Goal: Information Seeking & Learning: Learn about a topic

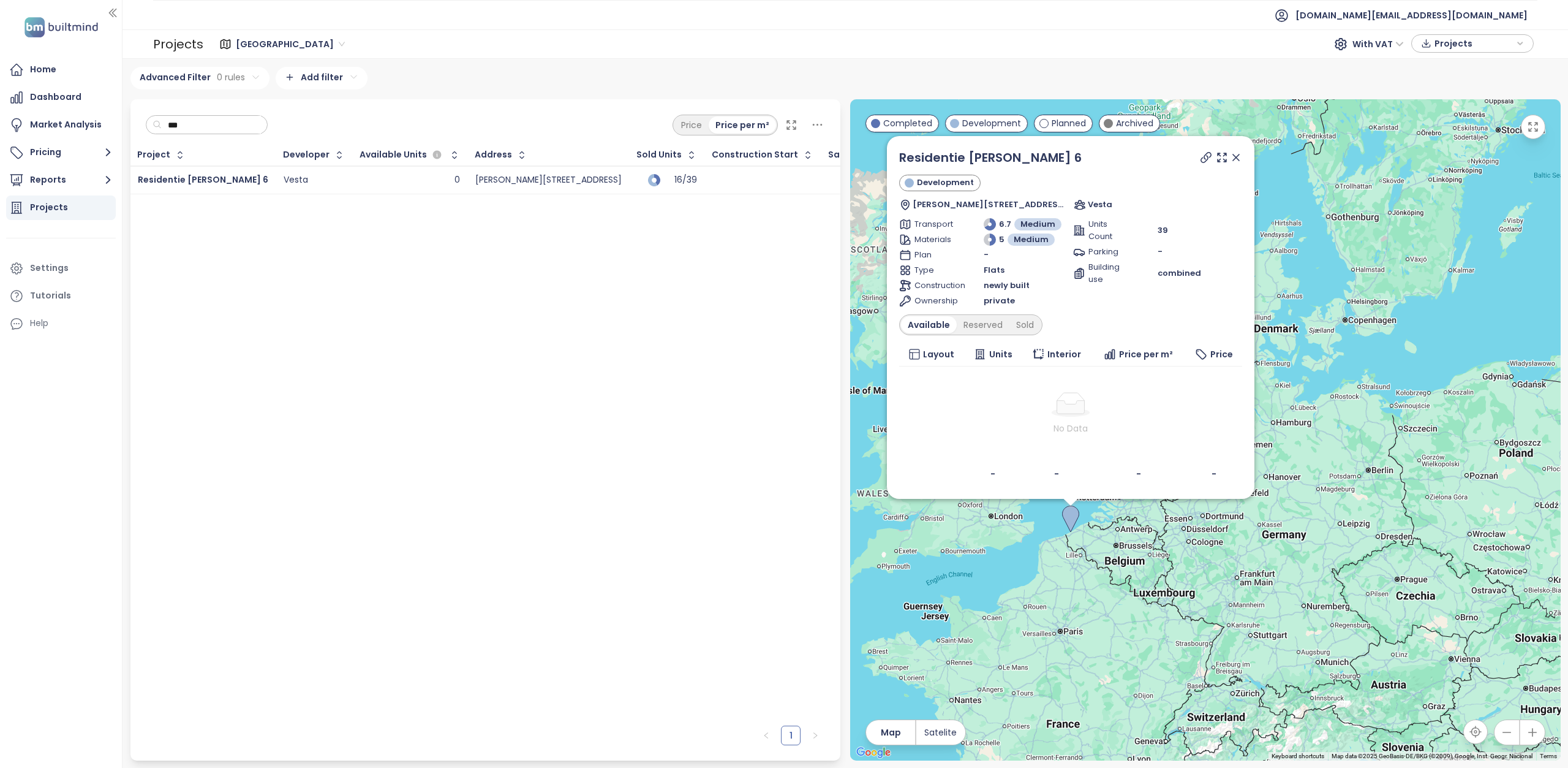
click at [253, 48] on span "[GEOGRAPHIC_DATA]" at bounding box center [291, 44] width 109 height 19
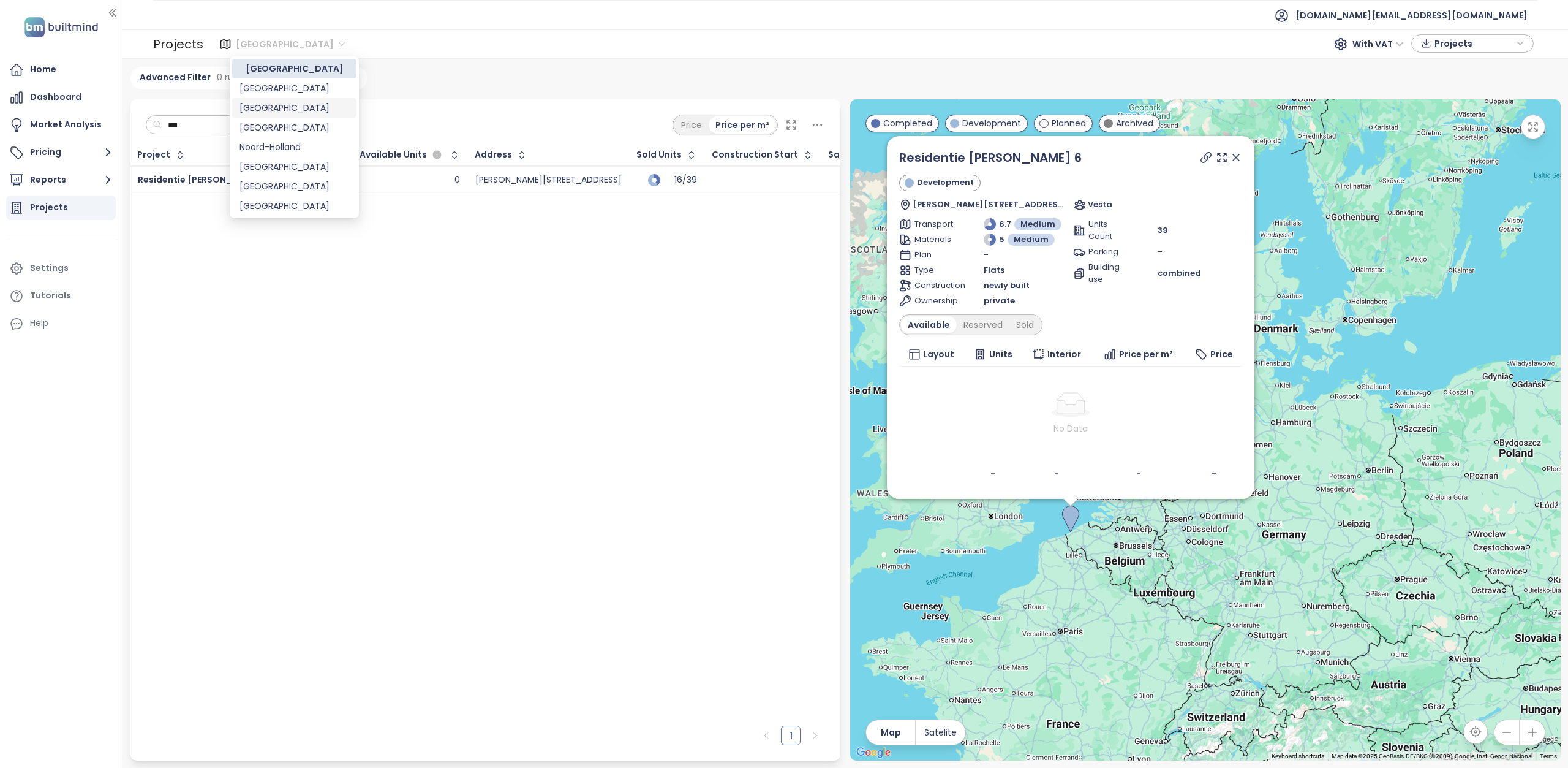
click at [261, 105] on div "[GEOGRAPHIC_DATA]" at bounding box center [294, 108] width 110 height 14
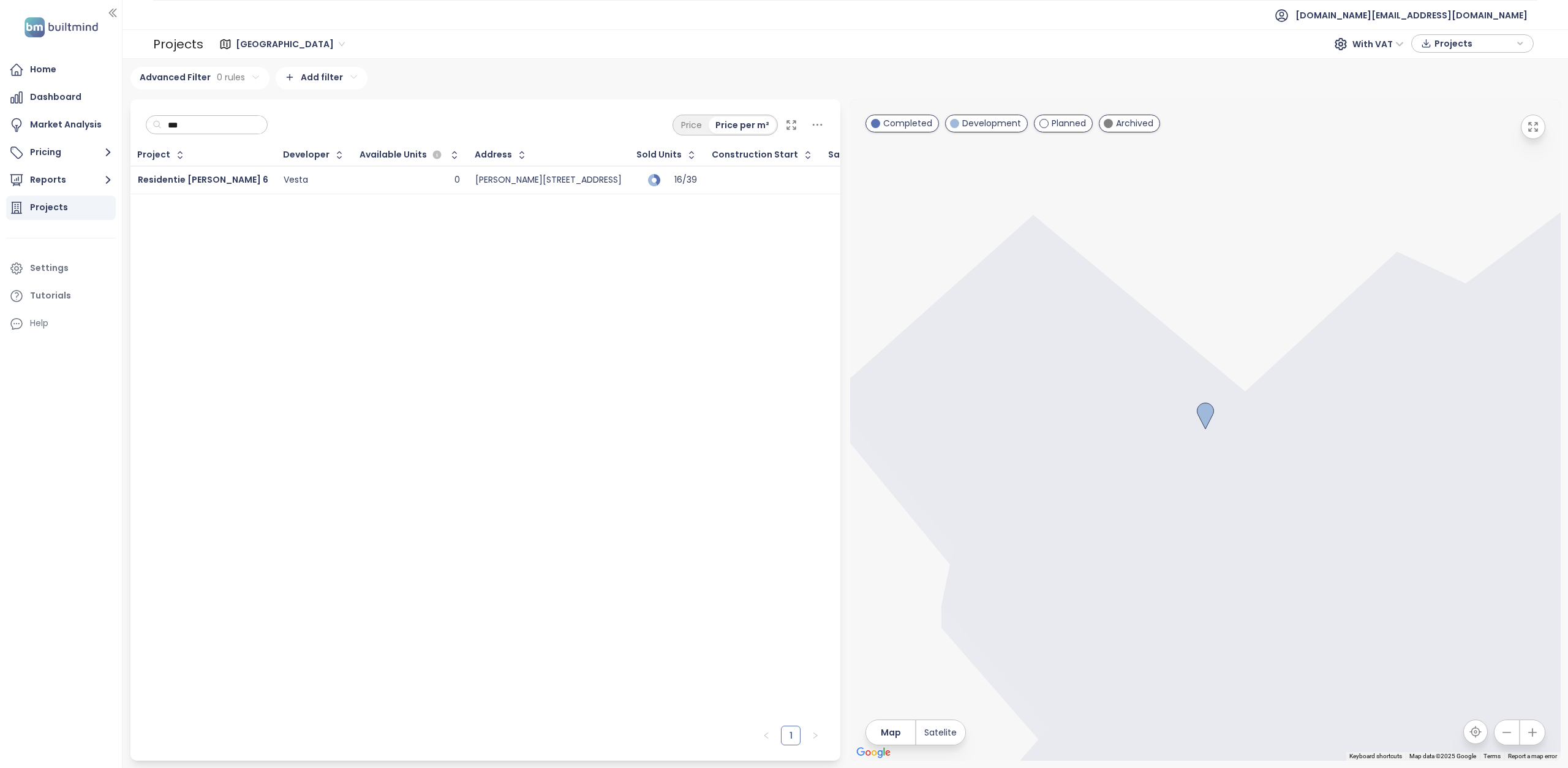
click at [226, 131] on input "***" at bounding box center [211, 125] width 99 height 19
type input "*"
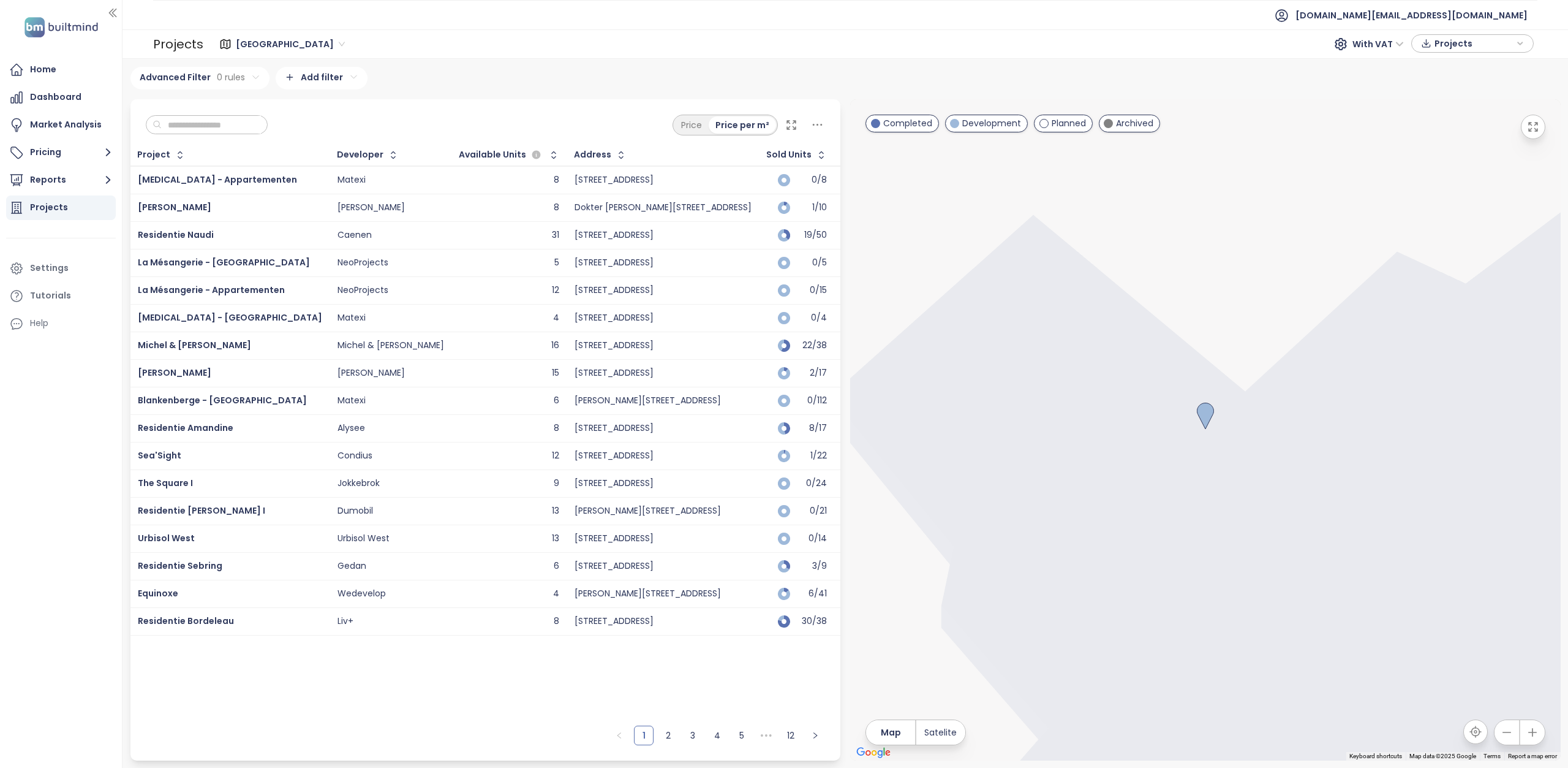
click at [454, 87] on div "Advanced Filter 0 rules Add filter" at bounding box center [846, 78] width 1430 height 23
click at [243, 120] on input "text" at bounding box center [211, 125] width 99 height 19
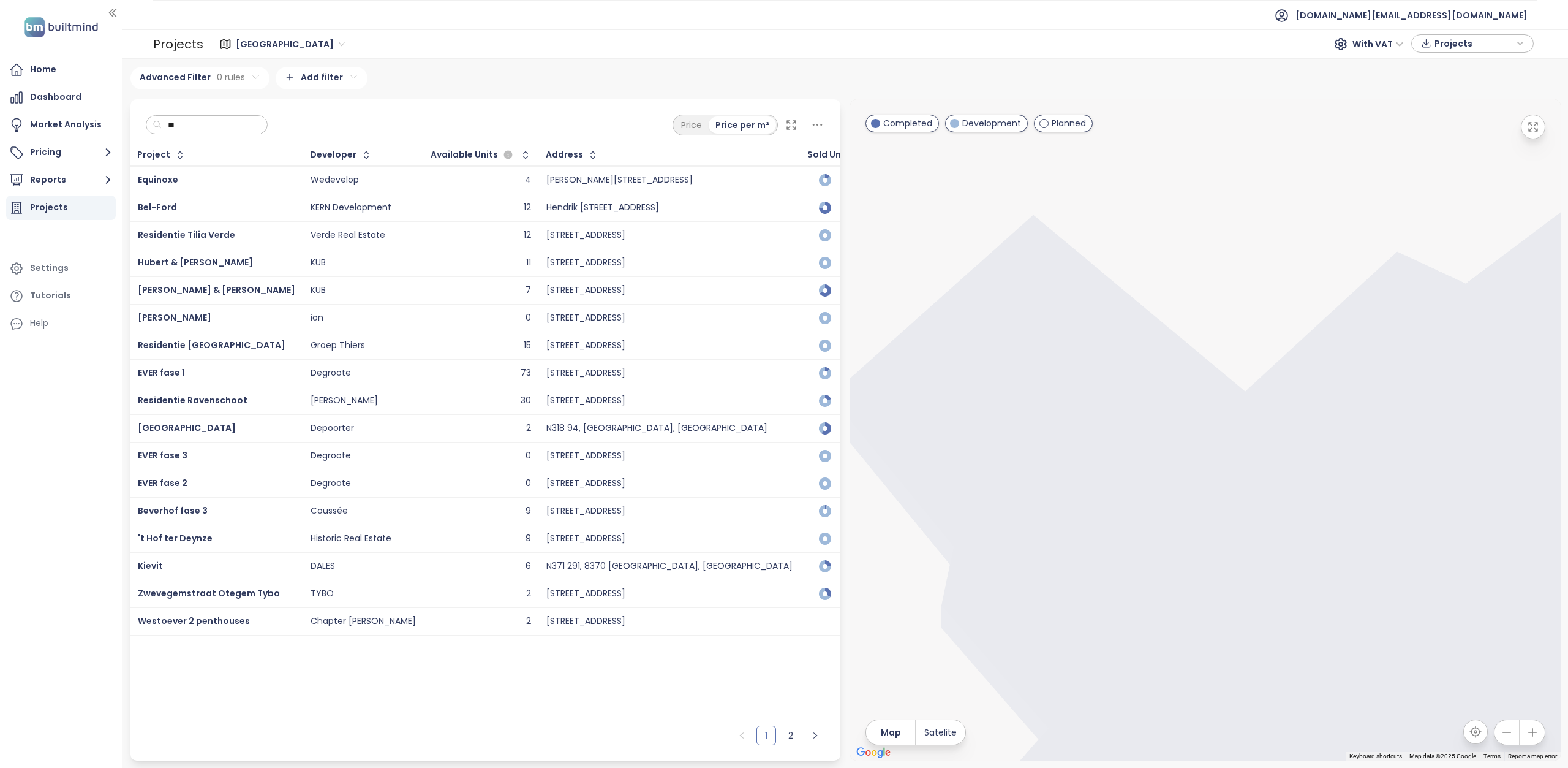
type input "*"
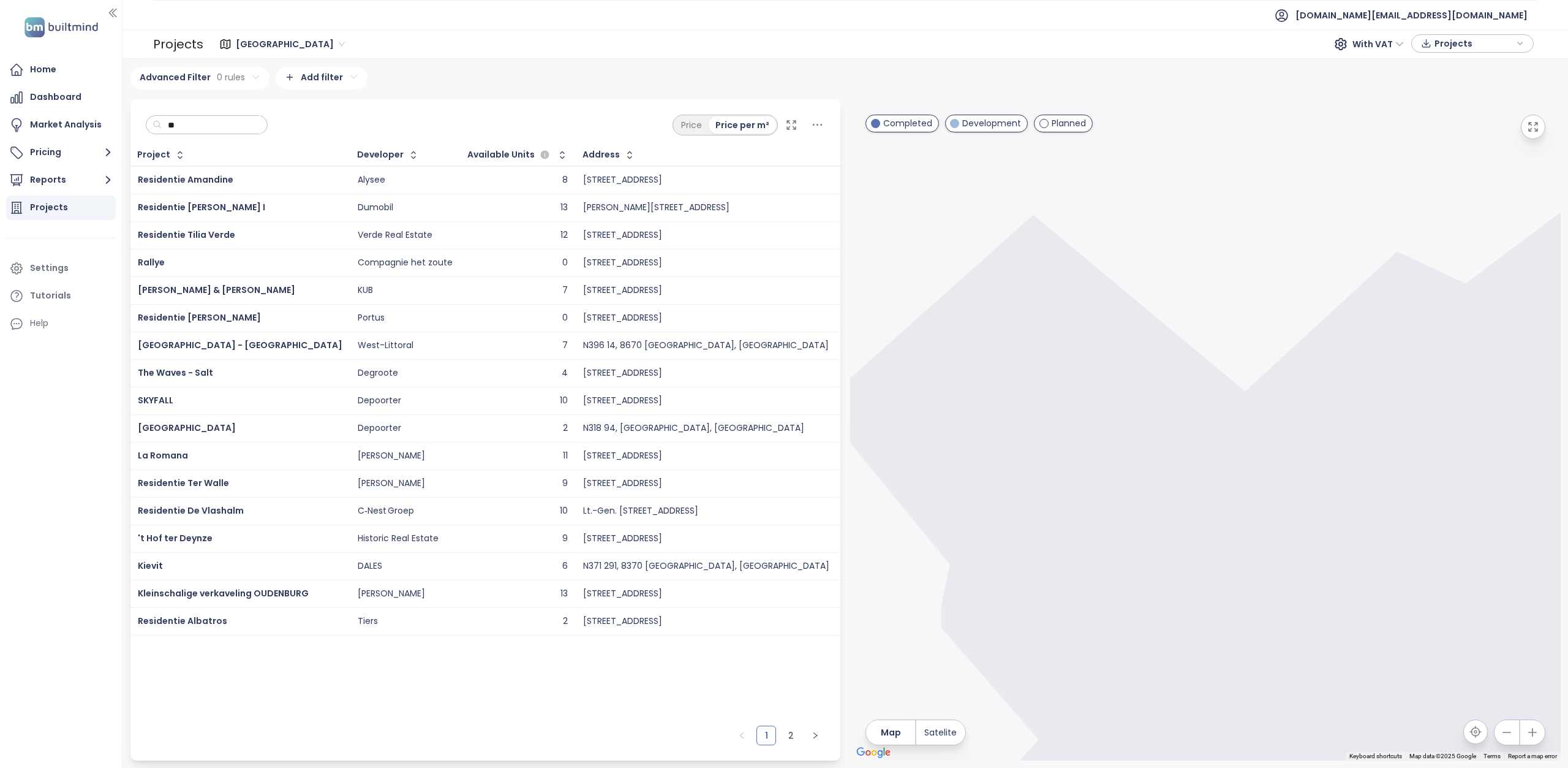
type input "*"
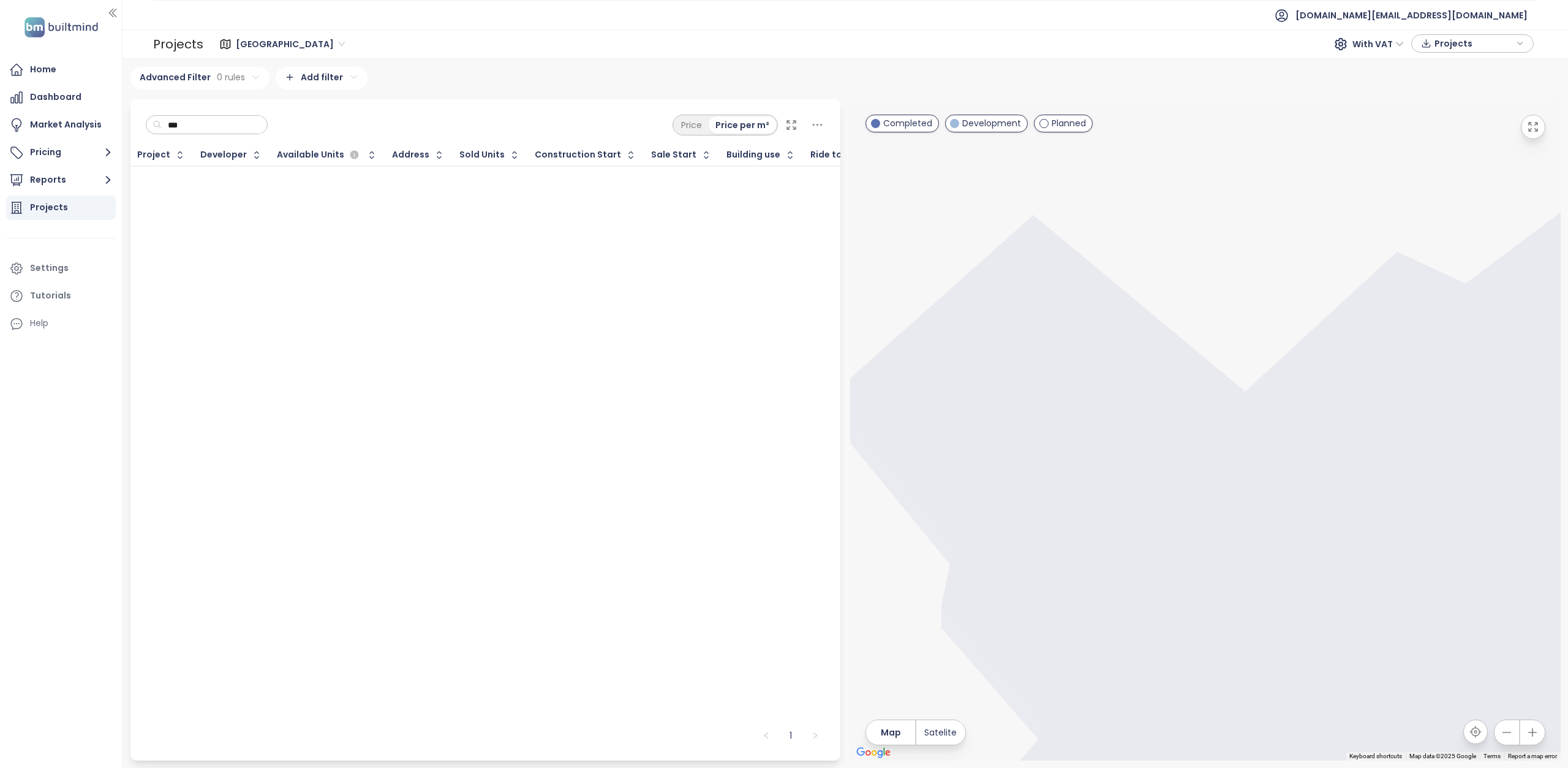
click at [208, 130] on input "***" at bounding box center [211, 125] width 99 height 19
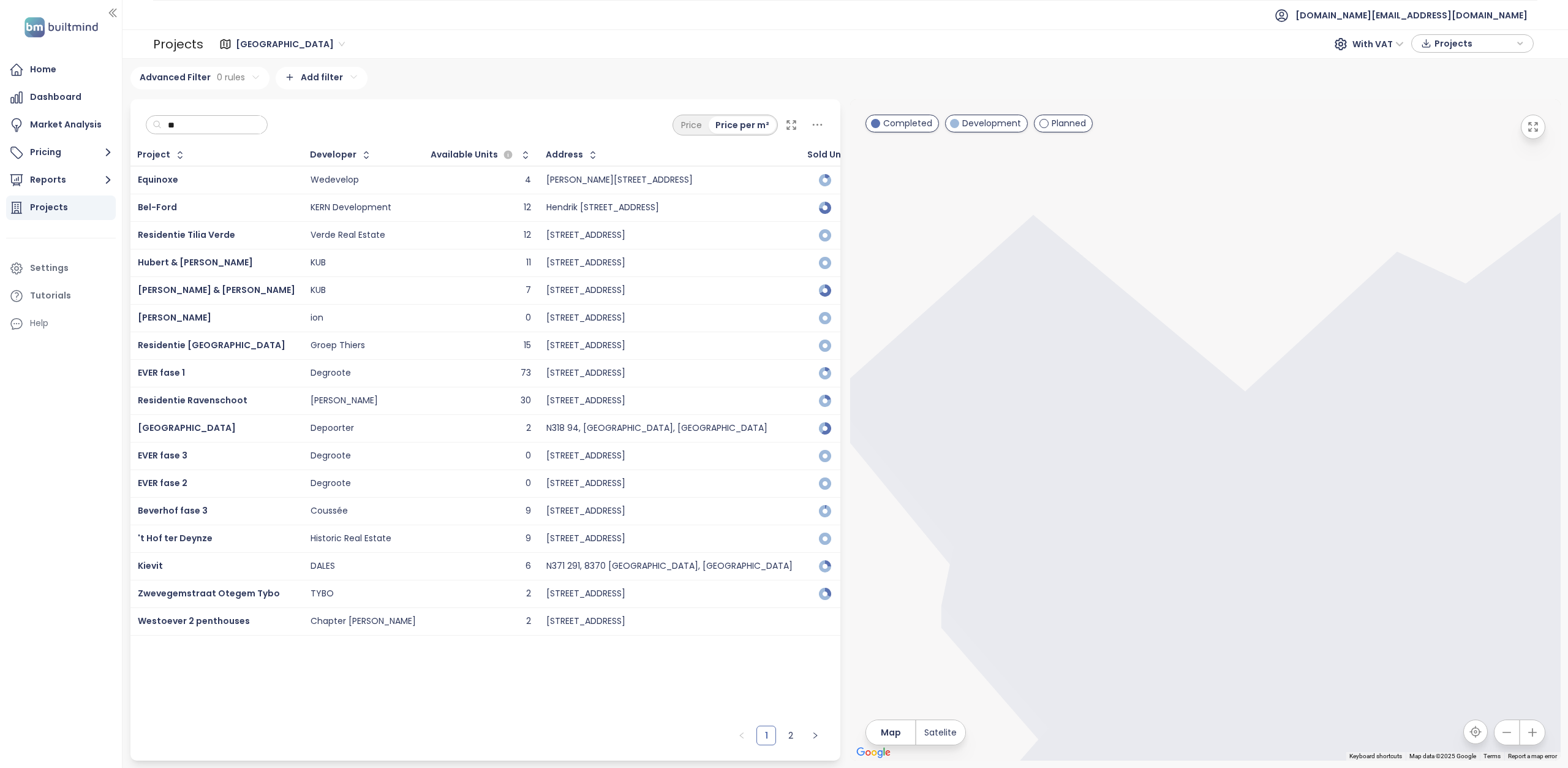
type input "*"
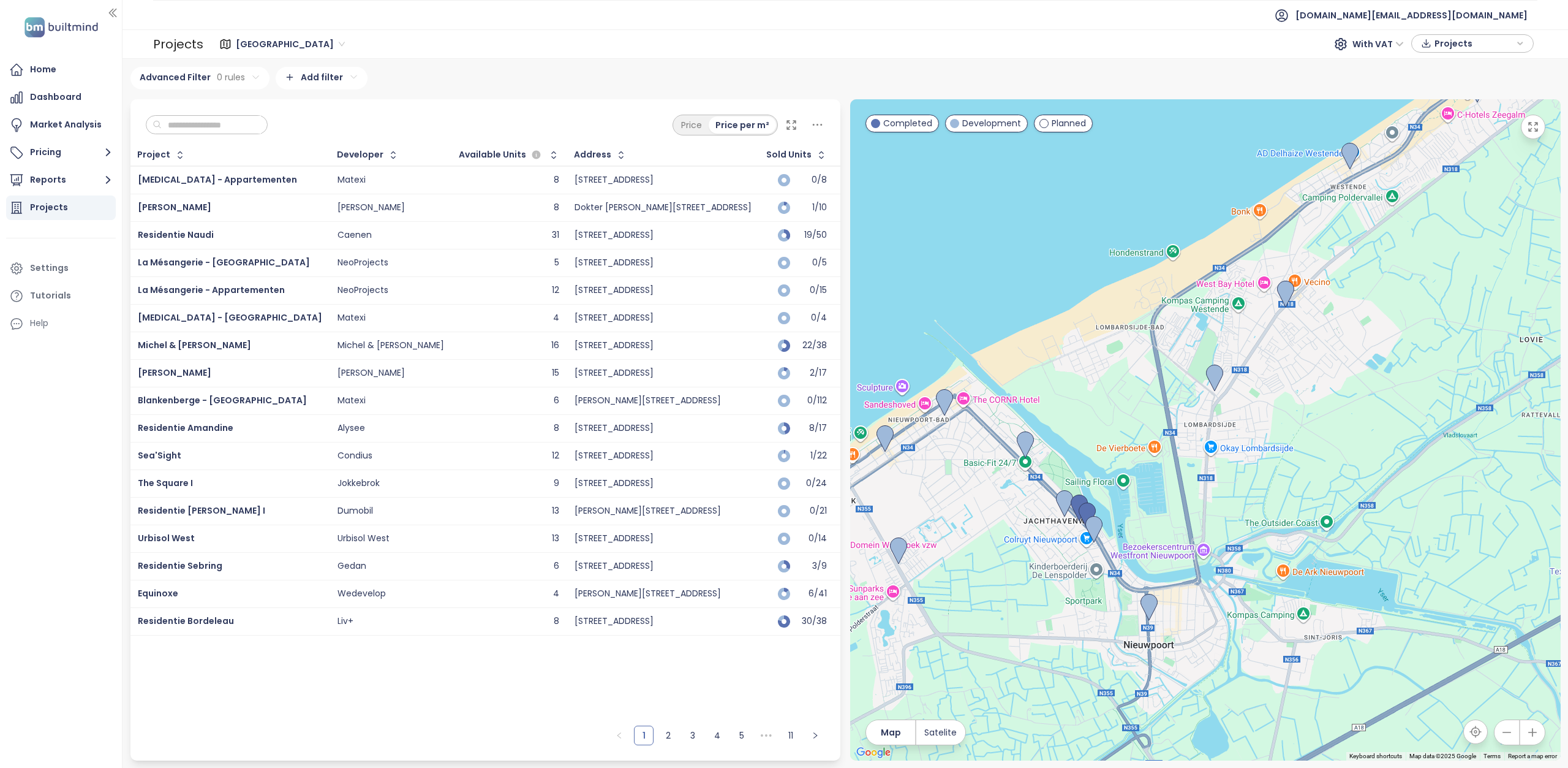
drag, startPoint x: 1186, startPoint y: 597, endPoint x: 1129, endPoint y: 455, distance: 153.0
click at [1129, 455] on div at bounding box center [1205, 430] width 711 height 661
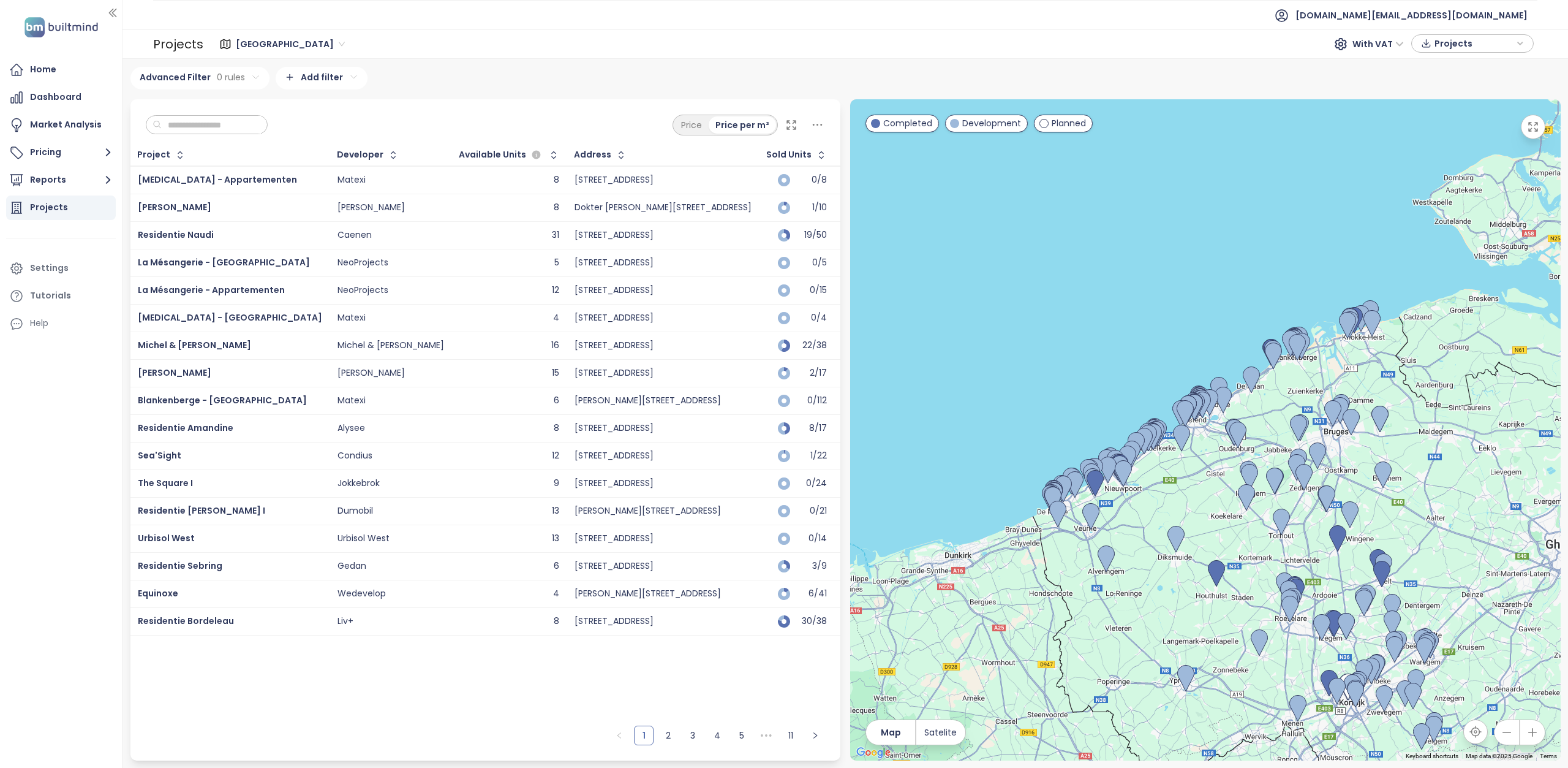
click at [239, 41] on span "[GEOGRAPHIC_DATA]" at bounding box center [291, 44] width 109 height 19
click at [263, 108] on div "[GEOGRAPHIC_DATA]" at bounding box center [294, 108] width 110 height 14
click at [53, 74] on div "Home" at bounding box center [43, 69] width 27 height 15
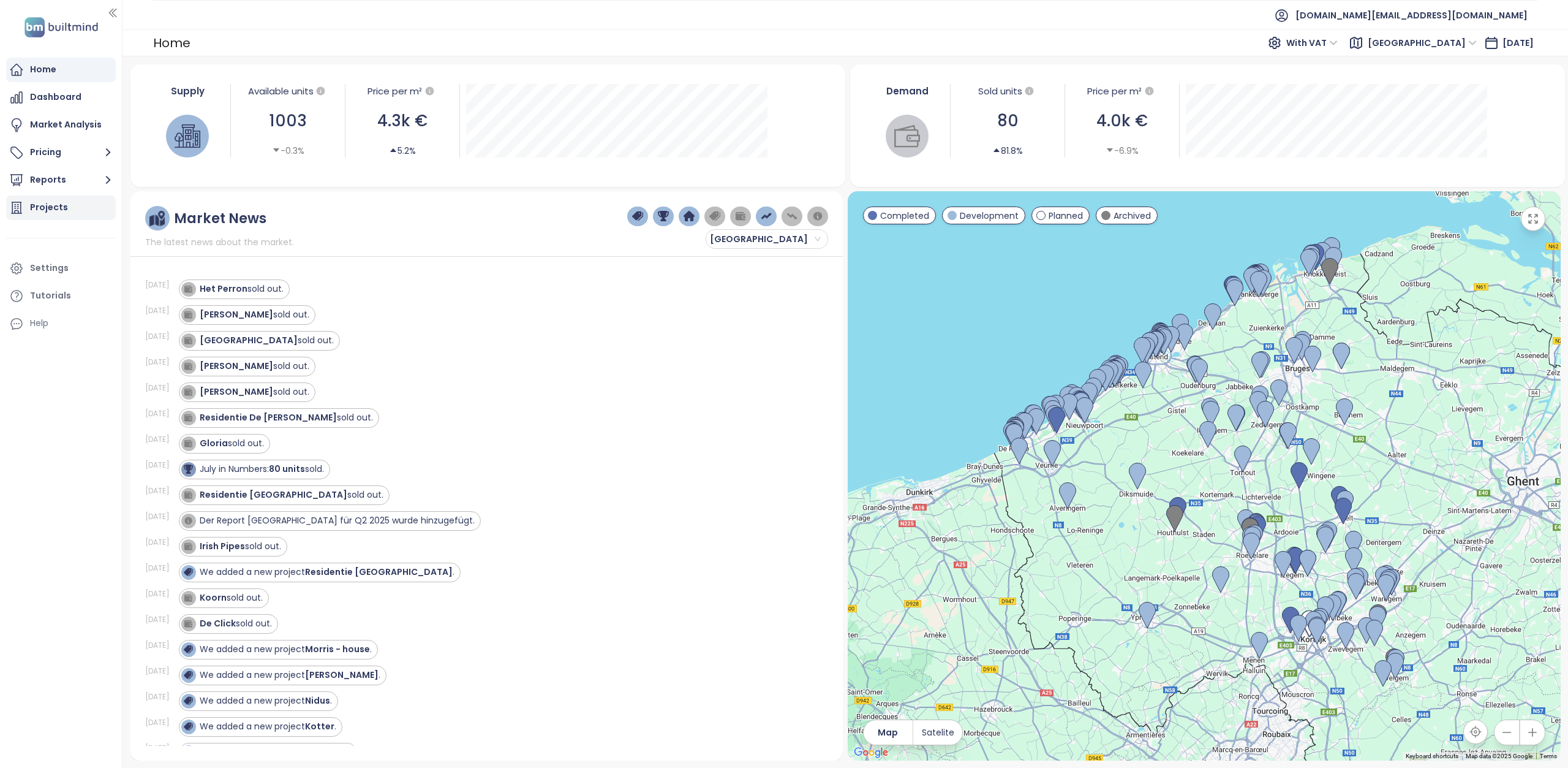
click at [59, 207] on div "Projects" at bounding box center [48, 207] width 38 height 15
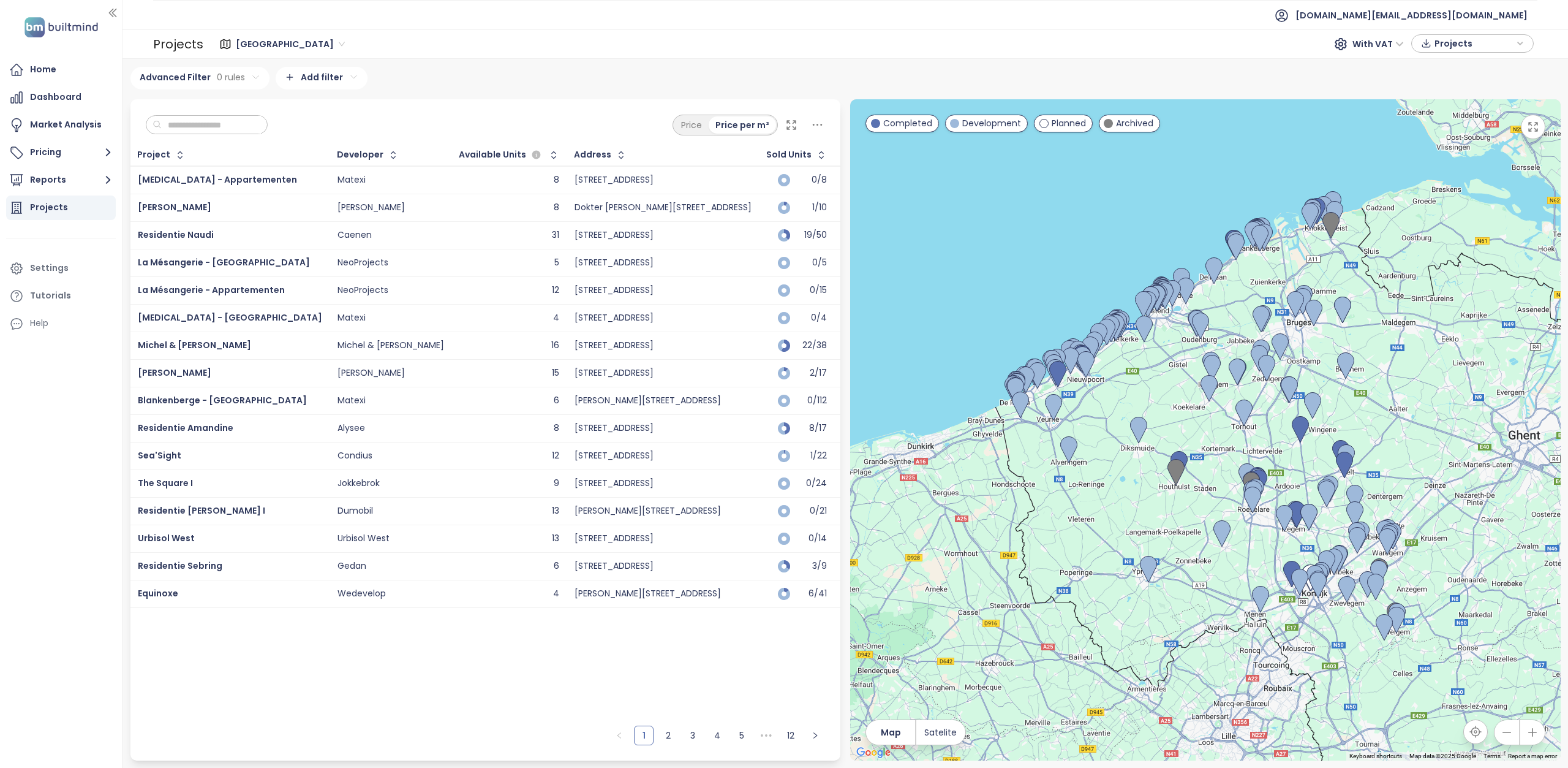
click at [271, 46] on span "[GEOGRAPHIC_DATA]" at bounding box center [291, 44] width 109 height 19
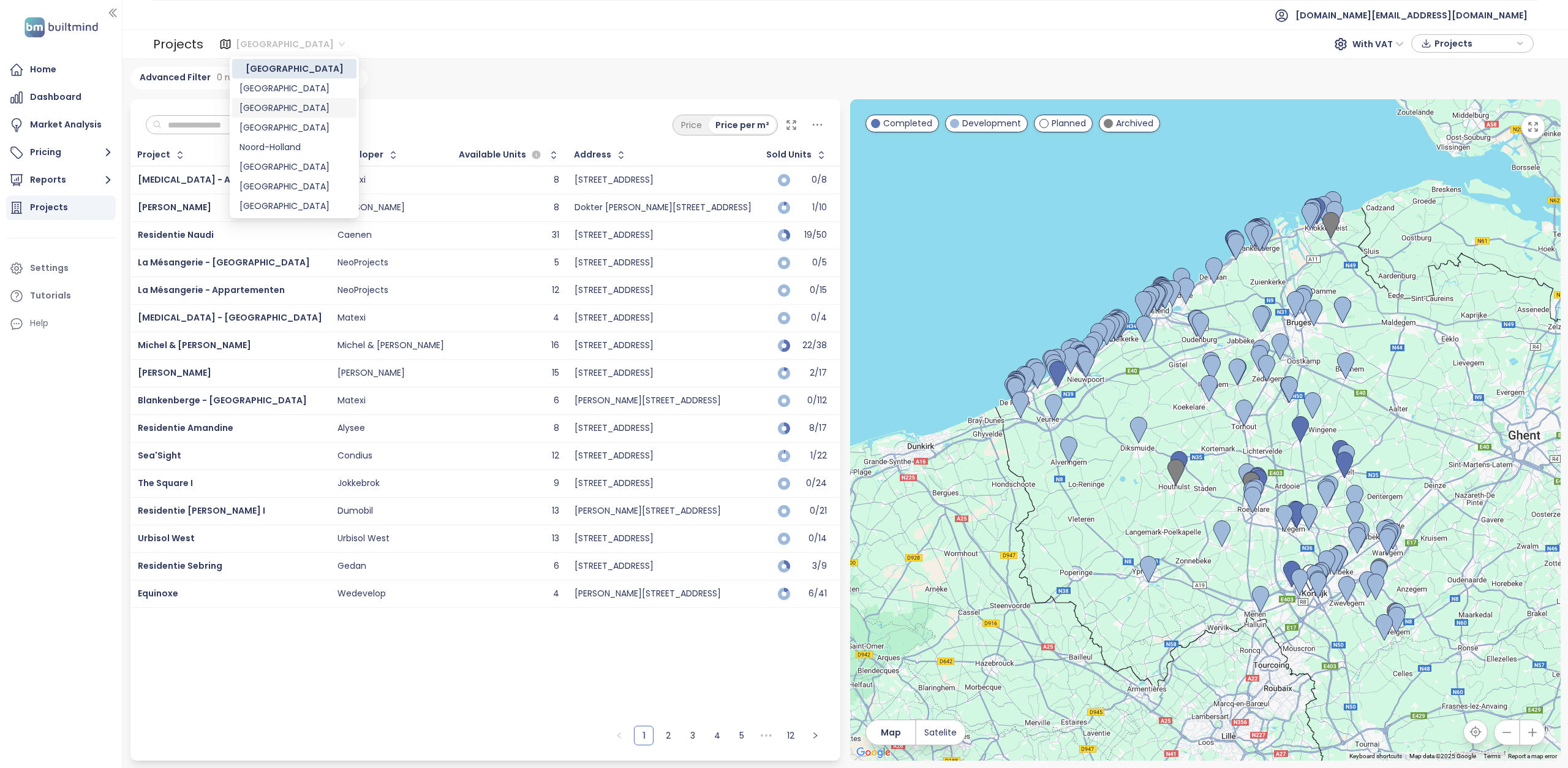
click at [269, 105] on div "[GEOGRAPHIC_DATA]" at bounding box center [294, 108] width 110 height 14
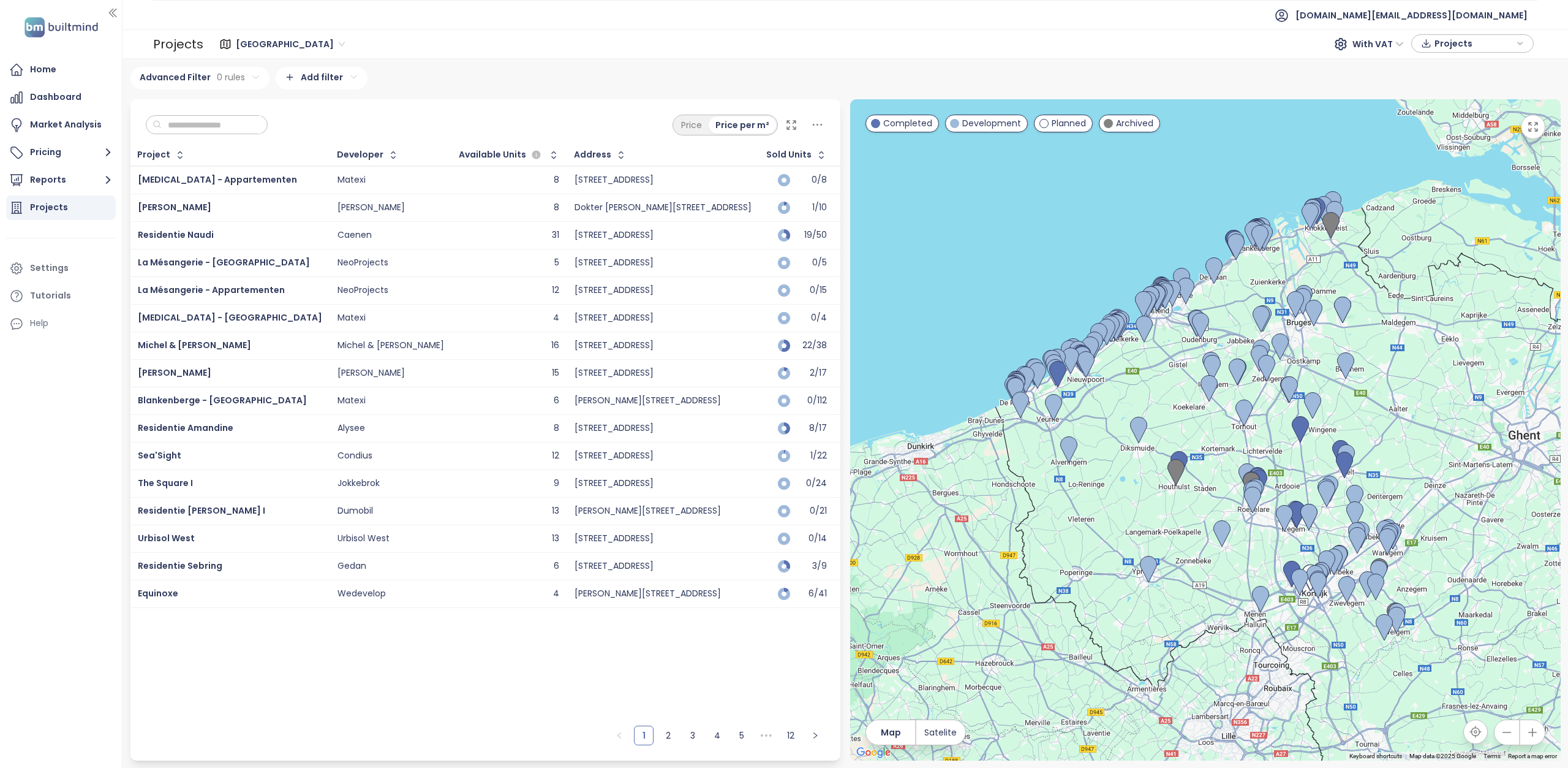
click at [248, 43] on span "[GEOGRAPHIC_DATA]" at bounding box center [291, 44] width 109 height 19
click at [266, 67] on div "[GEOGRAPHIC_DATA]" at bounding box center [294, 69] width 110 height 14
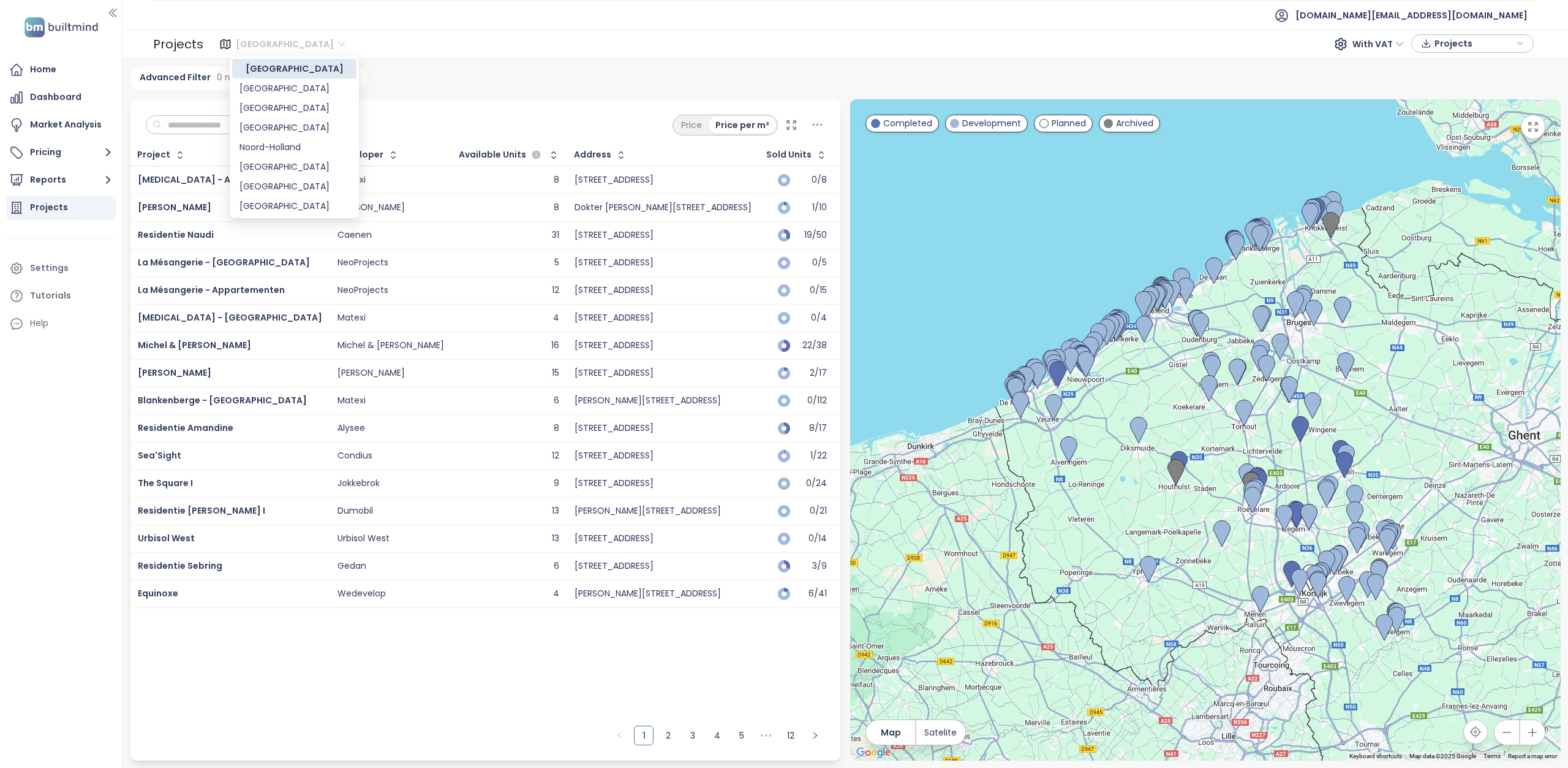
click at [265, 43] on span "[GEOGRAPHIC_DATA]" at bounding box center [291, 44] width 109 height 19
click at [272, 108] on div "[GEOGRAPHIC_DATA]" at bounding box center [294, 108] width 110 height 14
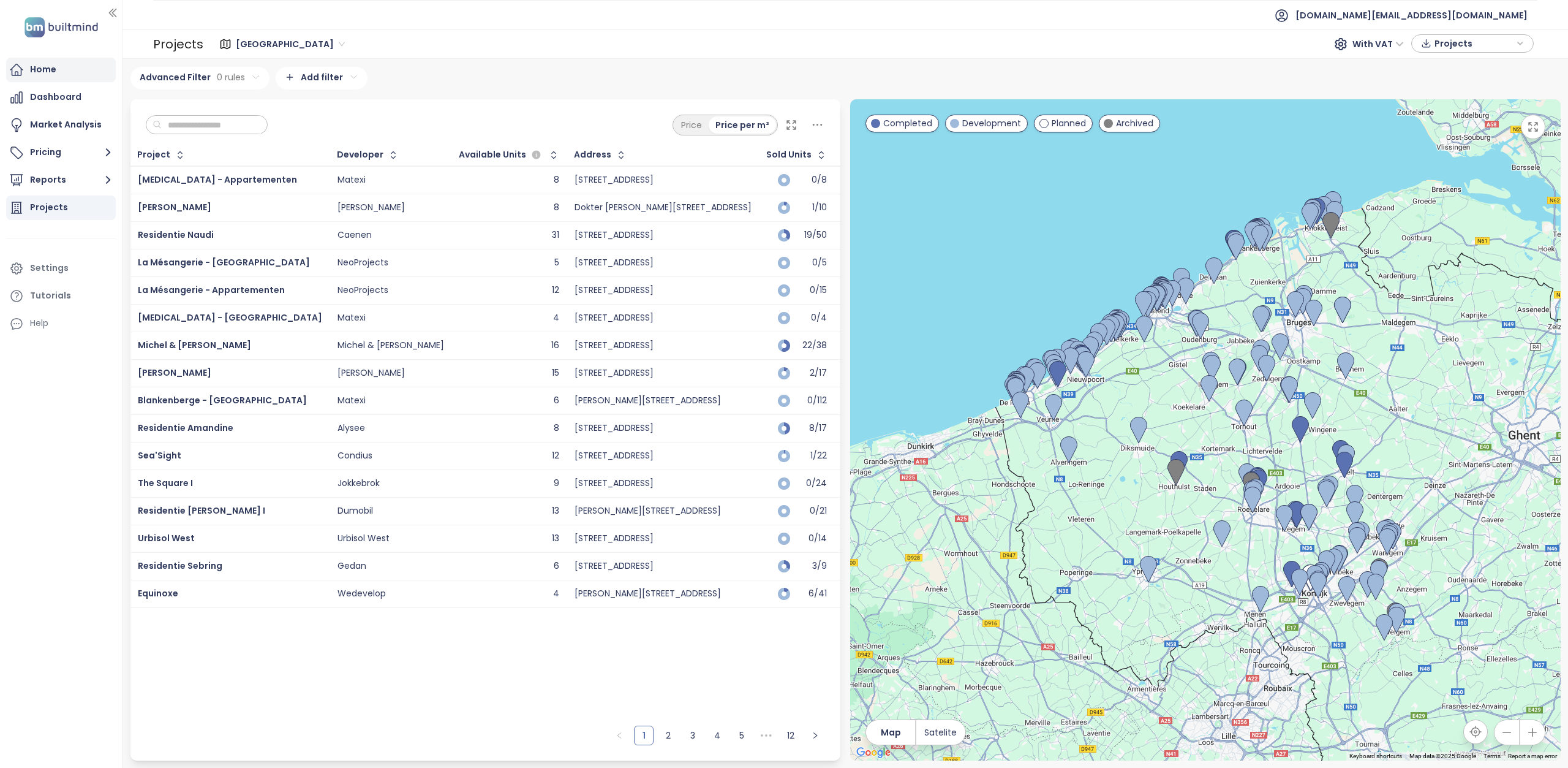
click at [64, 73] on div "Home" at bounding box center [61, 70] width 110 height 25
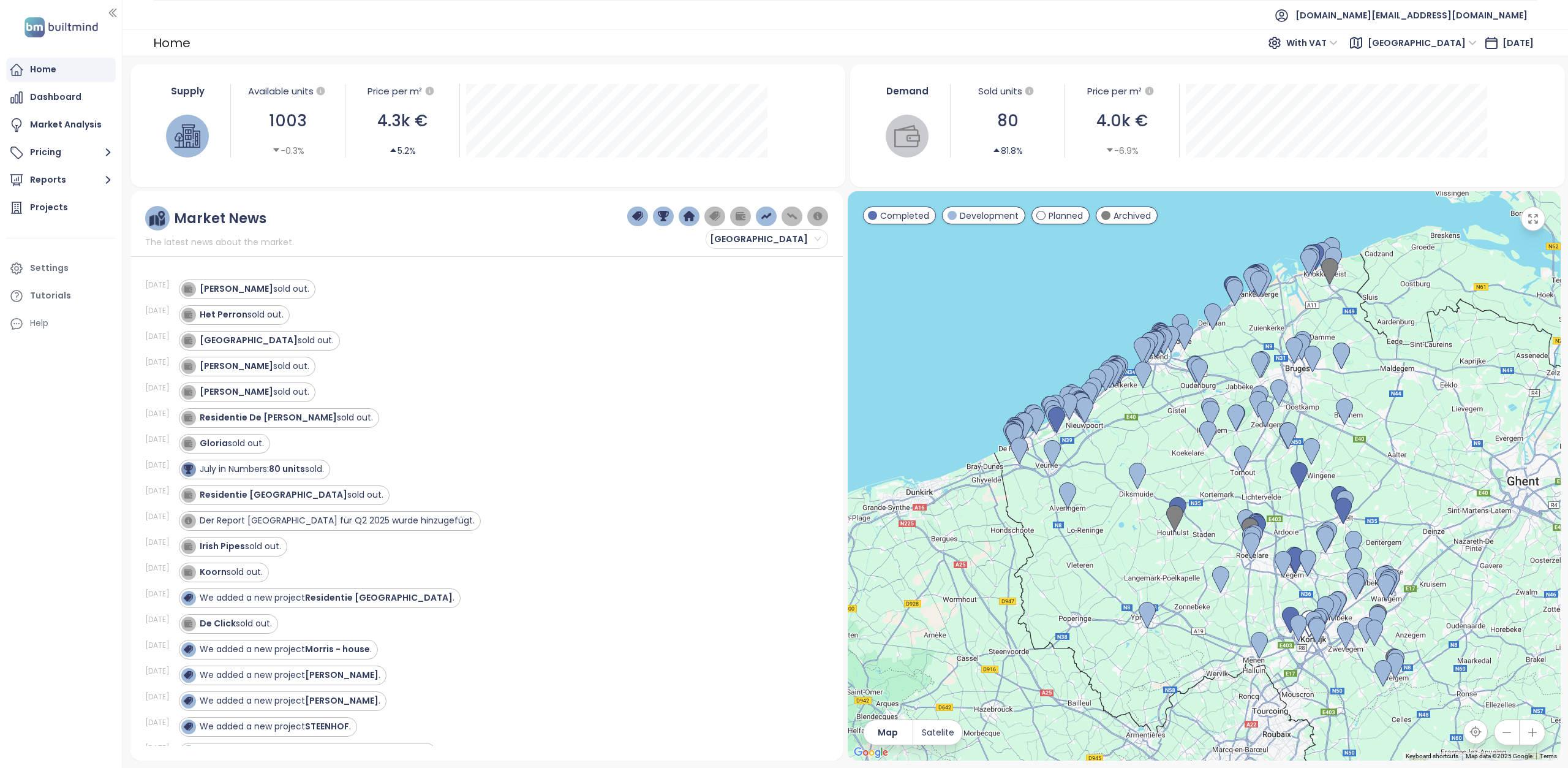
click at [1404, 46] on span "[GEOGRAPHIC_DATA]" at bounding box center [1422, 43] width 109 height 19
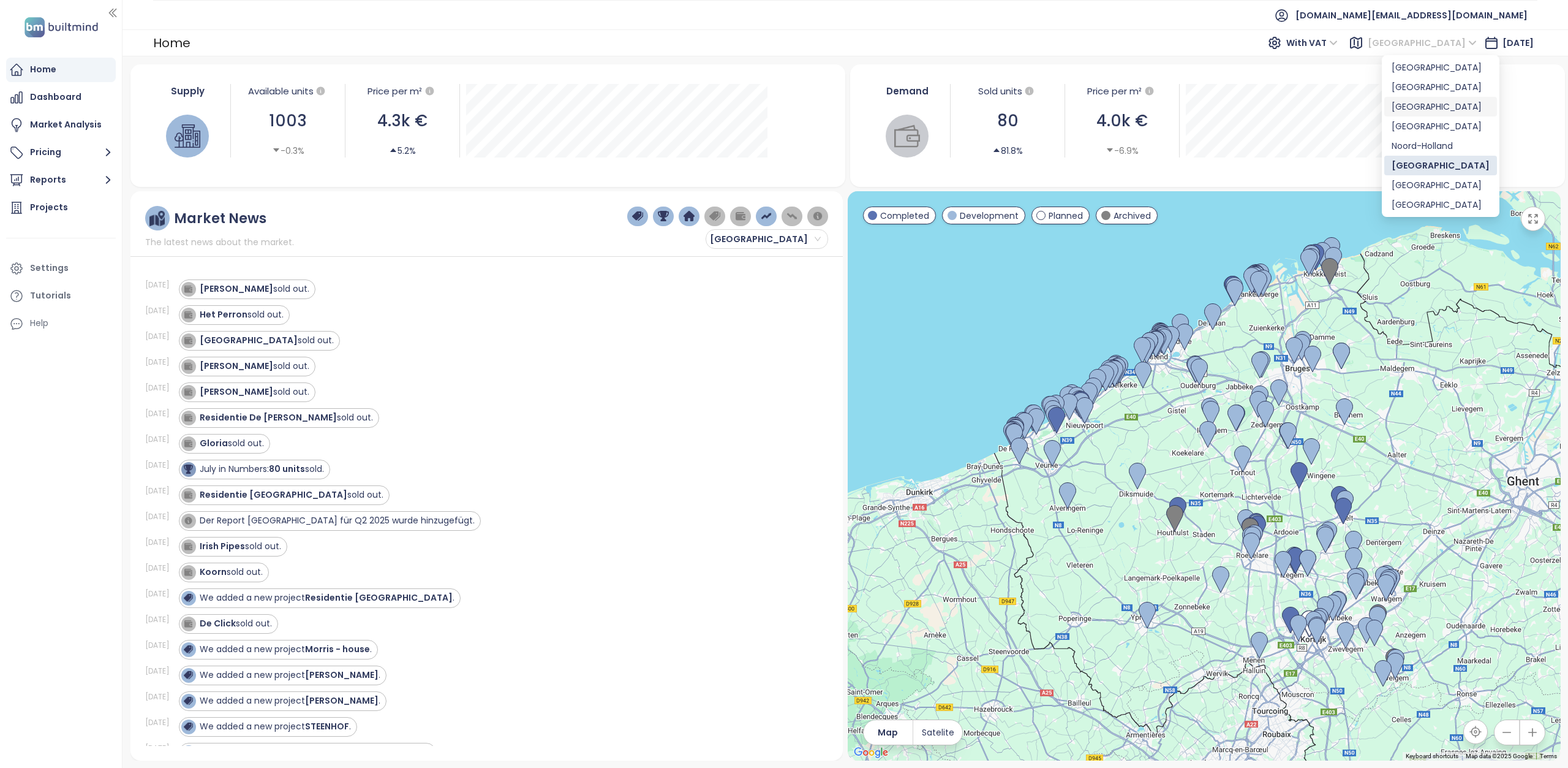
click at [1417, 110] on div "[GEOGRAPHIC_DATA]" at bounding box center [1440, 107] width 98 height 14
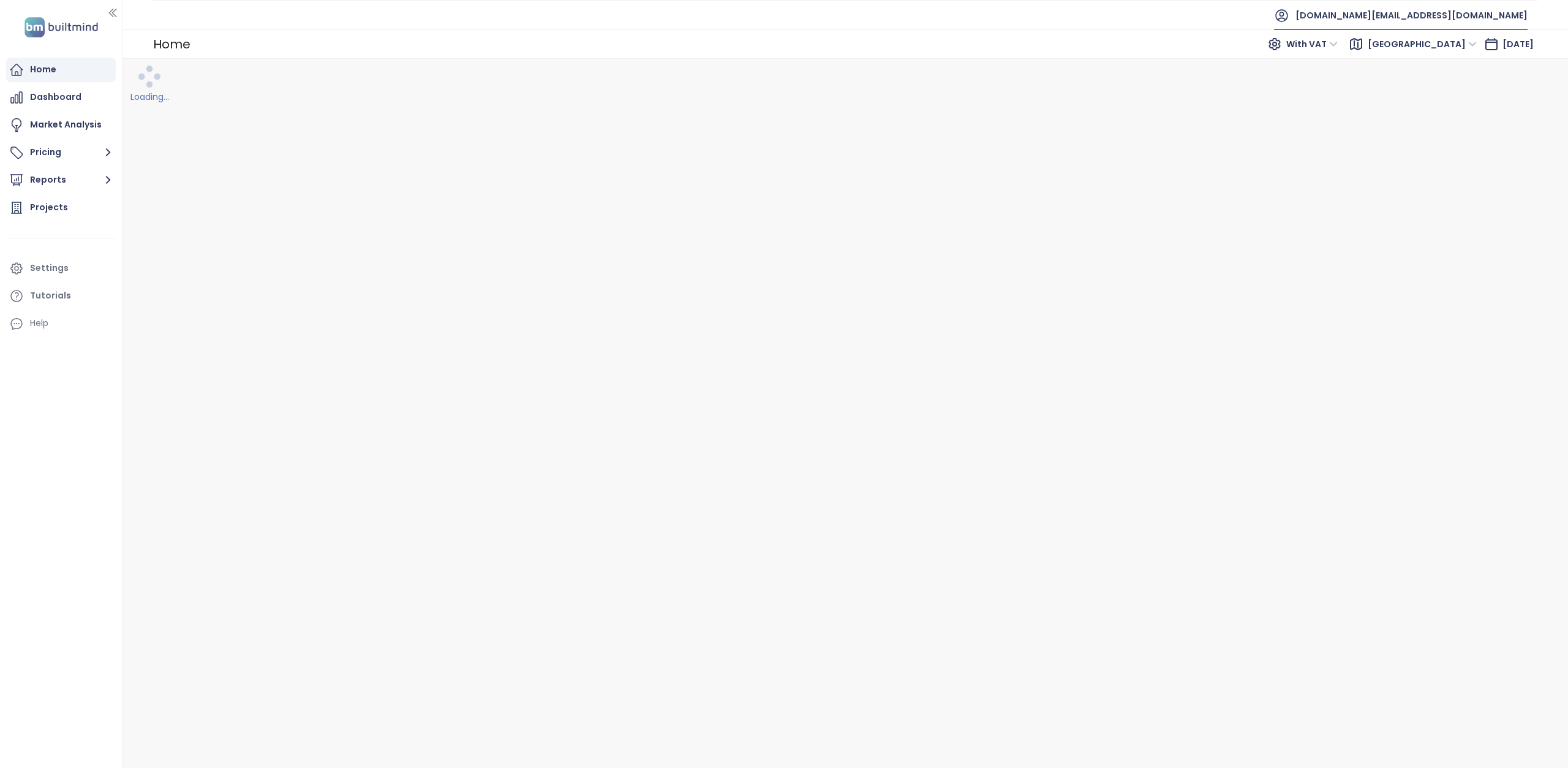
click at [1454, 19] on span "[DOMAIN_NAME][EMAIL_ADDRESS][DOMAIN_NAME]" at bounding box center [1411, 15] width 232 height 29
click at [1442, 48] on span "Log out" at bounding box center [1430, 50] width 32 height 12
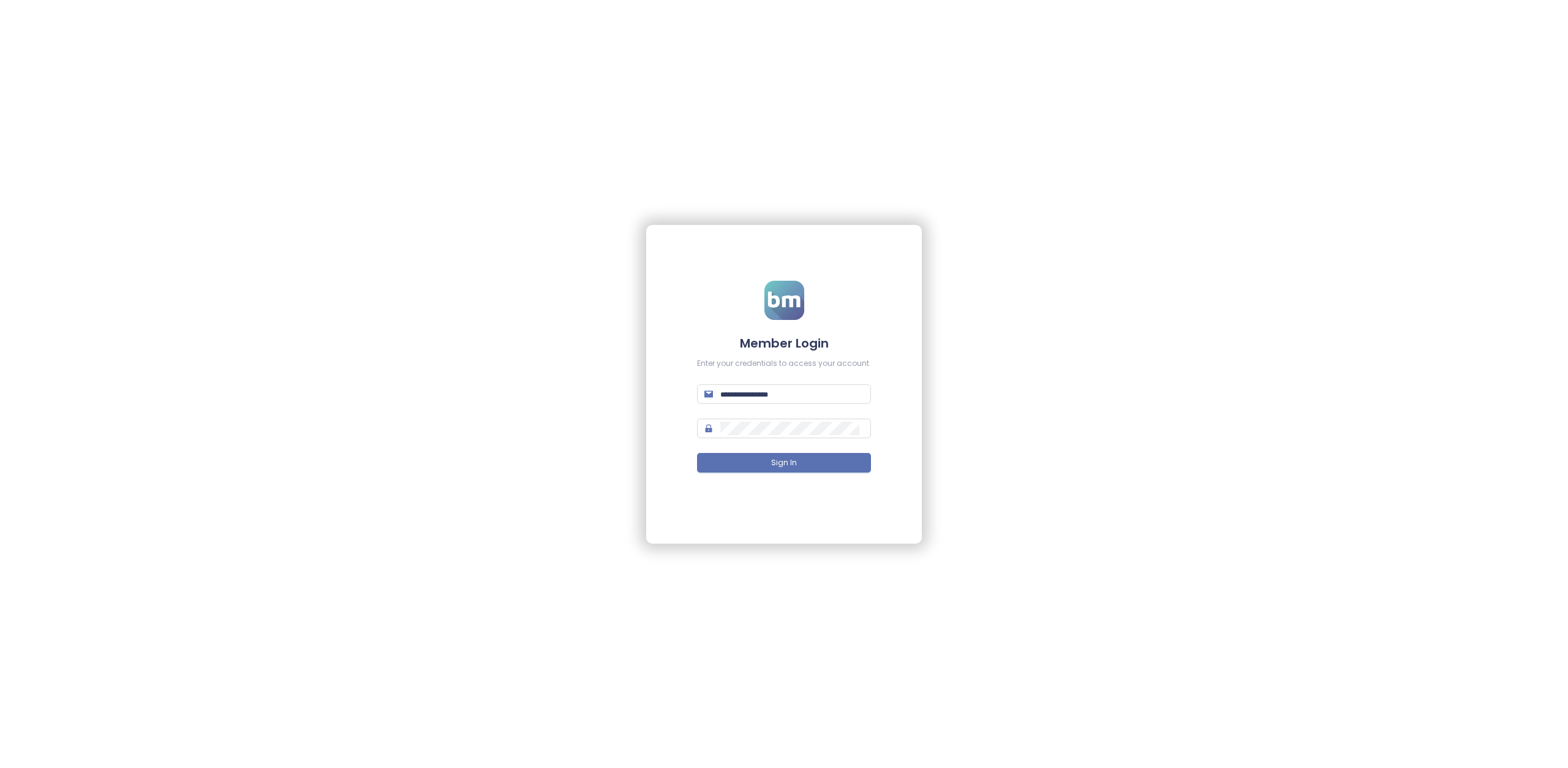
type input "**********"
click at [752, 459] on button "Sign In" at bounding box center [784, 463] width 174 height 20
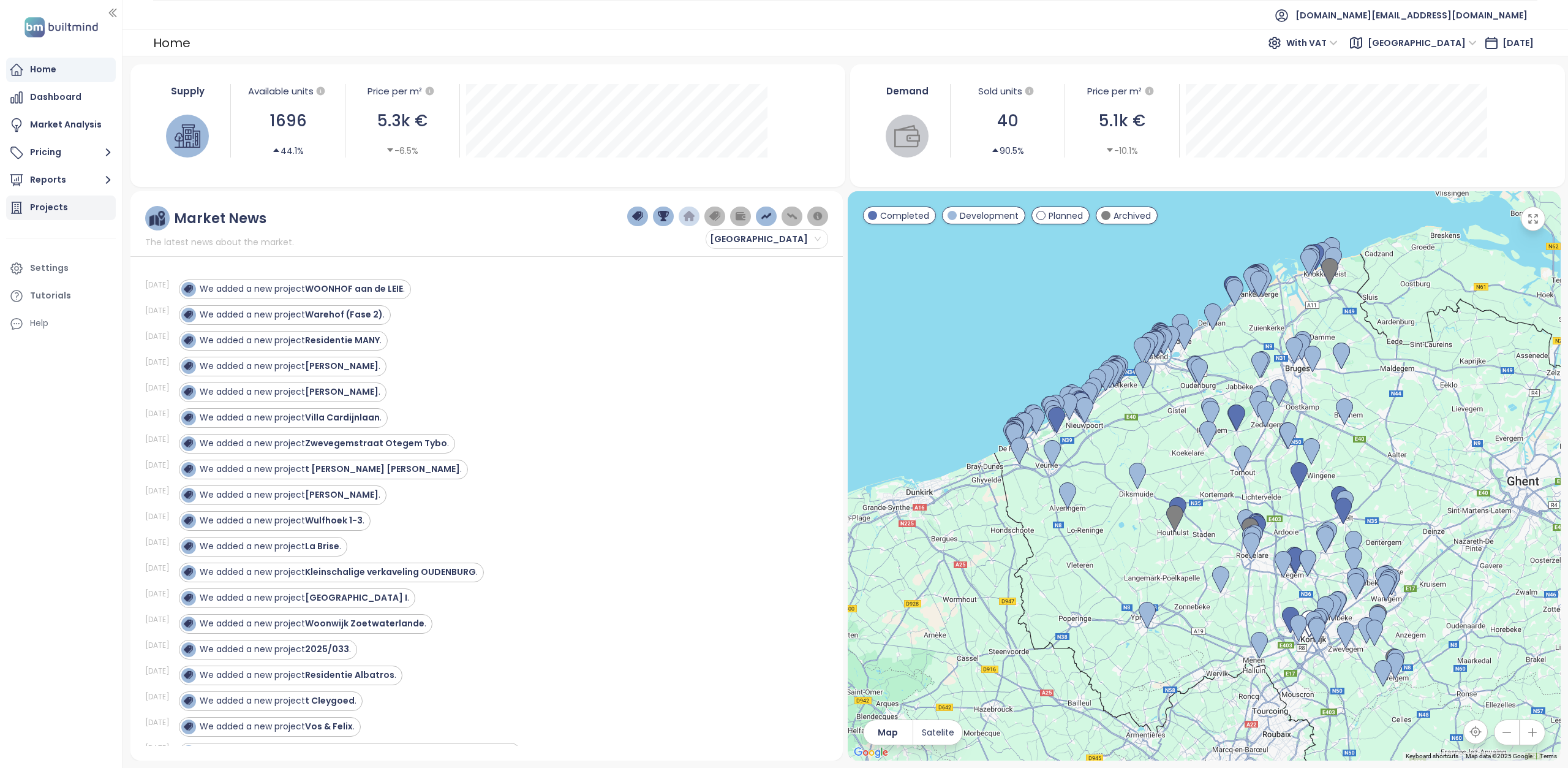
click at [38, 204] on div "Projects" at bounding box center [48, 207] width 38 height 15
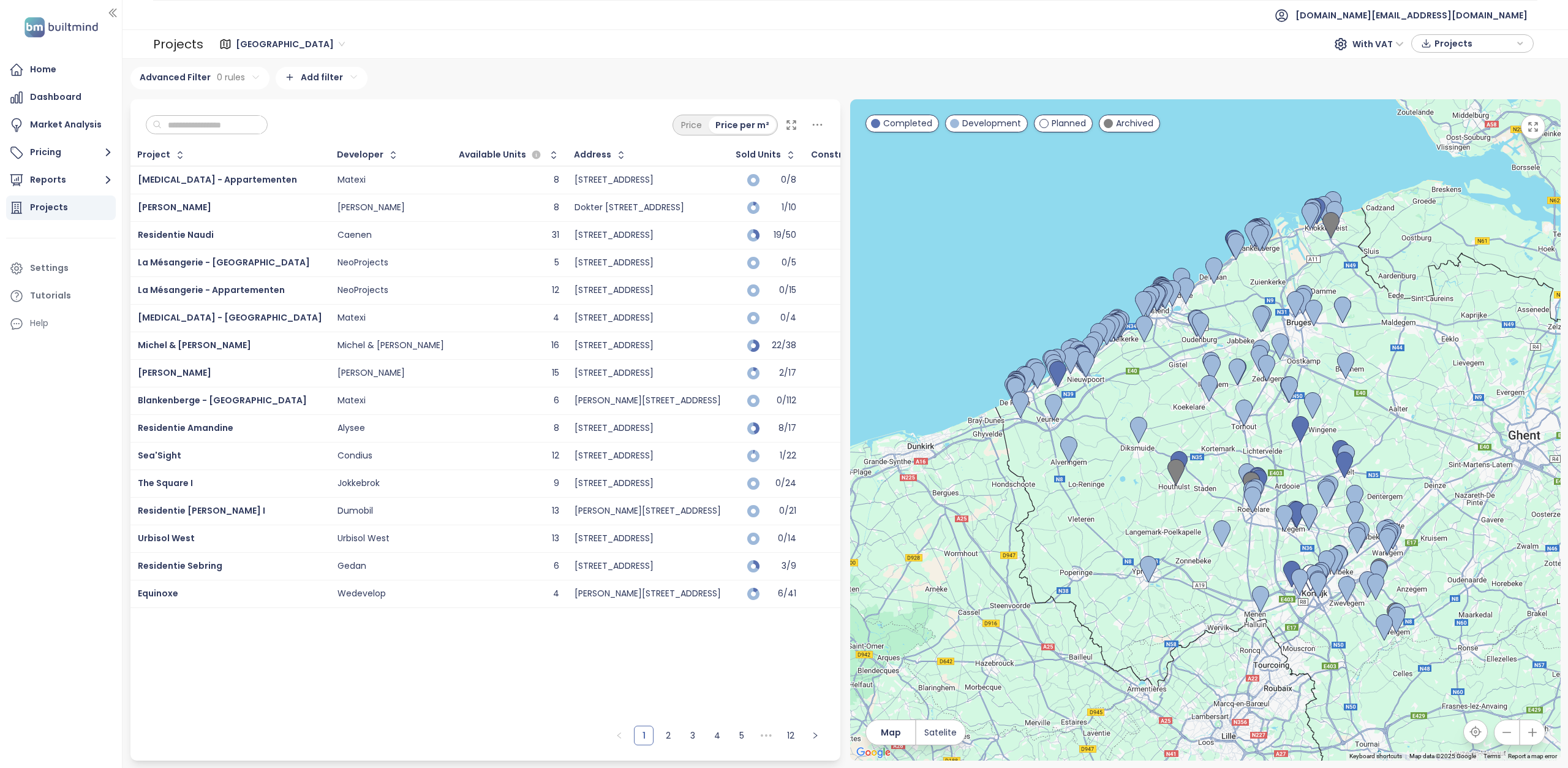
click at [280, 43] on span "[GEOGRAPHIC_DATA]" at bounding box center [291, 44] width 109 height 19
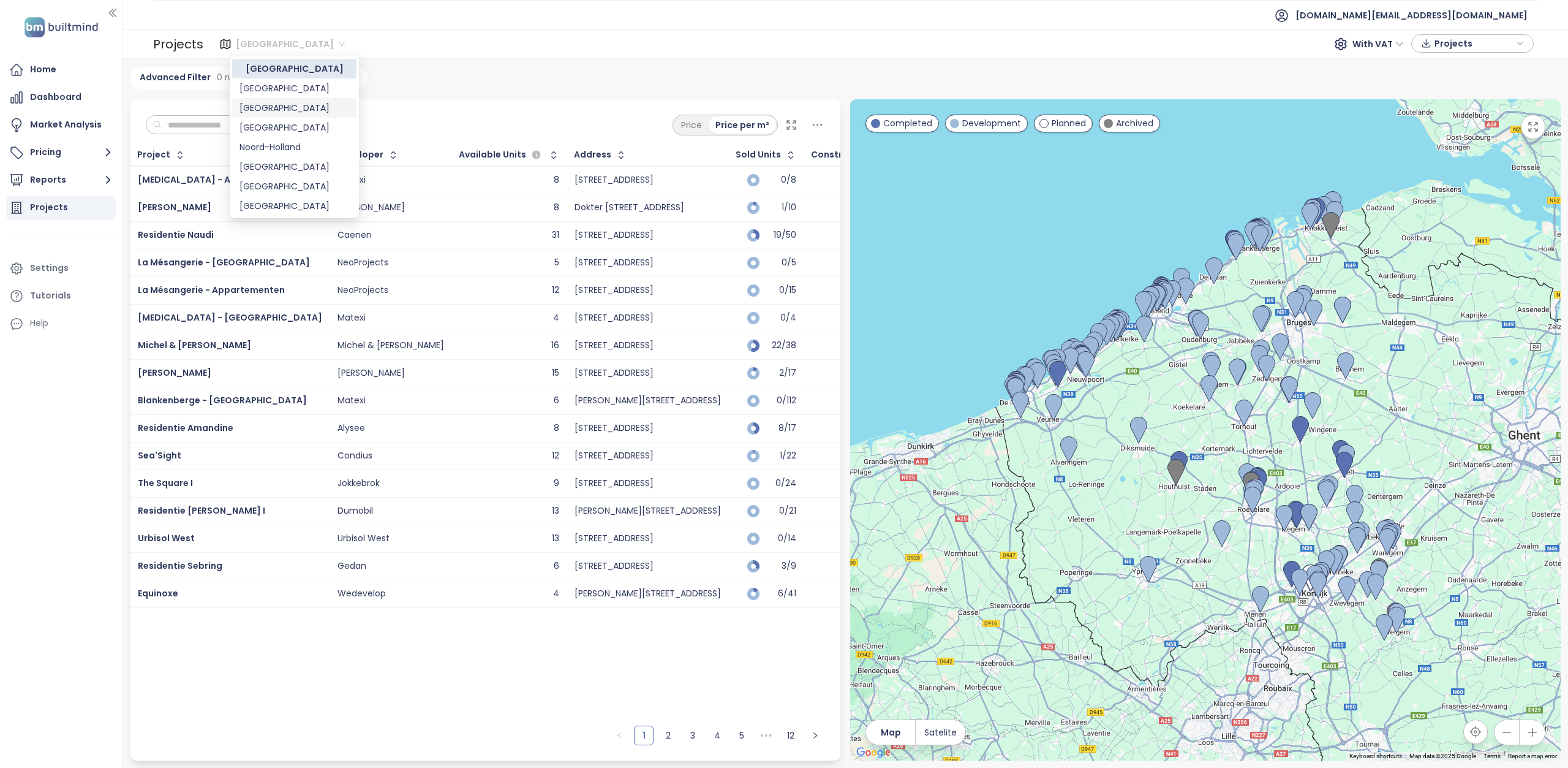
click at [282, 106] on div "[GEOGRAPHIC_DATA]" at bounding box center [294, 108] width 110 height 14
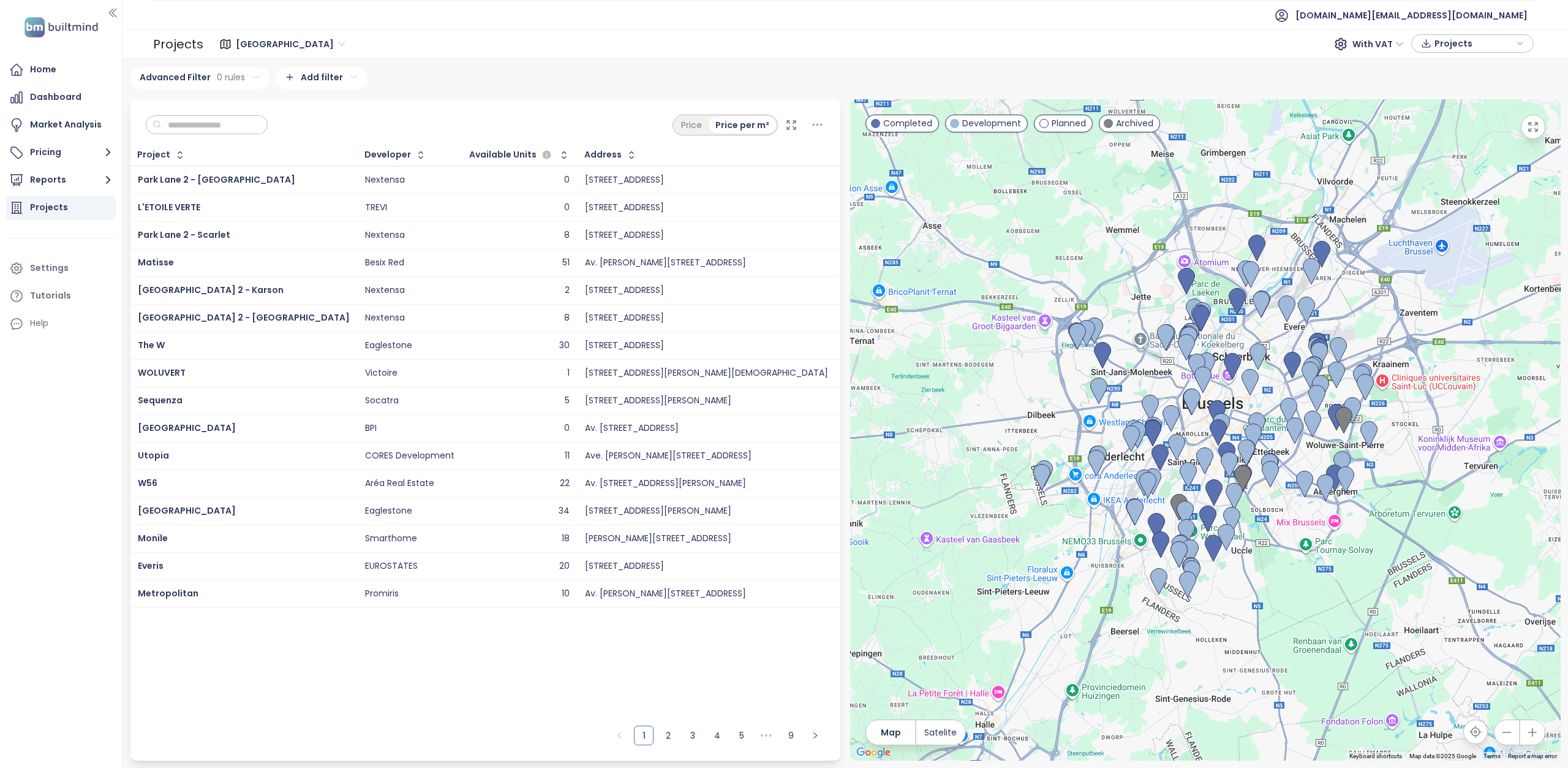
click at [216, 128] on input "text" at bounding box center [211, 125] width 99 height 19
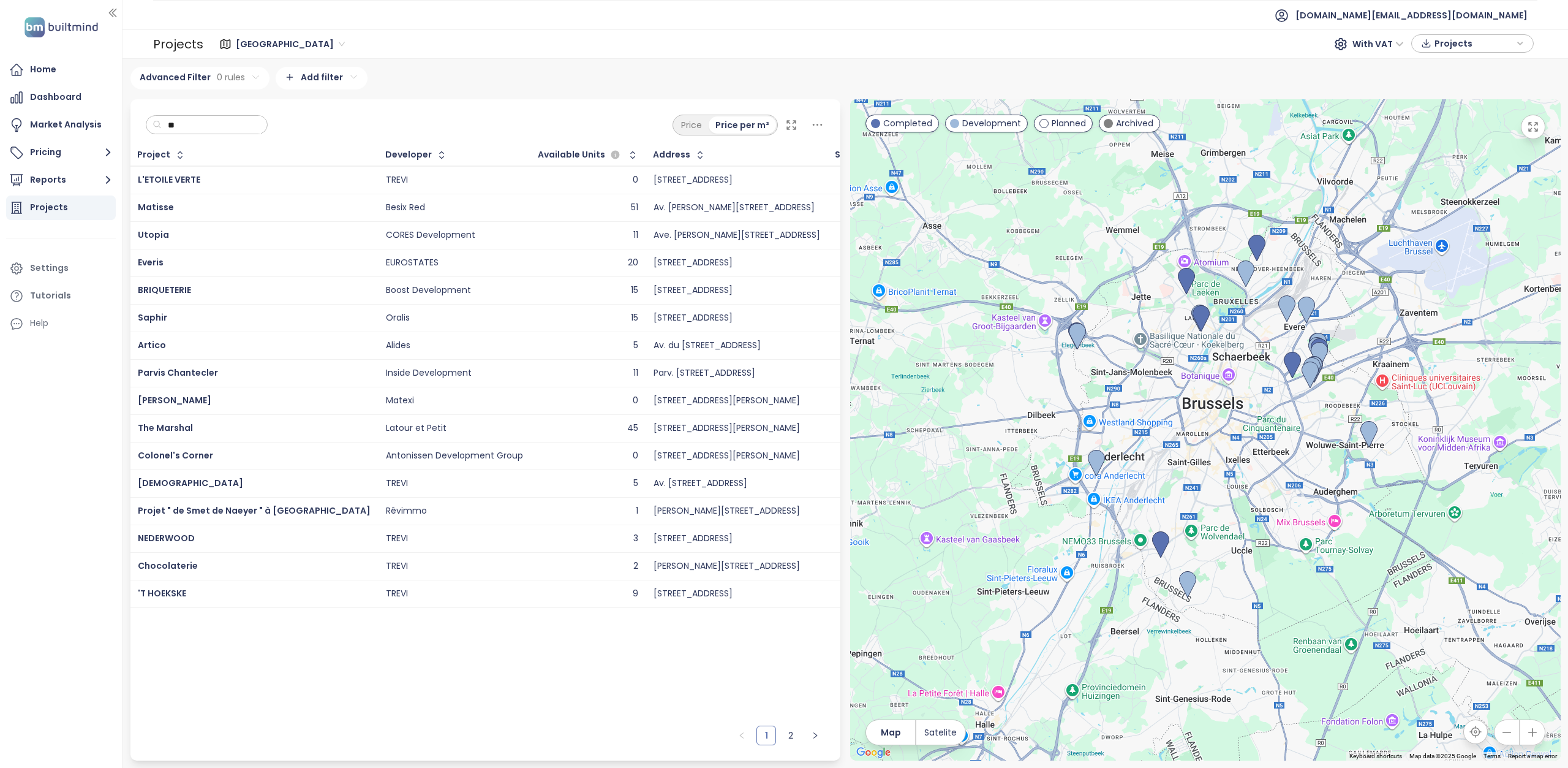
type input "*"
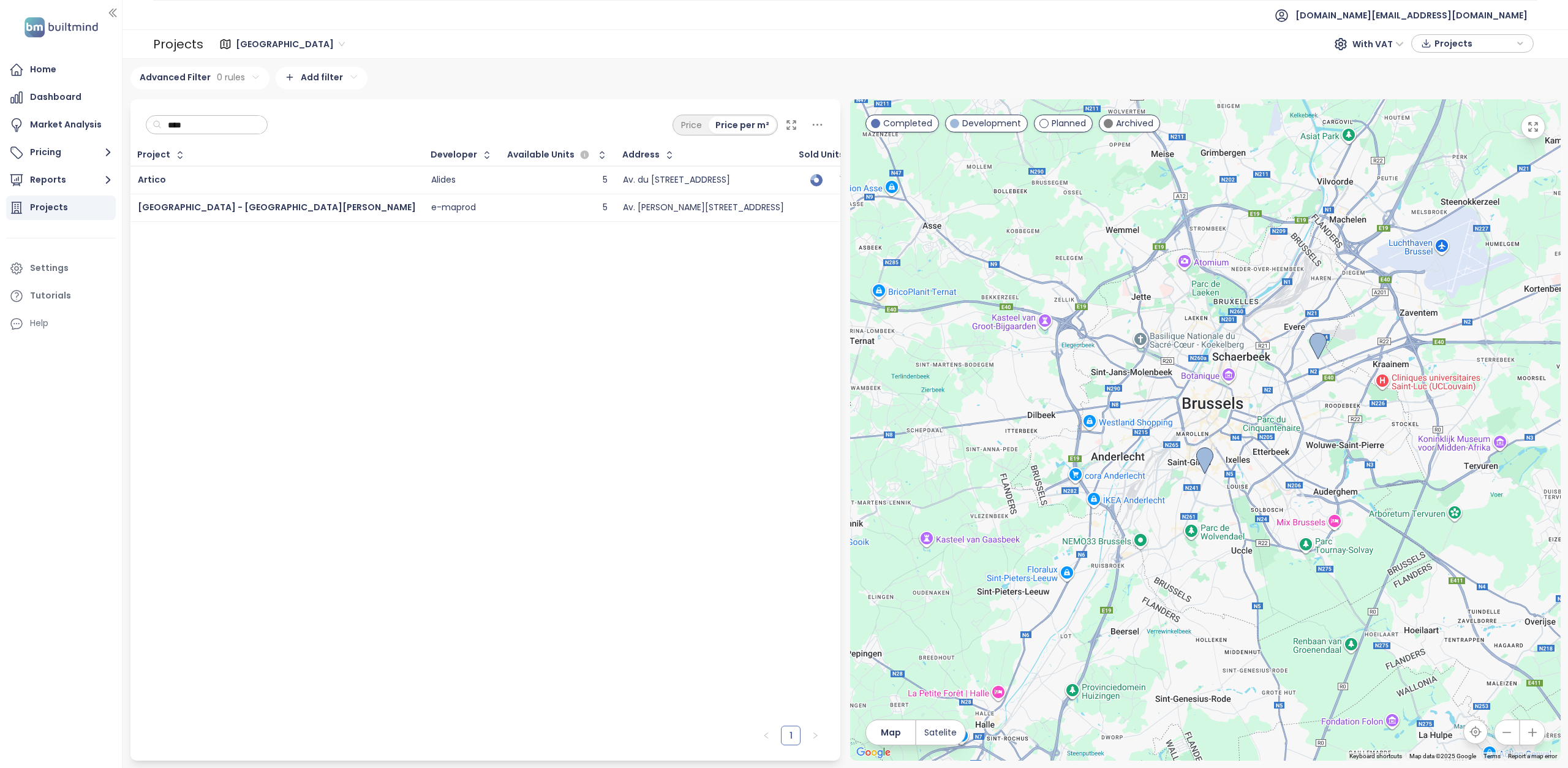
type input "****"
click at [210, 186] on div "Artico" at bounding box center [276, 180] width 278 height 15
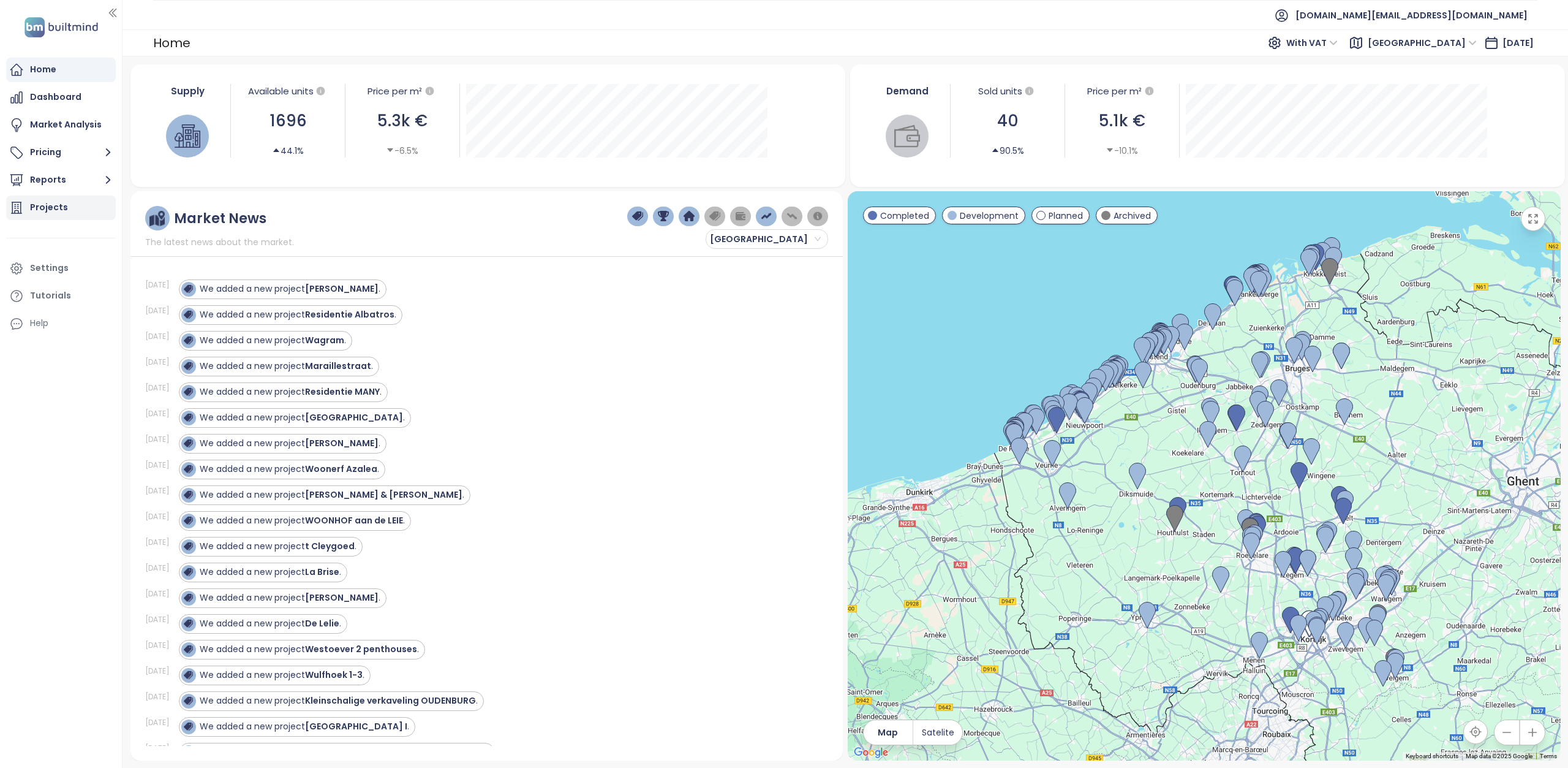
click at [58, 211] on div "Projects" at bounding box center [48, 207] width 38 height 15
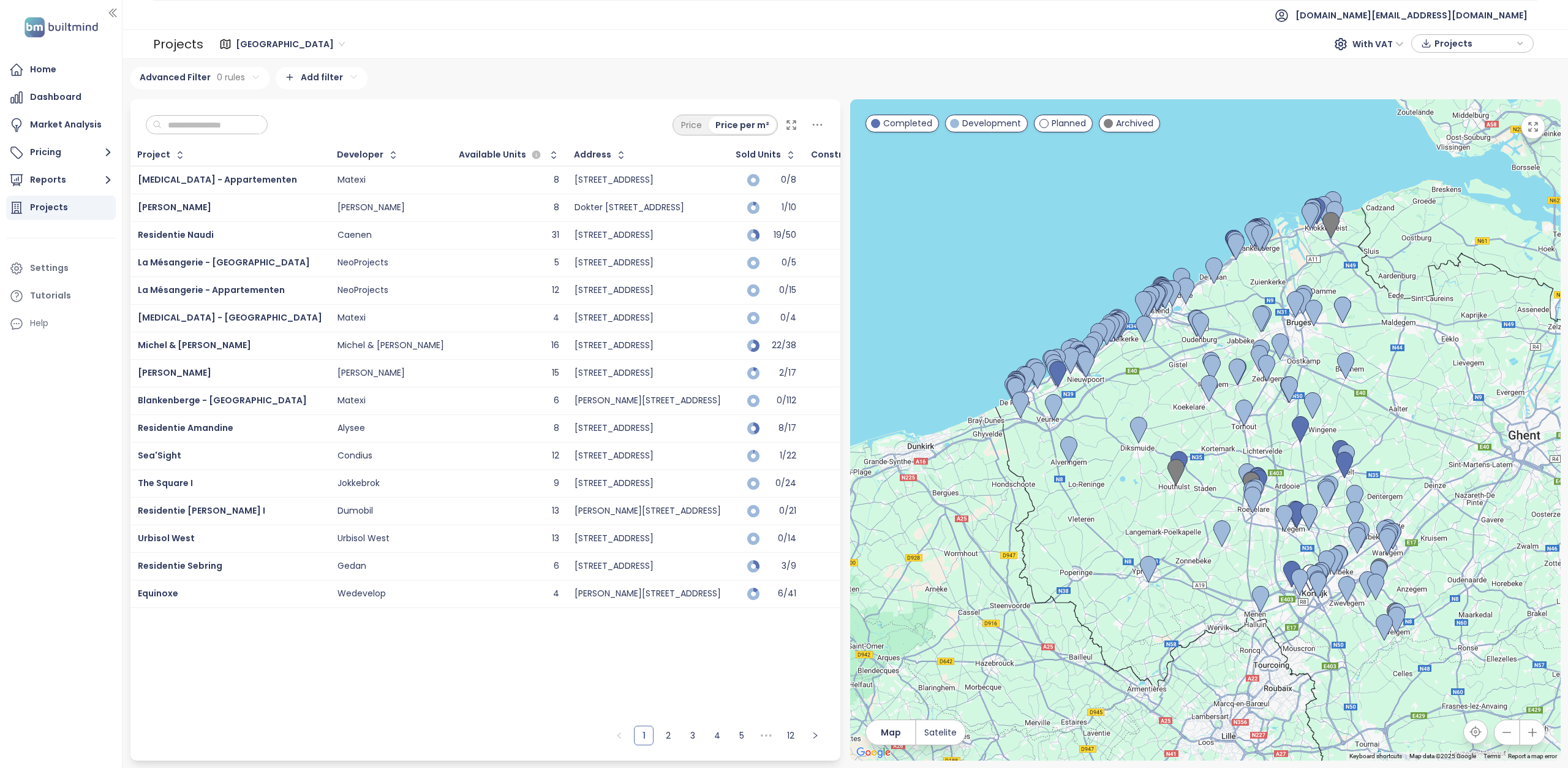
click at [299, 38] on span "West Flanders" at bounding box center [291, 44] width 109 height 19
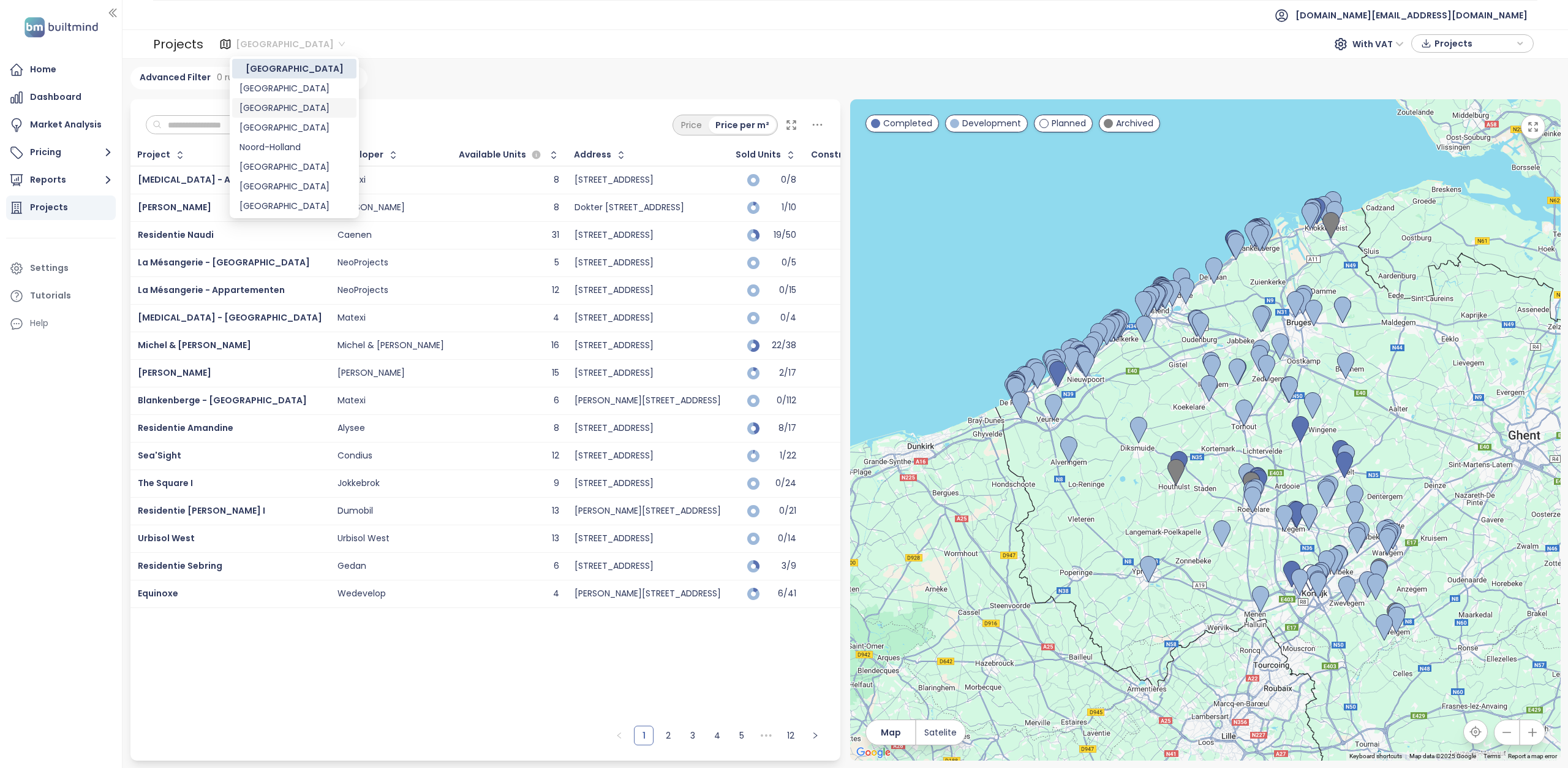
click at [285, 107] on div "[GEOGRAPHIC_DATA]" at bounding box center [294, 108] width 110 height 14
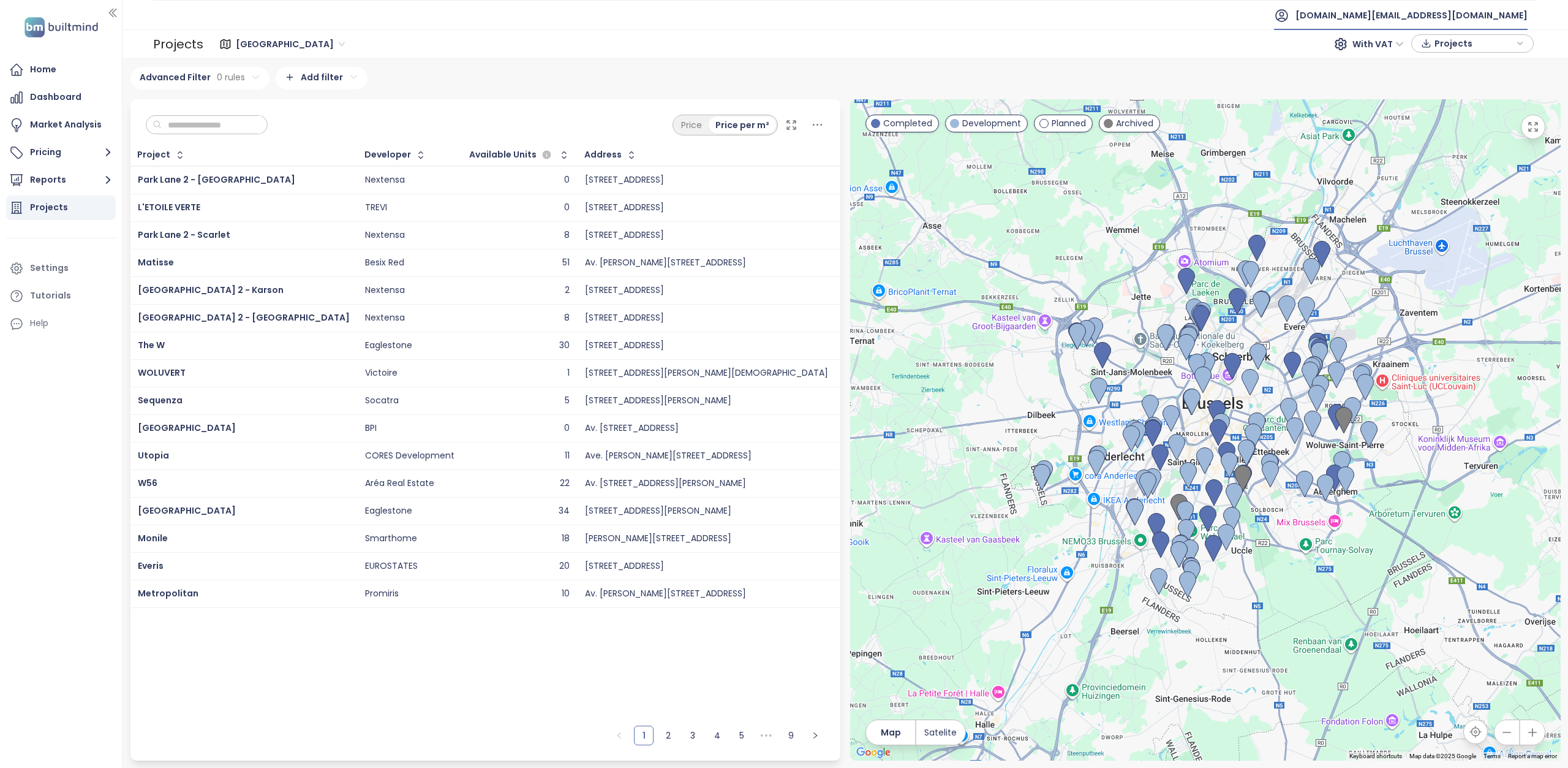
click at [1475, 13] on span "[DOMAIN_NAME][EMAIL_ADDRESS][DOMAIN_NAME]" at bounding box center [1411, 15] width 232 height 29
click at [1442, 51] on span "Log out" at bounding box center [1430, 50] width 32 height 12
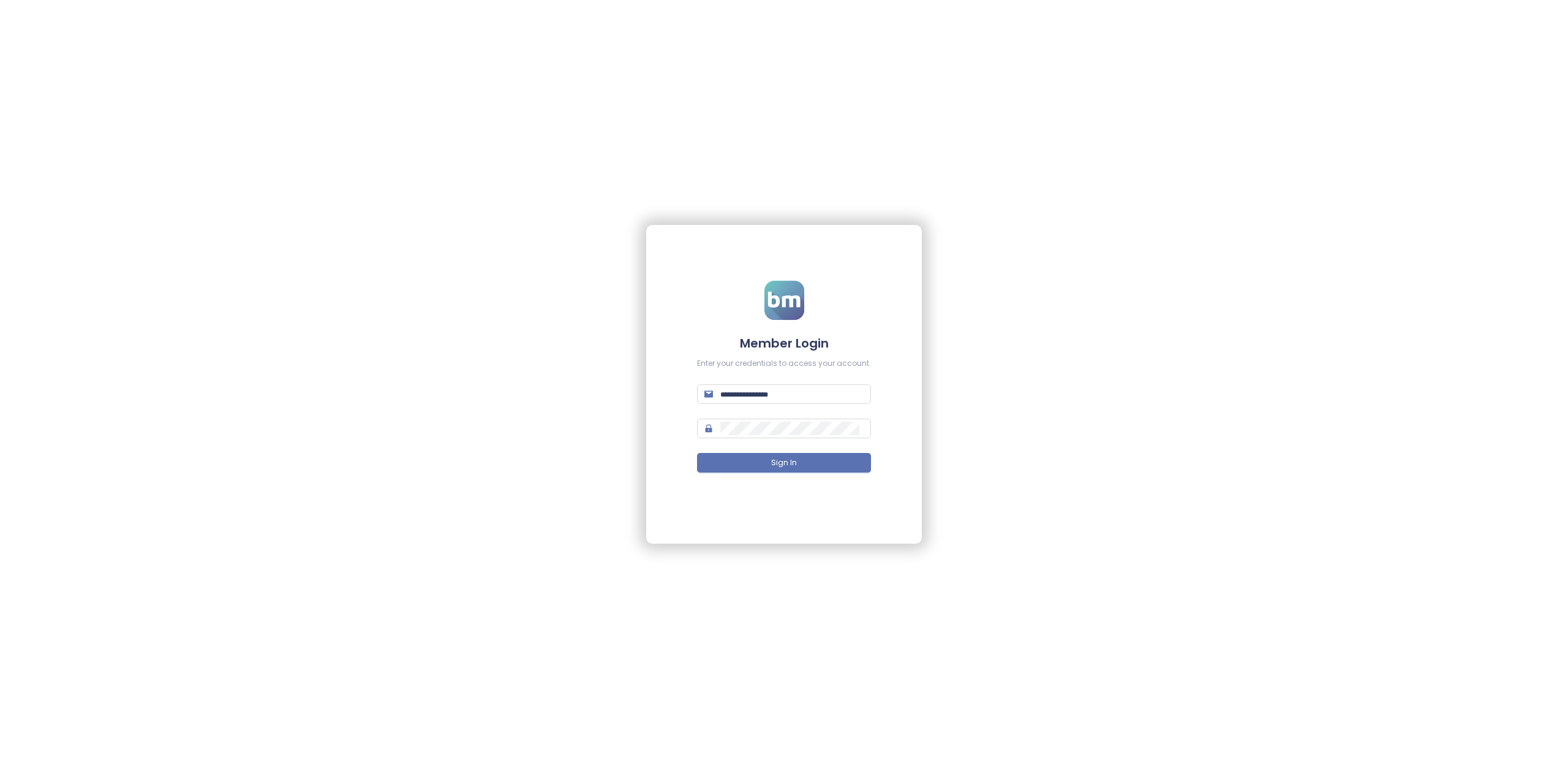
type input "**********"
click at [822, 462] on button "Sign In" at bounding box center [784, 463] width 174 height 20
click at [834, 468] on button "Sign In" at bounding box center [784, 463] width 174 height 20
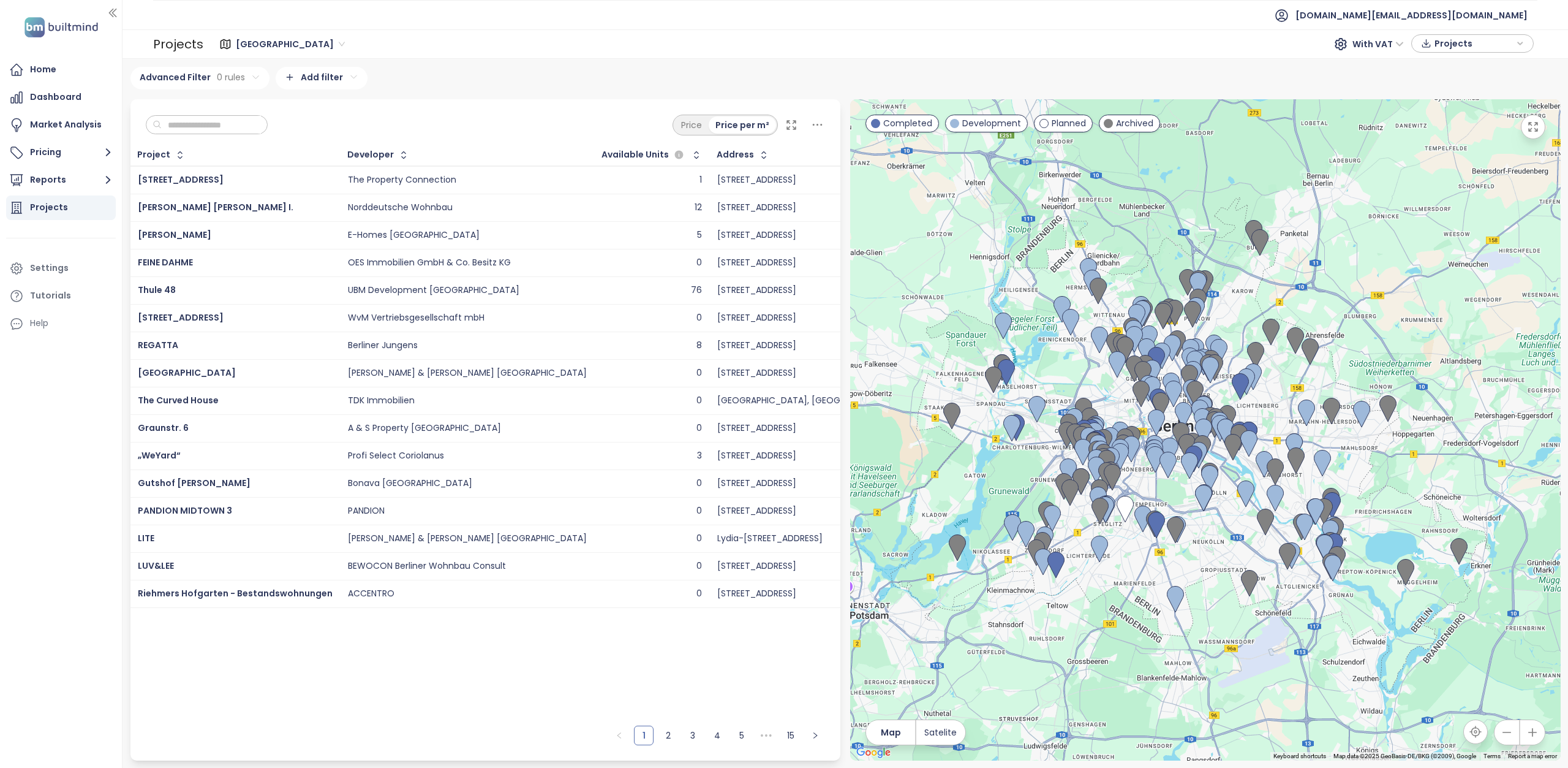
click at [248, 43] on span "[GEOGRAPHIC_DATA]" at bounding box center [291, 44] width 109 height 19
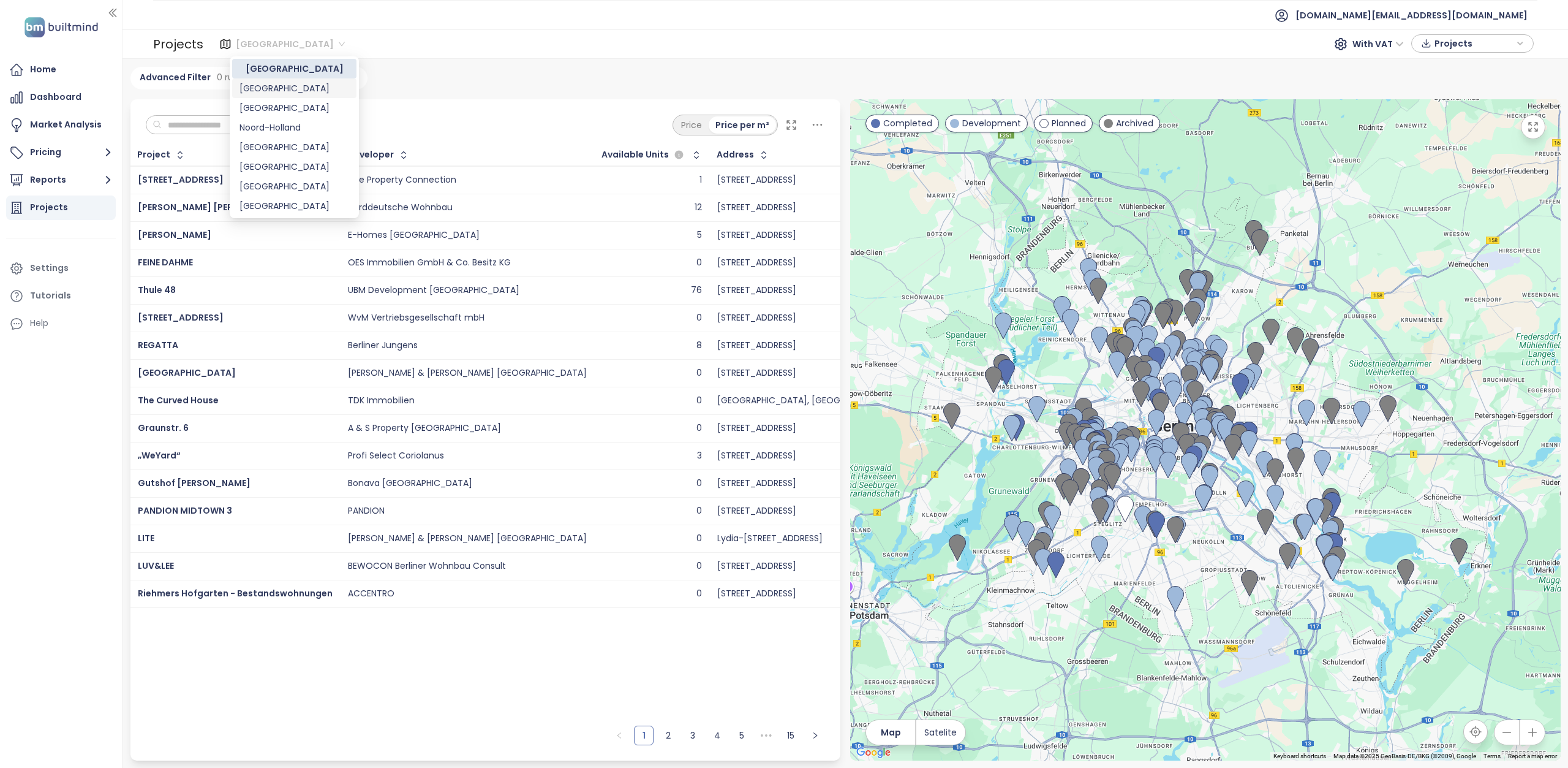
click at [278, 90] on div "[GEOGRAPHIC_DATA]" at bounding box center [294, 88] width 110 height 14
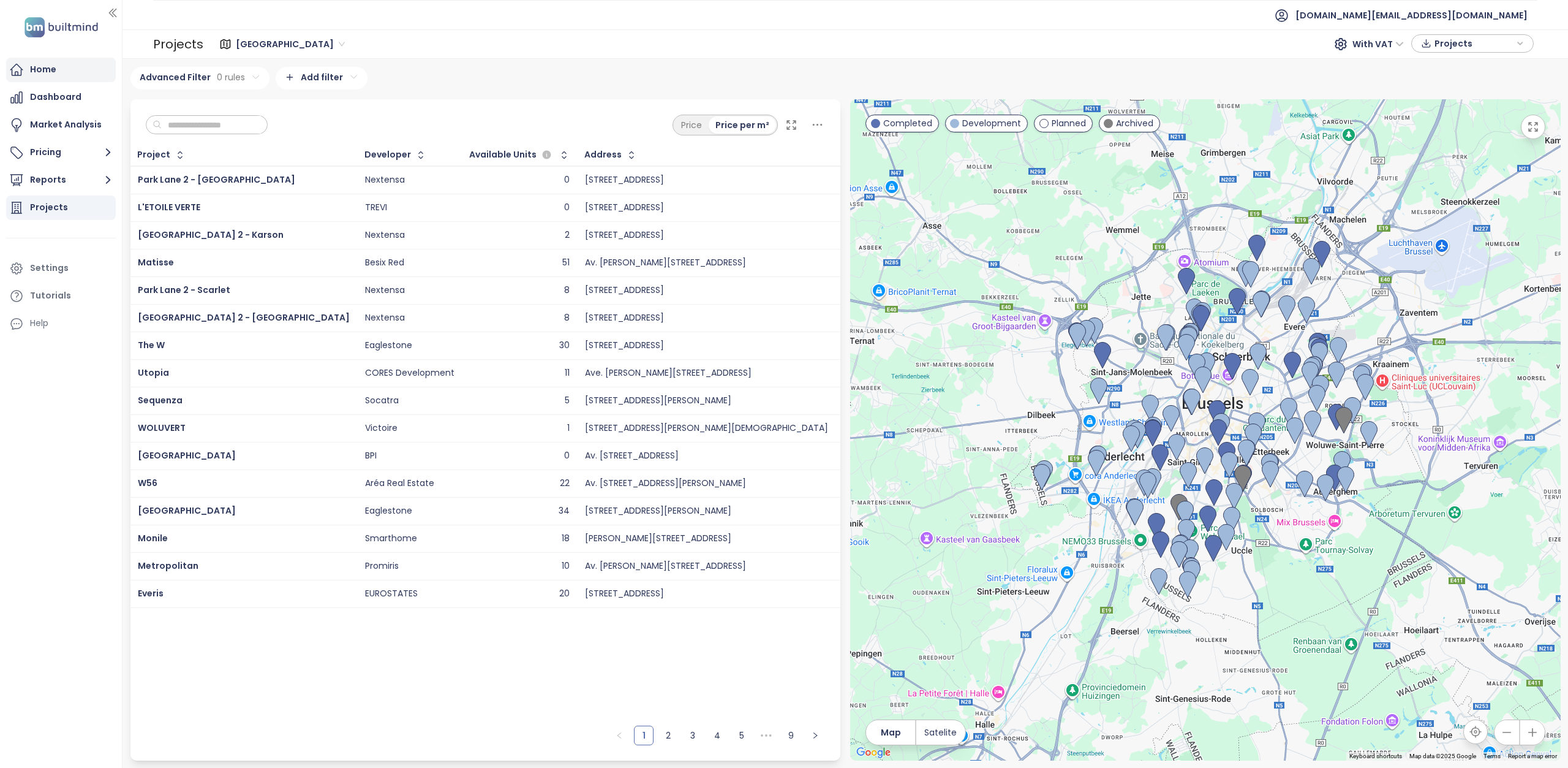
click at [69, 74] on div "Home" at bounding box center [61, 70] width 110 height 25
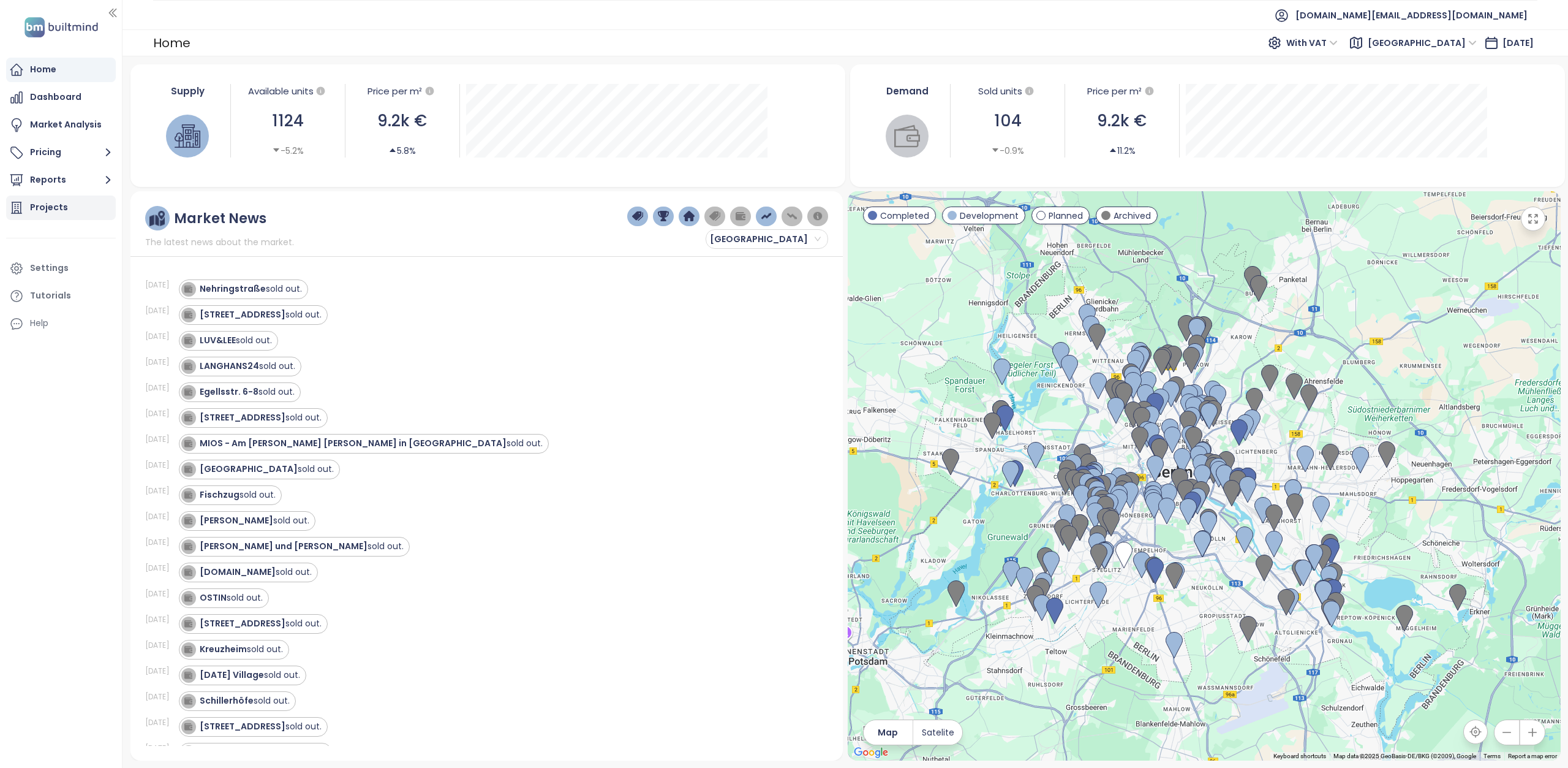
click at [48, 208] on div "Projects" at bounding box center [48, 207] width 38 height 15
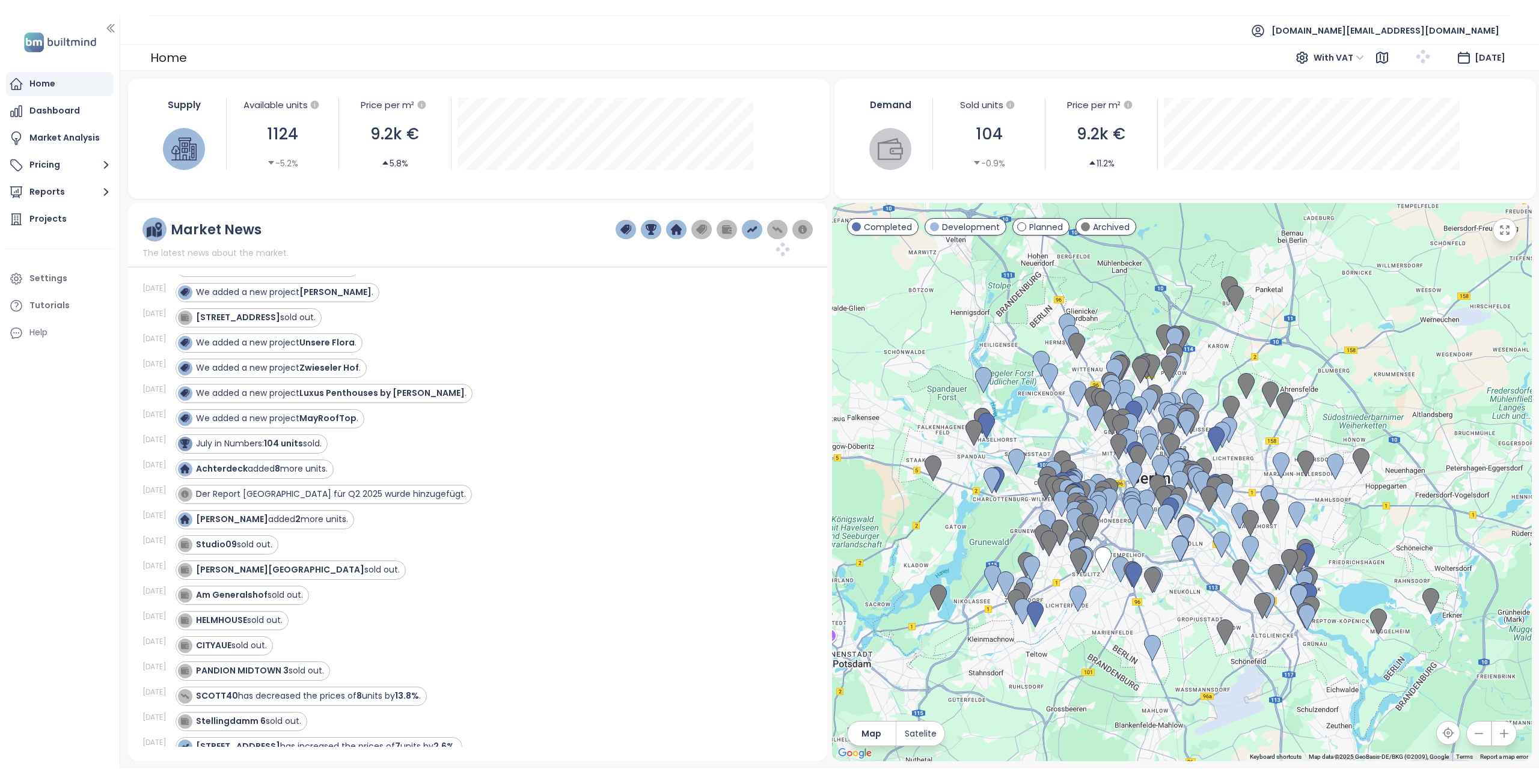
scroll to position [541, 0]
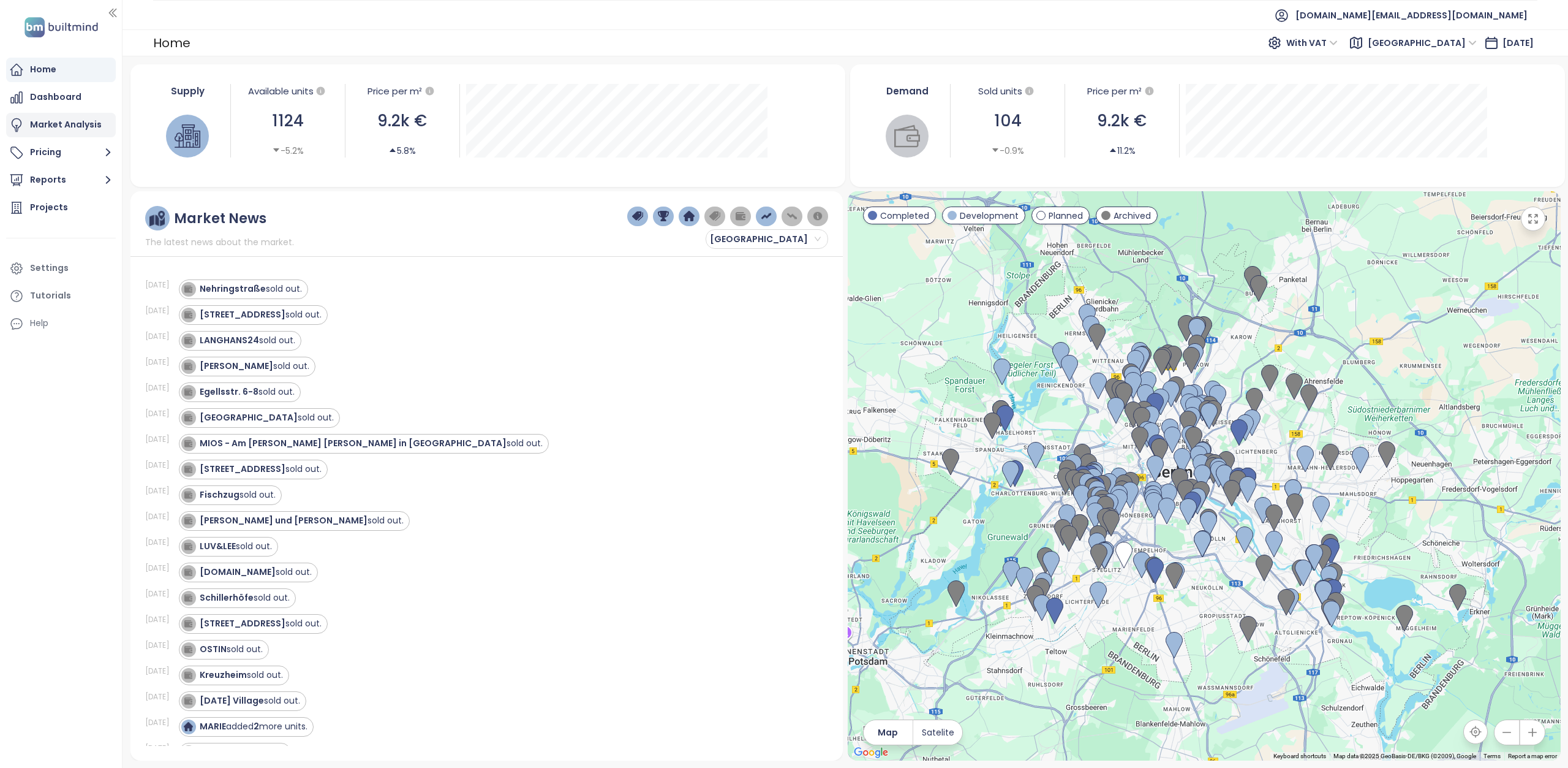
click at [62, 130] on div "Market Analysis" at bounding box center [66, 125] width 72 height 15
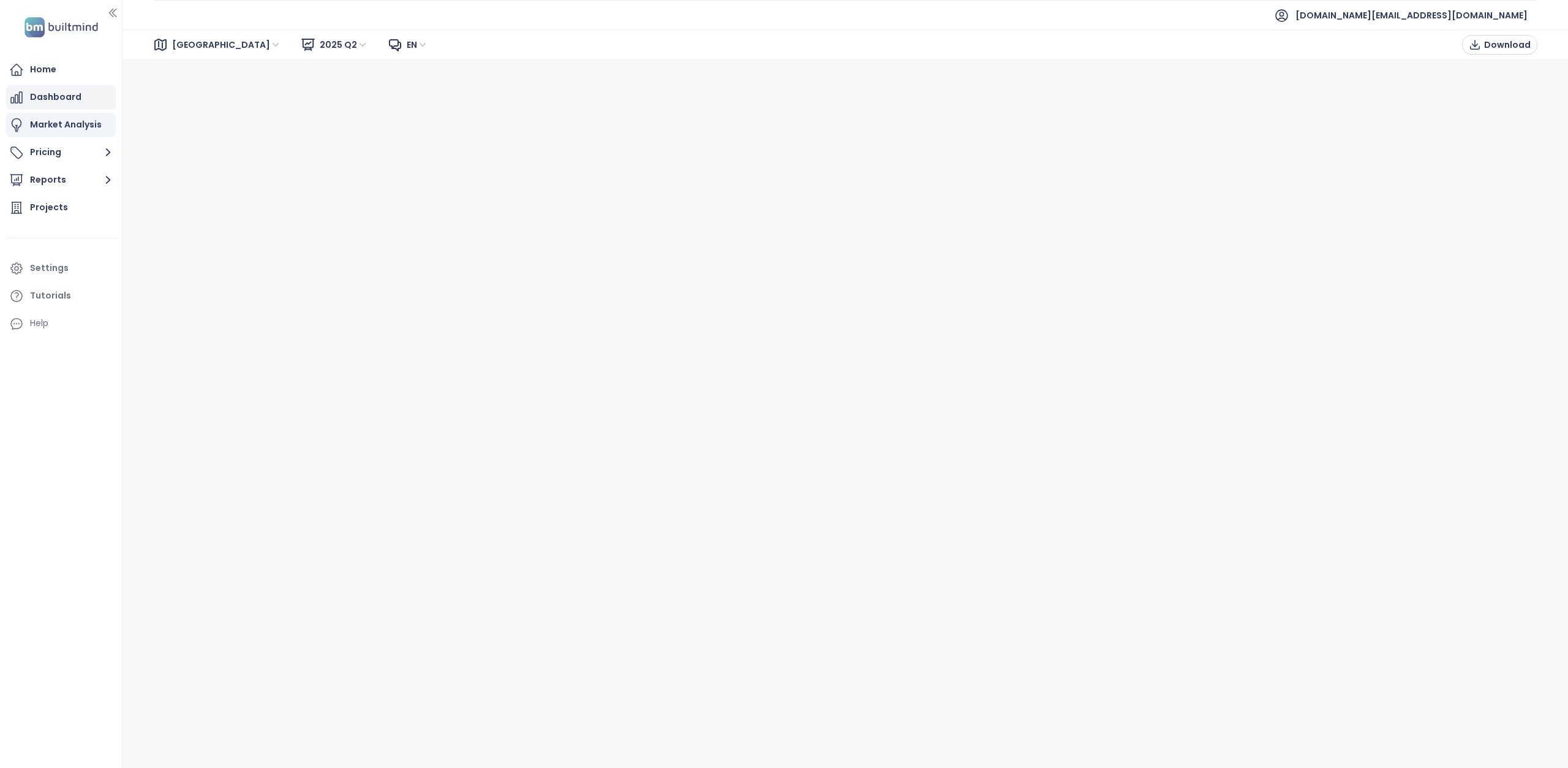
click at [67, 100] on div "Dashboard" at bounding box center [55, 97] width 51 height 15
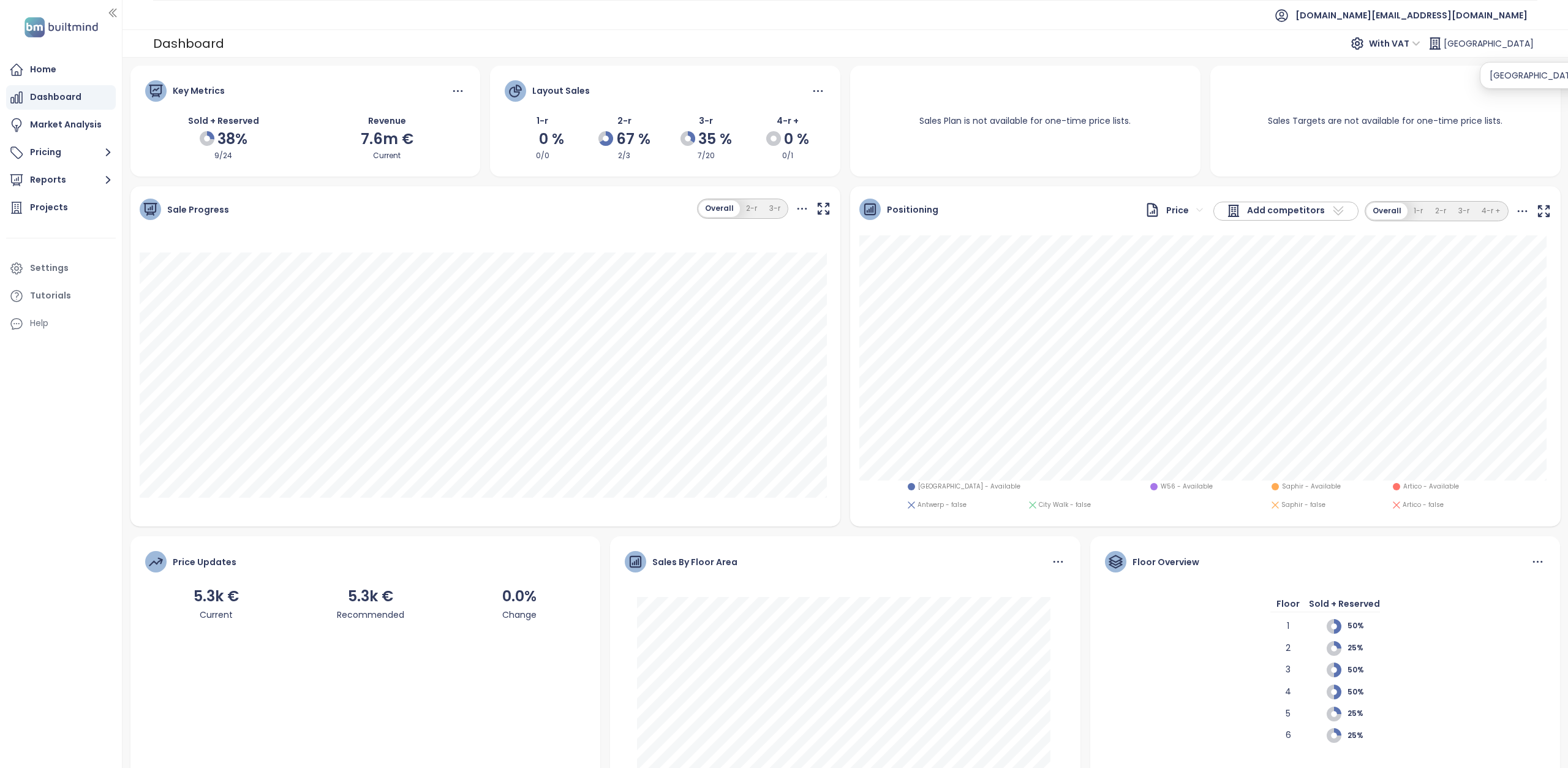
click at [1510, 45] on span "[GEOGRAPHIC_DATA]" at bounding box center [1488, 43] width 90 height 22
click at [1440, 44] on icon at bounding box center [1434, 43] width 11 height 11
click at [58, 156] on button "Pricing" at bounding box center [61, 152] width 110 height 25
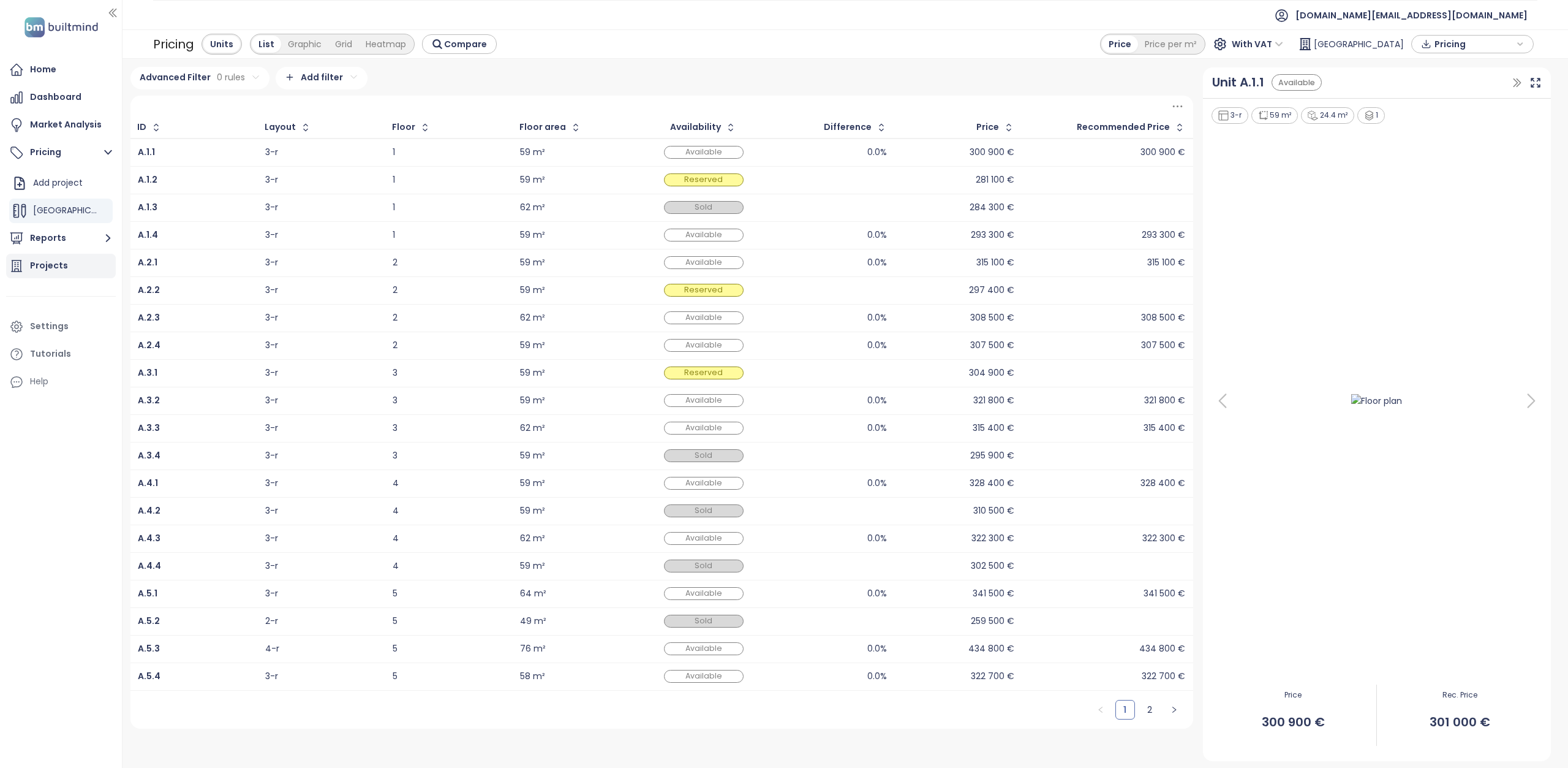
click at [56, 262] on div "Projects" at bounding box center [48, 265] width 38 height 15
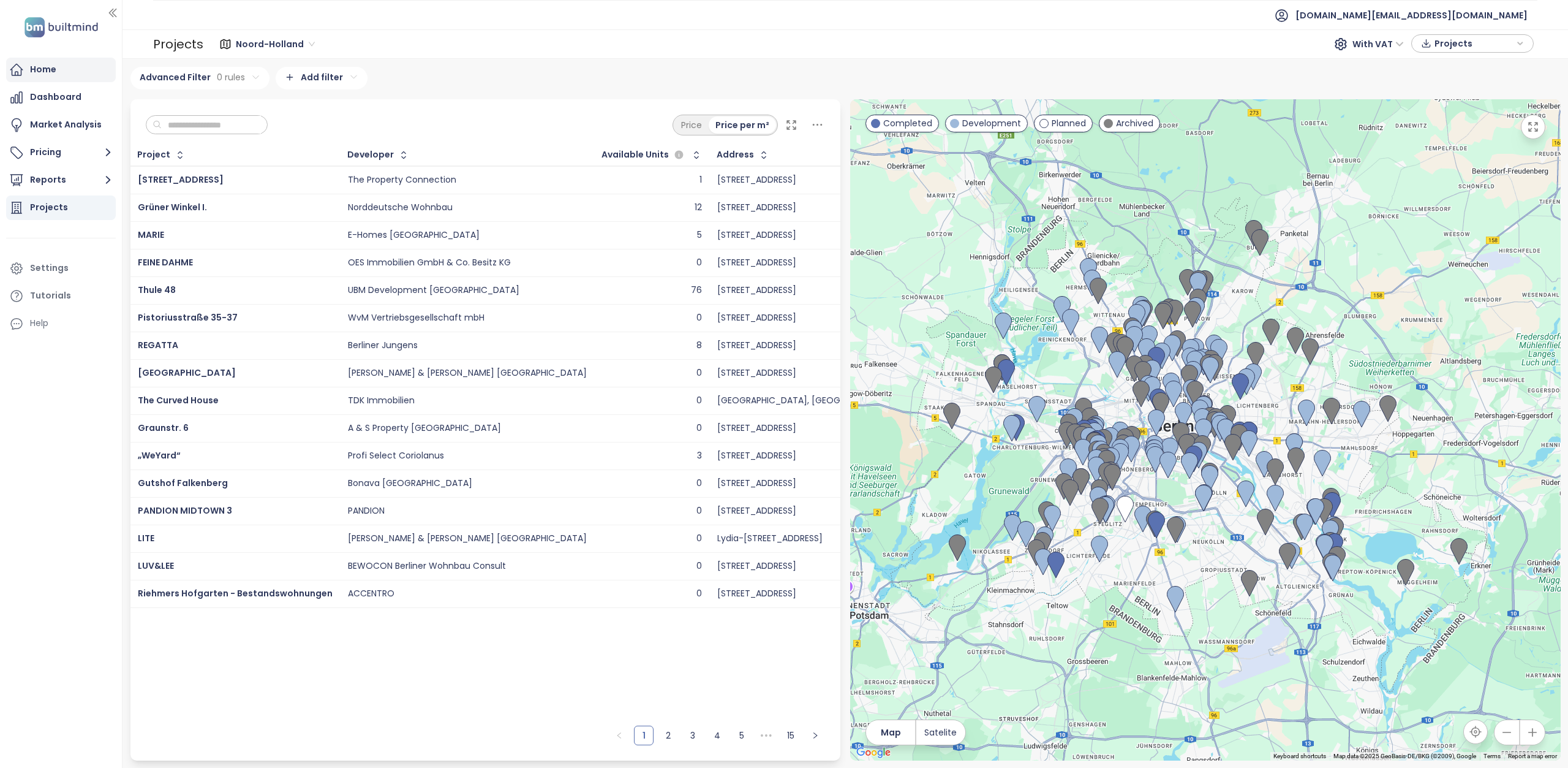
click at [58, 76] on div "Home" at bounding box center [61, 70] width 110 height 25
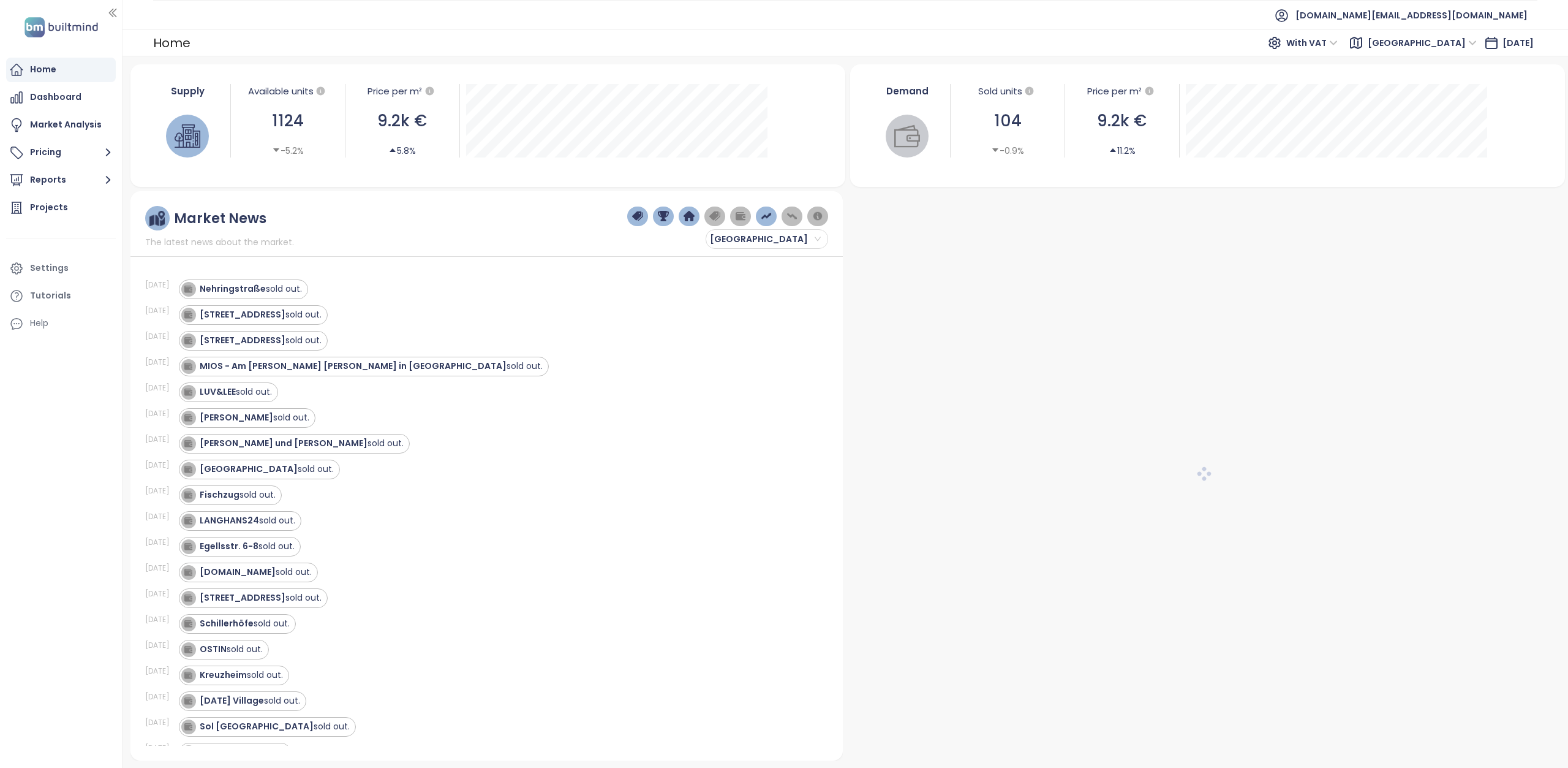
click at [1443, 46] on span "[GEOGRAPHIC_DATA]" at bounding box center [1422, 43] width 109 height 19
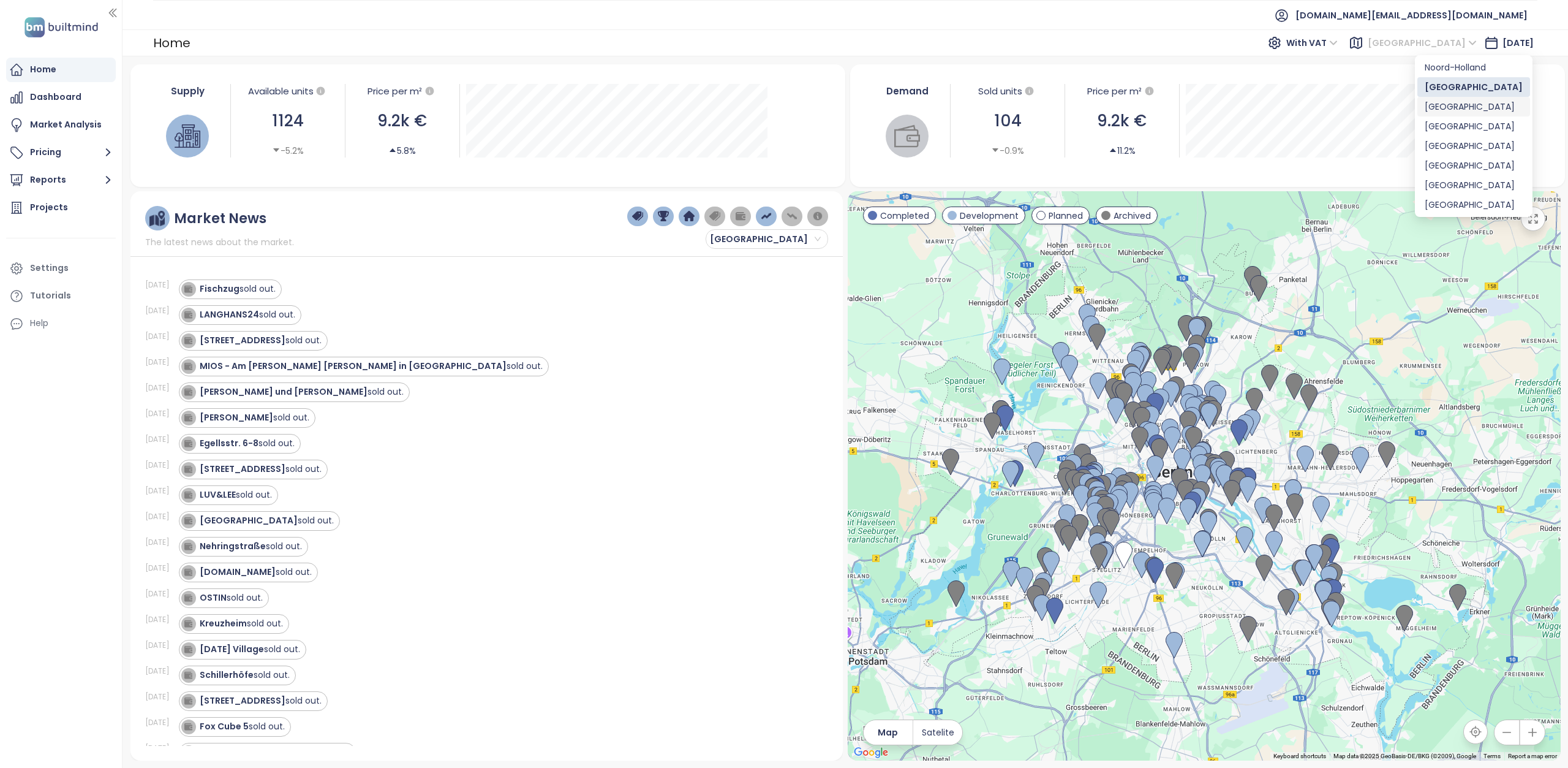
click at [1445, 107] on div "[GEOGRAPHIC_DATA]" at bounding box center [1473, 107] width 98 height 14
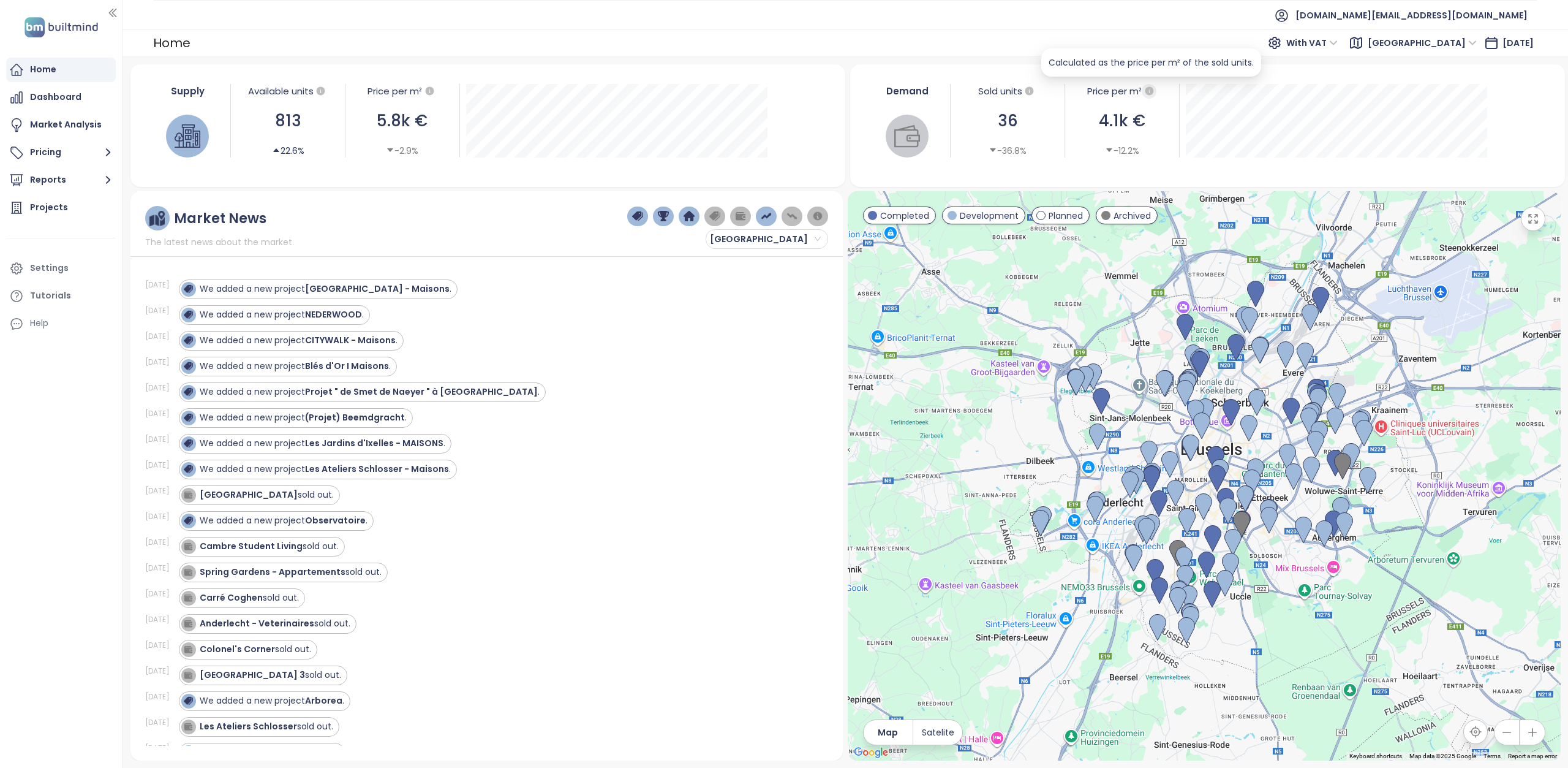
click at [1147, 94] on icon "button" at bounding box center [1149, 90] width 9 height 9
click at [38, 123] on div "Market Analysis" at bounding box center [66, 125] width 72 height 15
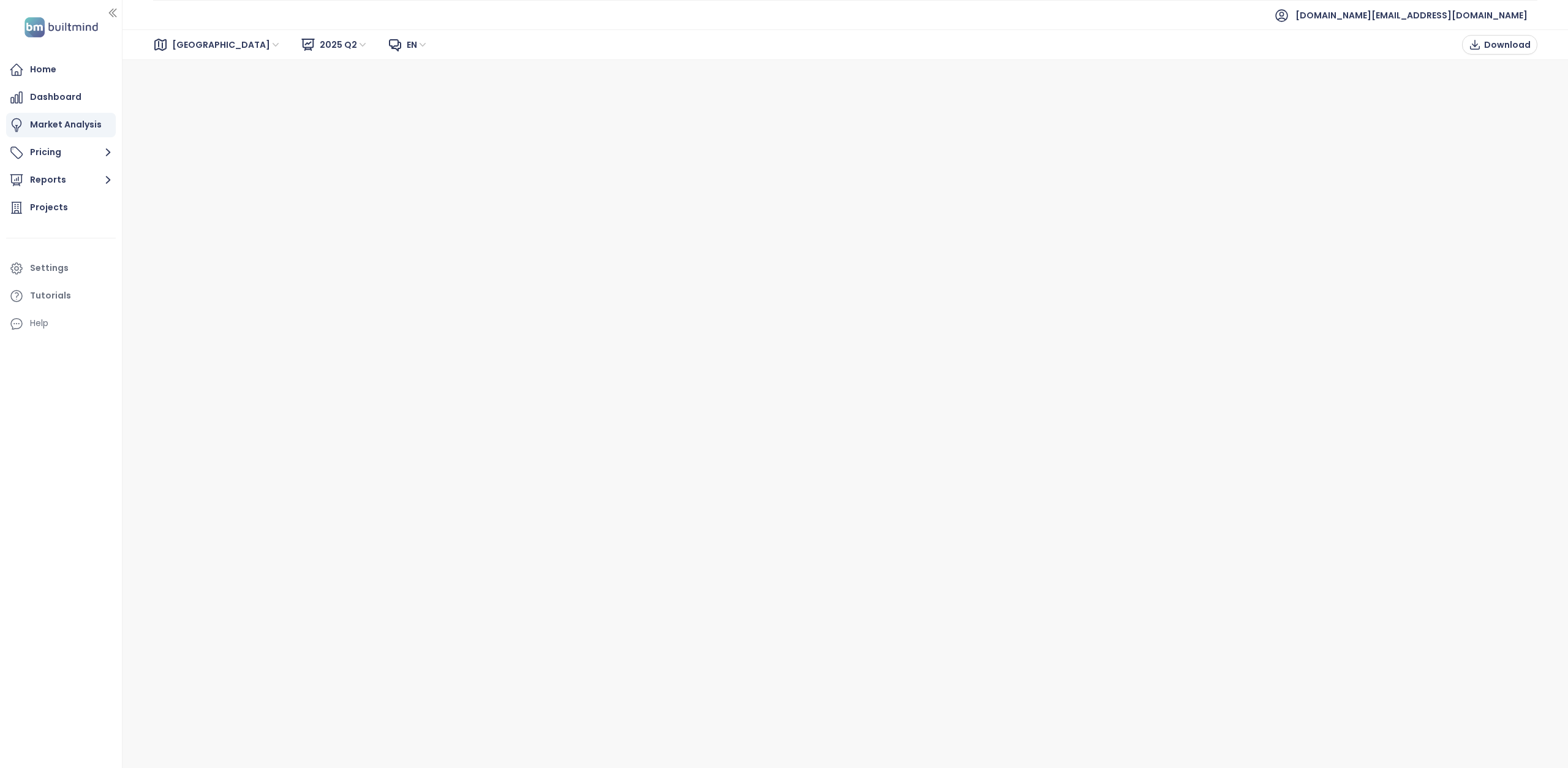
click at [196, 45] on span "[GEOGRAPHIC_DATA]" at bounding box center [227, 45] width 109 height 19
click at [198, 49] on span "[GEOGRAPHIC_DATA]" at bounding box center [227, 45] width 109 height 19
click at [84, 181] on button "Reports" at bounding box center [61, 180] width 110 height 25
click at [63, 273] on div "[GEOGRAPHIC_DATA]" at bounding box center [74, 276] width 71 height 15
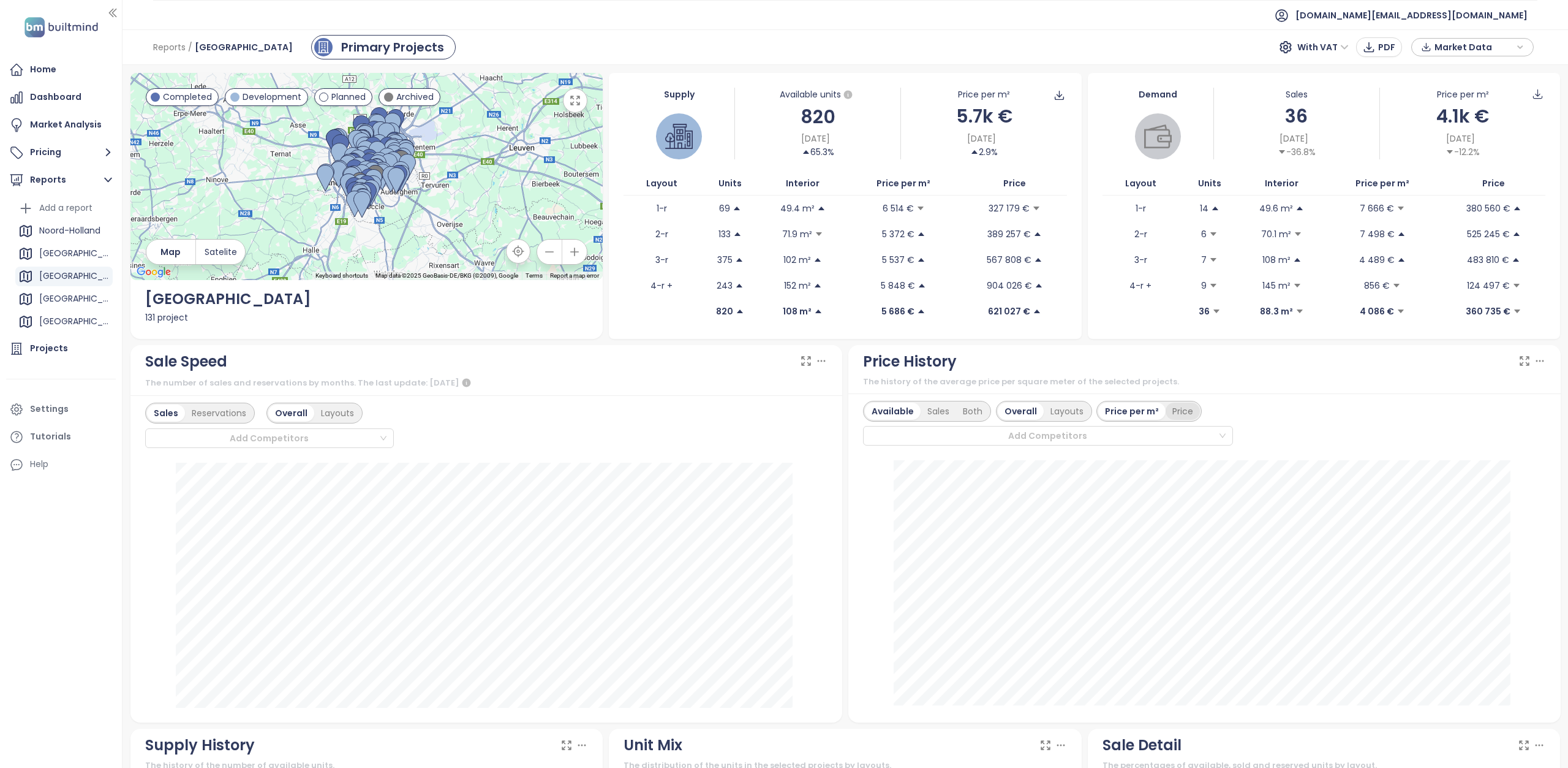
click at [1180, 413] on div "Price" at bounding box center [1182, 411] width 34 height 17
click at [1138, 410] on div "Price per m²" at bounding box center [1131, 411] width 66 height 17
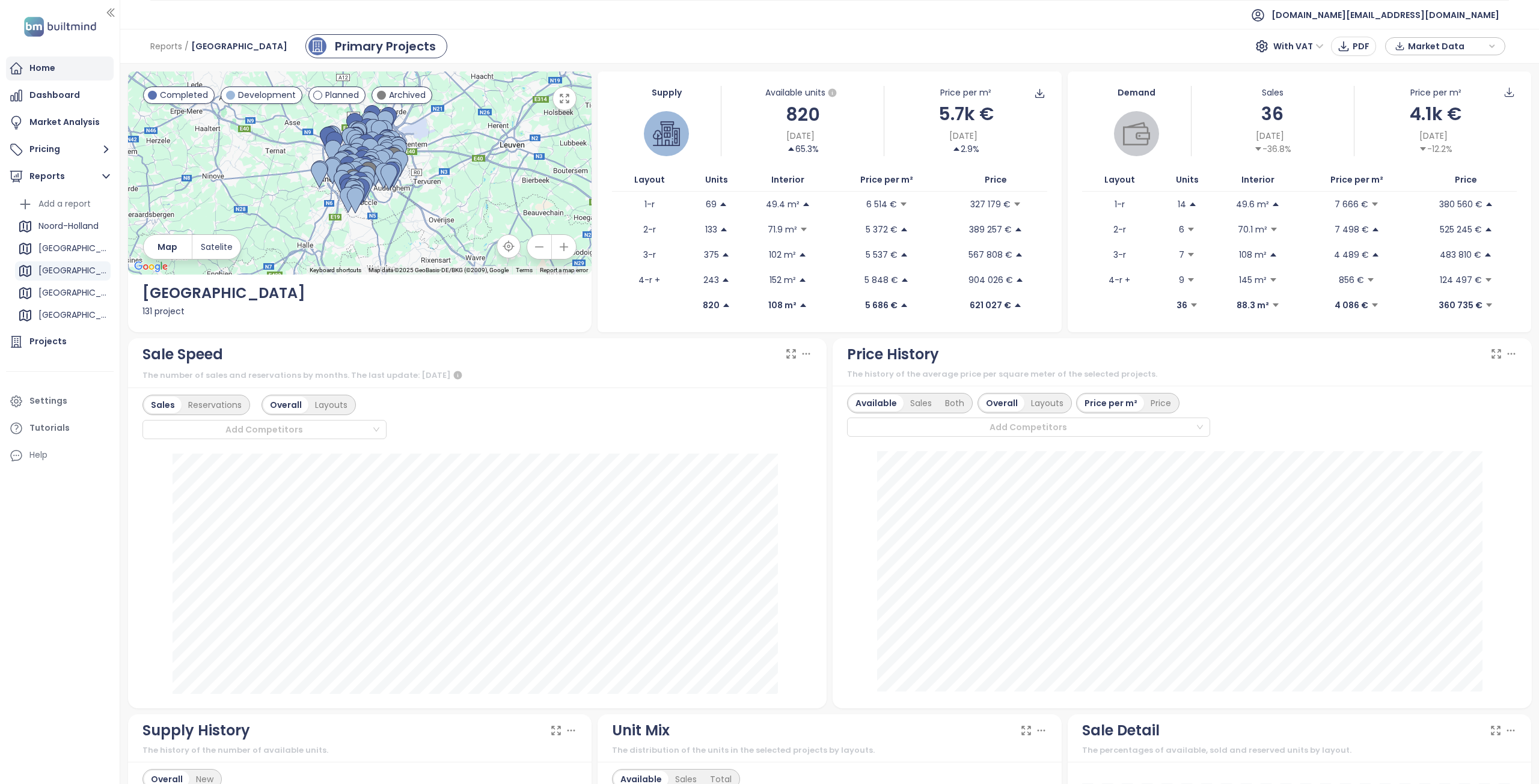
click at [63, 75] on div "Home" at bounding box center [60, 69] width 108 height 24
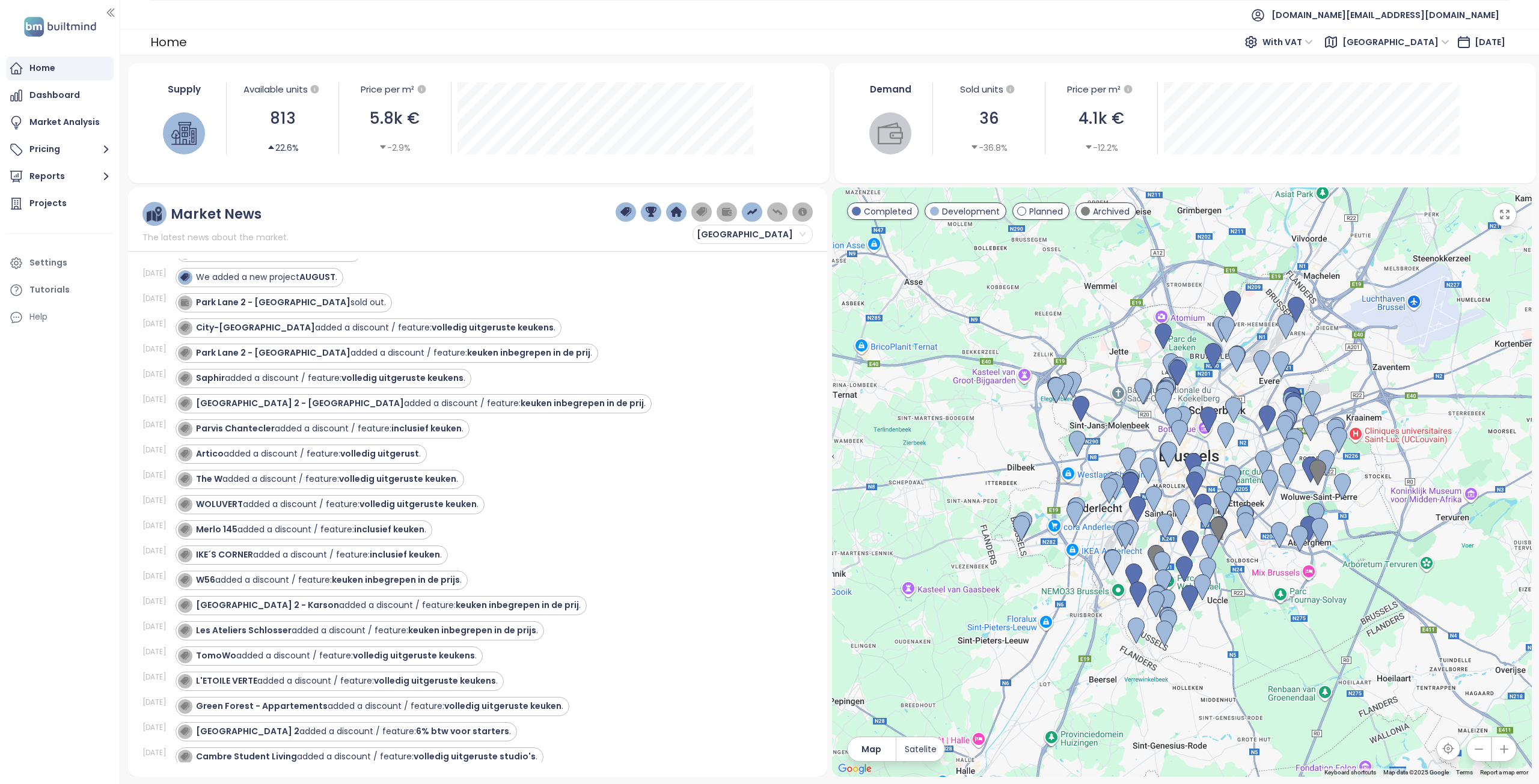
scroll to position [1803, 0]
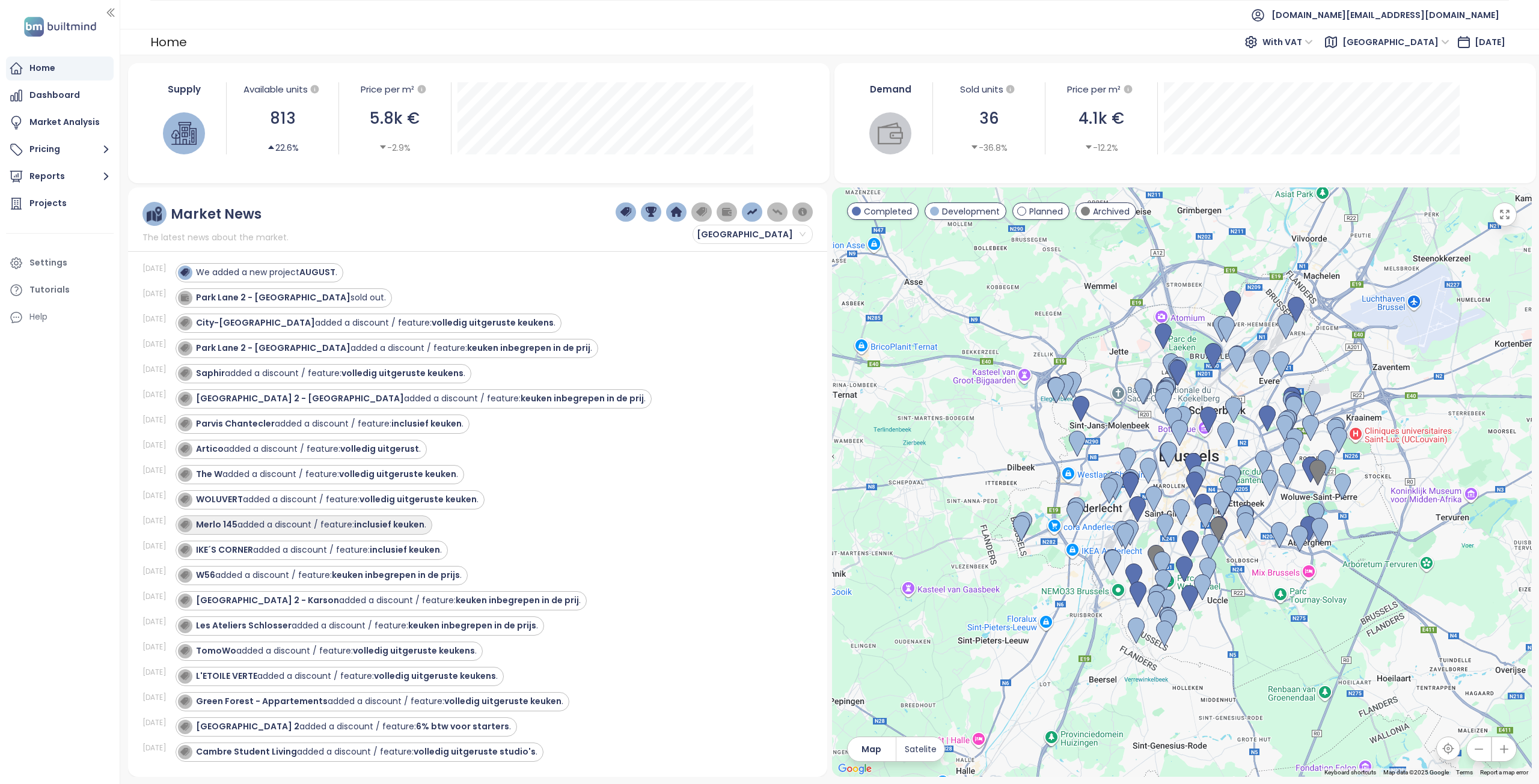
click at [389, 523] on strong "inclusief keuken" at bounding box center [389, 524] width 71 height 12
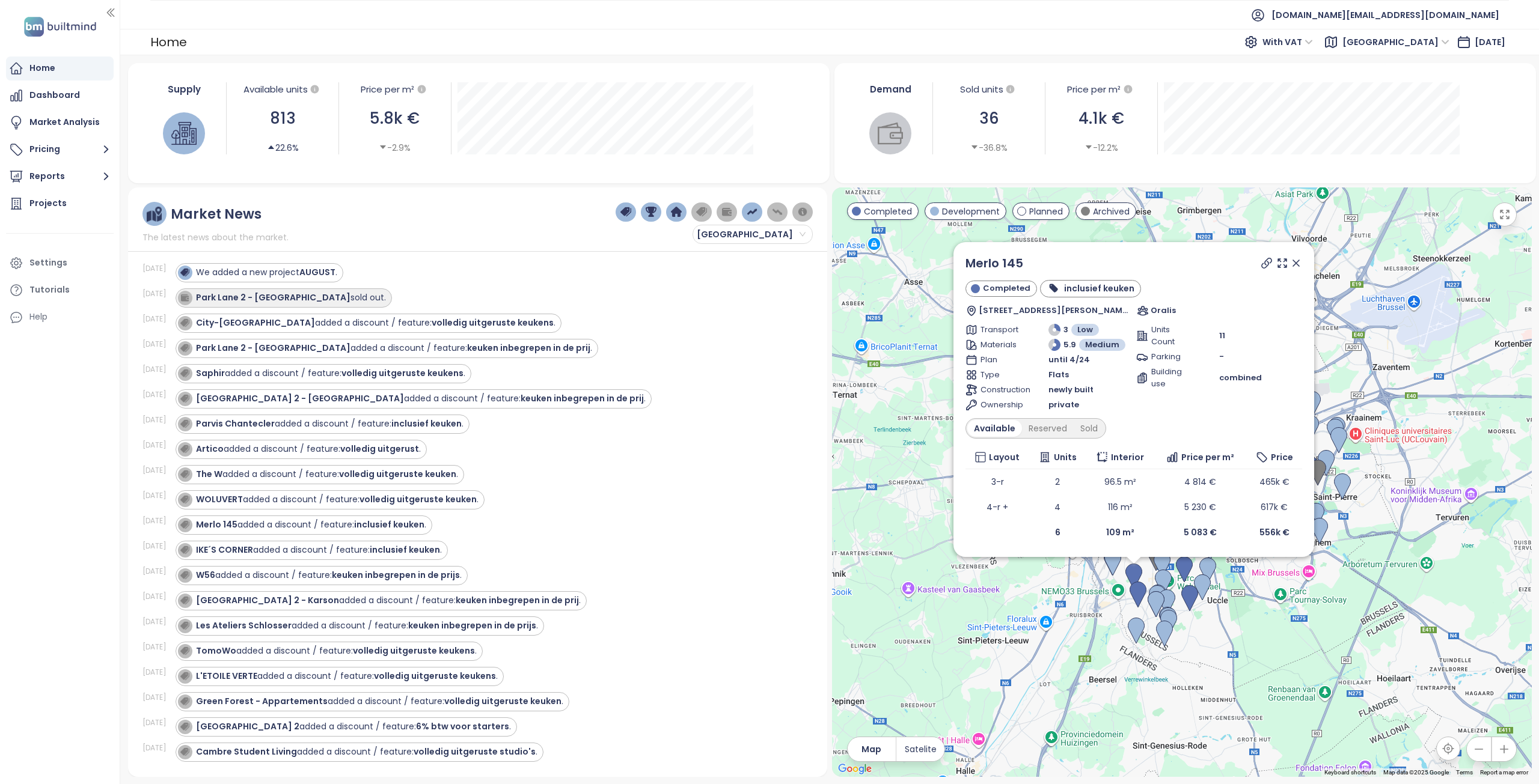
click at [293, 304] on div "Park Lane 2 - Jaydon sold out." at bounding box center [282, 298] width 208 height 15
click at [299, 298] on div "Park Lane 2 - Jaydon sold out." at bounding box center [291, 297] width 190 height 13
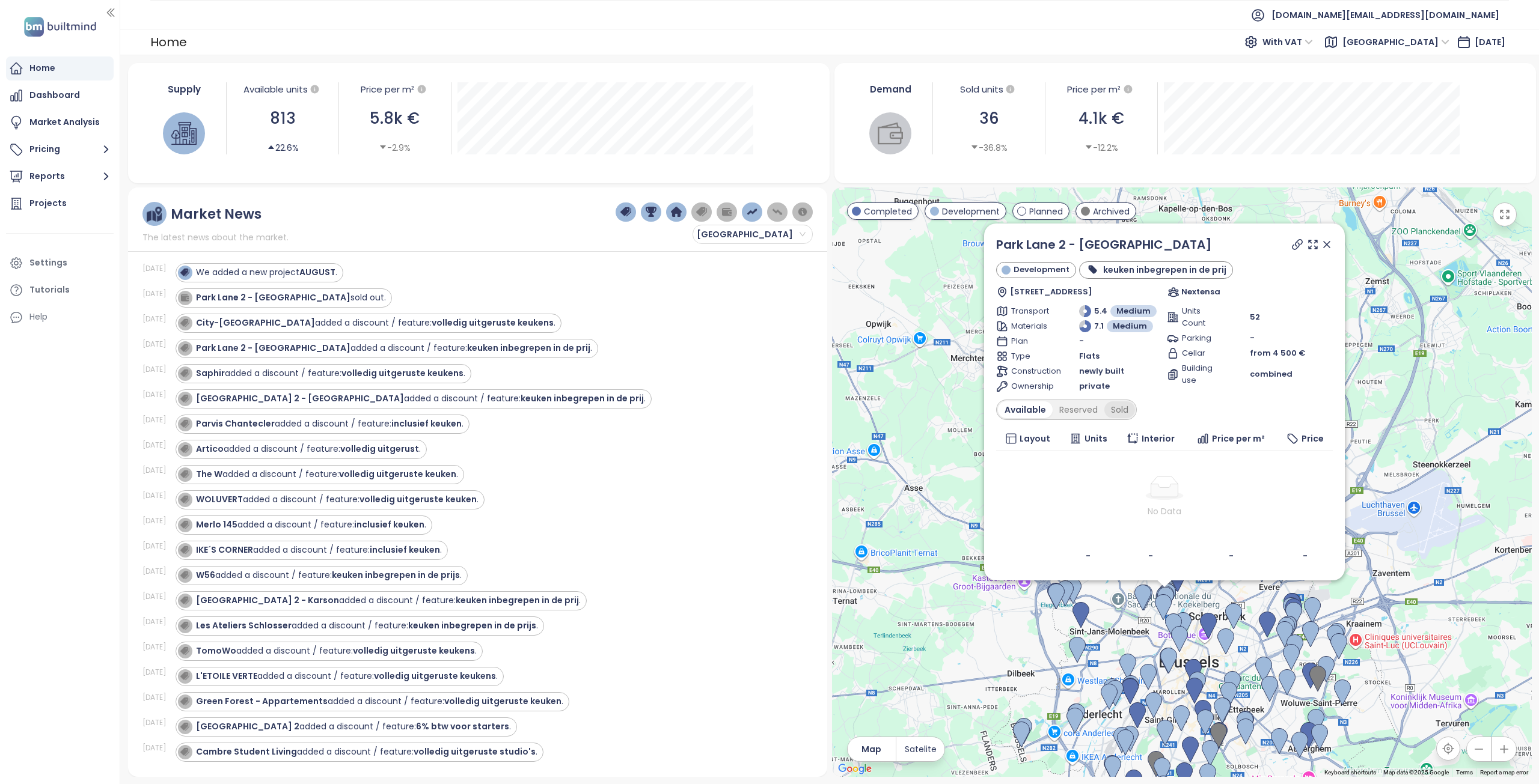
click at [1121, 412] on div "Sold" at bounding box center [1119, 410] width 30 height 17
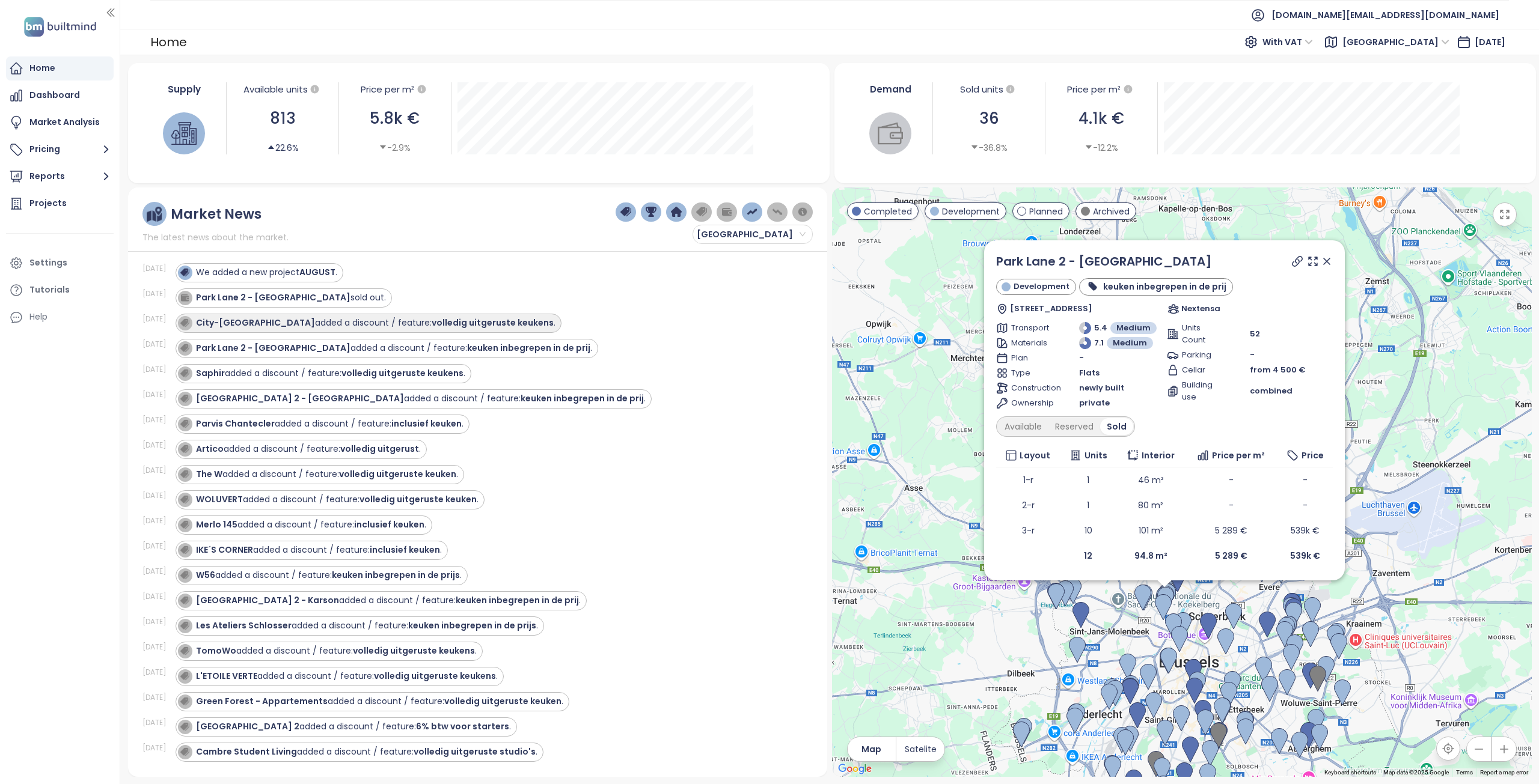
click at [263, 328] on strong "City-[GEOGRAPHIC_DATA]" at bounding box center [255, 323] width 119 height 12
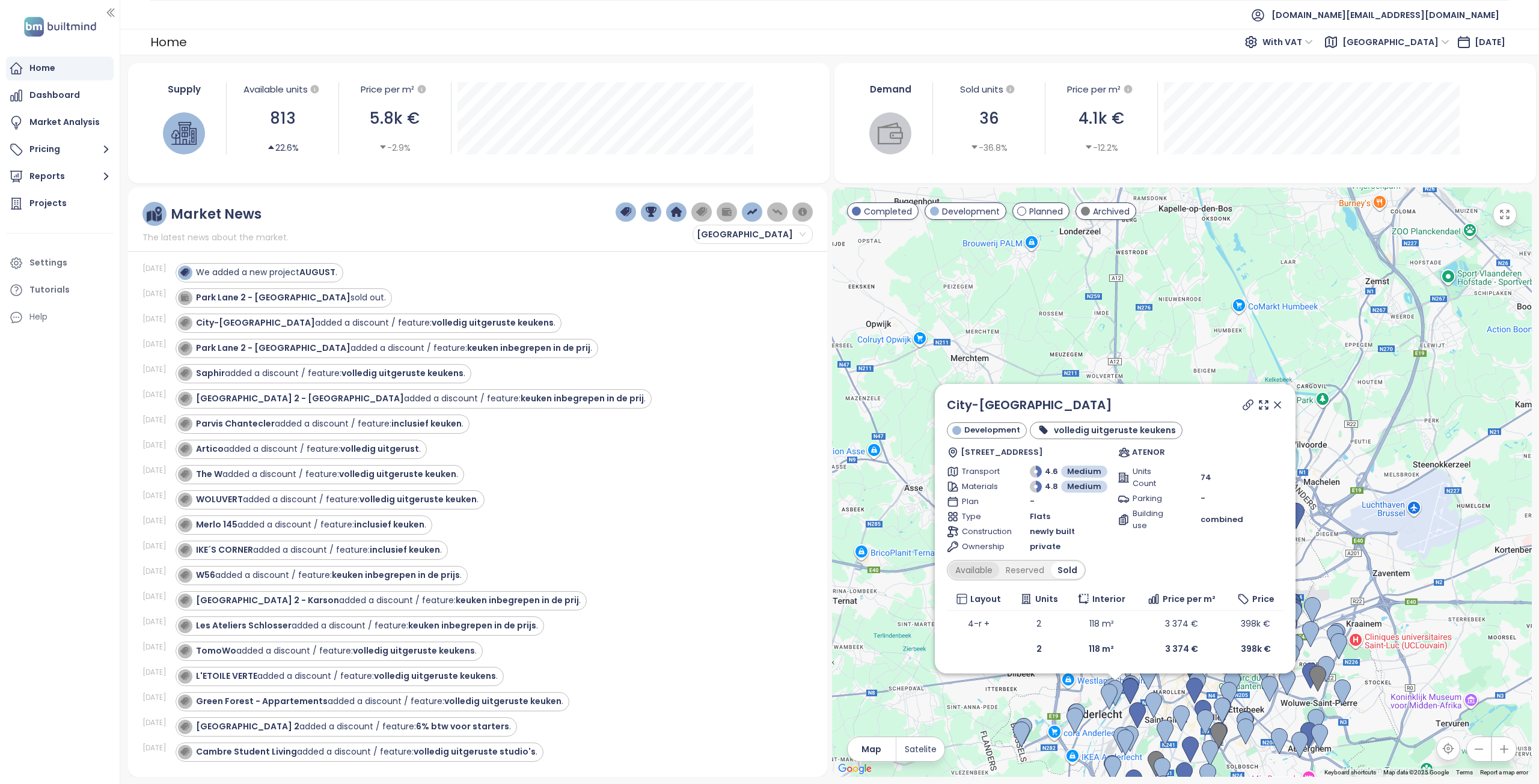
click at [994, 573] on div "Available" at bounding box center [974, 570] width 50 height 17
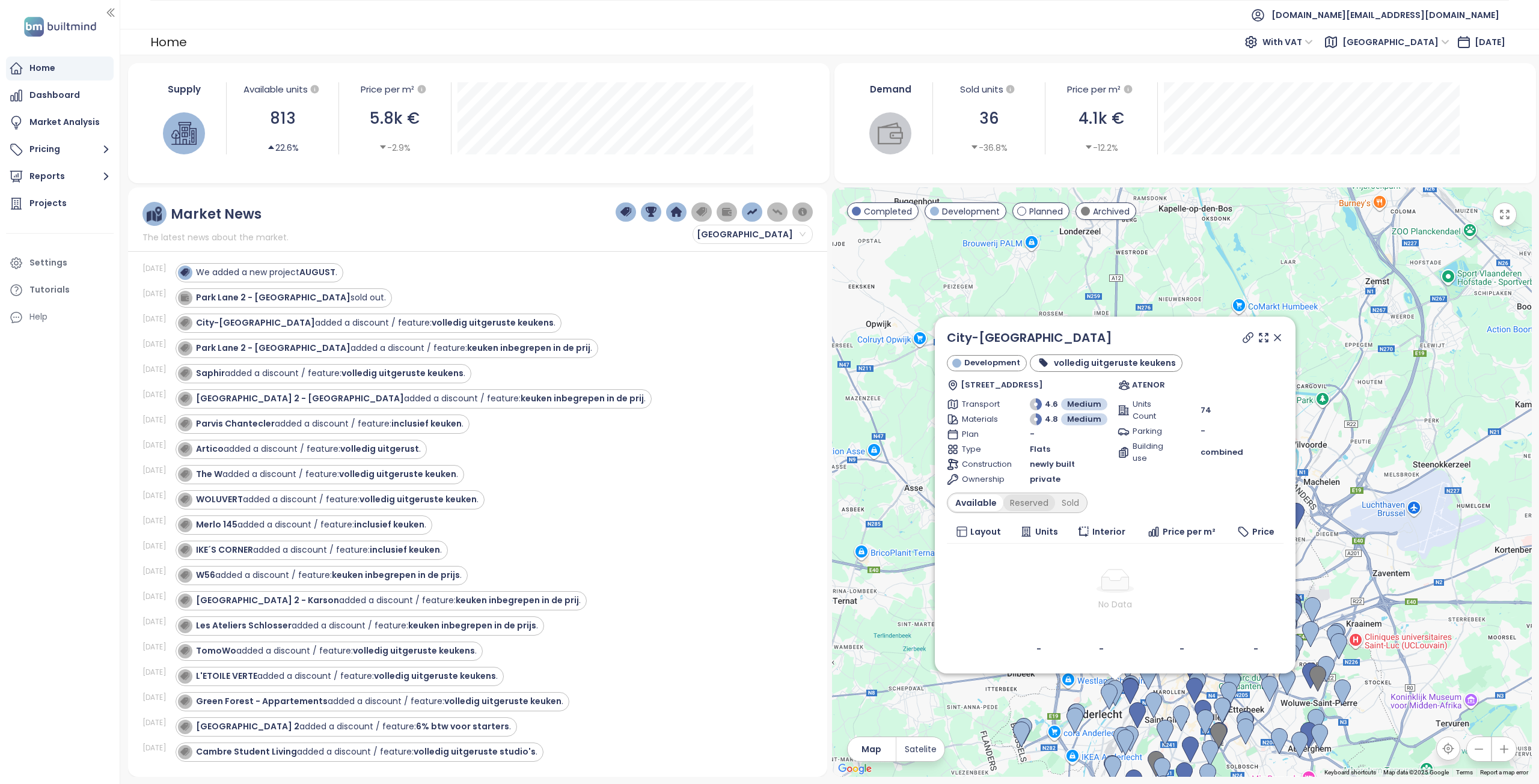
click at [1026, 504] on div "Reserved" at bounding box center [1029, 503] width 52 height 17
click at [1071, 501] on div "Sold" at bounding box center [1068, 503] width 30 height 17
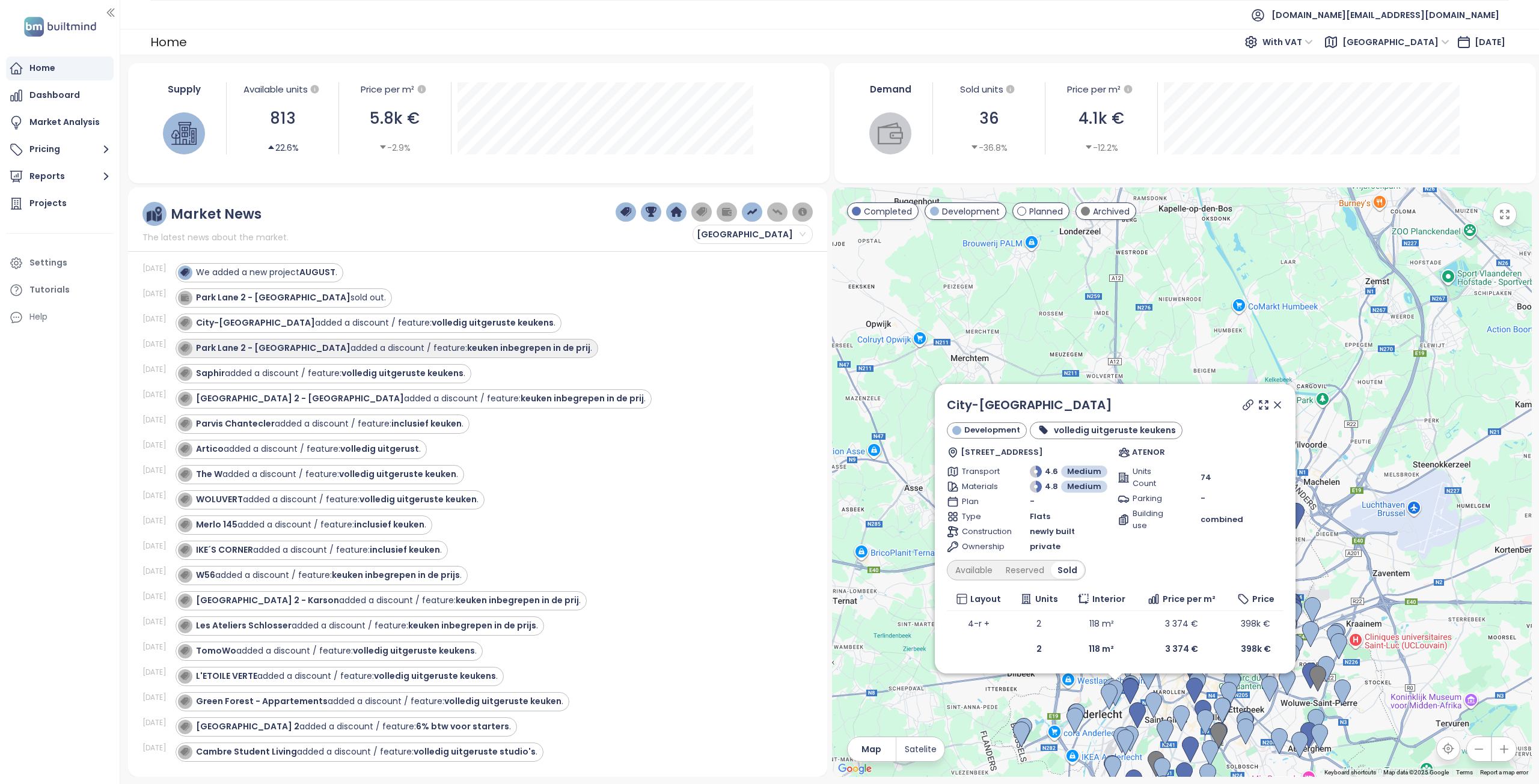
click at [323, 351] on div "Park Lane 2 - Jaydon added a discount / feature: keuken inbegrepen in de prij ." at bounding box center [393, 348] width 396 height 13
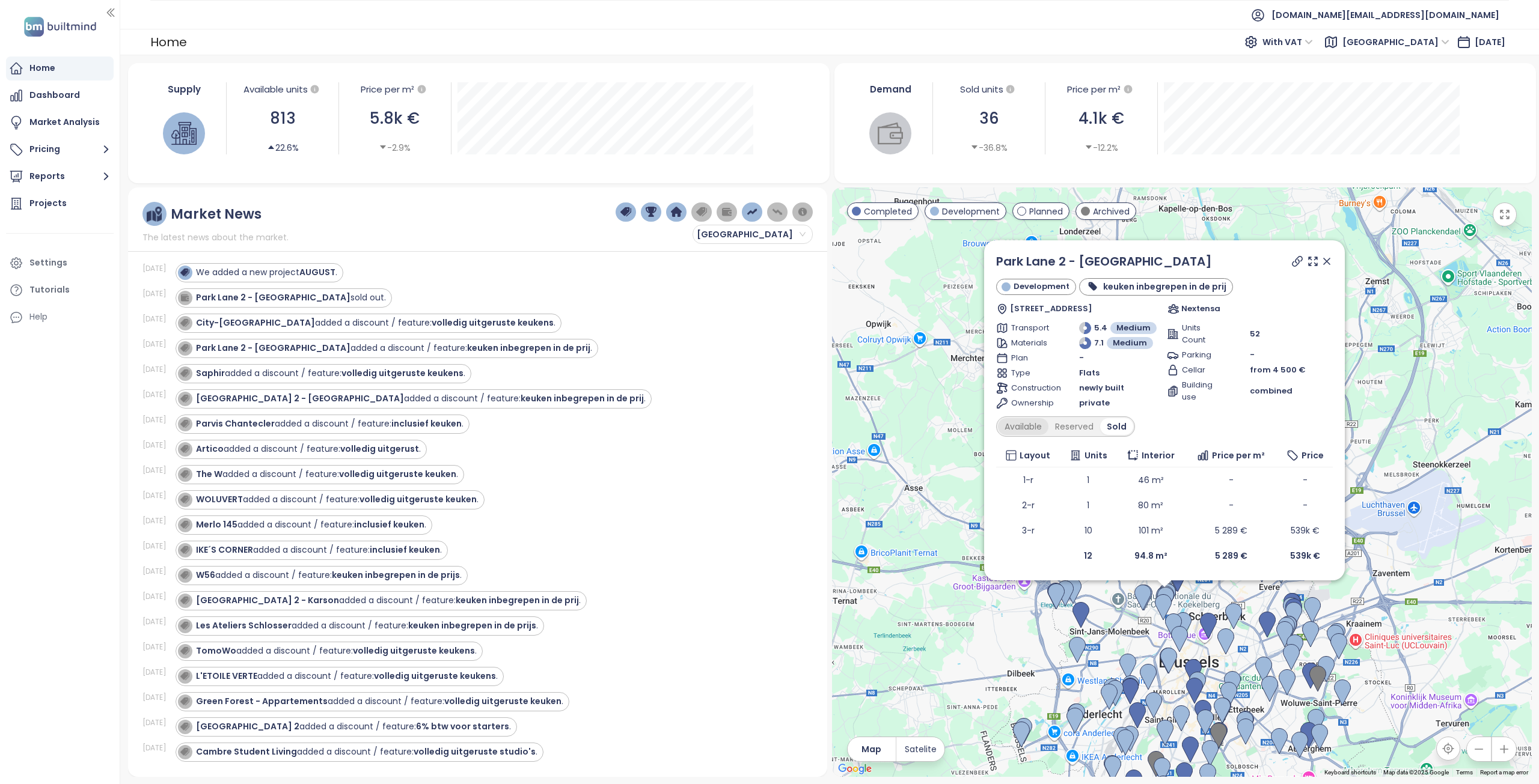
click at [1022, 426] on div "Available" at bounding box center [1023, 427] width 50 height 17
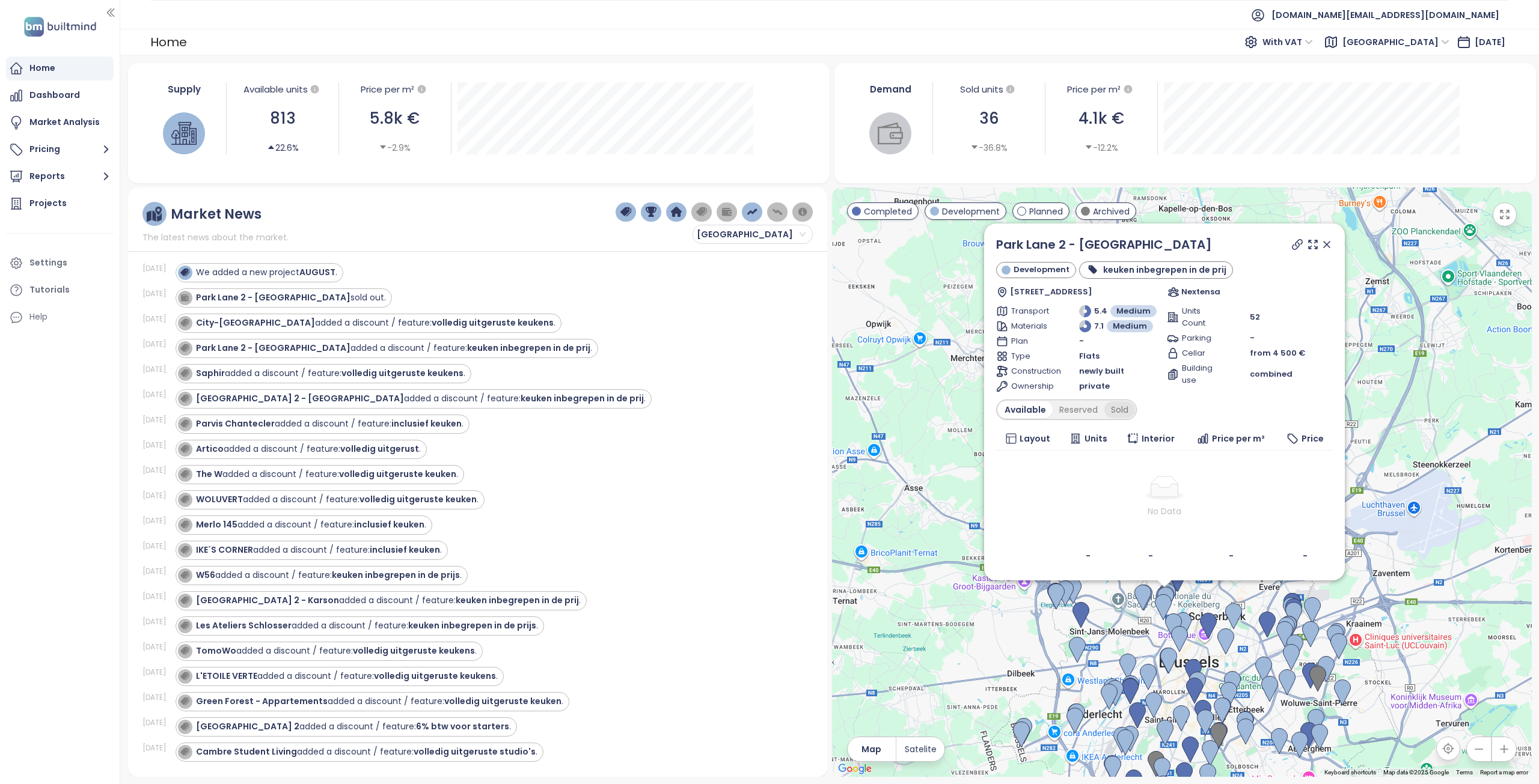
click at [1123, 411] on div "Sold" at bounding box center [1119, 410] width 30 height 17
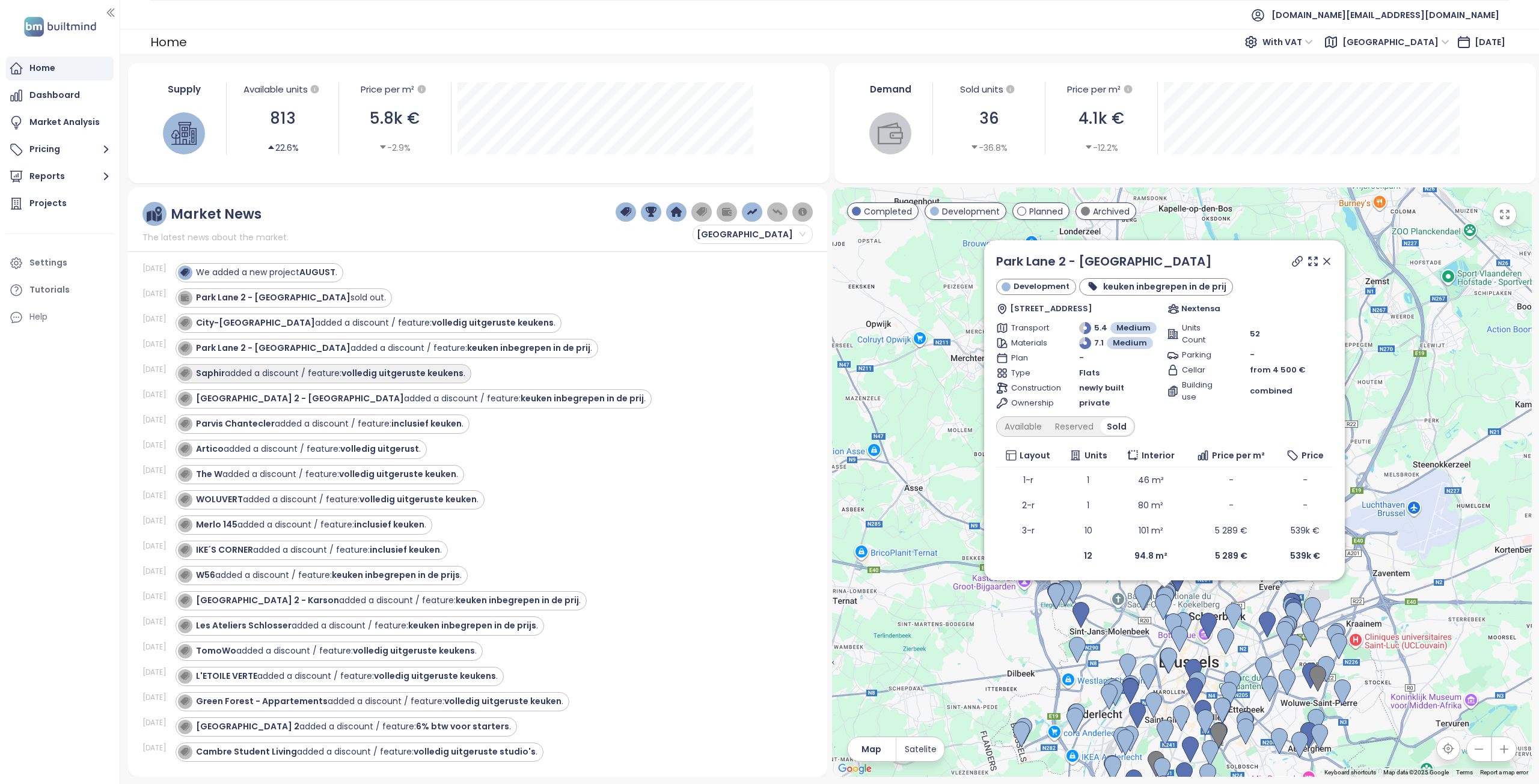
click at [354, 379] on strong "volledig uitgeruste keukens" at bounding box center [402, 373] width 122 height 12
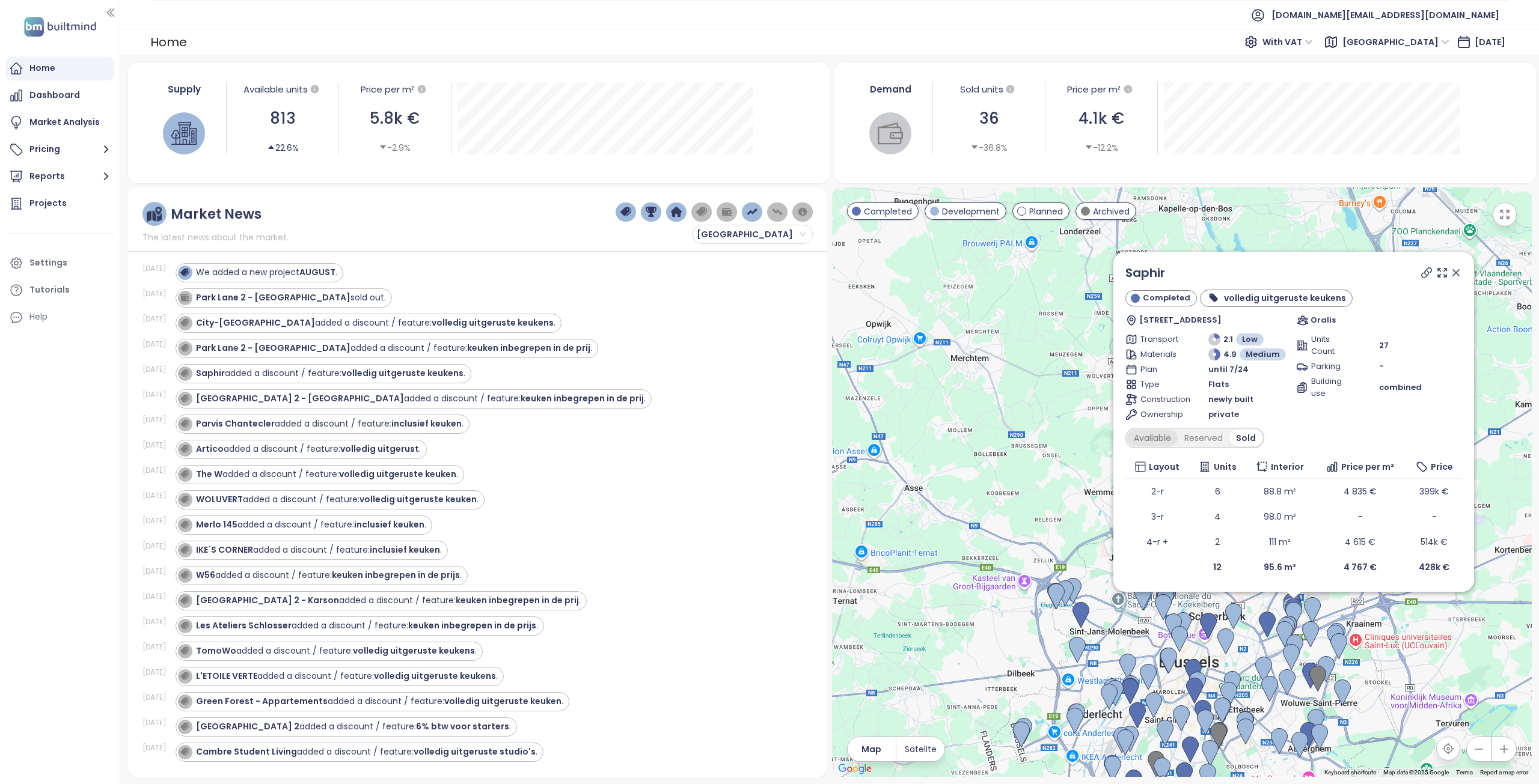
click at [1164, 440] on div "Available" at bounding box center [1152, 438] width 50 height 17
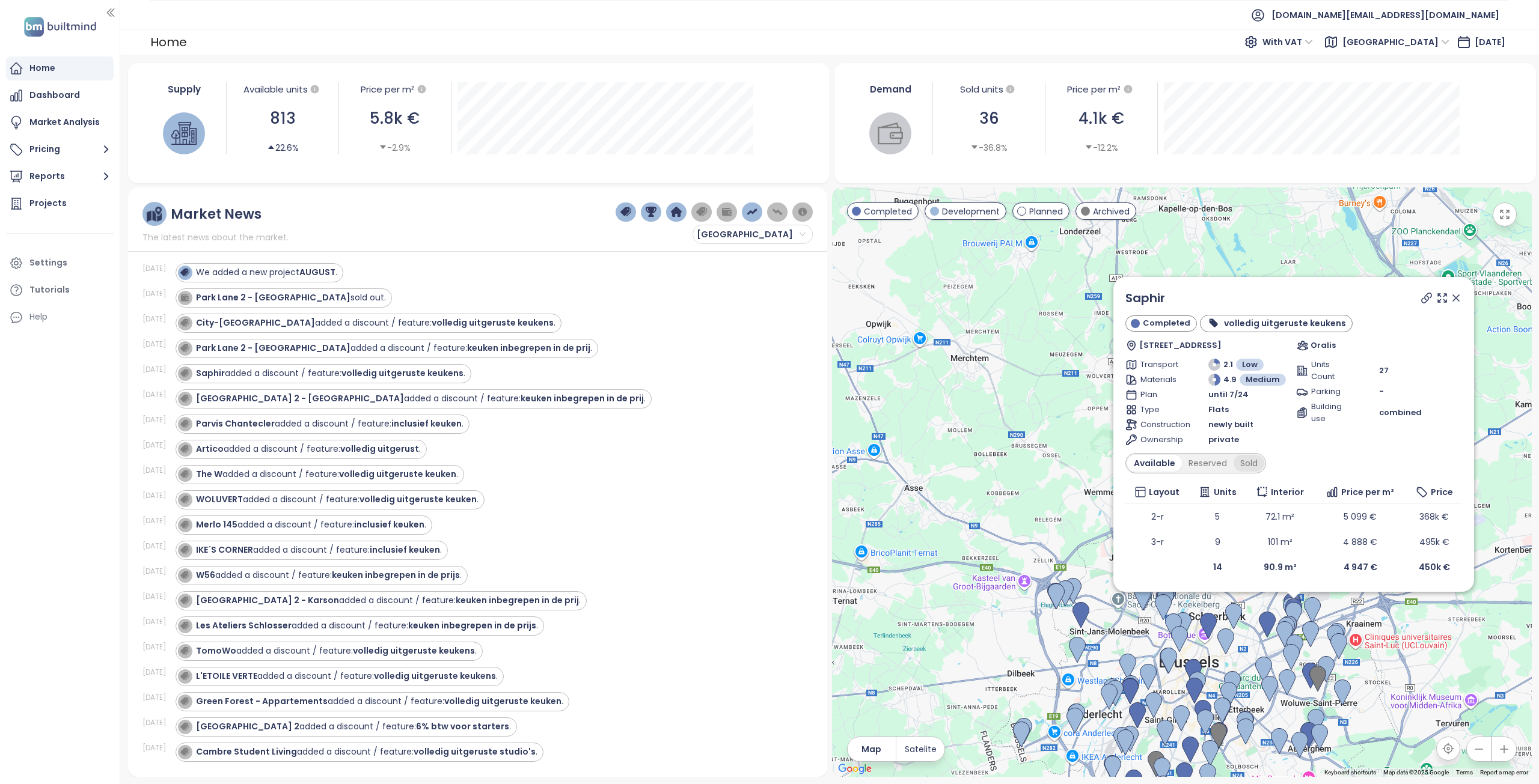
click at [1255, 462] on div "Sold" at bounding box center [1248, 463] width 30 height 17
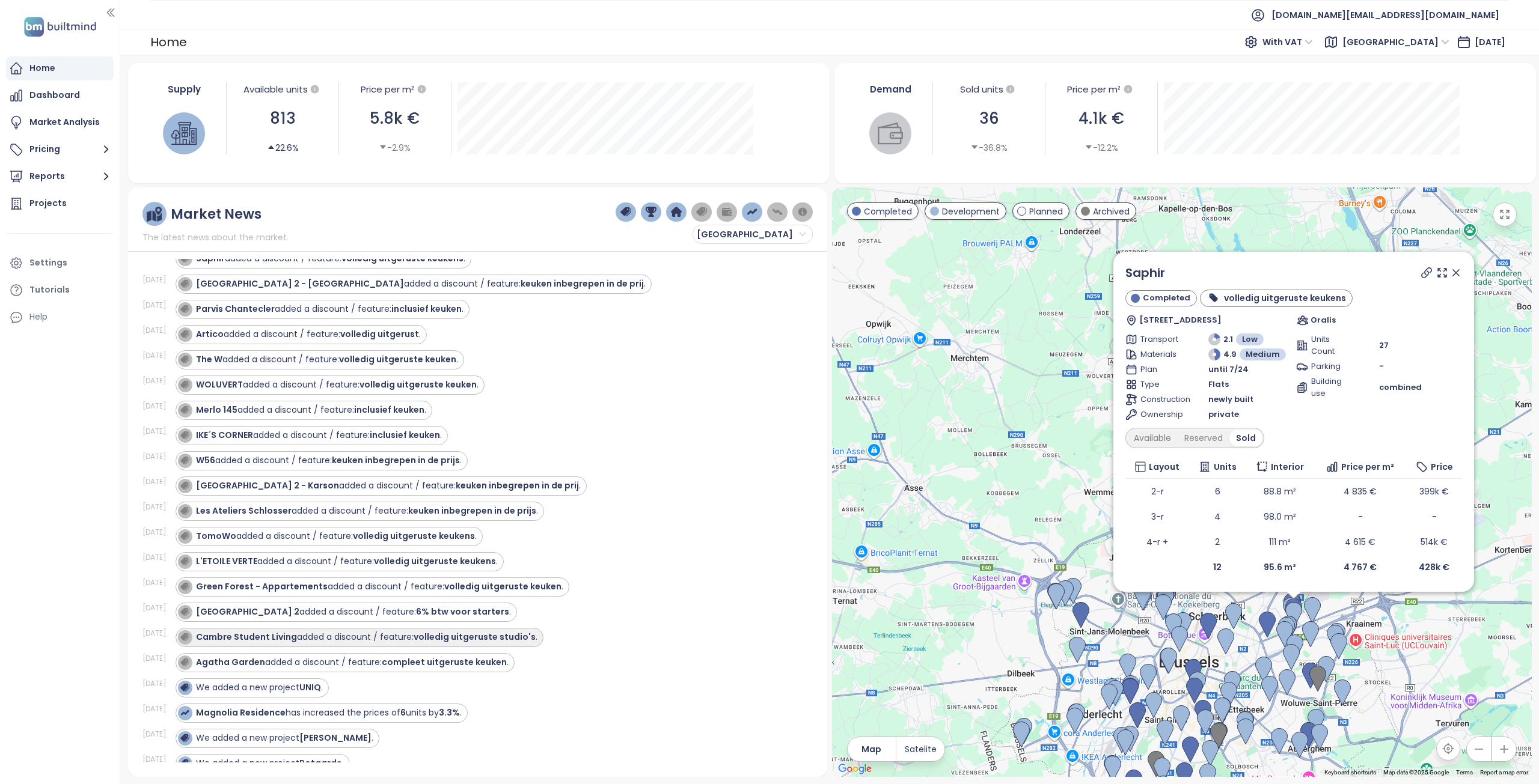
scroll to position [1922, 0]
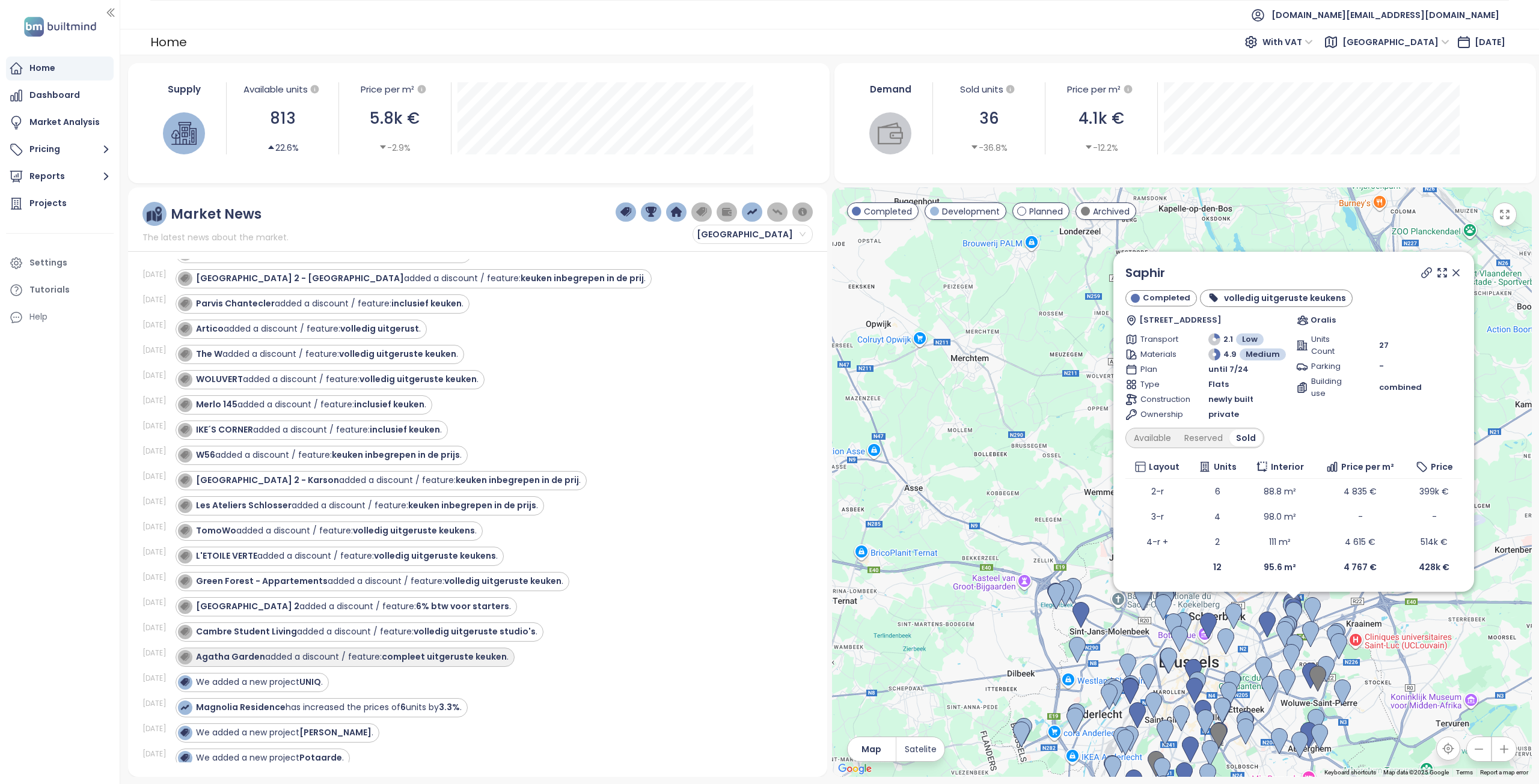
click at [351, 661] on div "Agatha Garden added a discount / feature: compleet uitgeruste keuken ." at bounding box center [352, 657] width 313 height 13
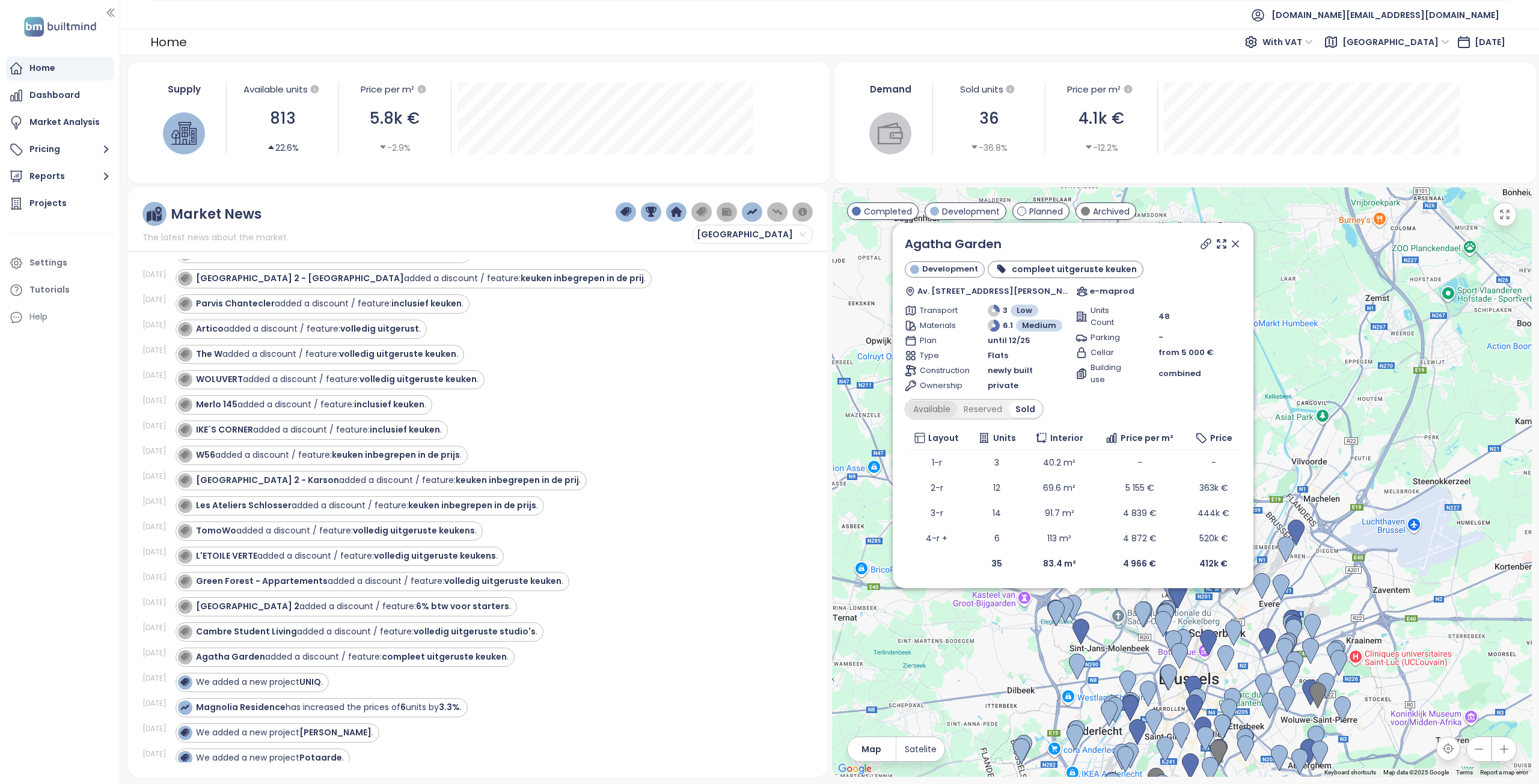
click at [931, 408] on div "Available" at bounding box center [932, 409] width 50 height 17
click at [1017, 414] on div "Sold" at bounding box center [1028, 409] width 30 height 17
click at [367, 629] on div "Cambre Student Living added a discount / feature: volledig uitgeruste studio's ." at bounding box center [366, 631] width 341 height 13
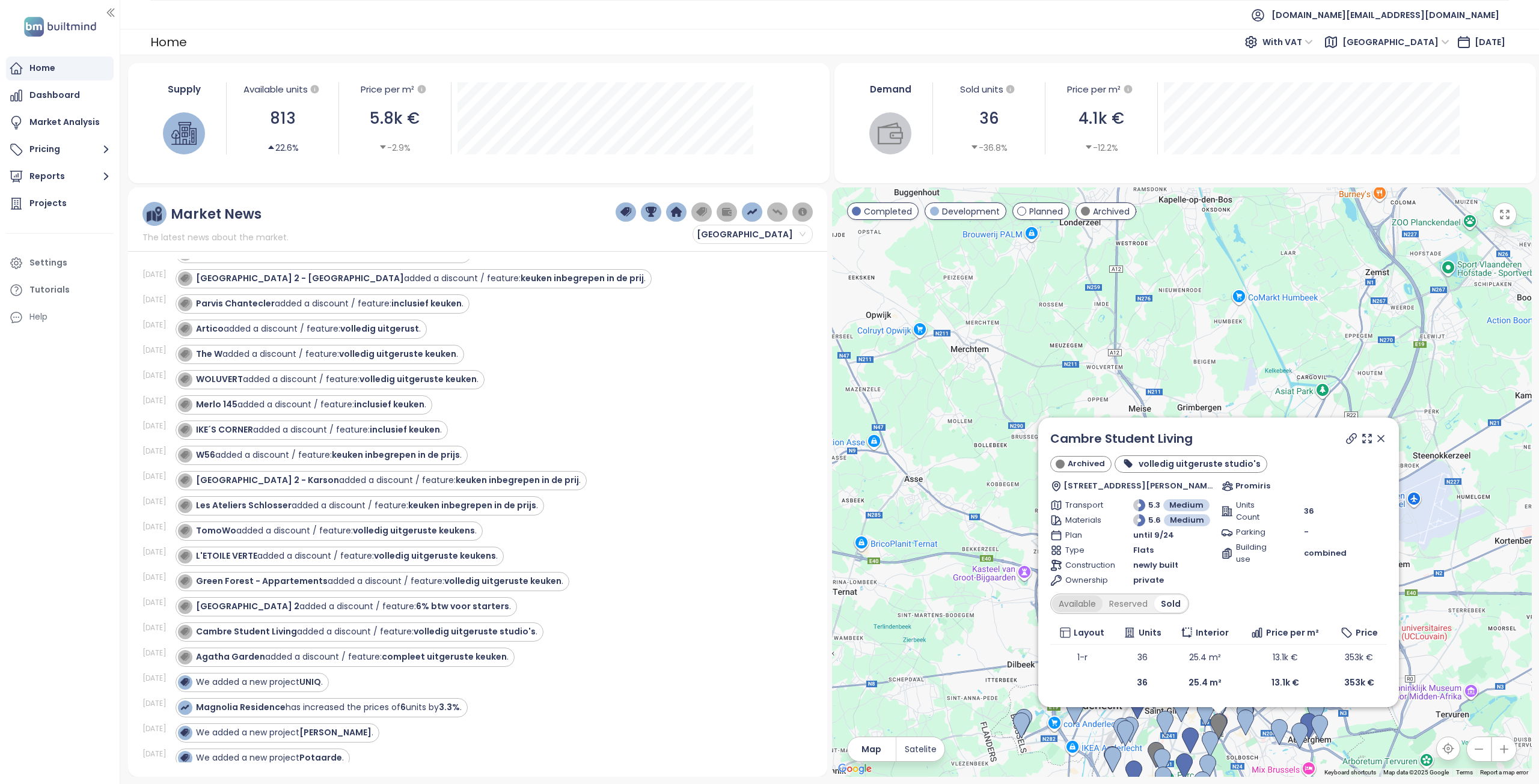
click at [1078, 603] on div "Available" at bounding box center [1077, 604] width 50 height 17
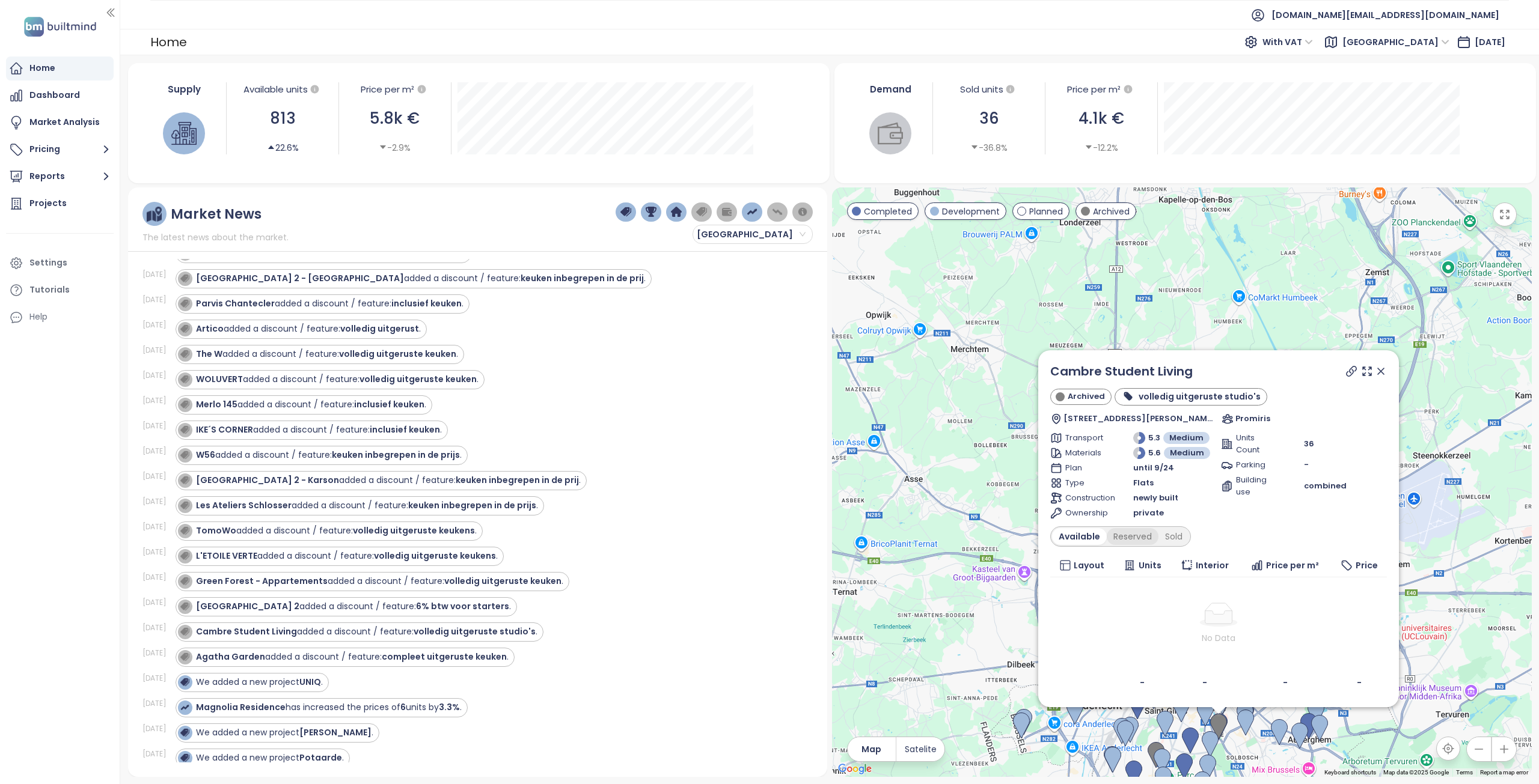
click at [1125, 537] on div "Reserved" at bounding box center [1132, 537] width 52 height 17
click at [1161, 537] on div "Sold" at bounding box center [1172, 537] width 30 height 17
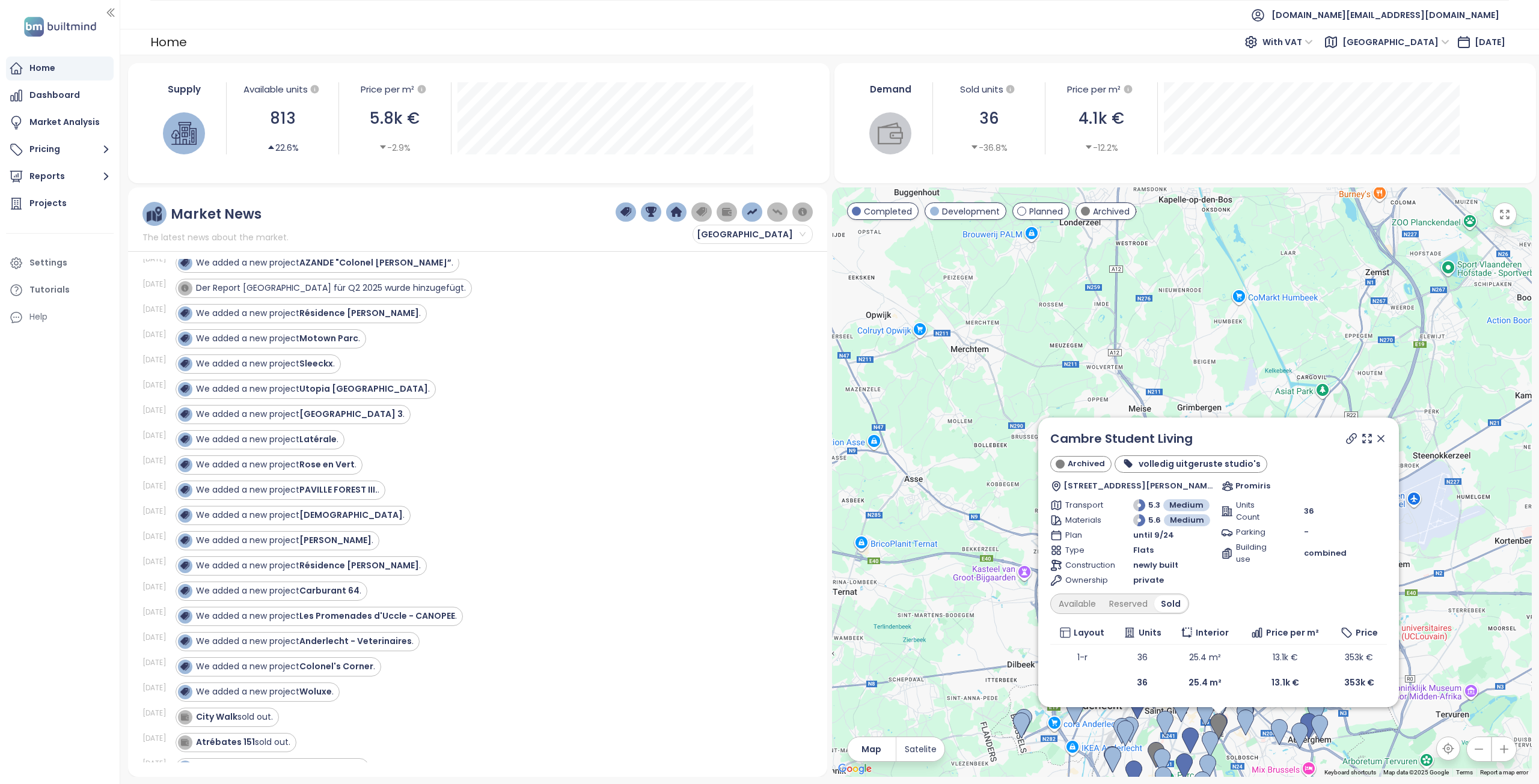
scroll to position [1202, 0]
click at [61, 174] on button "Reports" at bounding box center [60, 177] width 108 height 24
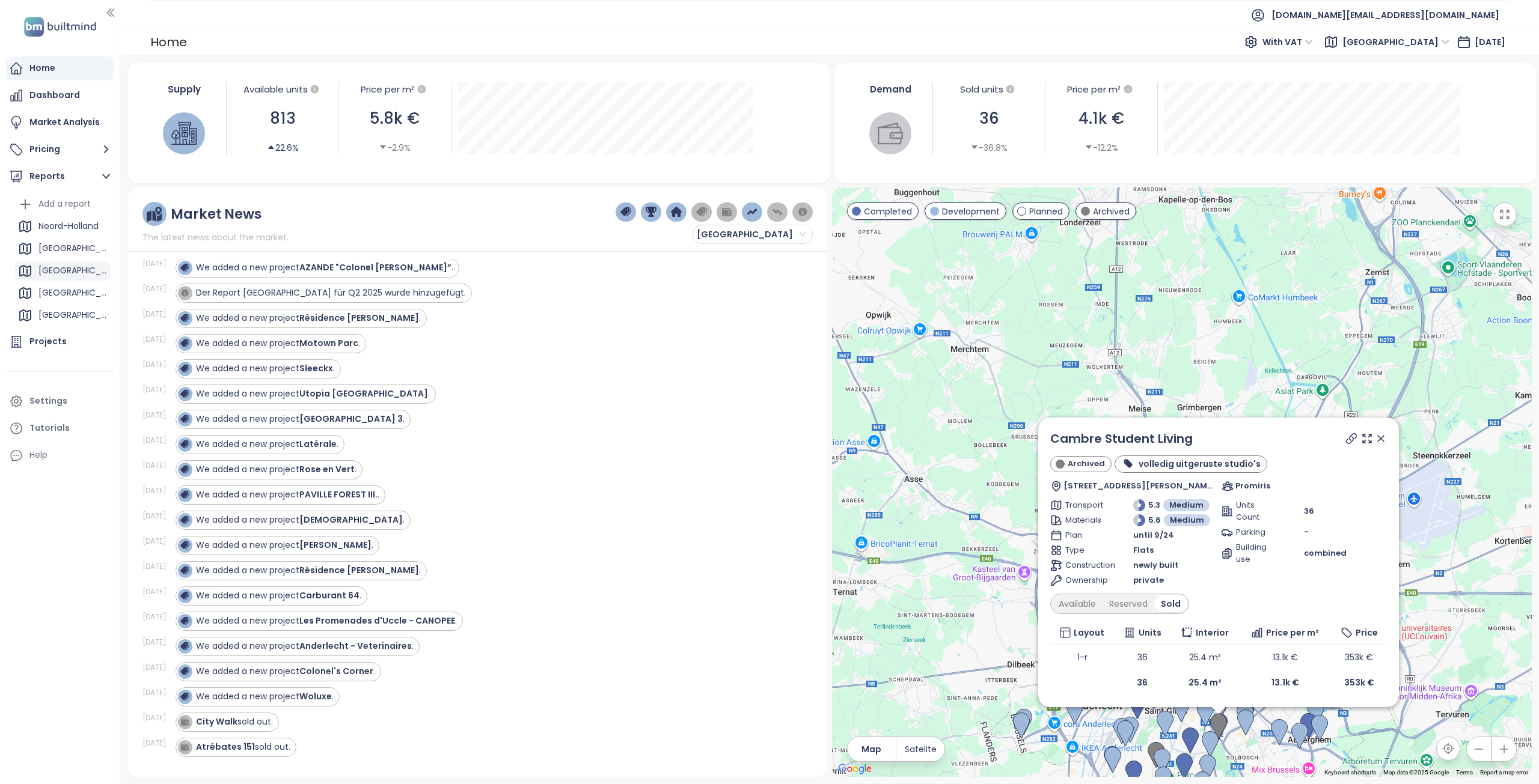
click at [58, 266] on div "[GEOGRAPHIC_DATA]" at bounding box center [73, 270] width 69 height 15
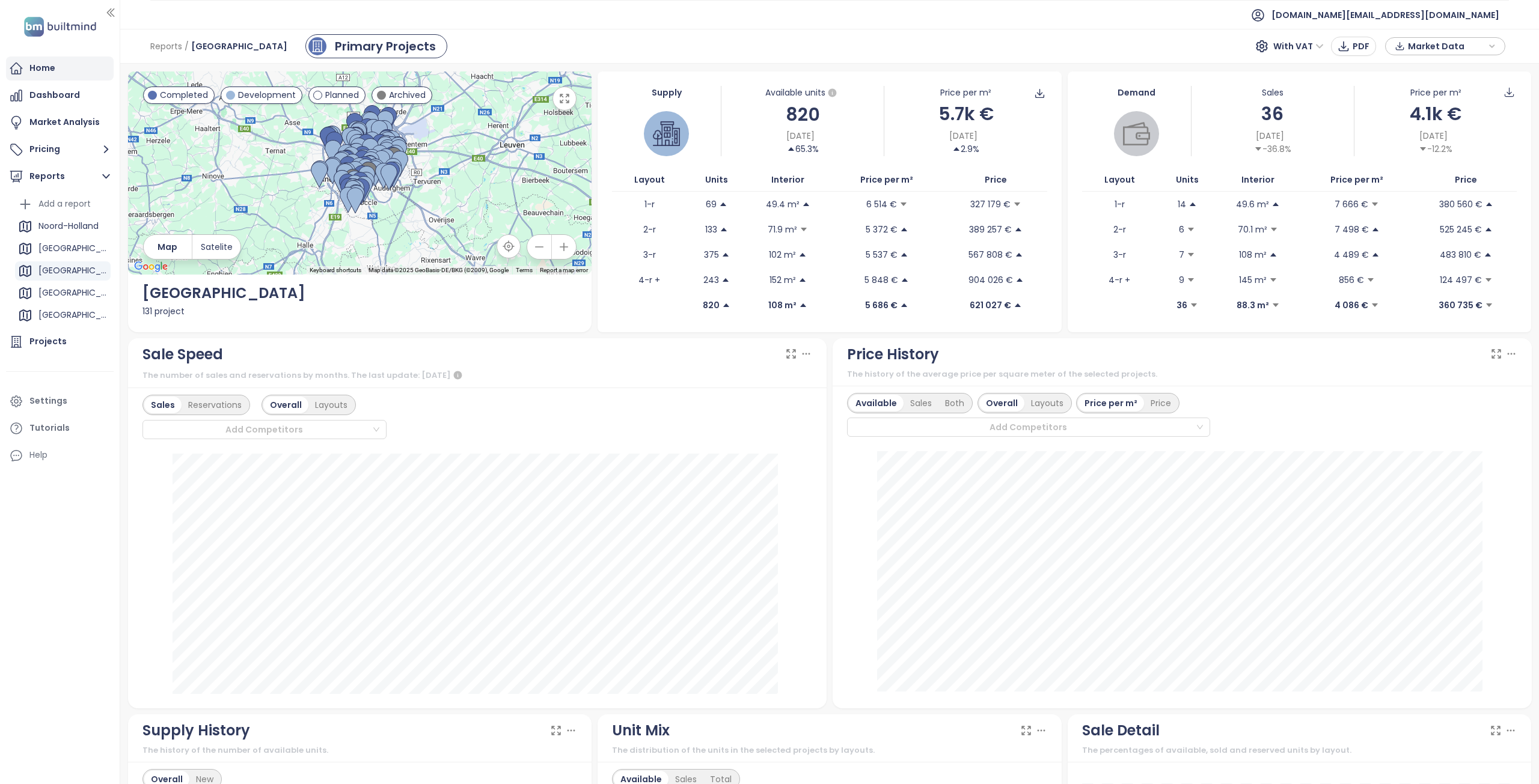
click at [46, 69] on div "Home" at bounding box center [42, 68] width 26 height 15
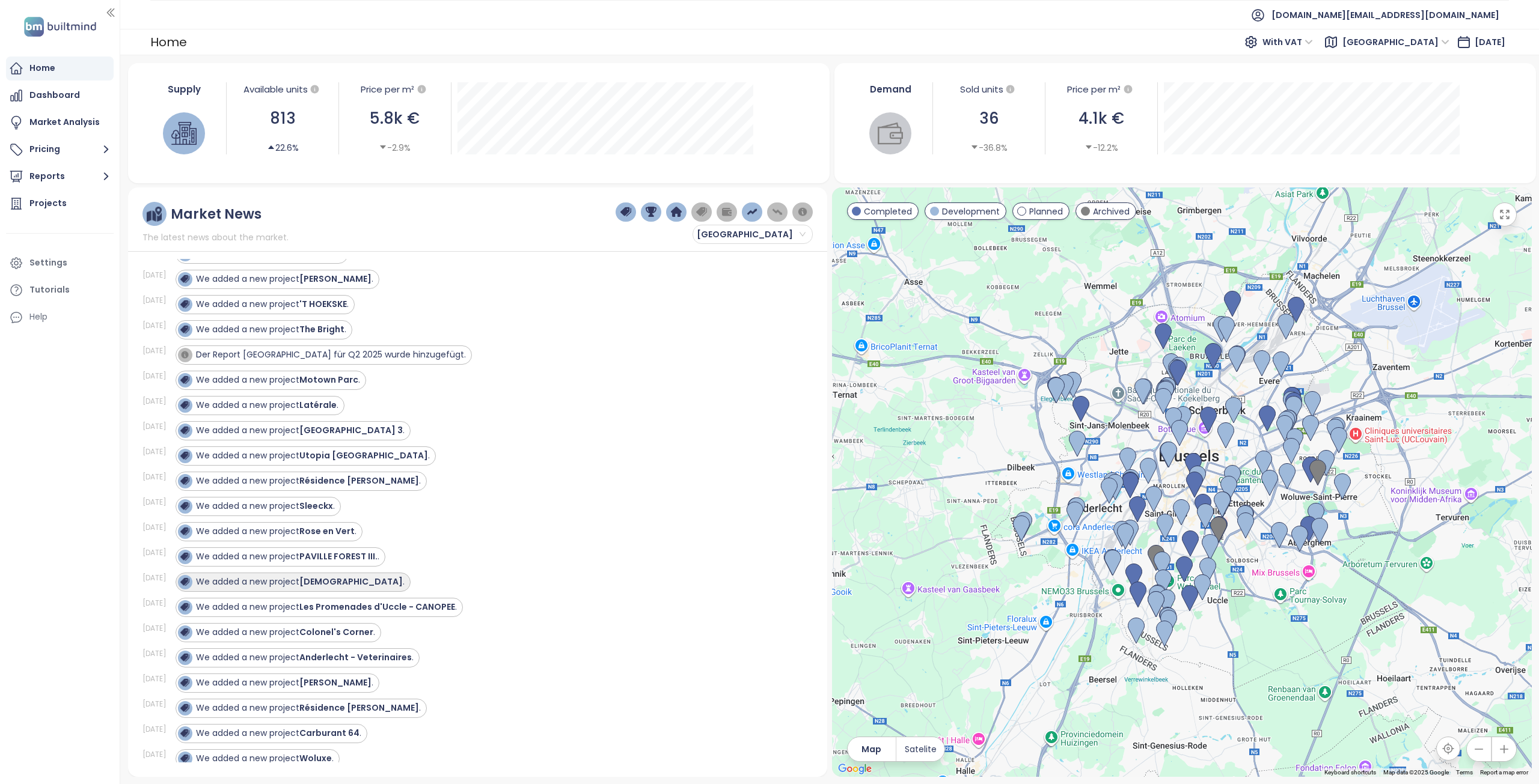
scroll to position [1081, 0]
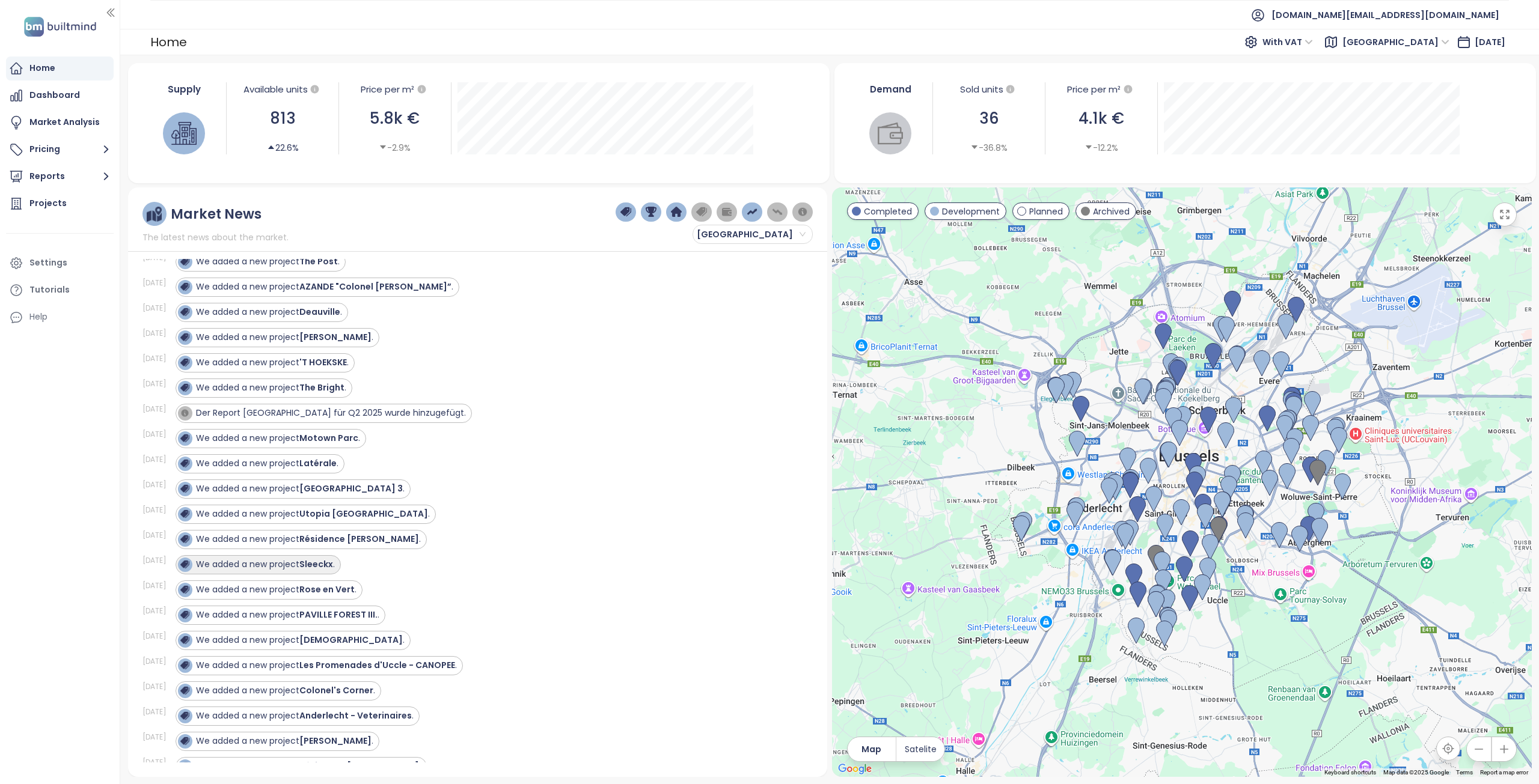
click at [308, 570] on div "We added a new project Sleeckx ." at bounding box center [265, 564] width 139 height 13
click at [315, 537] on strong "Résidence [PERSON_NAME]" at bounding box center [359, 539] width 120 height 12
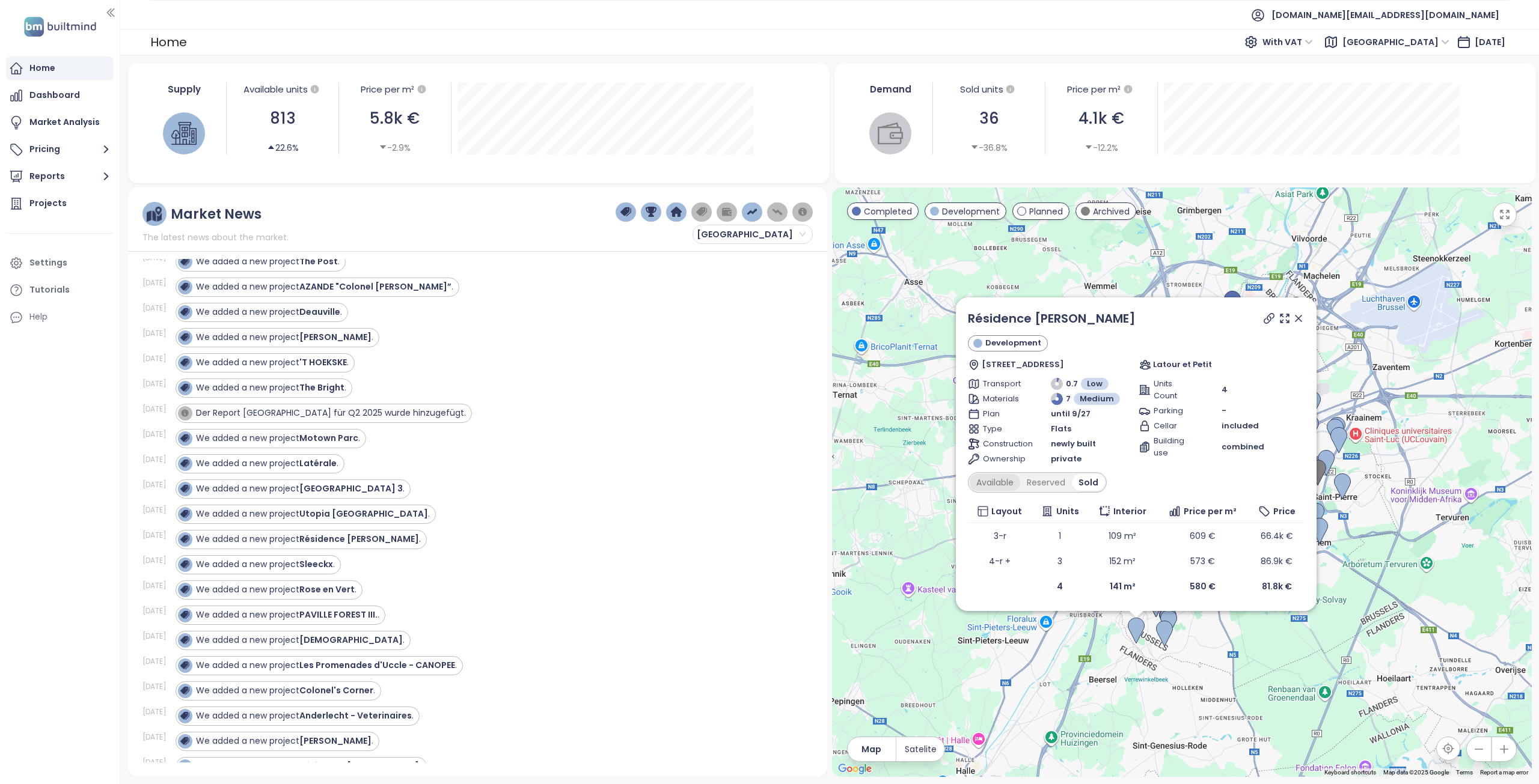
click at [981, 484] on div "Available" at bounding box center [994, 483] width 50 height 17
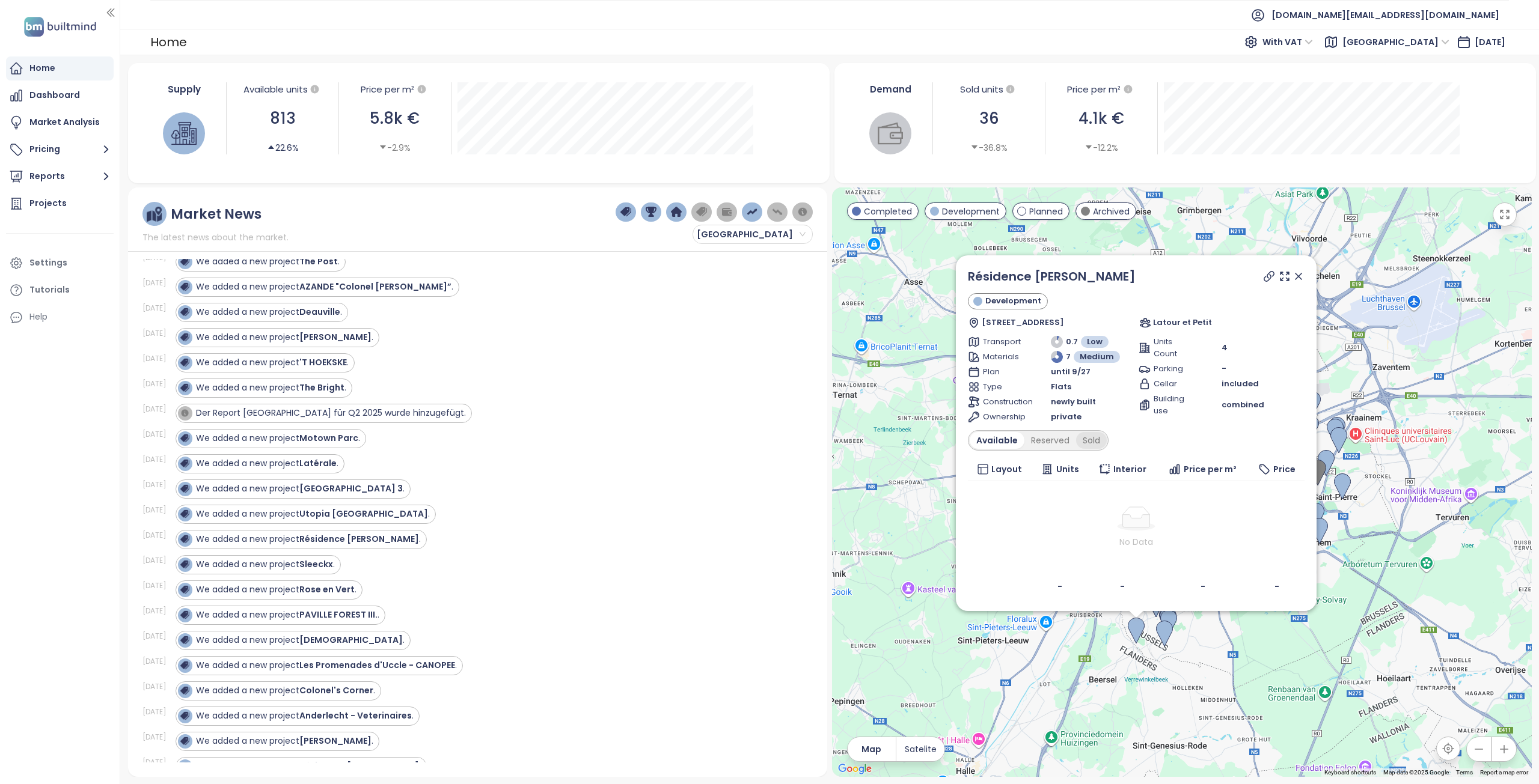
click at [1096, 445] on div "Sold" at bounding box center [1091, 441] width 30 height 17
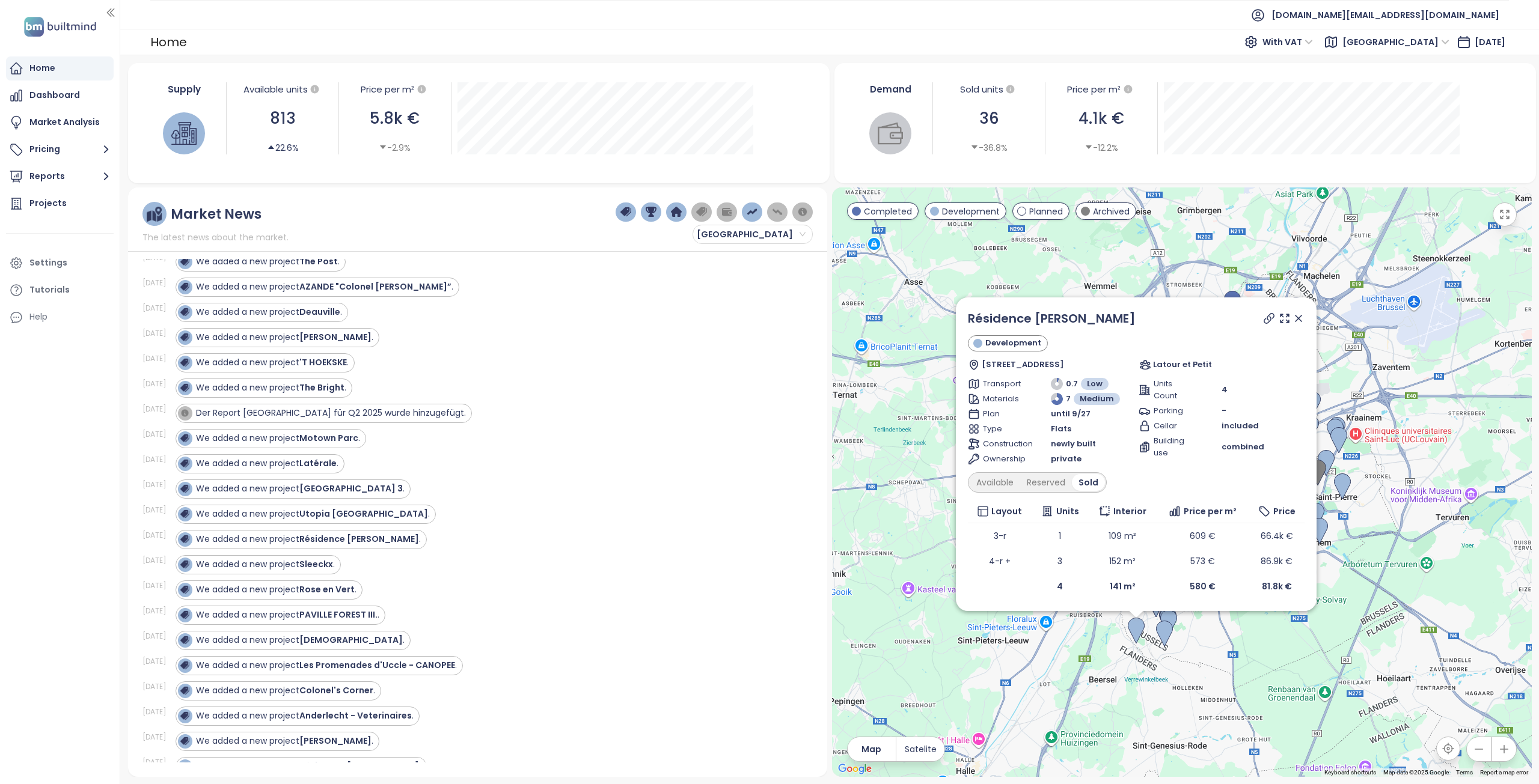
click at [303, 411] on span "Der Report [GEOGRAPHIC_DATA] für Q2 2025 wurde hinzugefügt." at bounding box center [331, 413] width 270 height 12
click at [303, 442] on div "We added a new project Motown Parc ." at bounding box center [278, 438] width 164 height 13
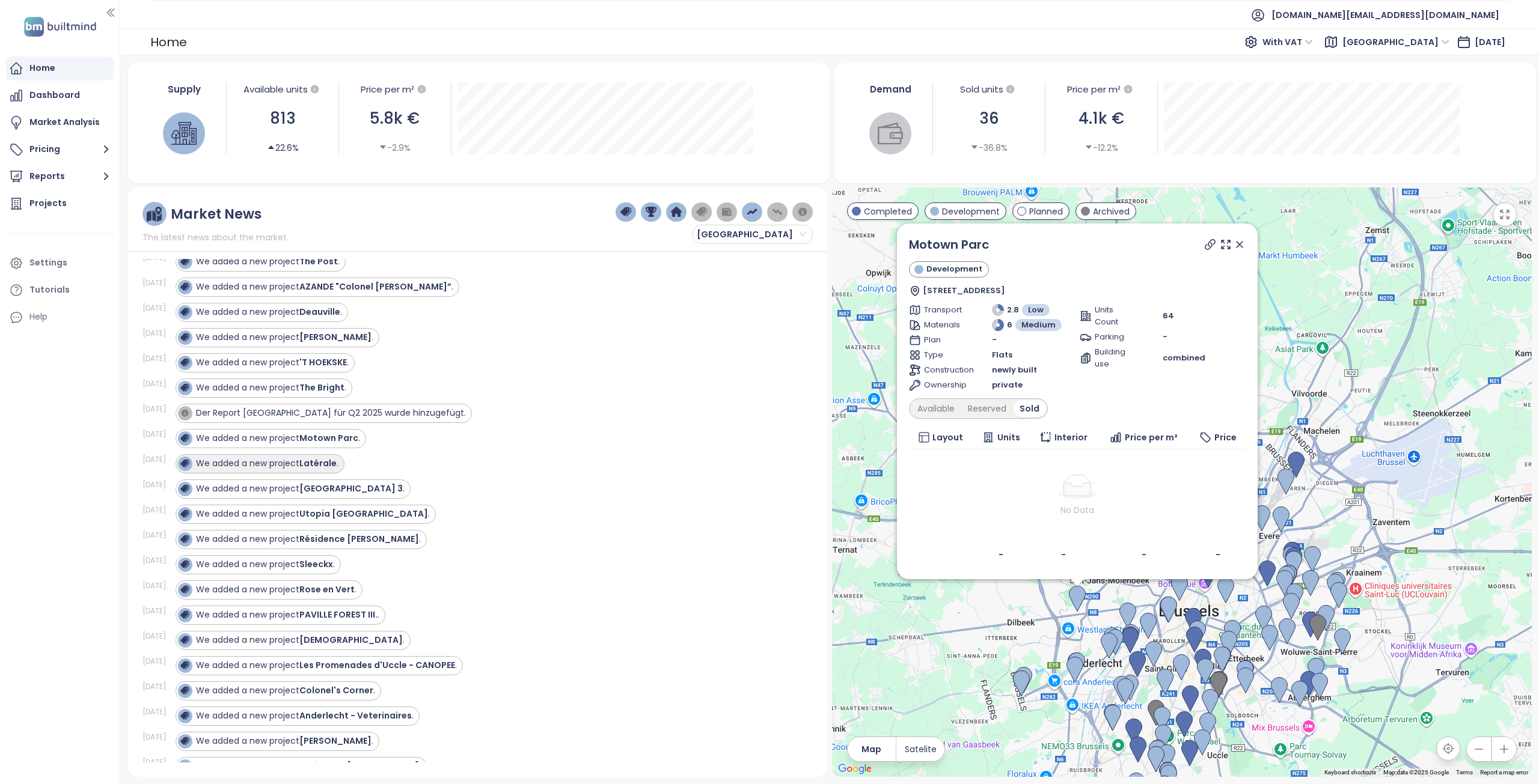
click at [295, 468] on div "We added a new project Latérale ." at bounding box center [267, 463] width 142 height 13
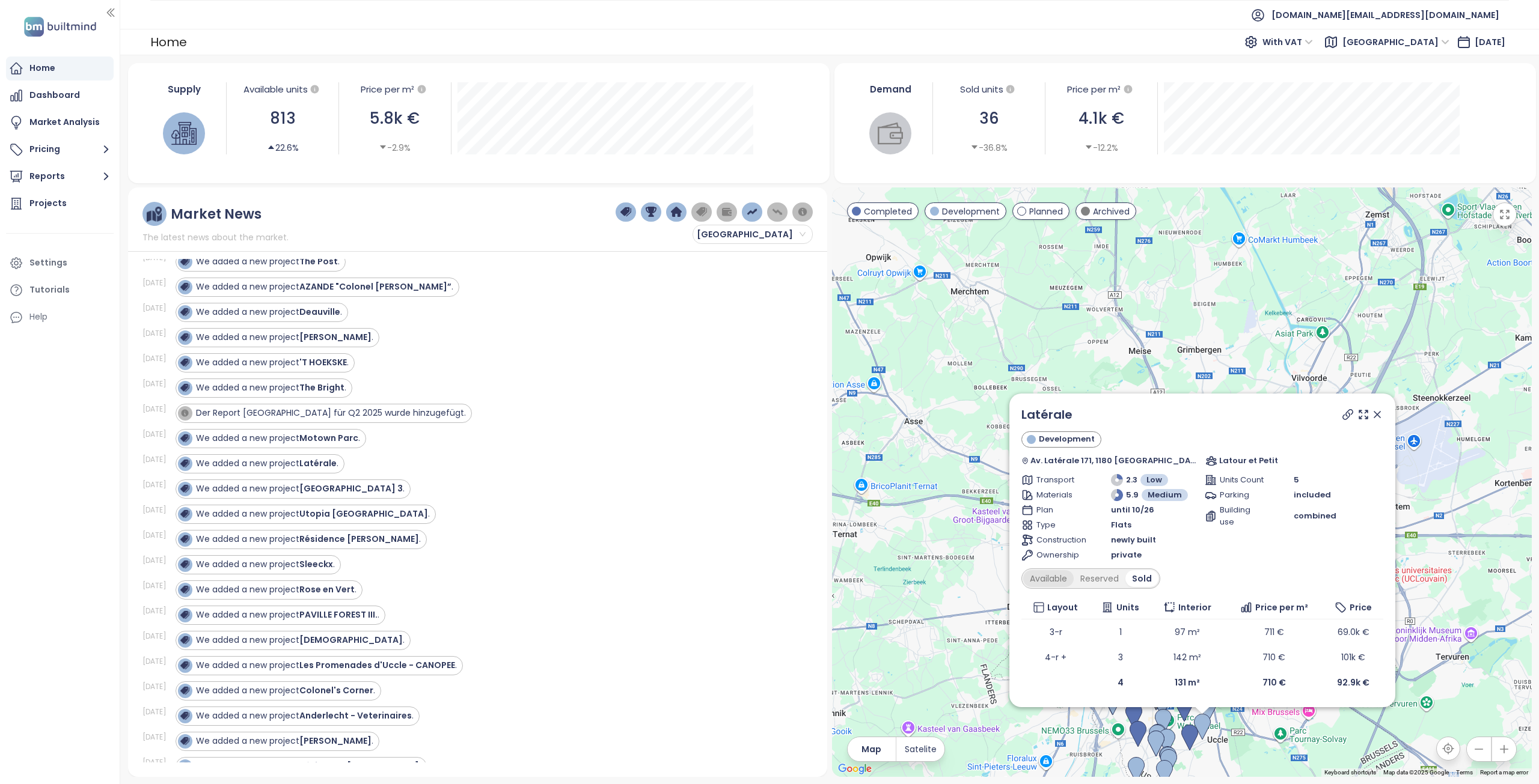
click at [1073, 579] on div "Available" at bounding box center [1048, 579] width 50 height 17
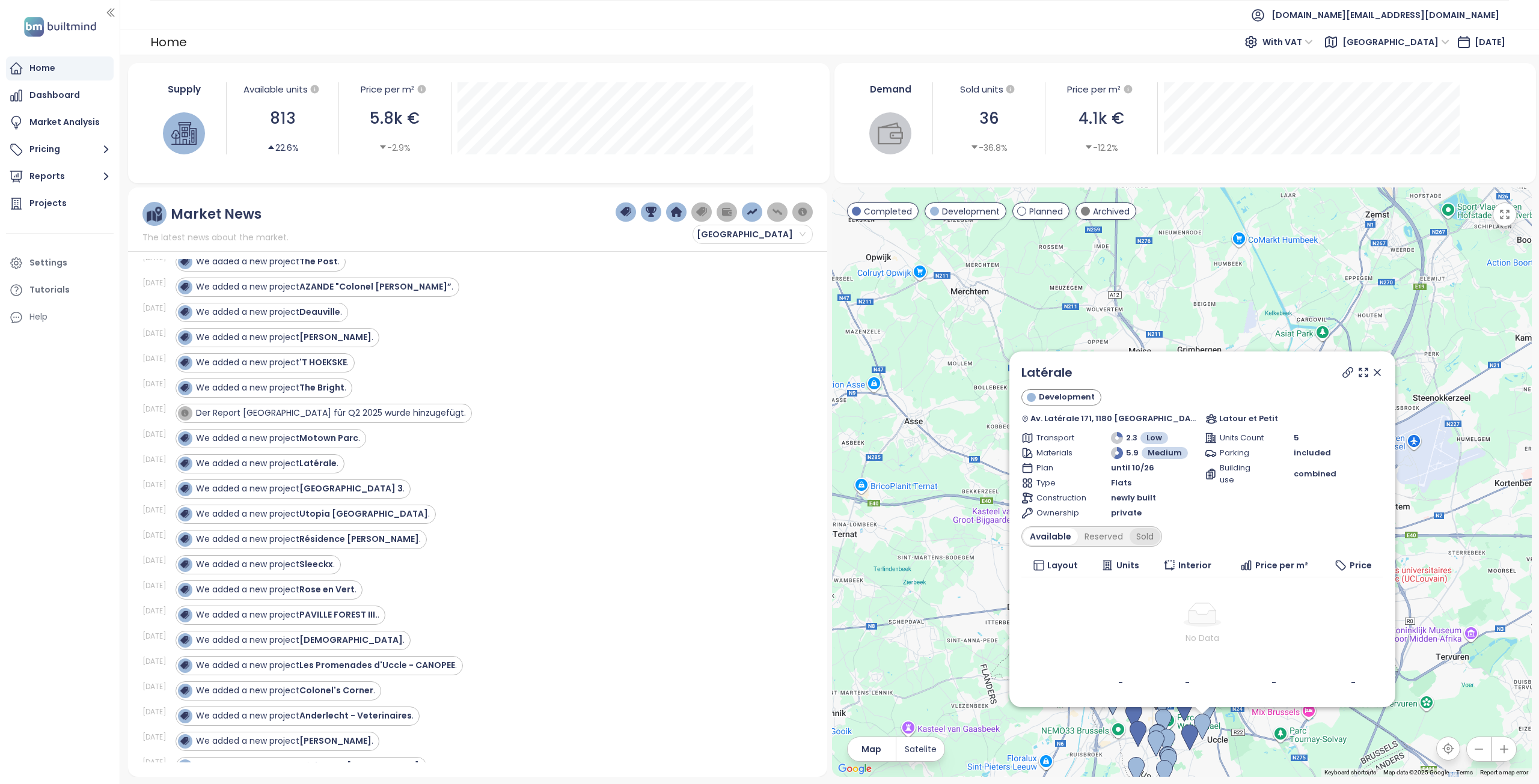
click at [1152, 543] on div "Sold" at bounding box center [1144, 537] width 30 height 17
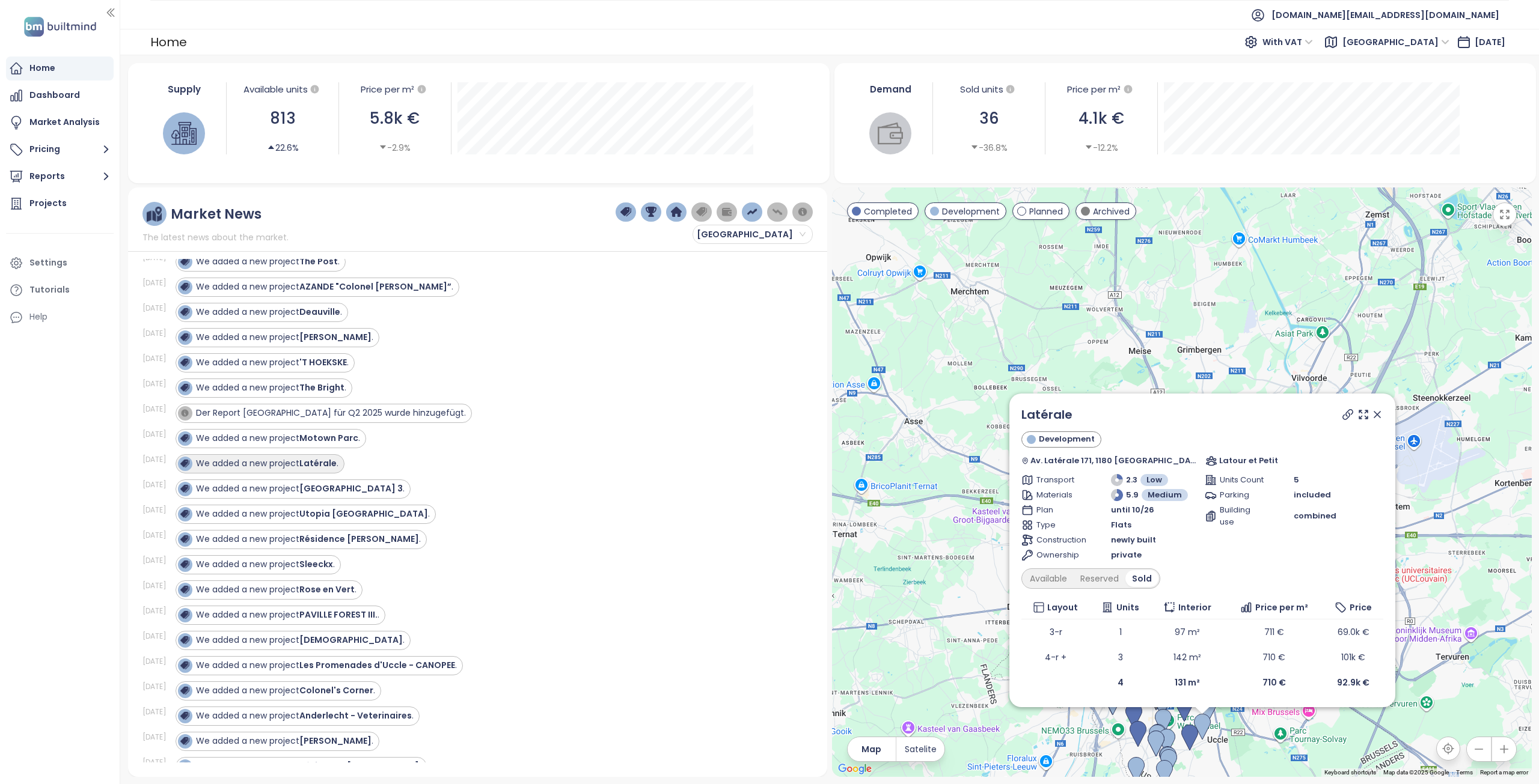
click at [302, 470] on div "We added a new project Latérale ." at bounding box center [258, 464] width 161 height 15
click at [307, 485] on strong "[GEOGRAPHIC_DATA] 3" at bounding box center [351, 489] width 103 height 12
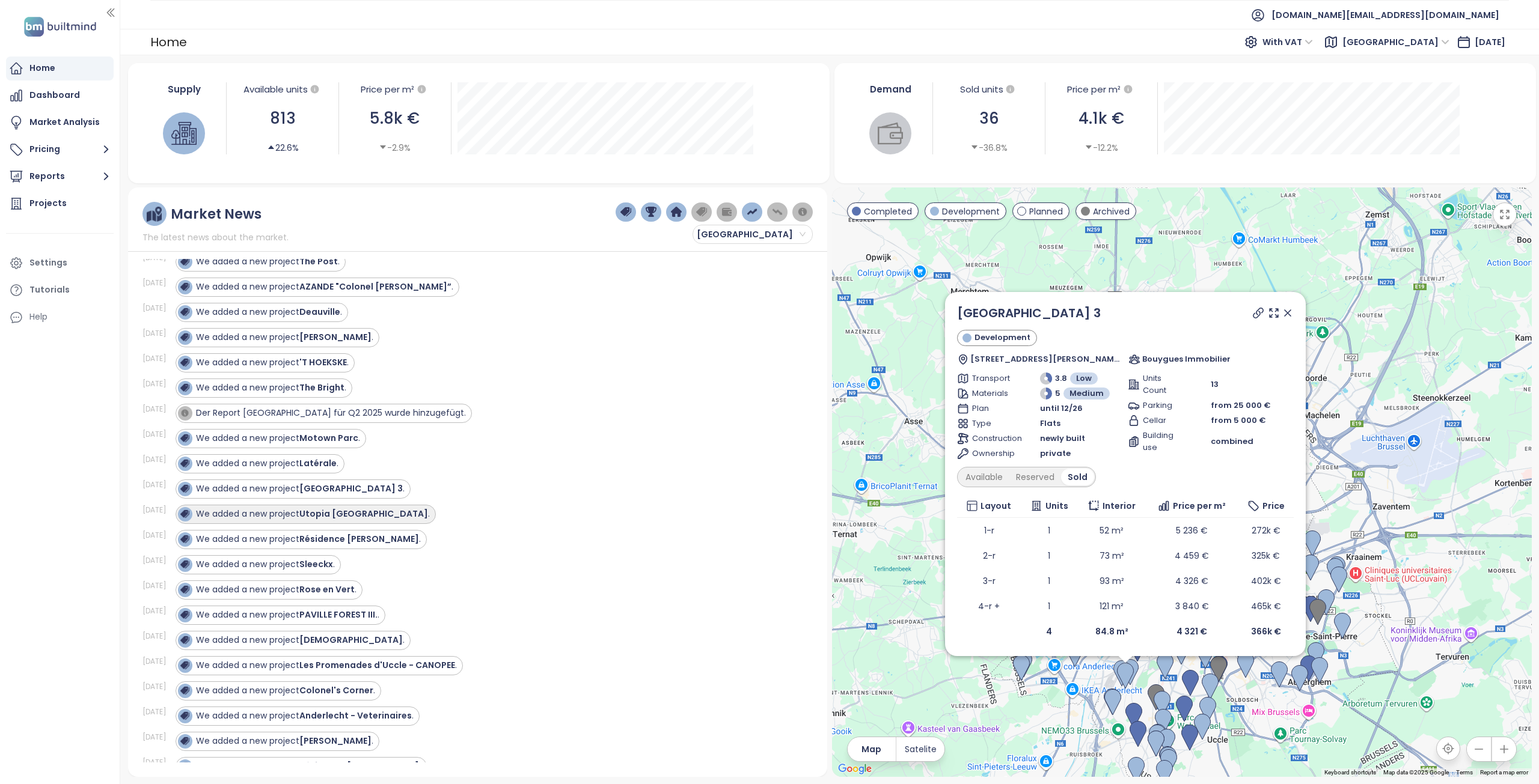
click at [299, 514] on div "We added a new project Utopia Brussel ." at bounding box center [313, 514] width 234 height 13
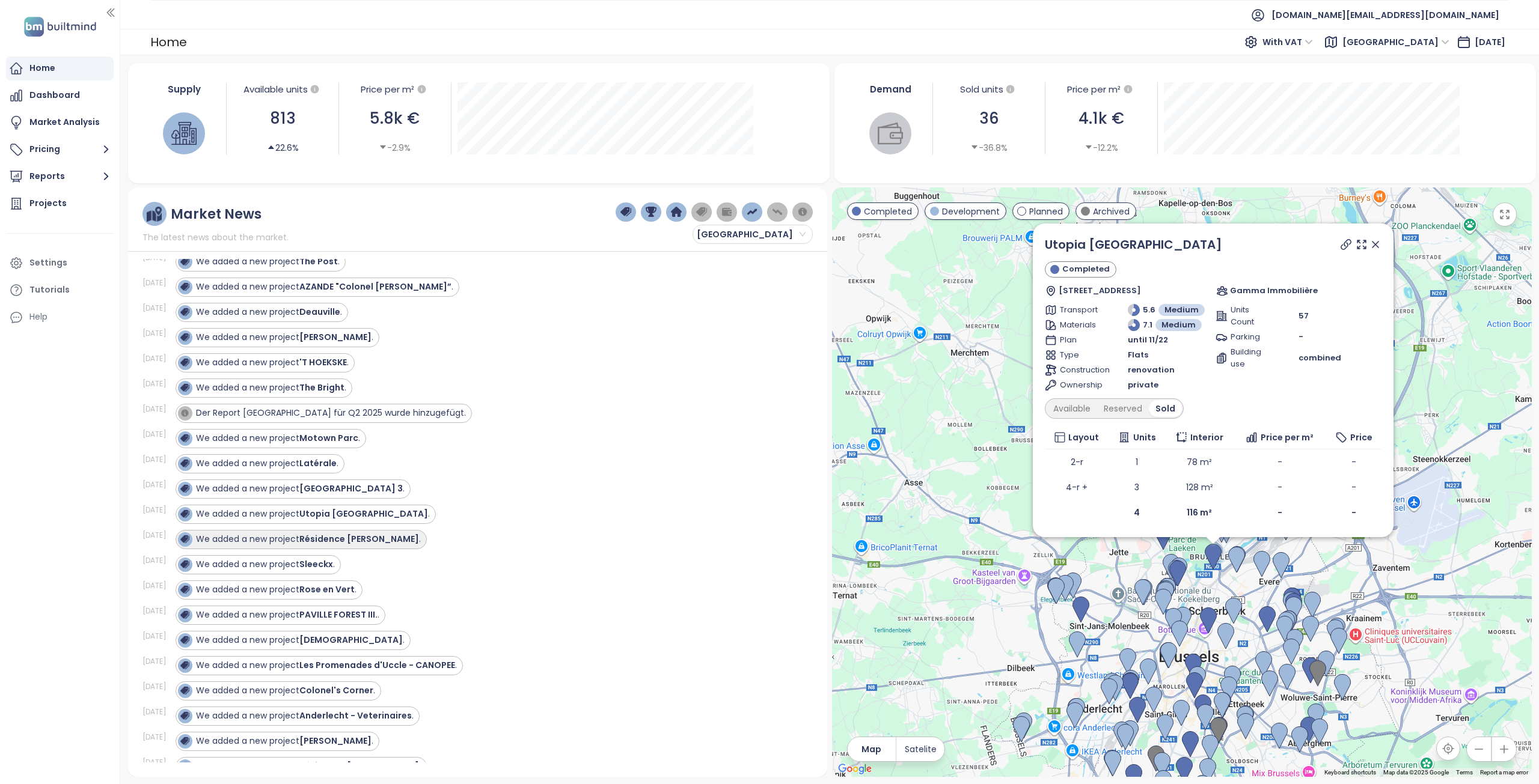
click at [301, 537] on div "We added a new project Résidence Renata ." at bounding box center [308, 539] width 225 height 13
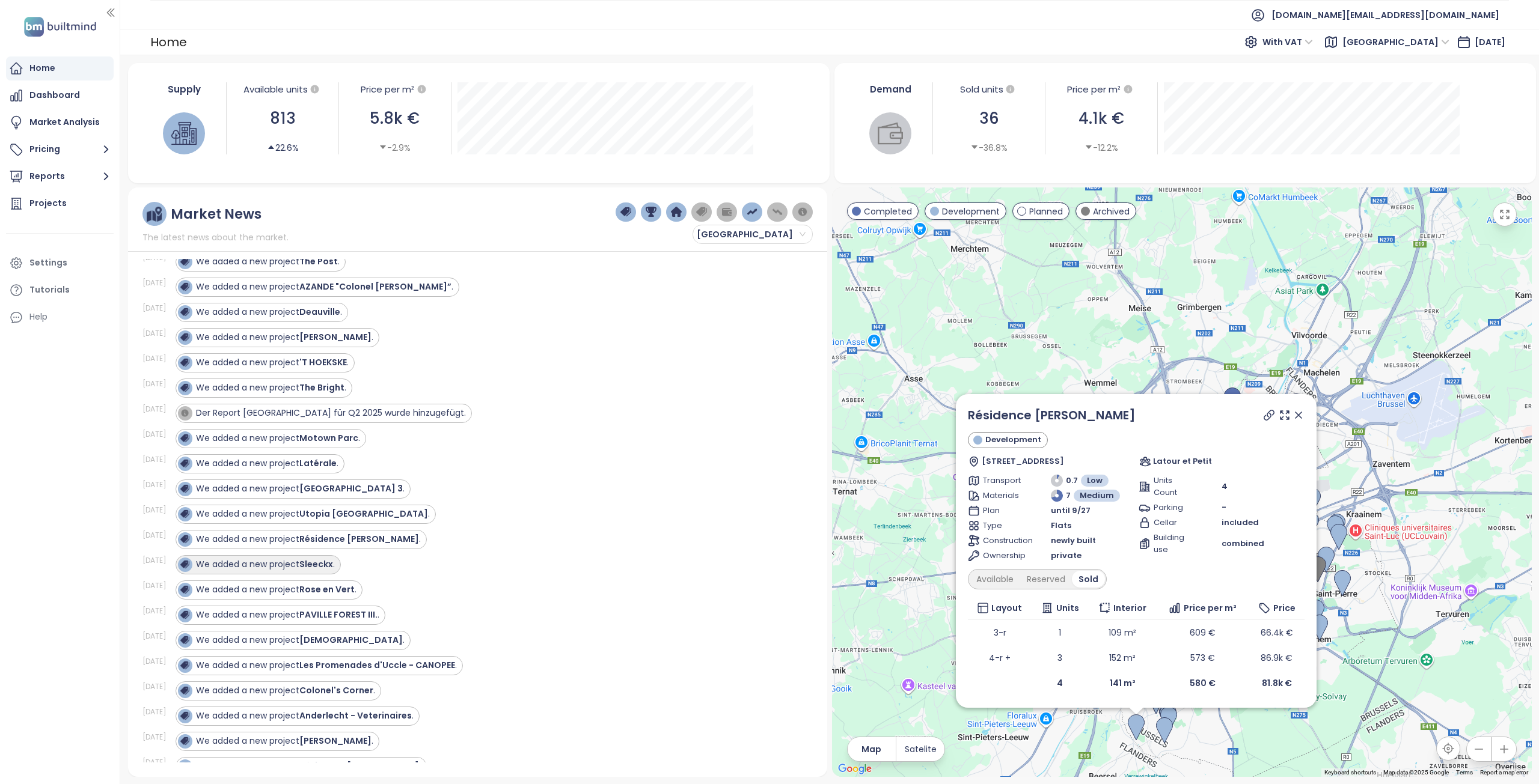
click at [306, 560] on strong "Sleeckx" at bounding box center [316, 564] width 33 height 12
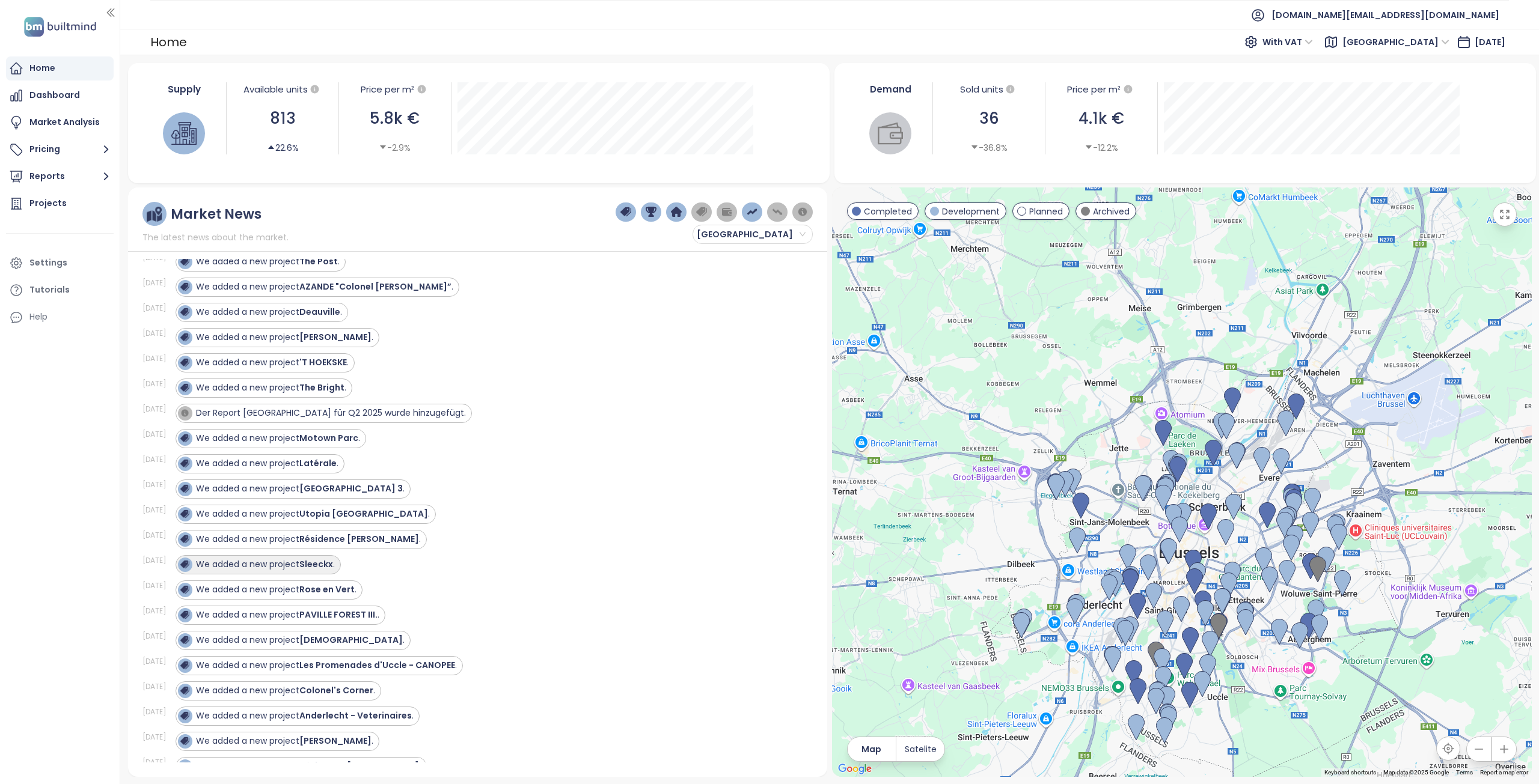
click at [322, 563] on strong "Sleeckx" at bounding box center [316, 564] width 33 height 12
click at [269, 567] on div "We added a new project Sleeckx ." at bounding box center [265, 564] width 139 height 13
click at [296, 565] on div "We added a new project Sleeckx ." at bounding box center [265, 564] width 139 height 13
click at [312, 594] on strong "Rose en Vert" at bounding box center [327, 590] width 55 height 12
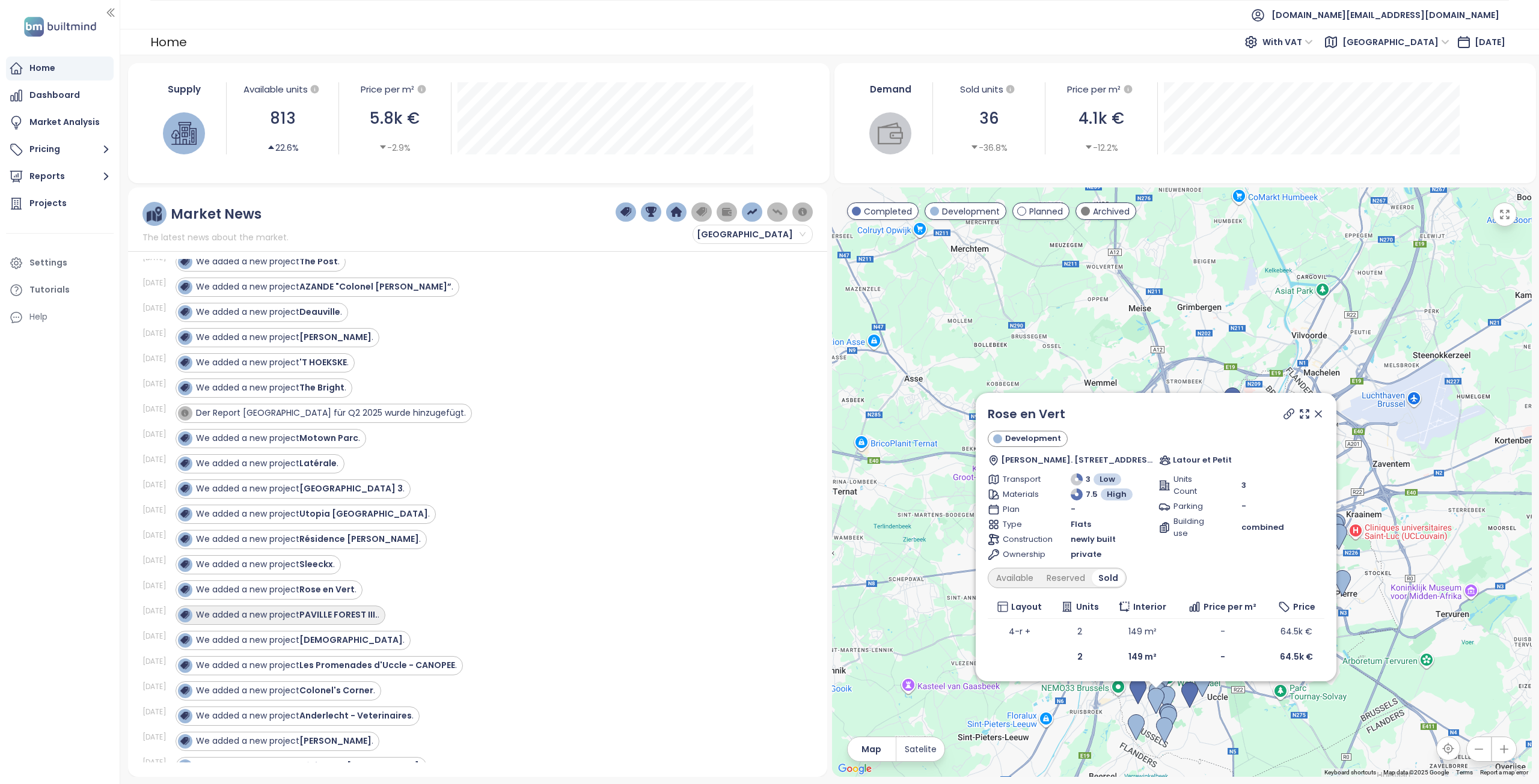
click at [330, 617] on strong "PAVILLE FOREST III." at bounding box center [338, 614] width 78 height 12
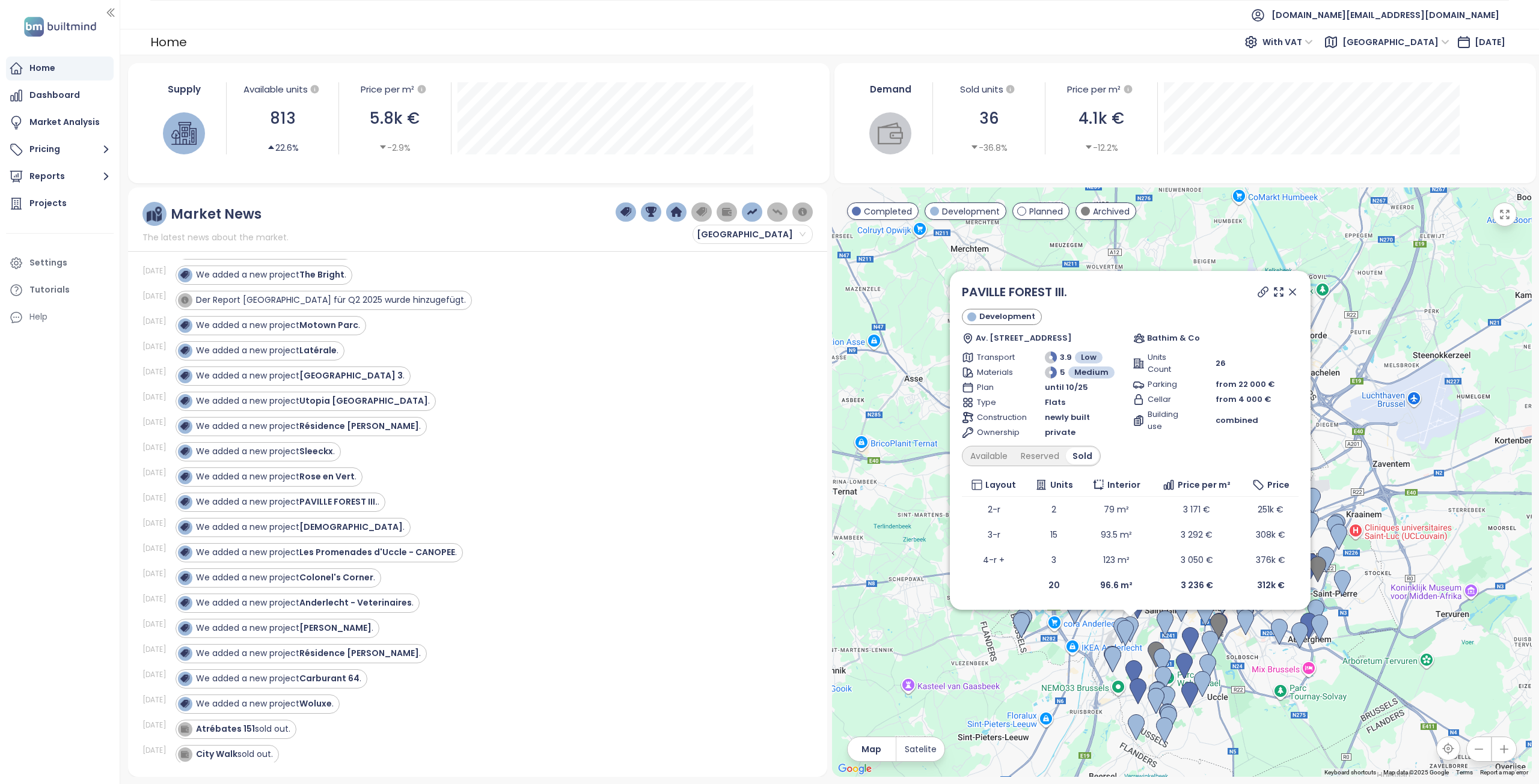
scroll to position [1202, 0]
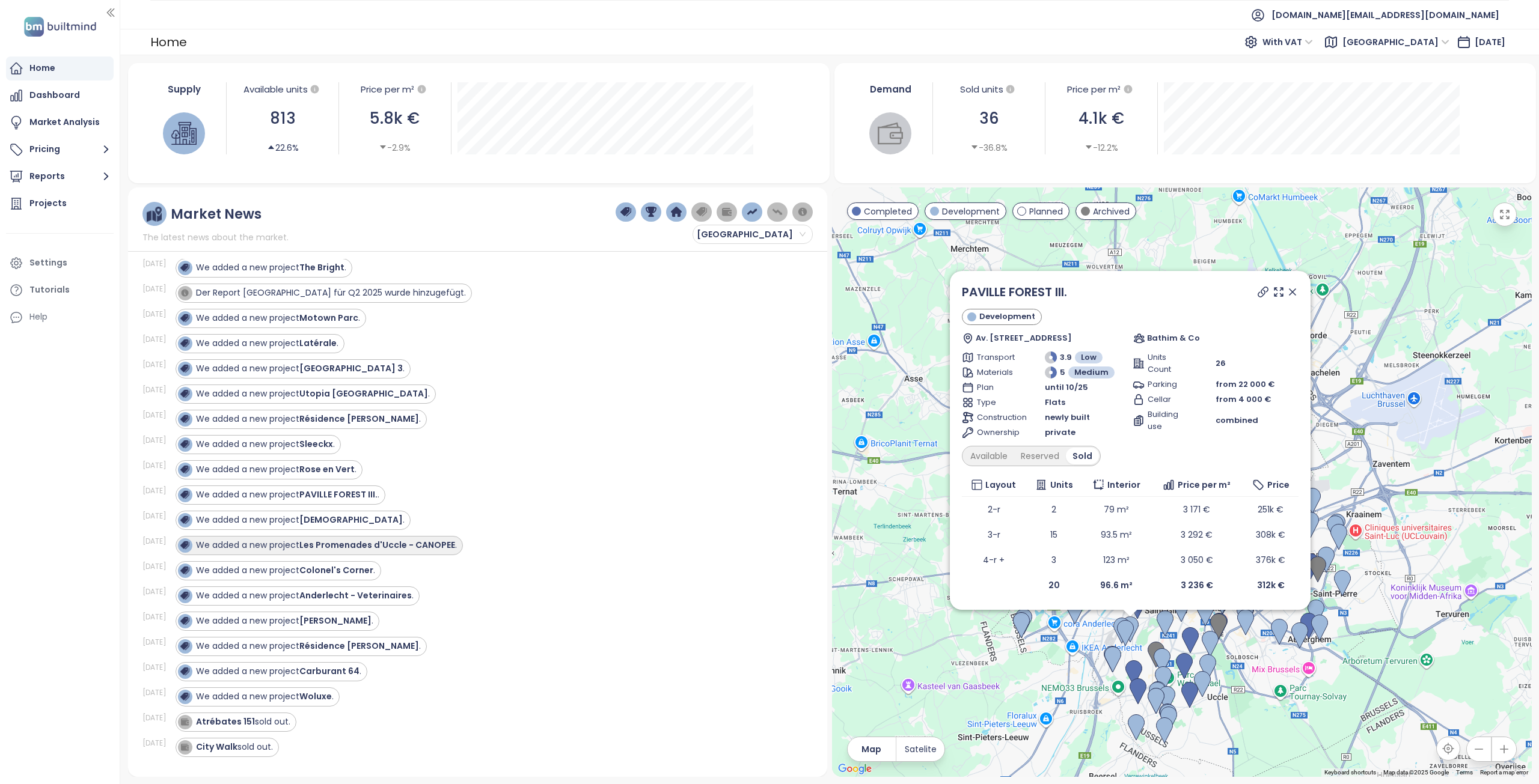
click at [317, 552] on div "We added a new project Les Promenades d'Uccle - CANOPEE ." at bounding box center [317, 546] width 279 height 15
click at [306, 523] on strong "[DEMOGRAPHIC_DATA]" at bounding box center [351, 520] width 103 height 12
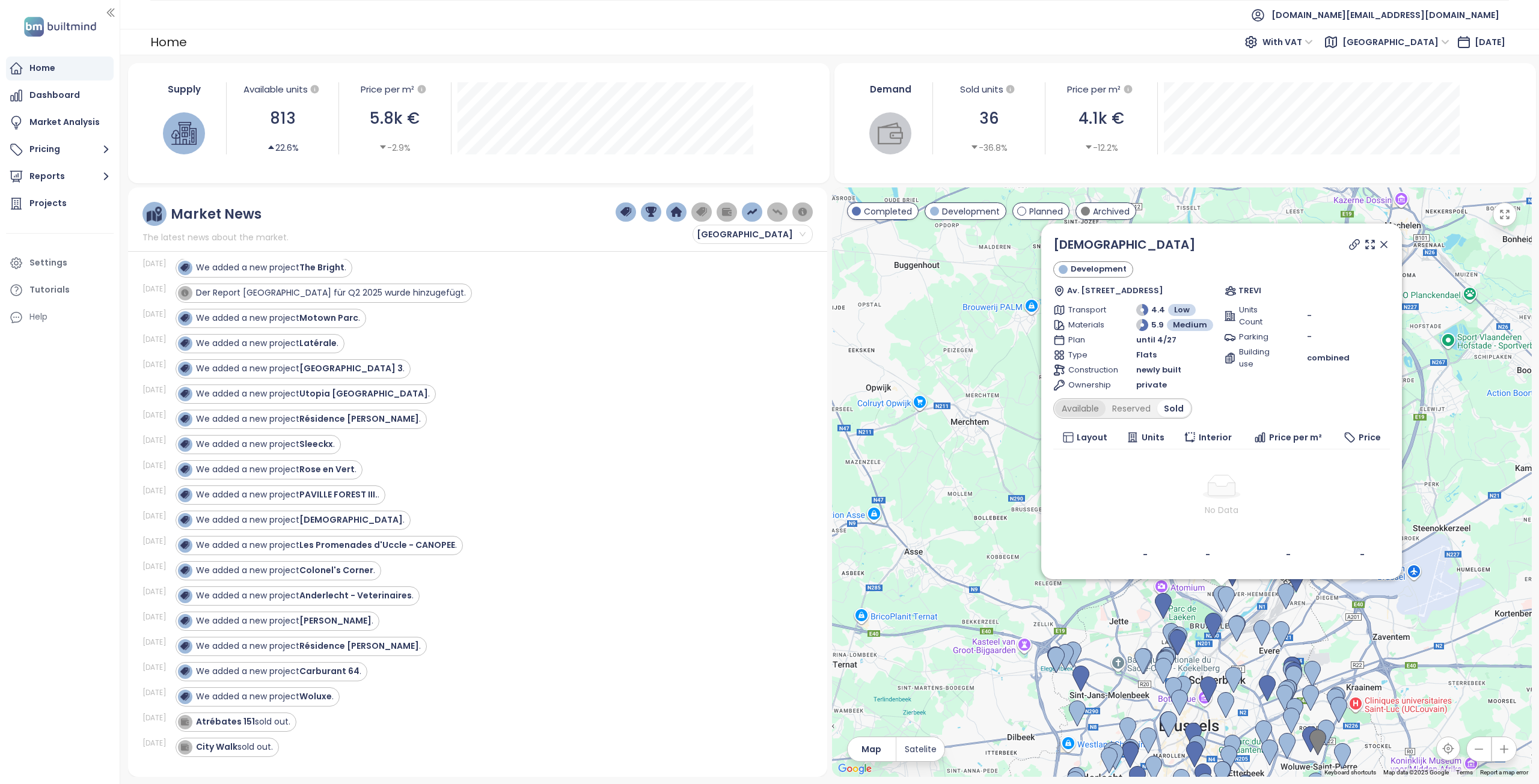
click at [1074, 406] on div "Available" at bounding box center [1080, 408] width 50 height 17
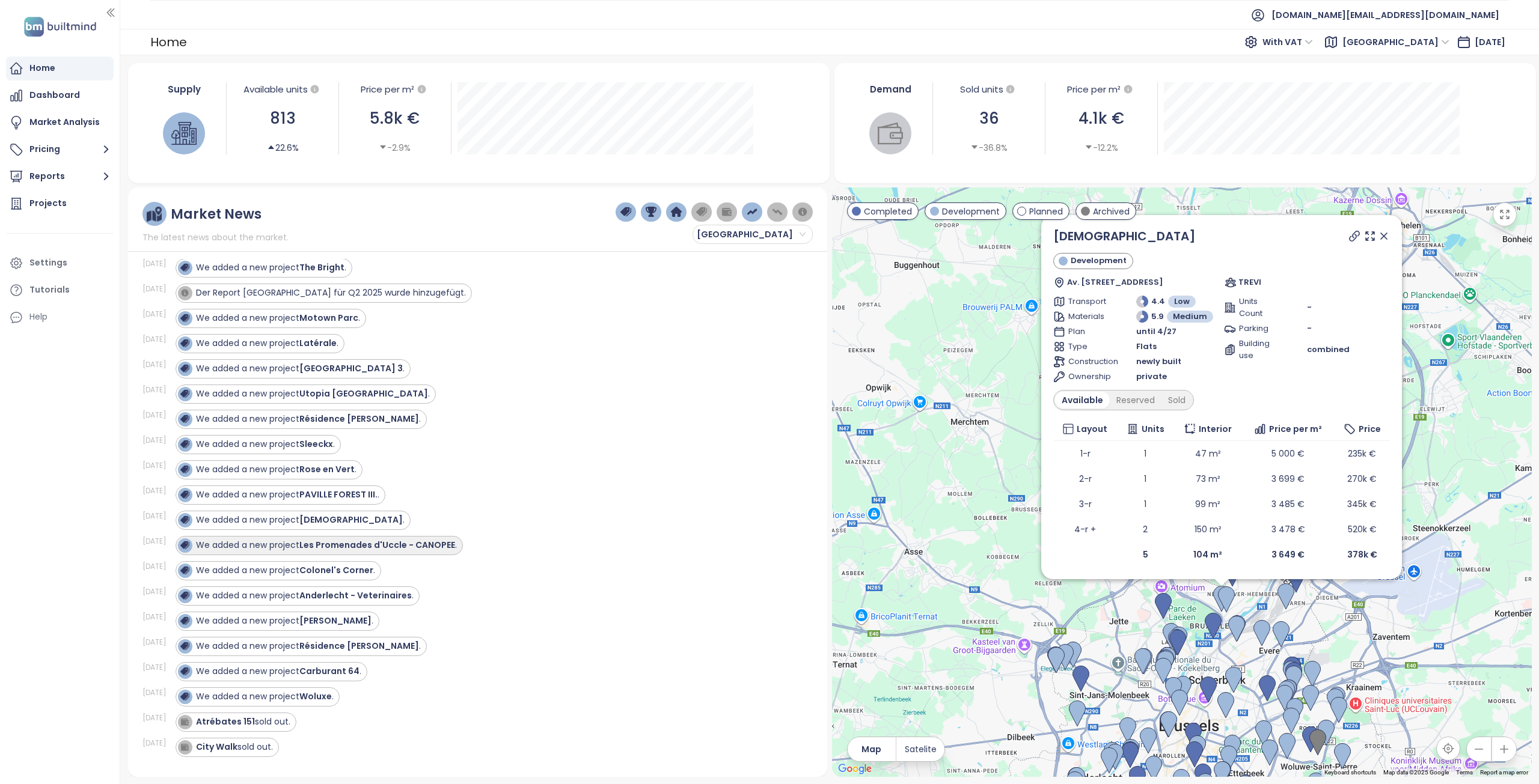
click at [298, 550] on div "We added a new project Les Promenades d'Uccle - CANOPEE ." at bounding box center [326, 545] width 261 height 13
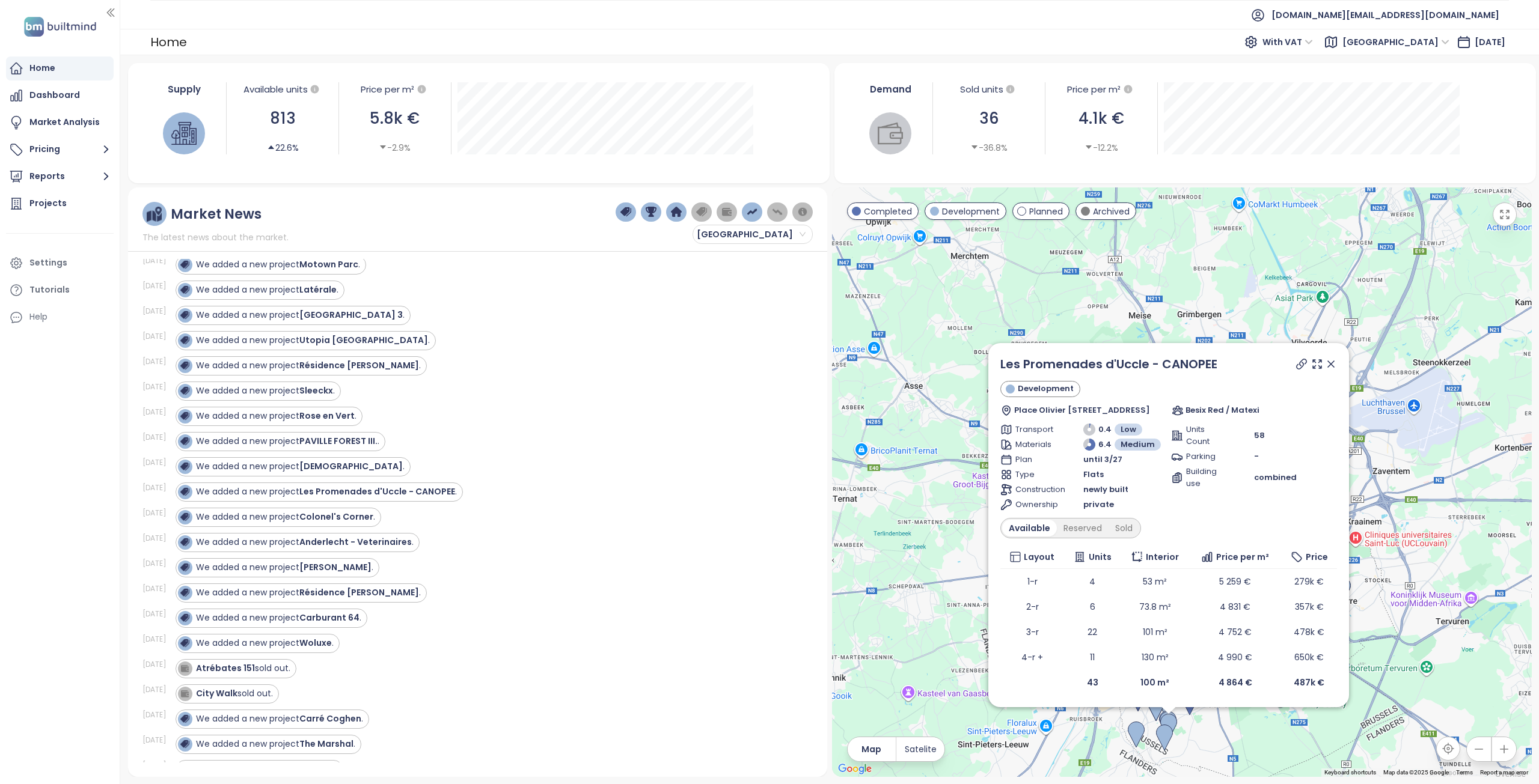
scroll to position [1262, 0]
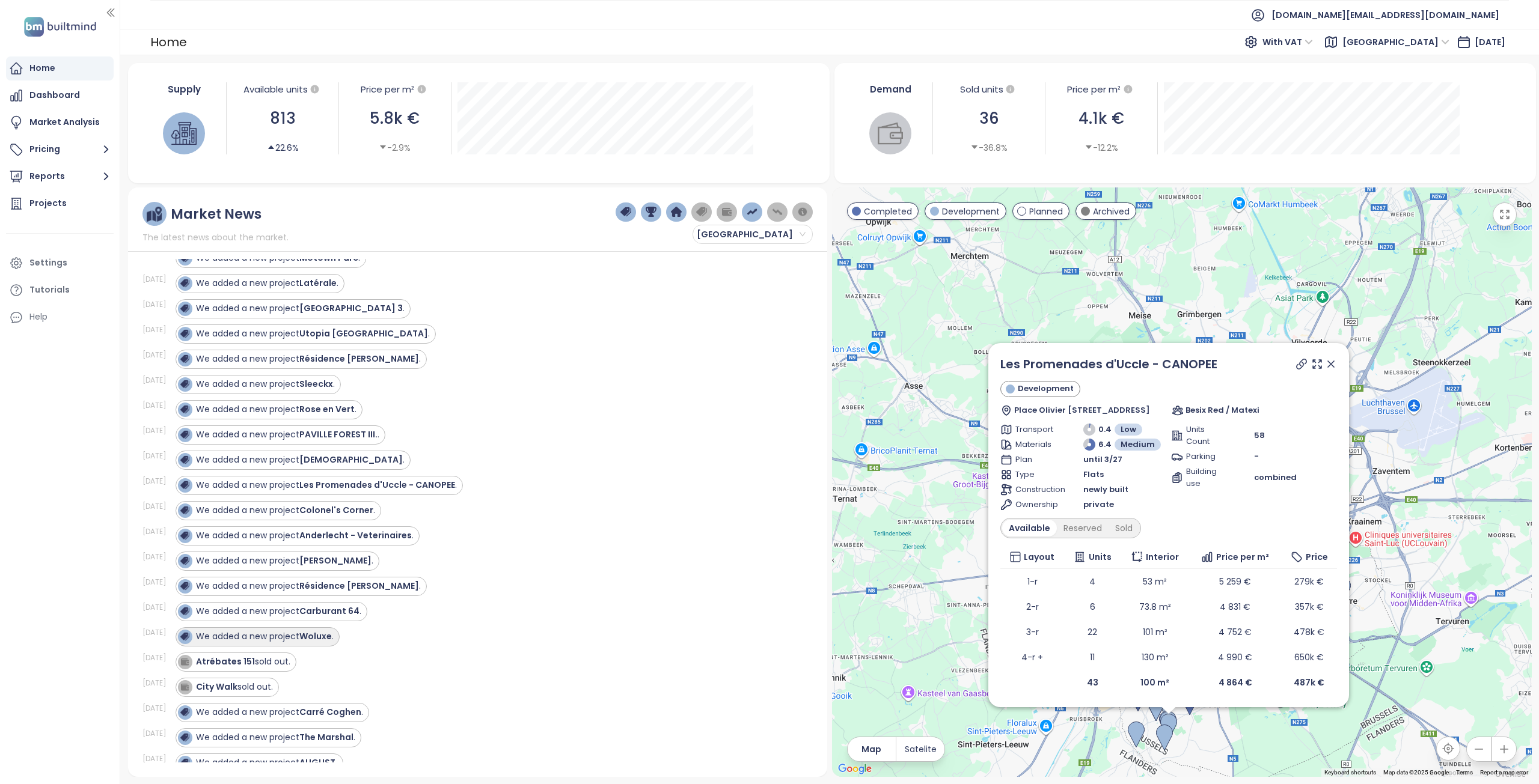
click at [274, 642] on div "We added a new project Woluxe ." at bounding box center [265, 636] width 137 height 13
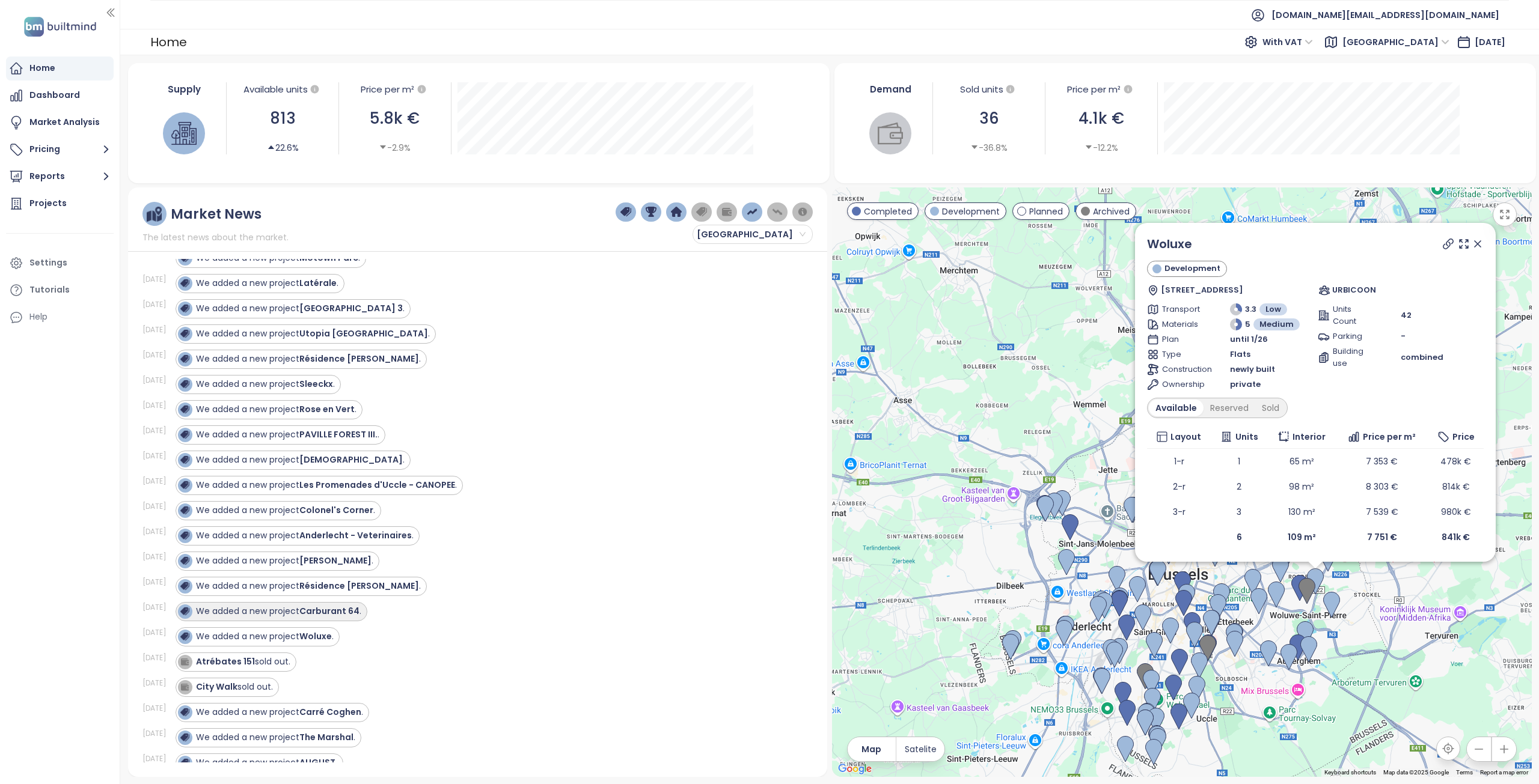
click at [304, 612] on strong "Carburant 64" at bounding box center [329, 611] width 60 height 12
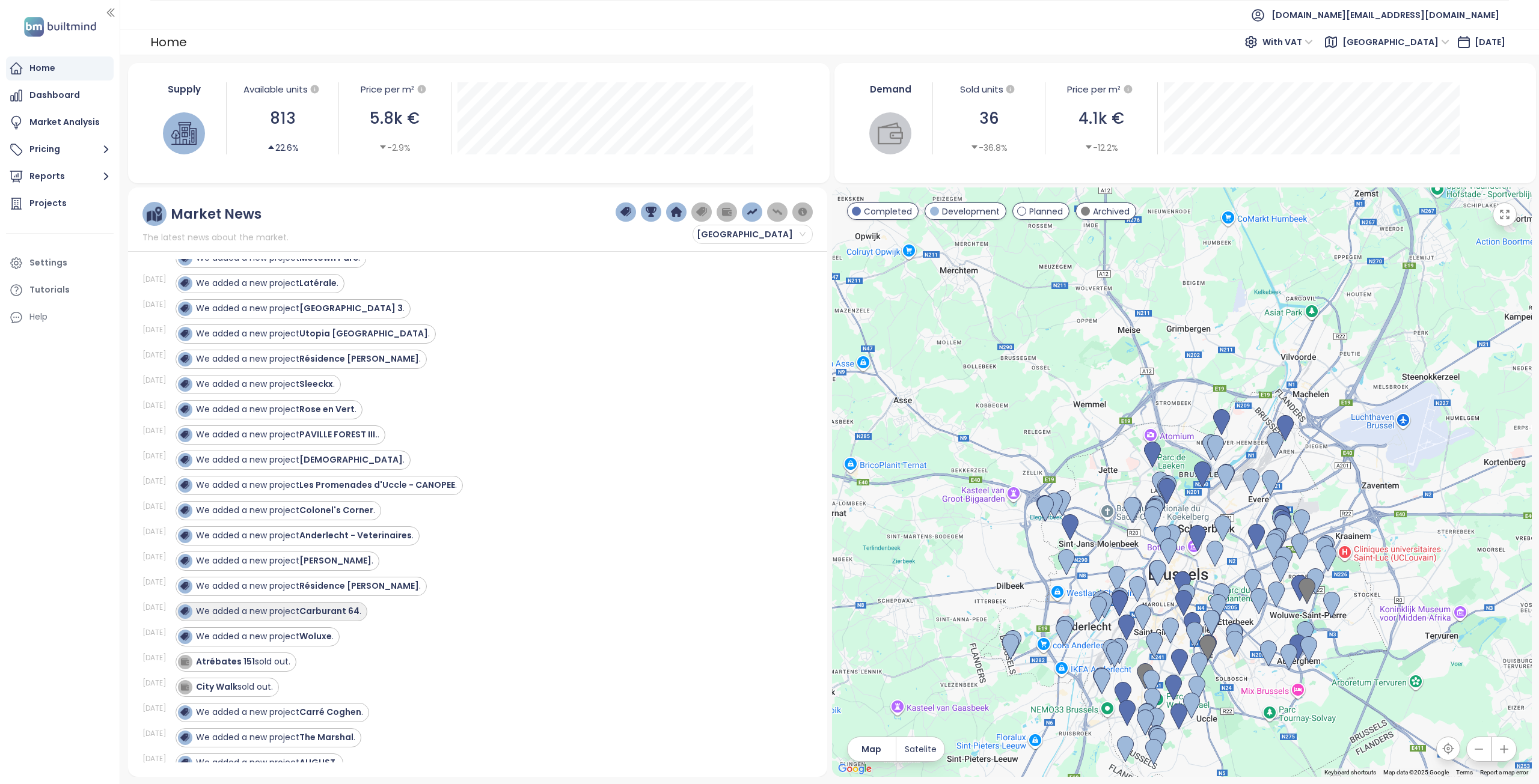
click at [308, 614] on strong "Carburant 64" at bounding box center [329, 611] width 60 height 12
click at [266, 610] on div "We added a new project Carburant 64 ." at bounding box center [278, 611] width 165 height 13
click at [288, 586] on div "We added a new project Résidence Jade ." at bounding box center [308, 586] width 225 height 13
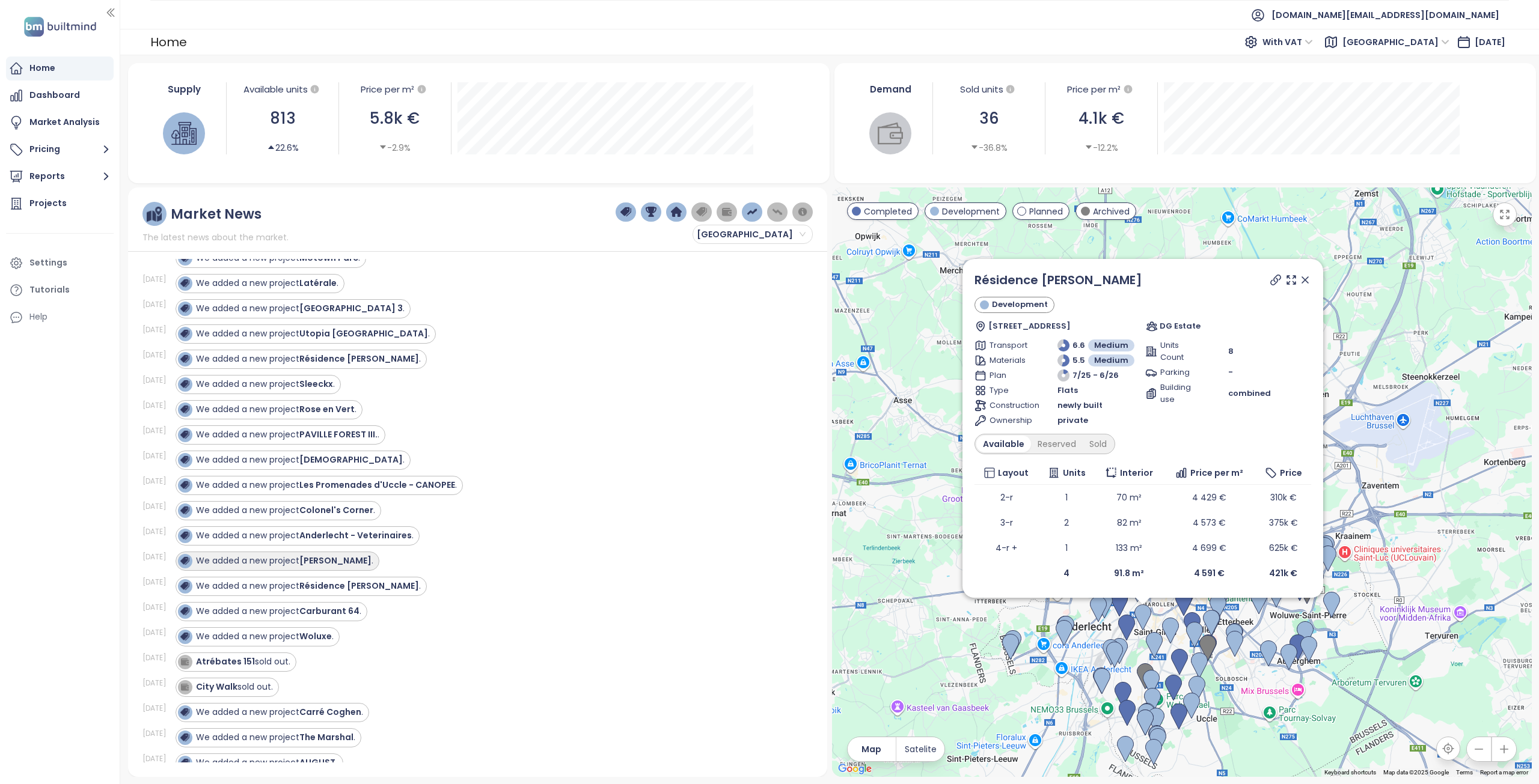
click at [290, 560] on div "We added a new project Emile ." at bounding box center [285, 560] width 178 height 13
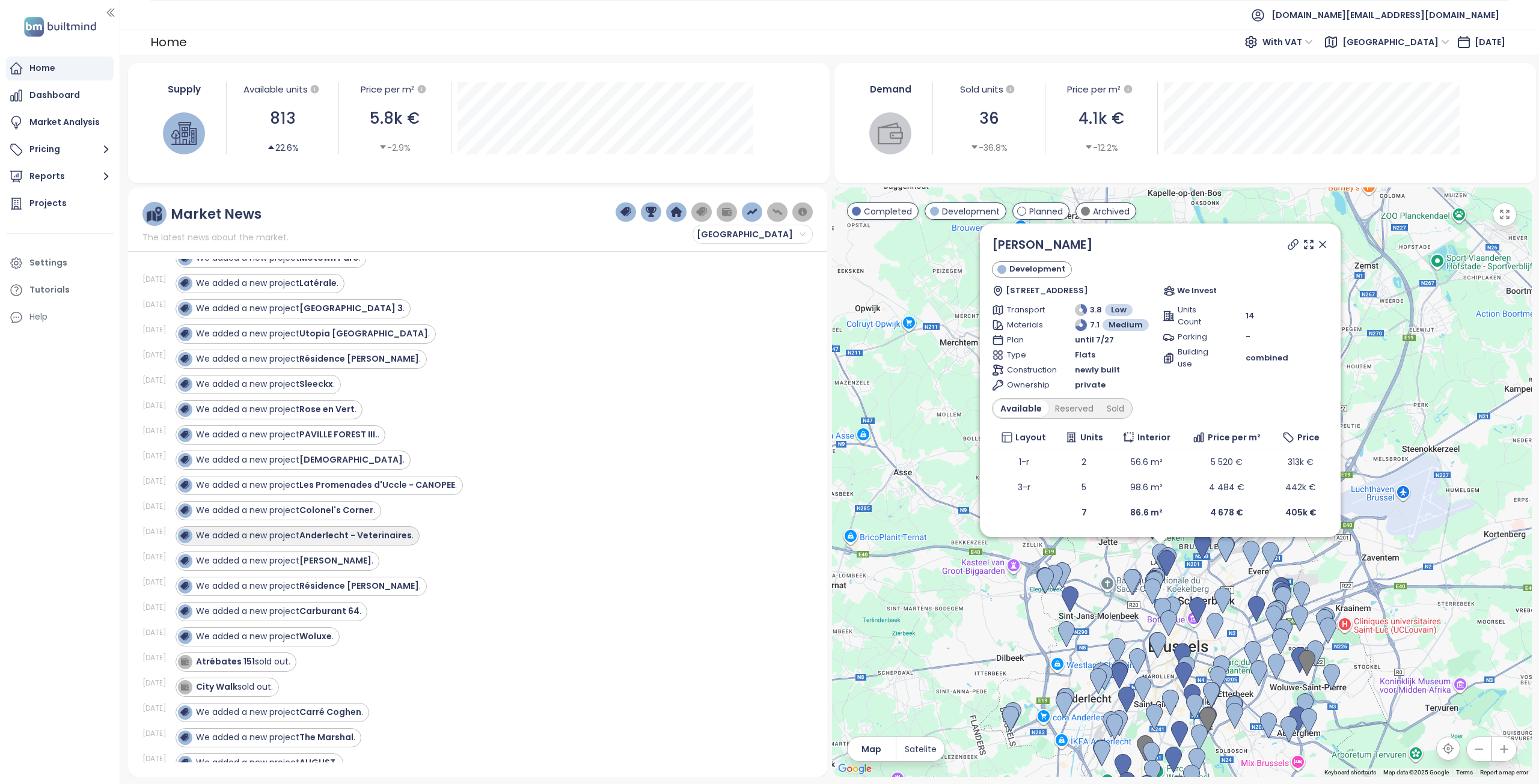
click at [299, 542] on div "We added a new project Anderlecht - Veterinaires ." at bounding box center [296, 536] width 235 height 15
click at [303, 514] on strong "Colonel's Corner" at bounding box center [336, 510] width 74 height 12
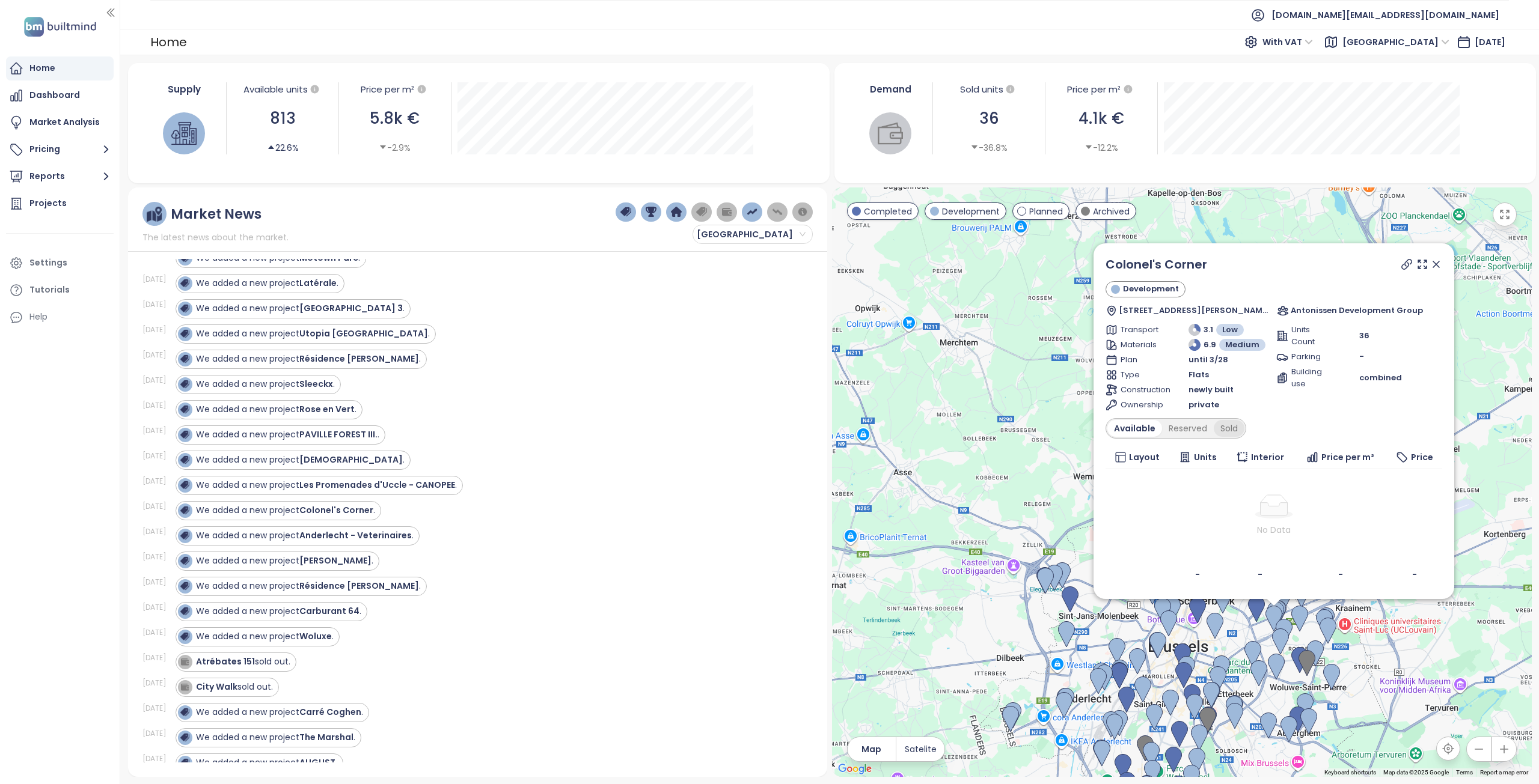
click at [1229, 429] on div "Sold" at bounding box center [1229, 428] width 30 height 17
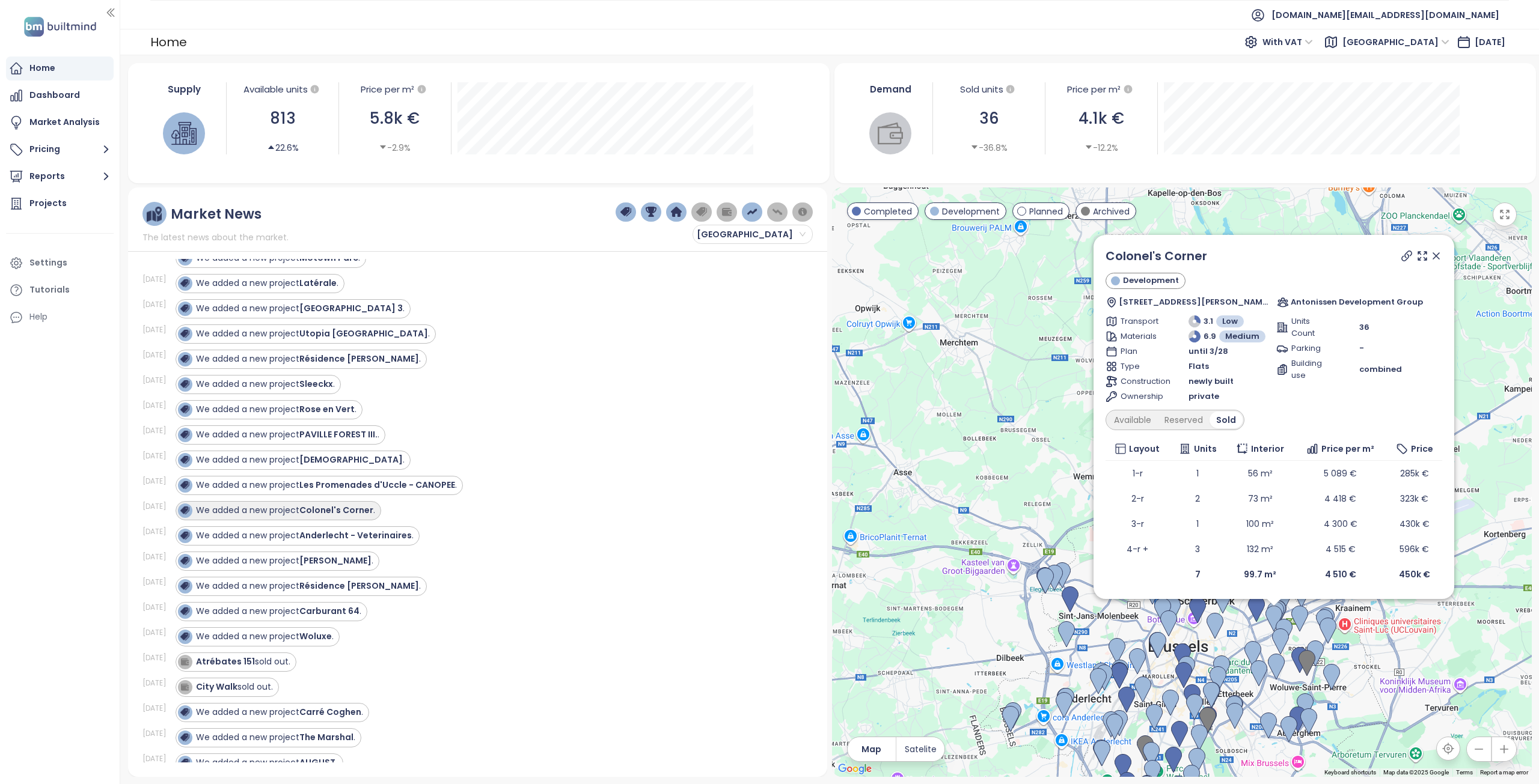
click at [322, 511] on strong "Colonel's Corner" at bounding box center [336, 510] width 74 height 12
click at [339, 494] on div "We added a new project Les Promenades d'Uccle - CANOPEE ." at bounding box center [319, 486] width 288 height 19
click at [325, 464] on strong "[DEMOGRAPHIC_DATA]" at bounding box center [351, 459] width 103 height 12
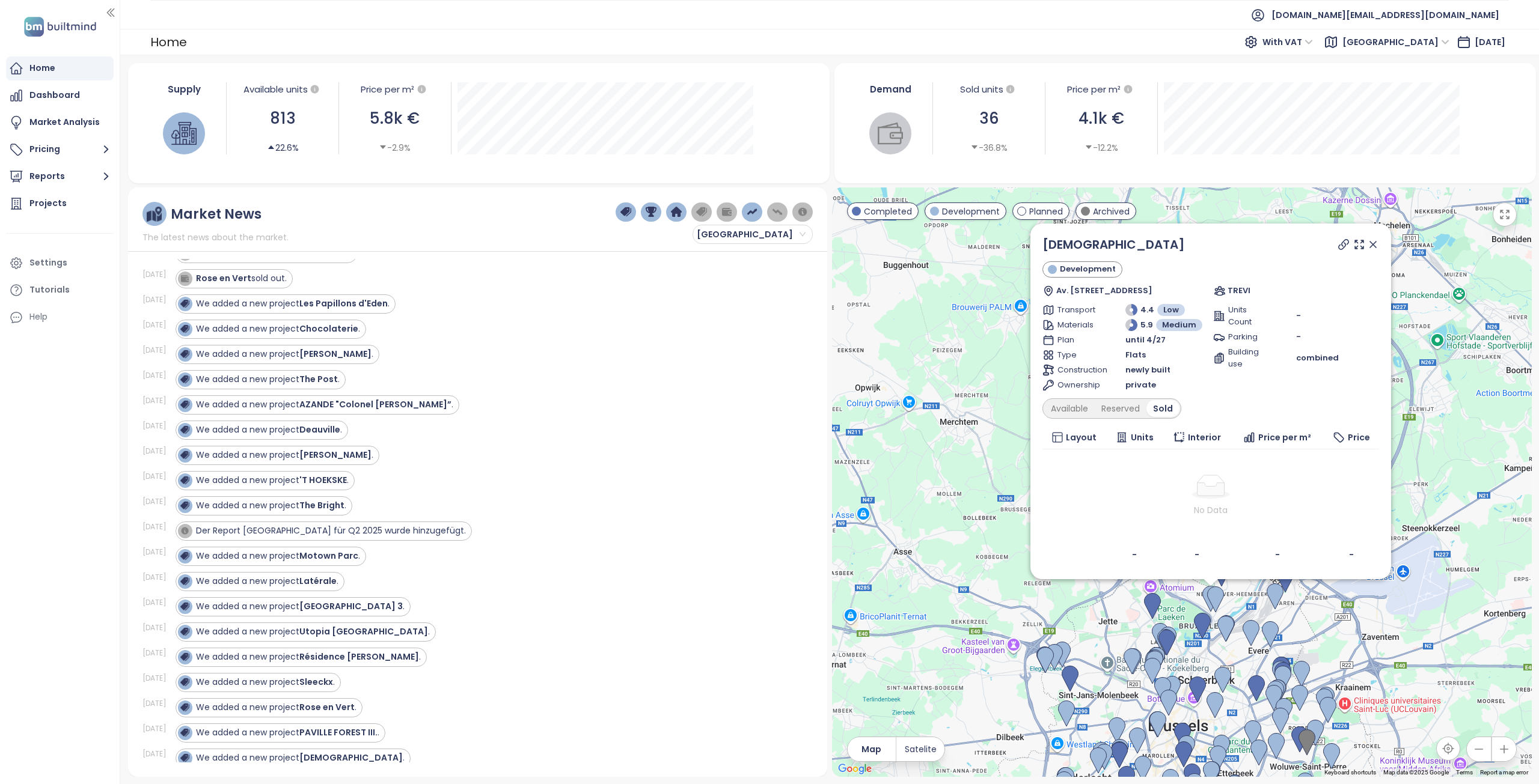
scroll to position [1021, 0]
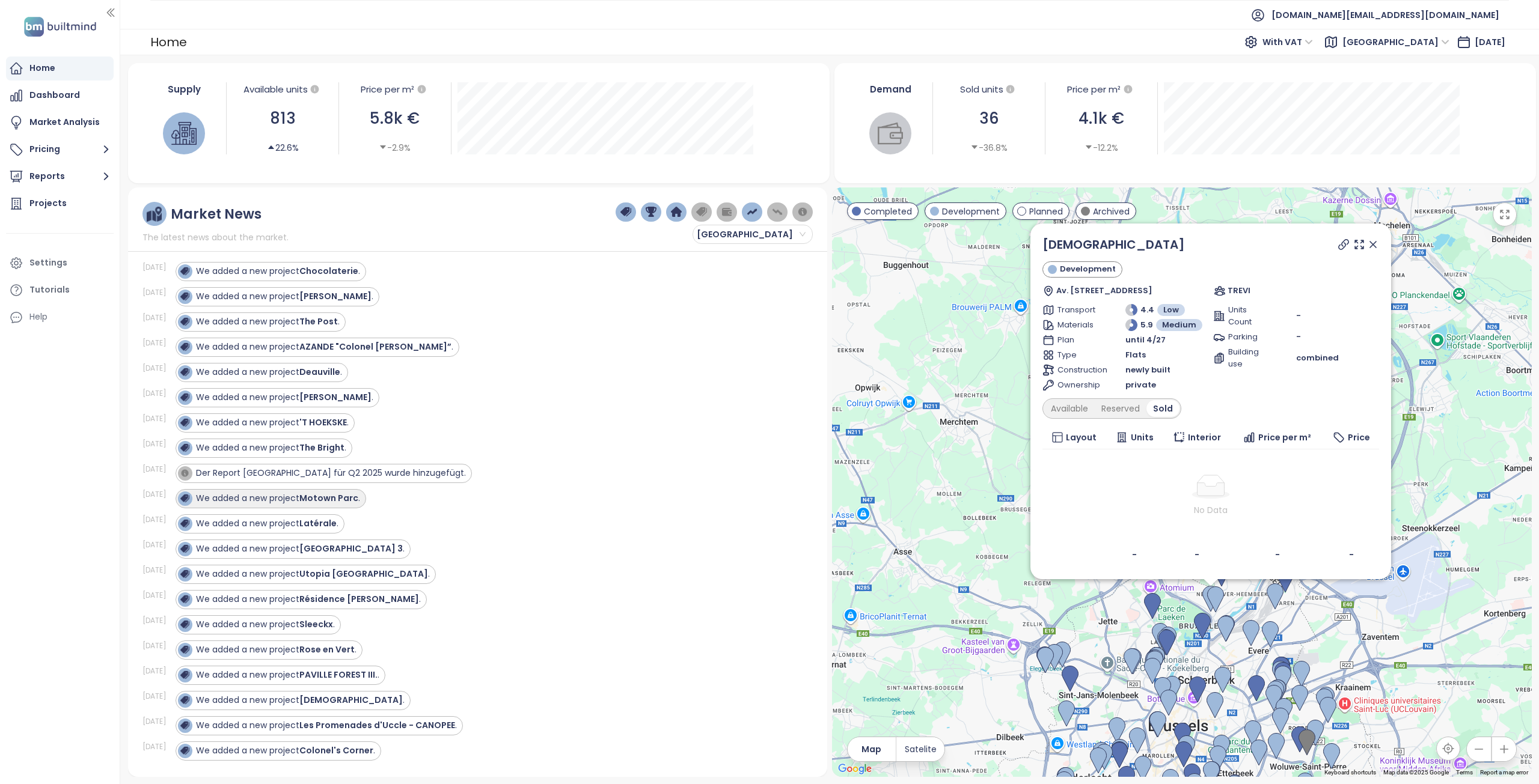
click at [310, 495] on strong "Motown Parc" at bounding box center [328, 498] width 59 height 12
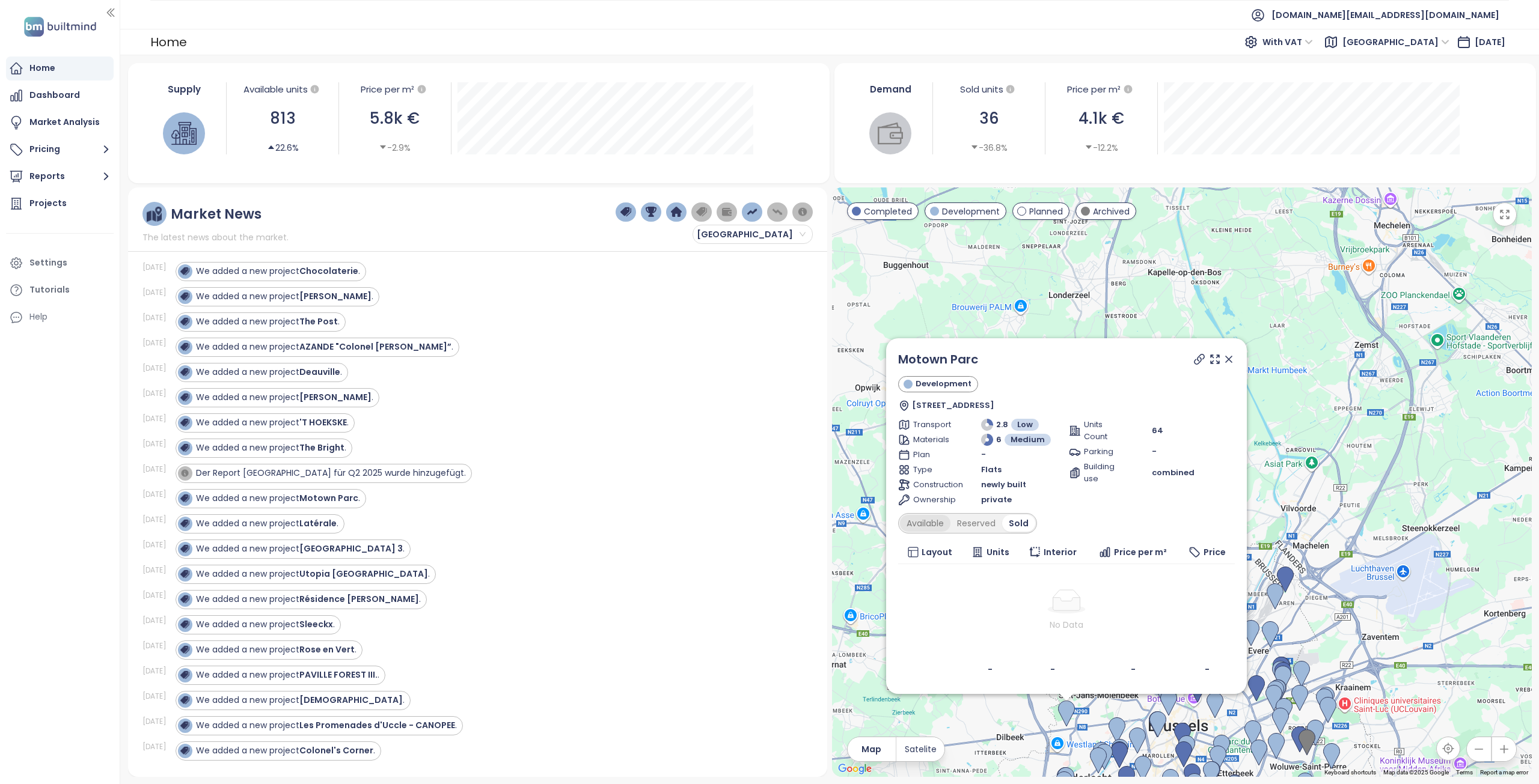
click at [925, 527] on div "Available" at bounding box center [925, 523] width 50 height 17
click at [976, 517] on div "Reserved" at bounding box center [980, 523] width 52 height 17
click at [1010, 525] on div "Sold" at bounding box center [1020, 523] width 30 height 17
click at [1231, 359] on icon at bounding box center [1229, 359] width 12 height 12
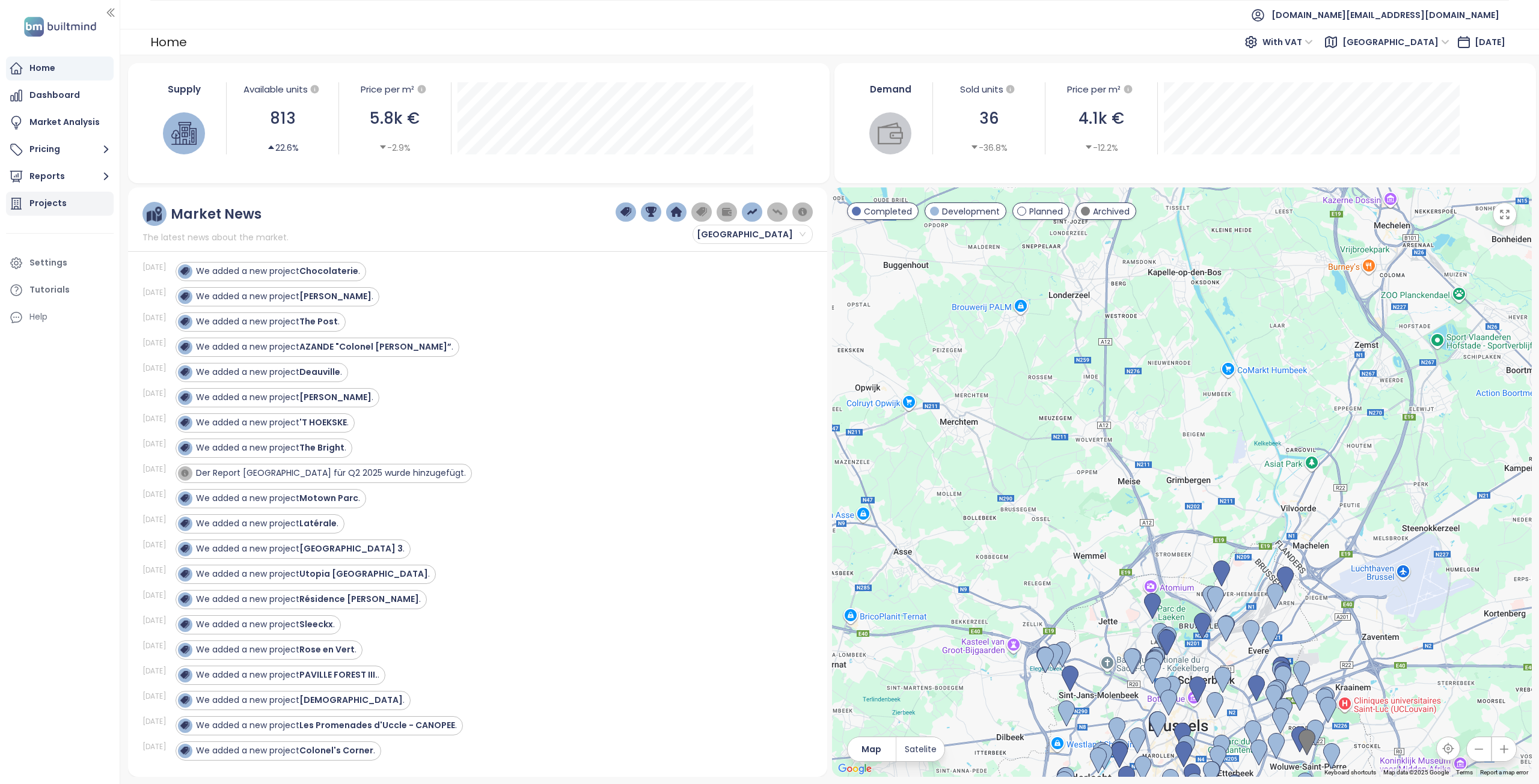
click at [49, 206] on div "Projects" at bounding box center [47, 203] width 37 height 15
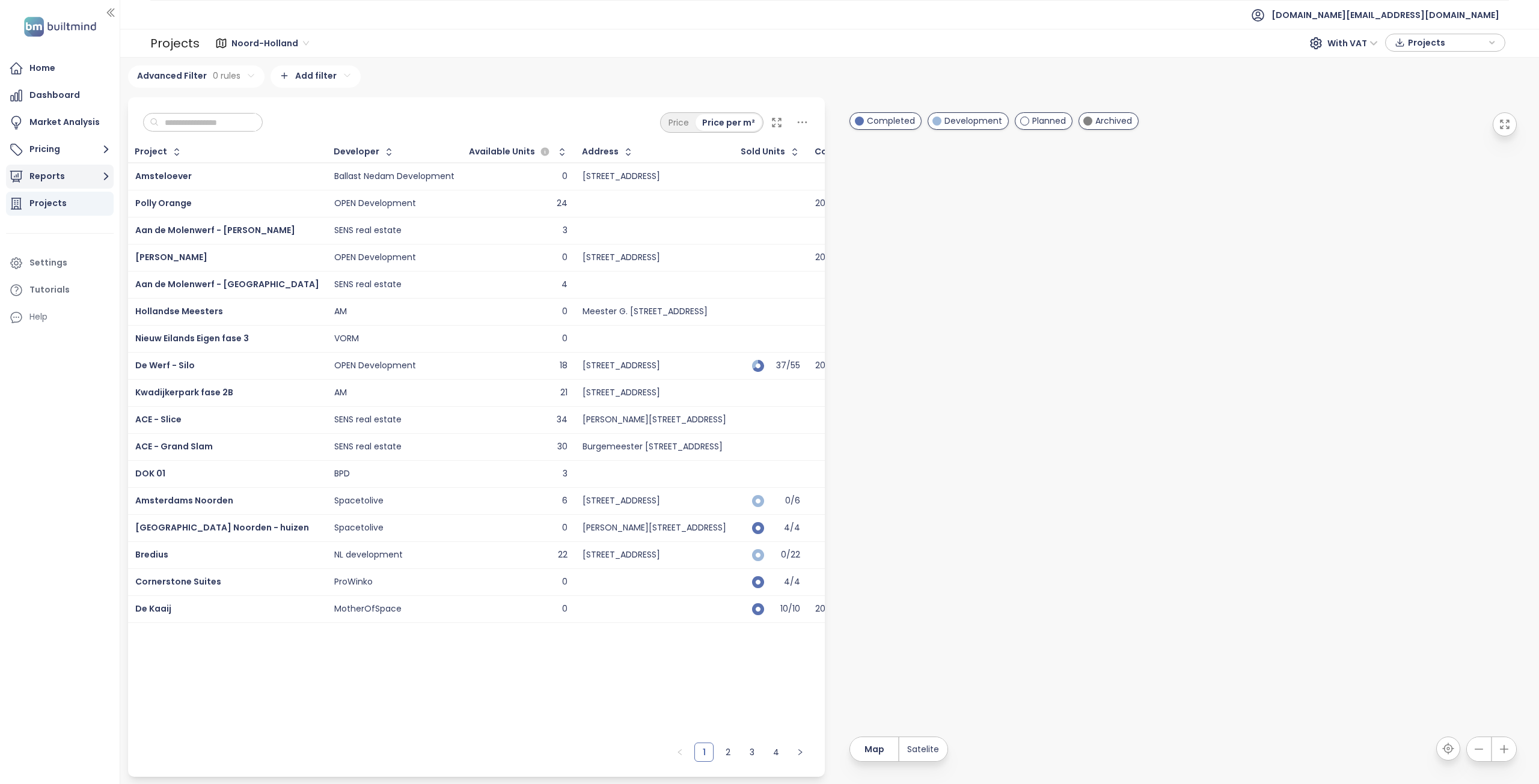
click at [49, 181] on button "Reports" at bounding box center [60, 177] width 108 height 24
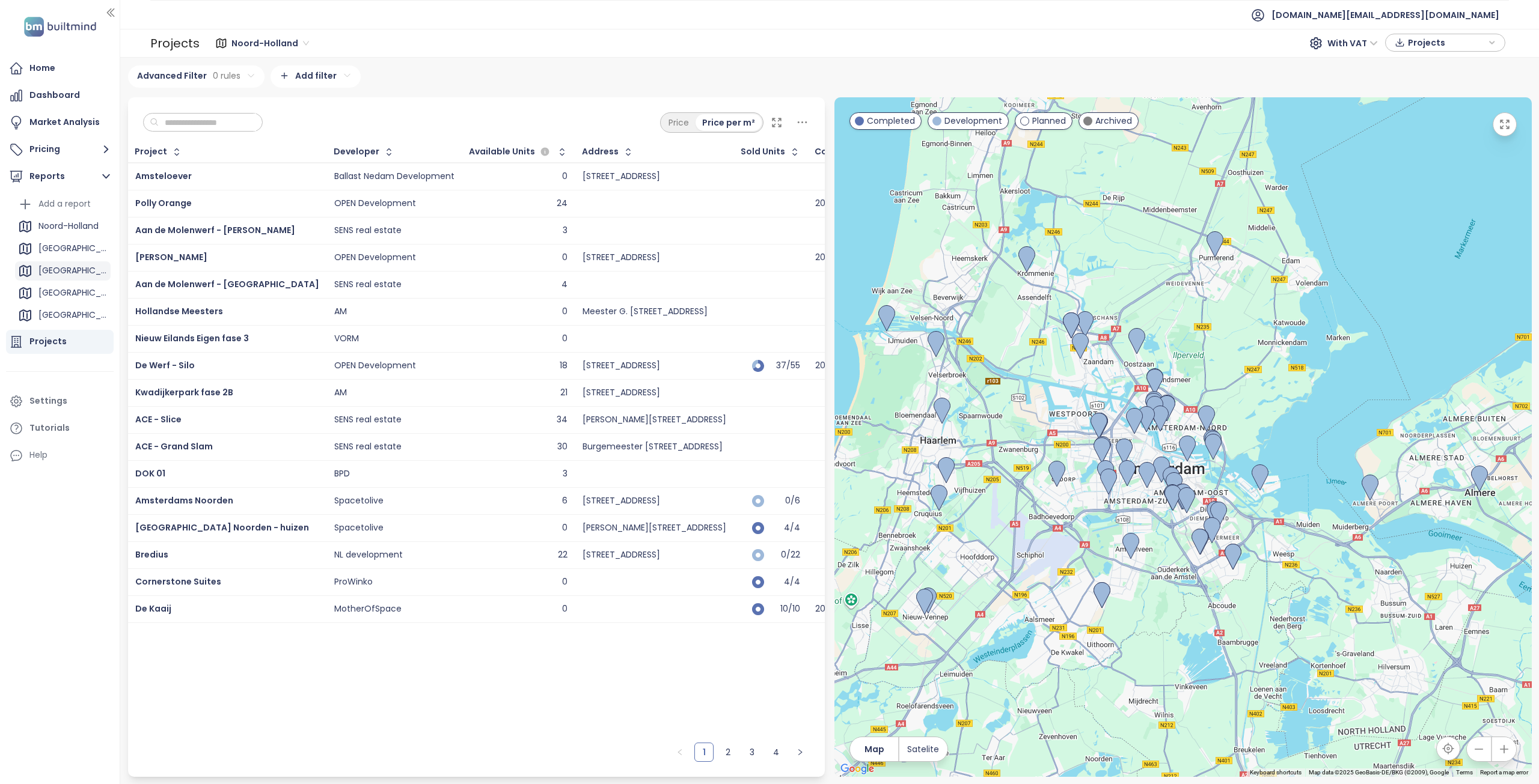
click at [78, 266] on div "[GEOGRAPHIC_DATA]" at bounding box center [63, 271] width 95 height 19
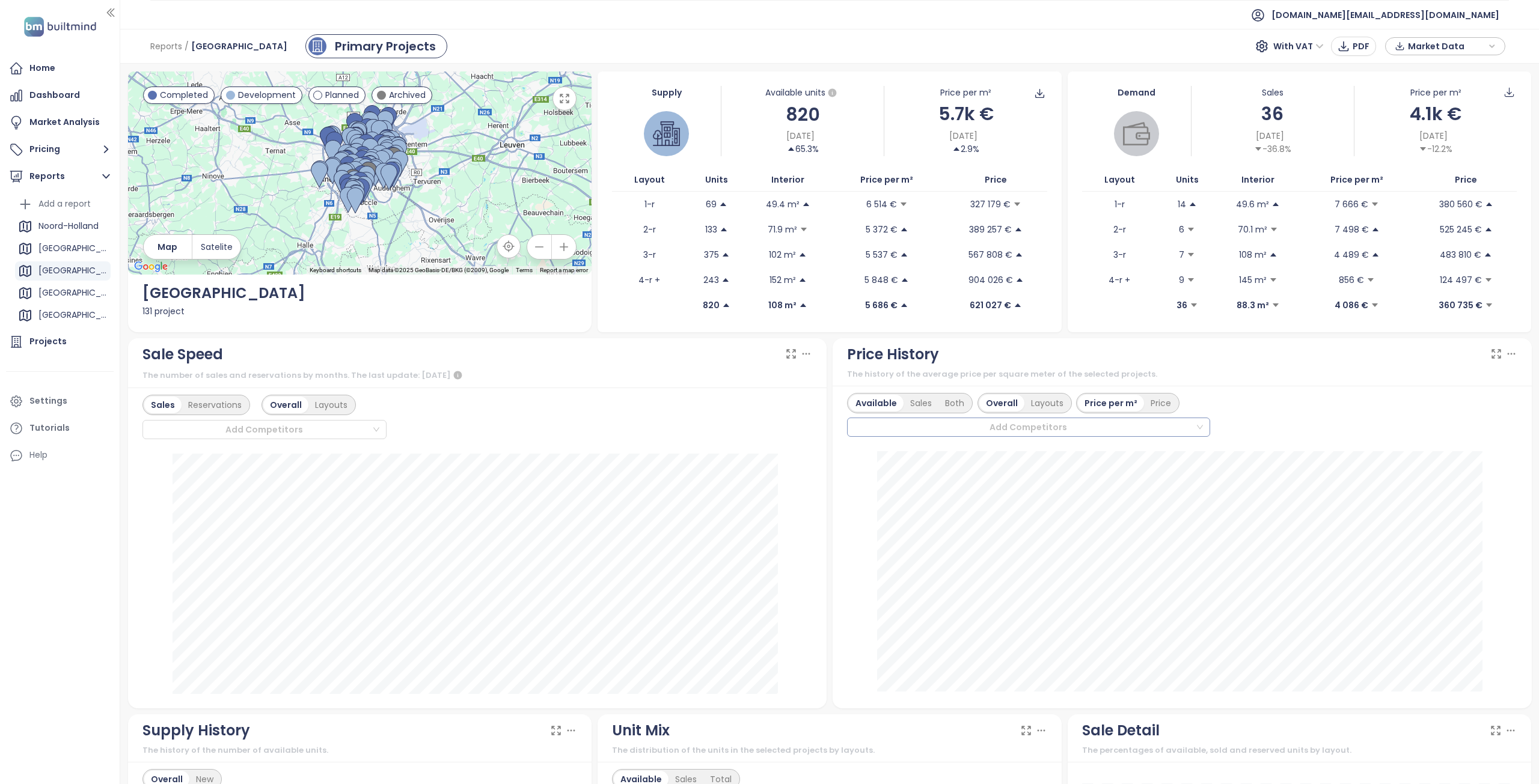
click at [1190, 427] on div "Add Competitors" at bounding box center [1028, 427] width 363 height 19
click at [990, 511] on div "[PERSON_NAME]" at bounding box center [1022, 509] width 340 height 13
click at [1196, 428] on icon "loading" at bounding box center [1200, 427] width 7 height 7
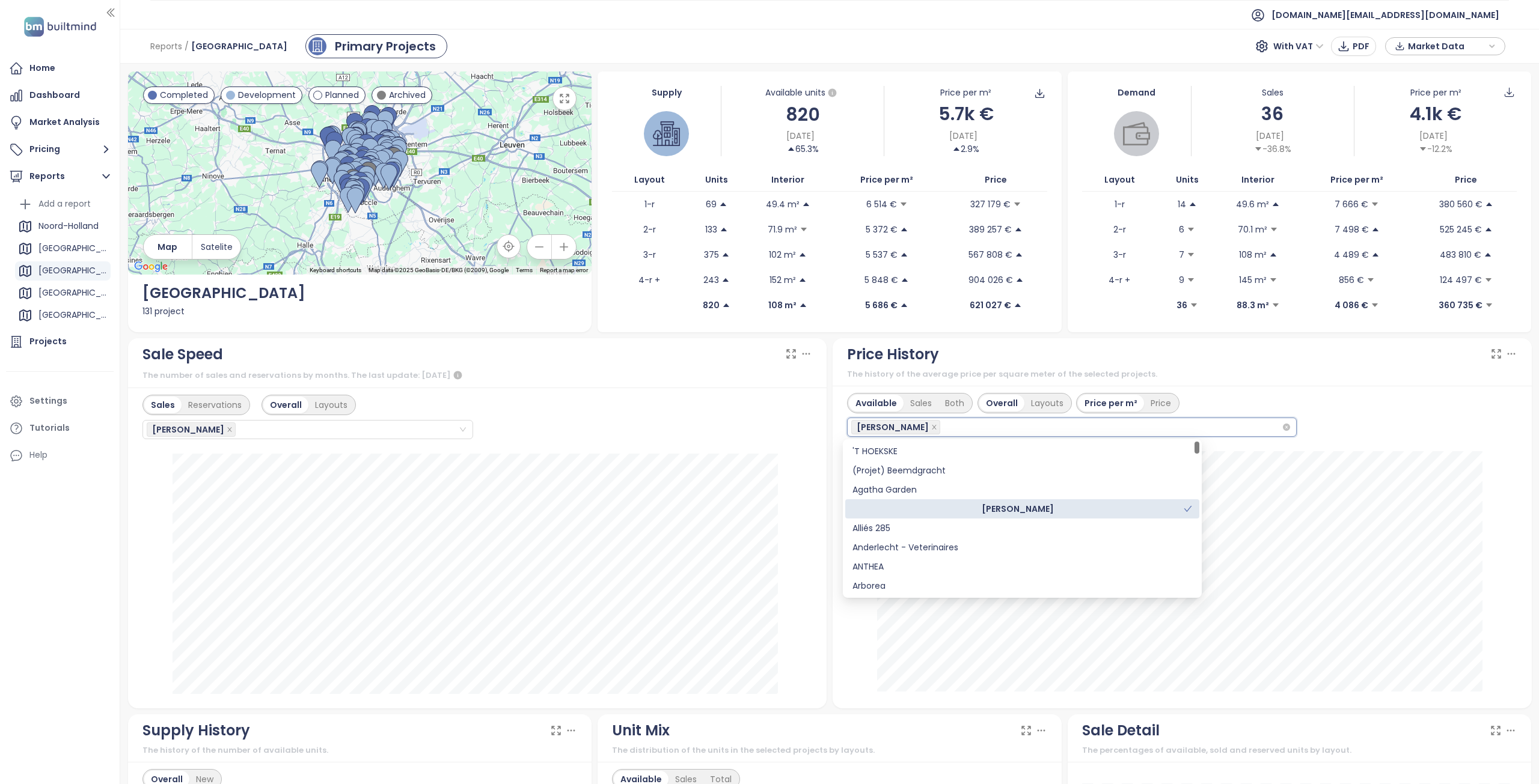
click at [1160, 508] on div "[PERSON_NAME]" at bounding box center [1018, 509] width 331 height 13
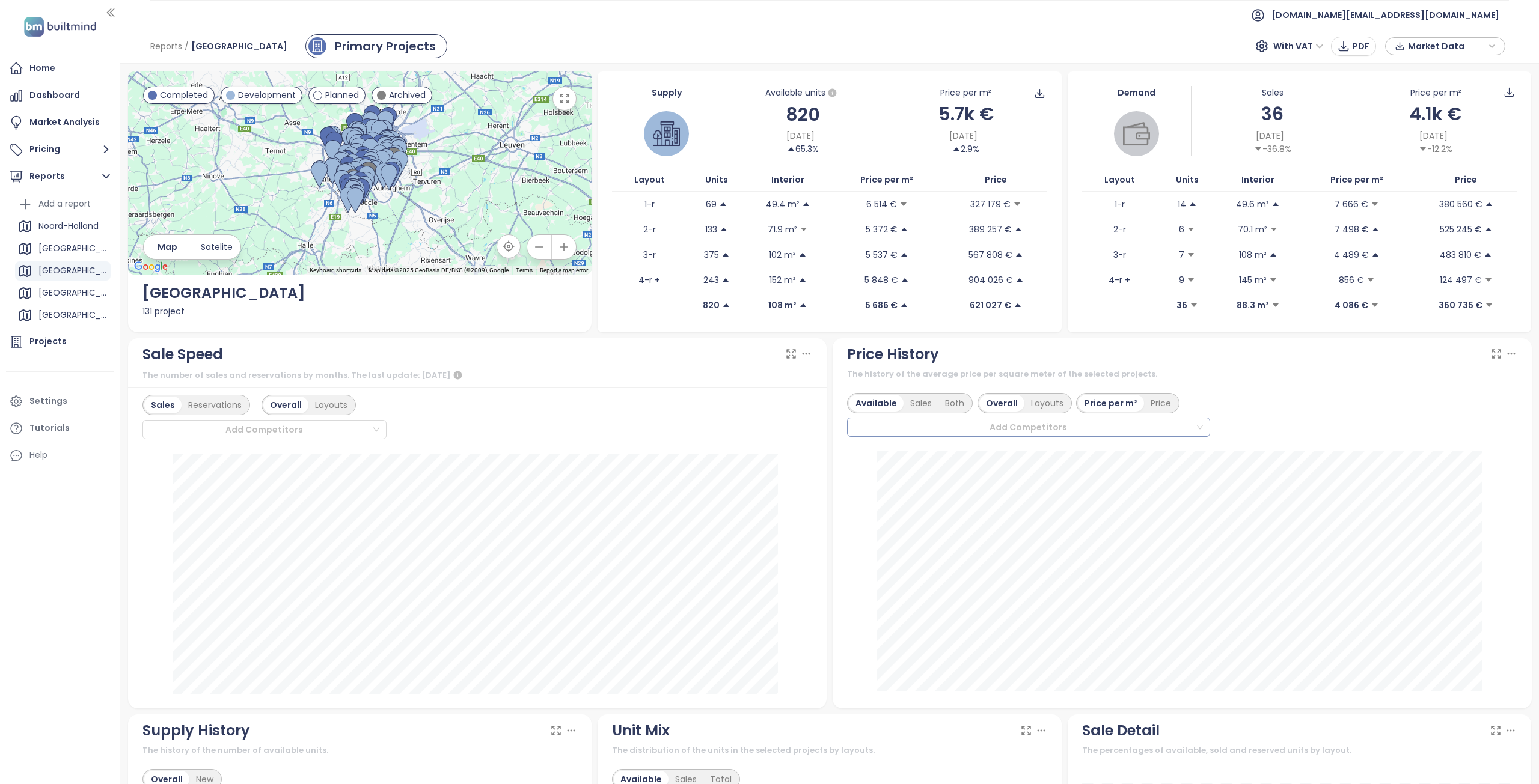
click at [1266, 416] on div "Available Sales Both Overall Layouts Price per m² Price Add Competitors" at bounding box center [1182, 414] width 670 height 44
click at [68, 150] on button "Pricing" at bounding box center [60, 150] width 108 height 24
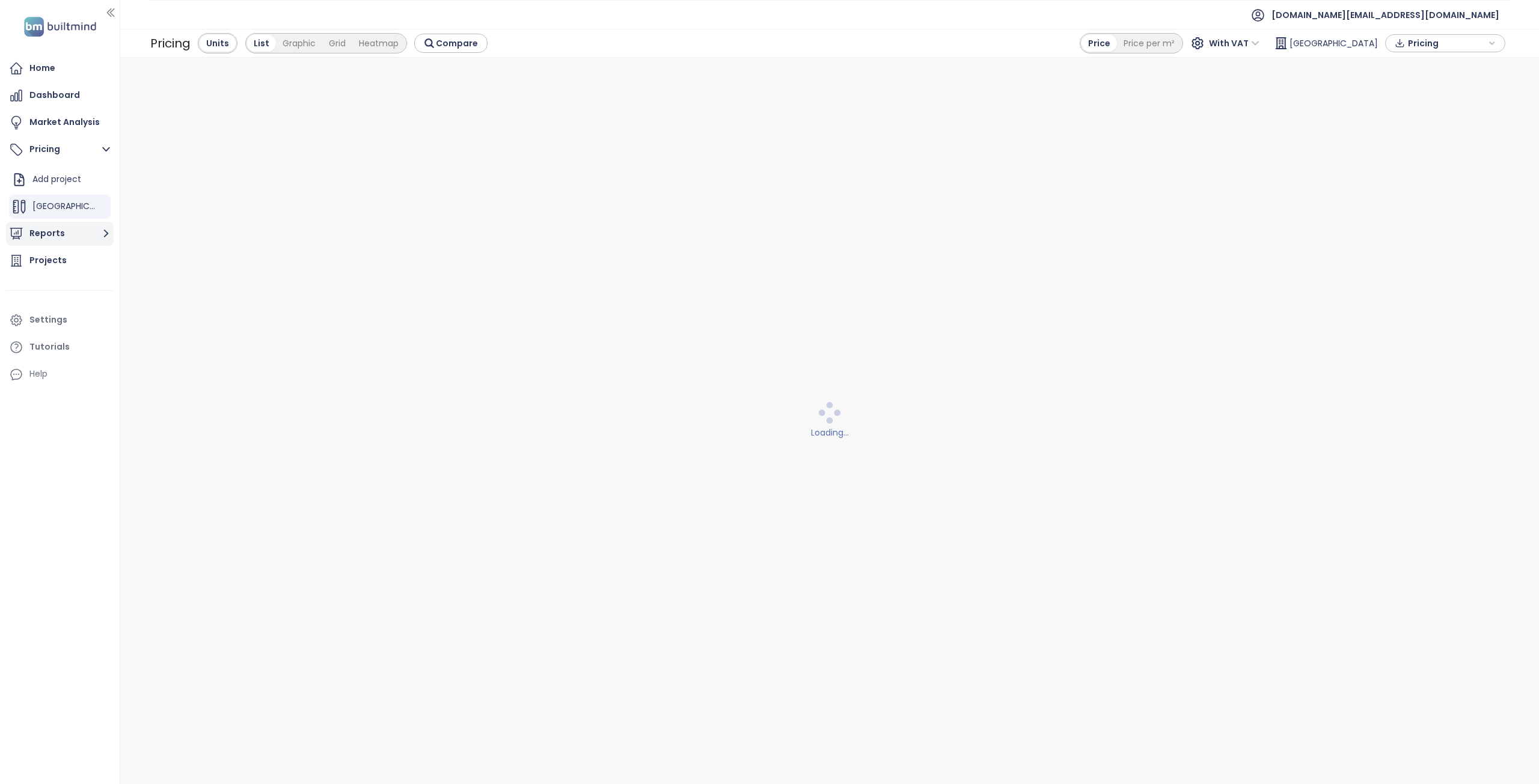
click at [71, 235] on button "Reports" at bounding box center [60, 234] width 108 height 24
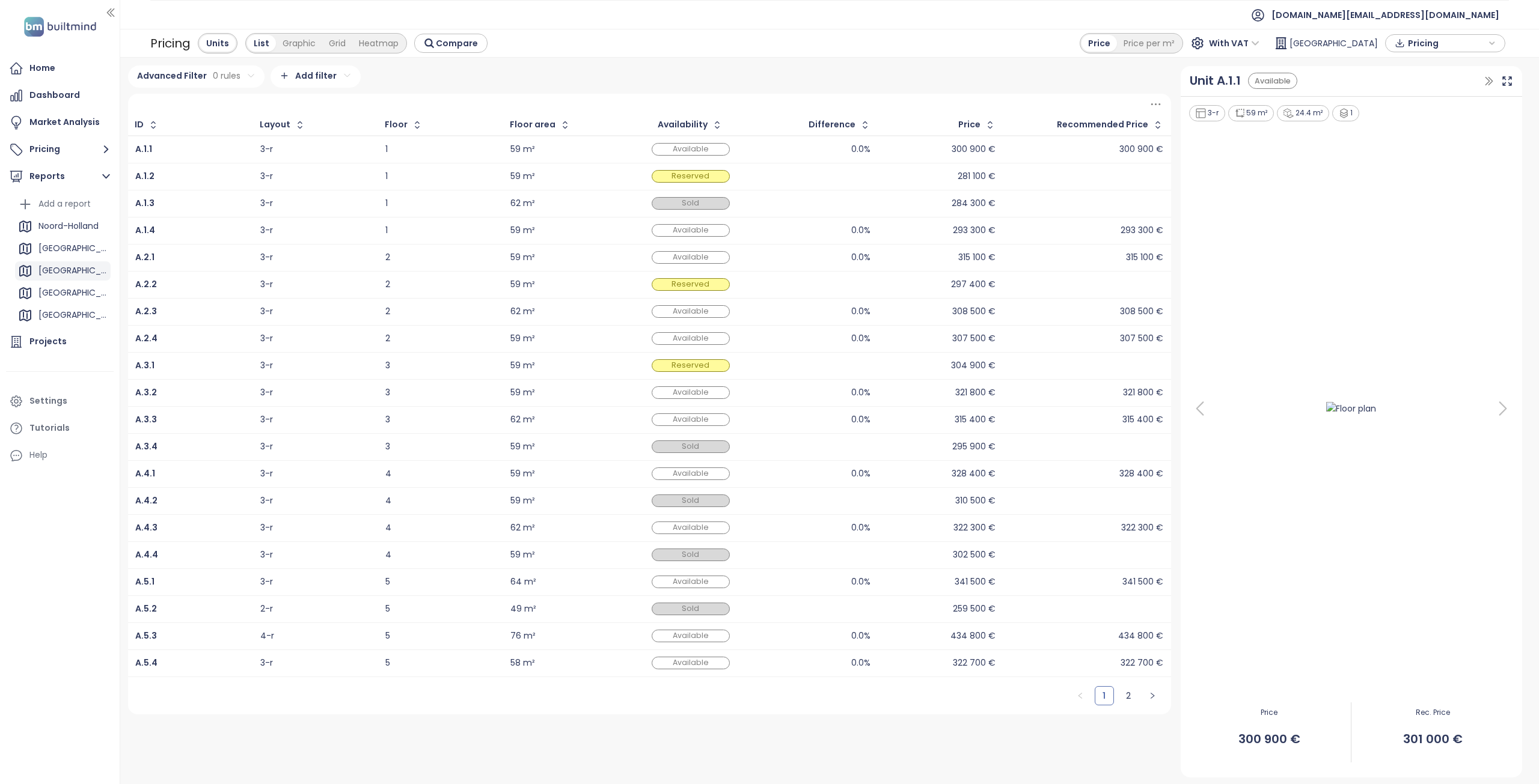
click at [72, 270] on div "[GEOGRAPHIC_DATA]" at bounding box center [73, 270] width 69 height 15
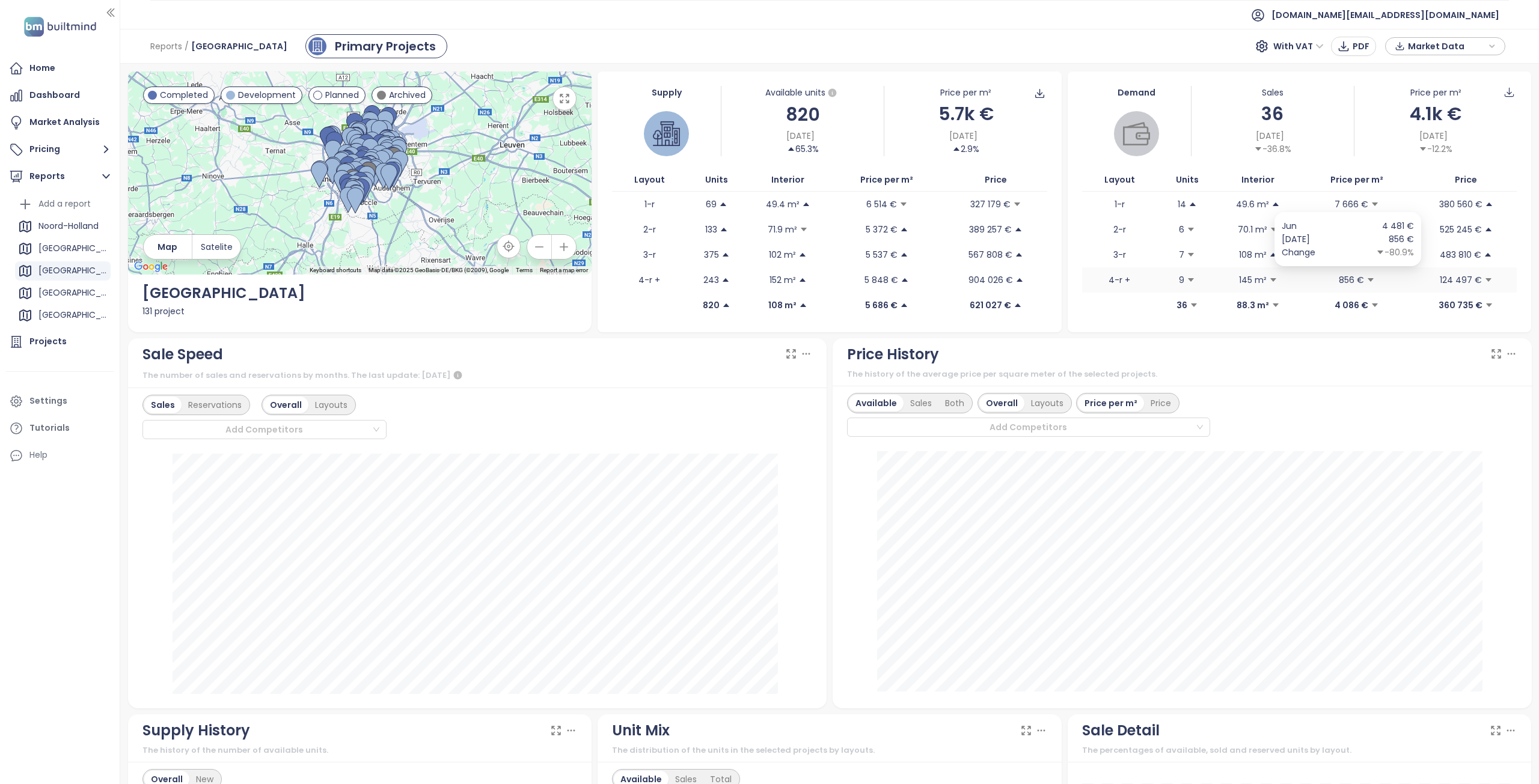
click at [1299, 283] on span "856 €" at bounding box center [1357, 280] width 116 height 13
click at [1032, 401] on div "Layouts" at bounding box center [1046, 403] width 46 height 17
click at [43, 74] on div "Home" at bounding box center [42, 68] width 26 height 15
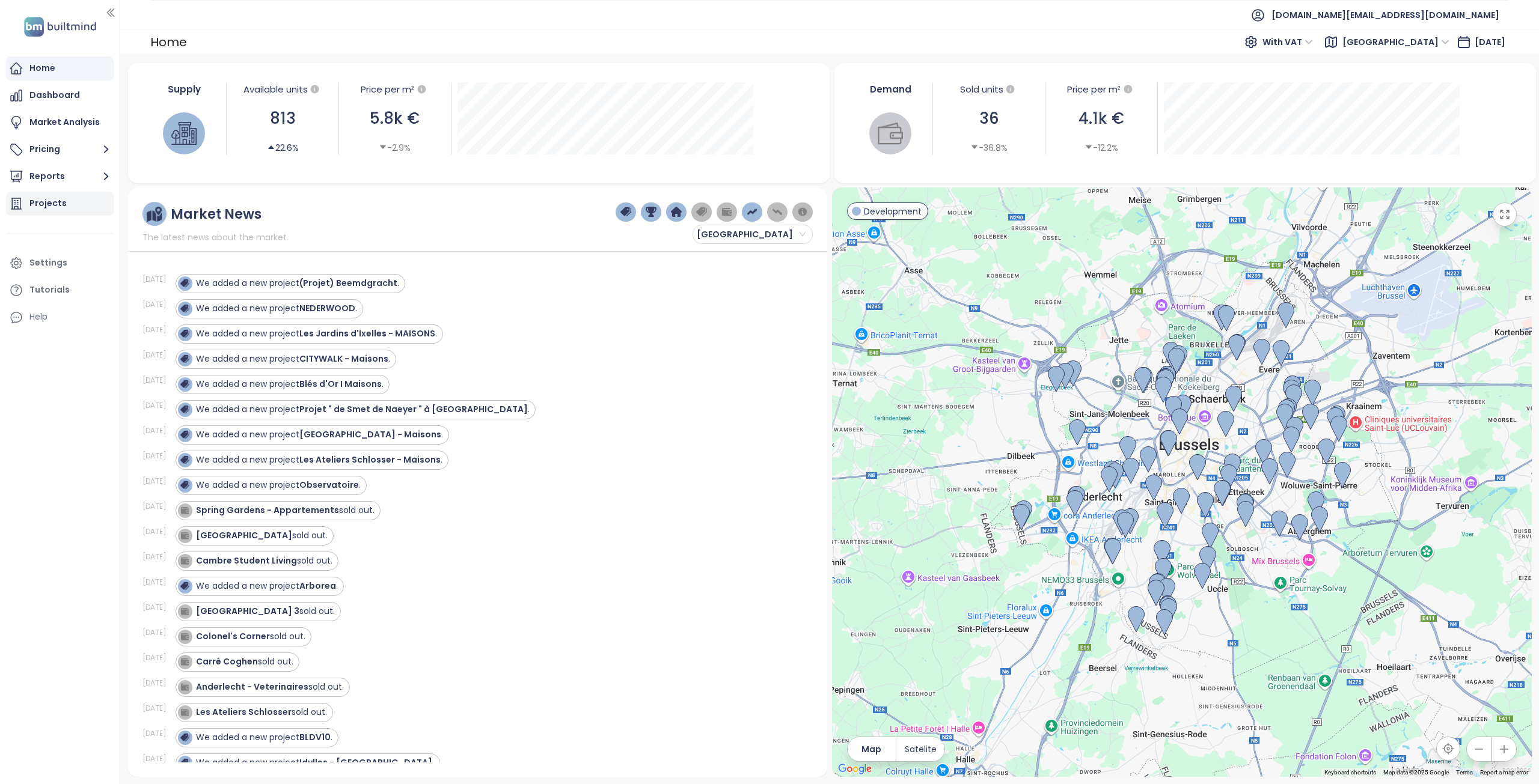
click at [52, 205] on div "Projects" at bounding box center [47, 203] width 37 height 15
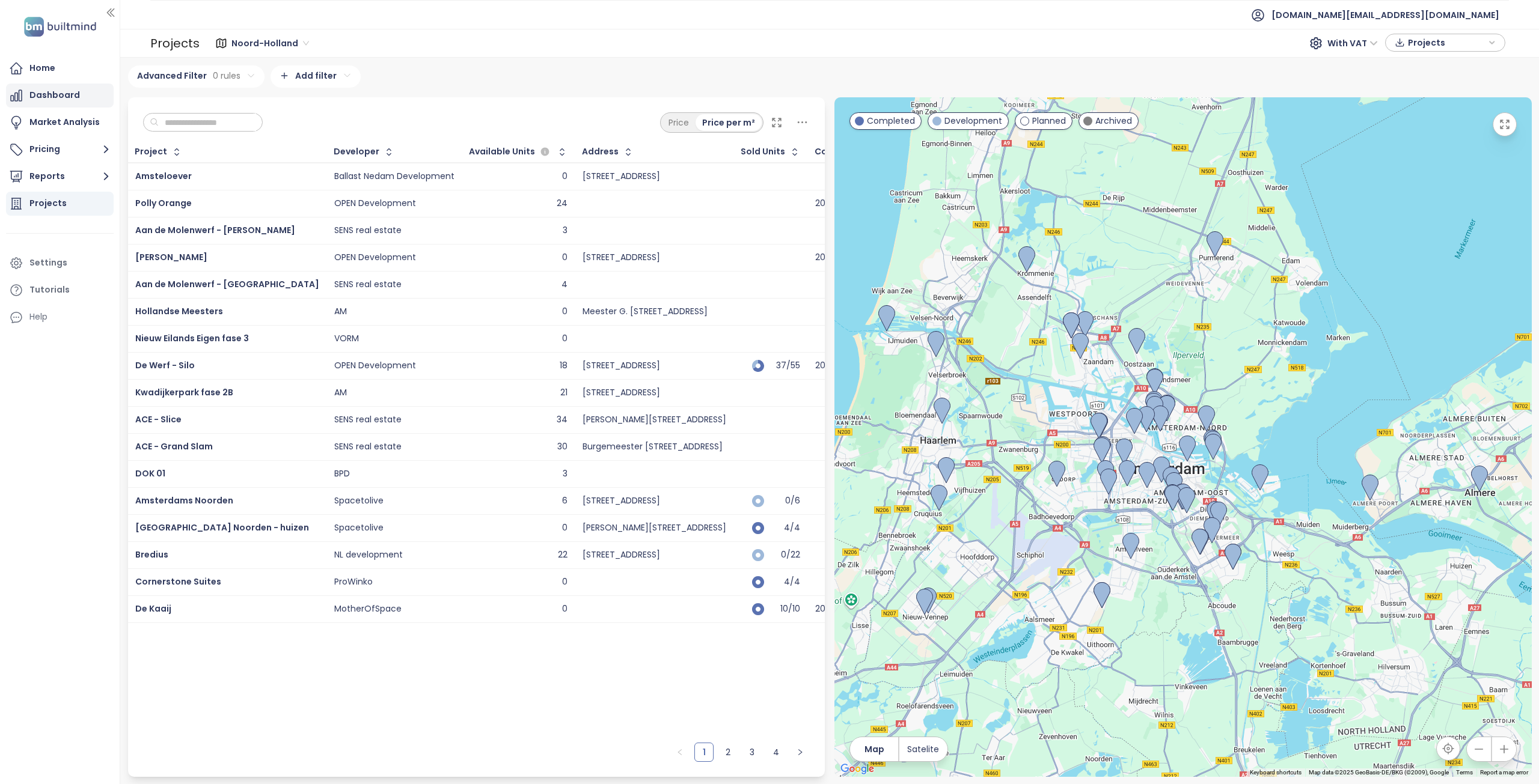
click at [63, 103] on div "Dashboard" at bounding box center [60, 95] width 108 height 24
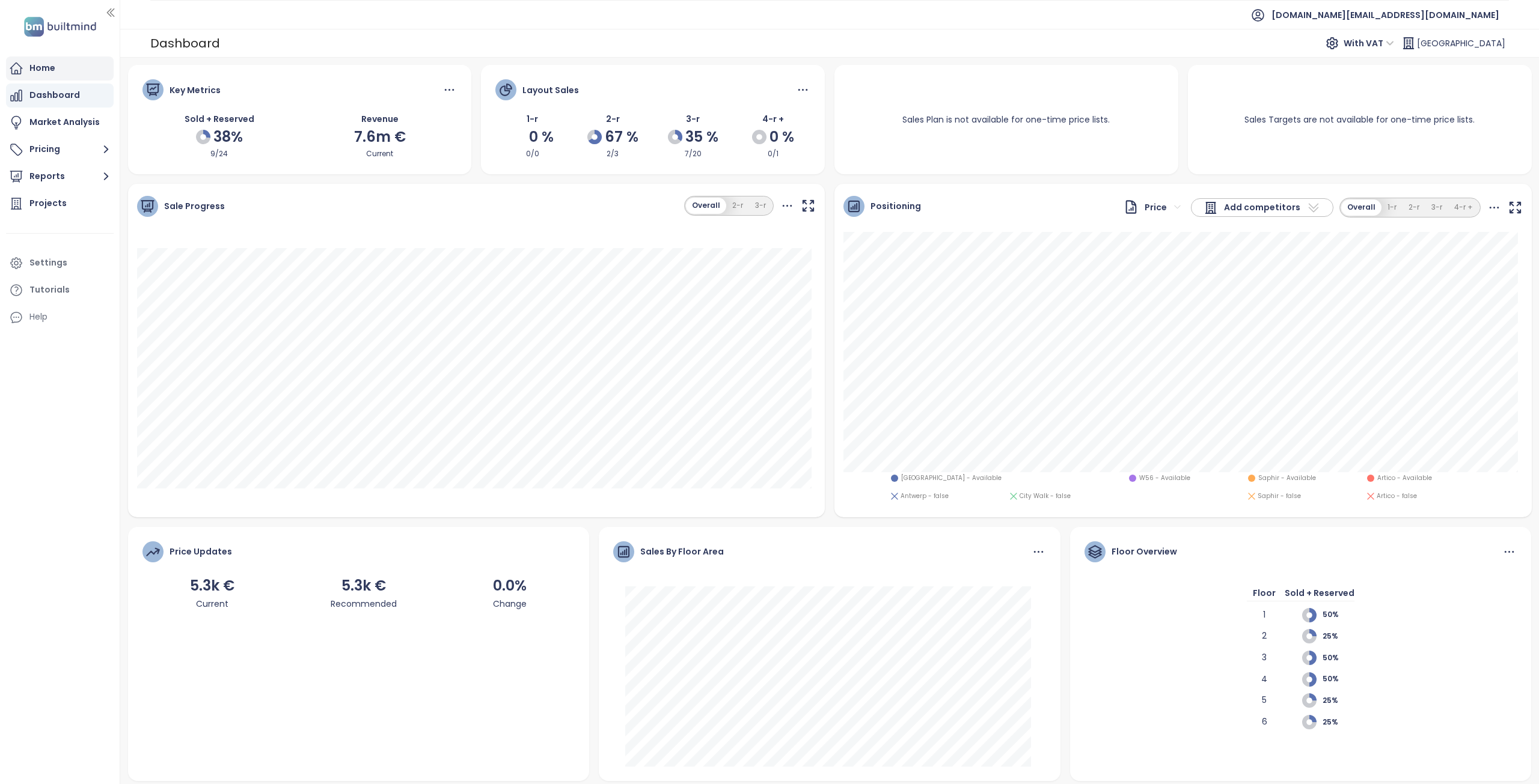
click at [48, 67] on div "Home" at bounding box center [42, 68] width 26 height 15
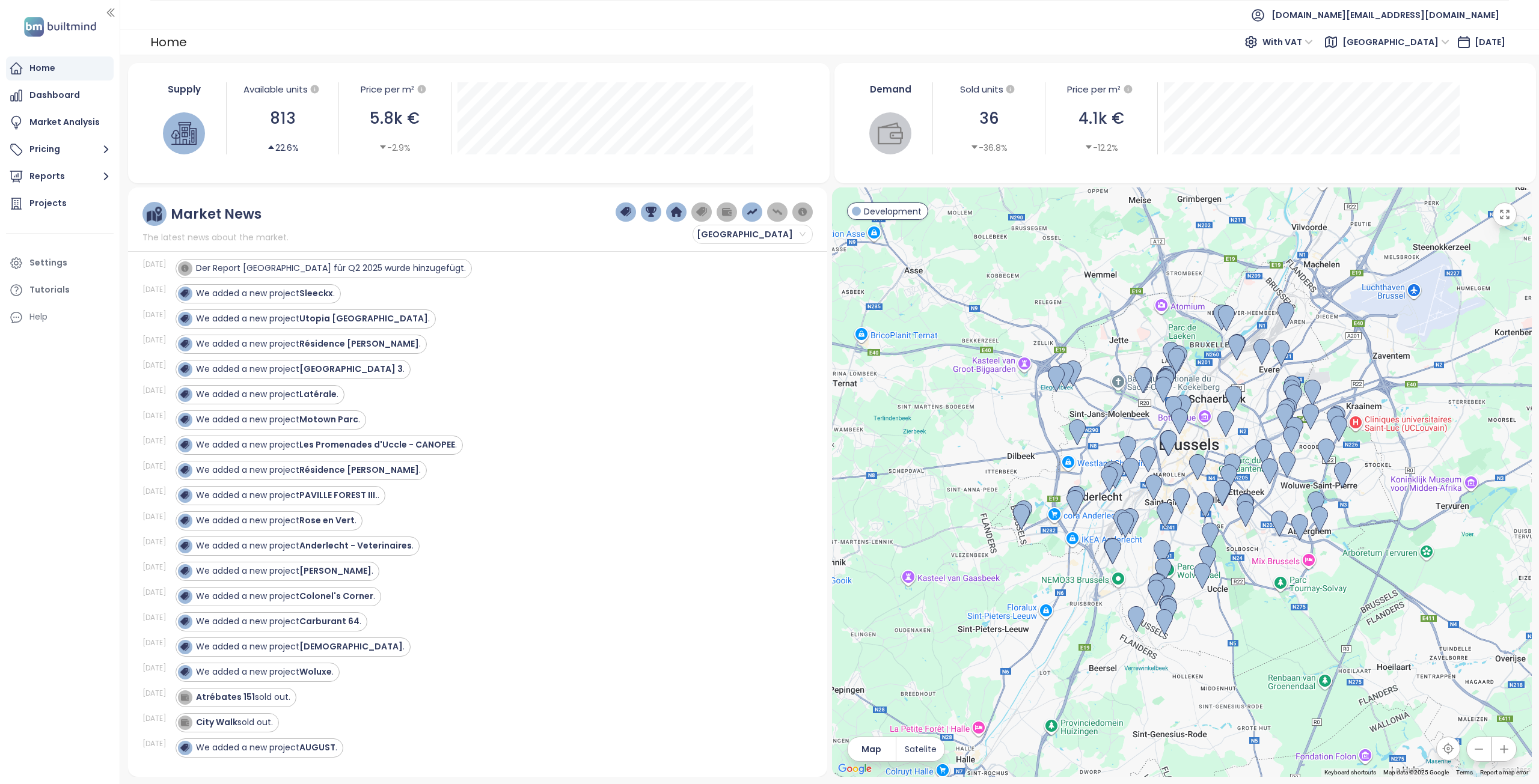
scroll to position [1262, 0]
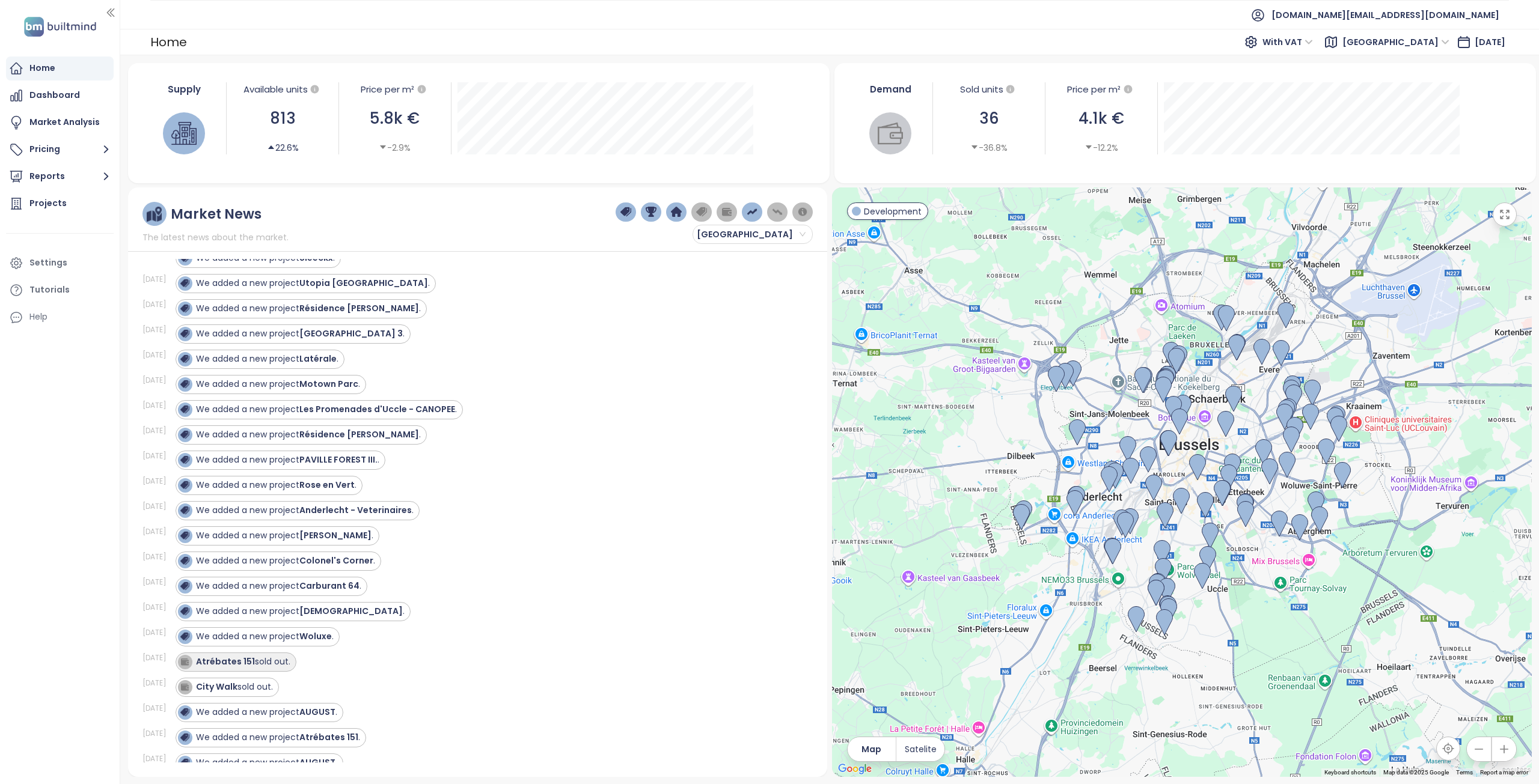
click at [263, 664] on div "Atrébates 151 sold out." at bounding box center [243, 661] width 94 height 13
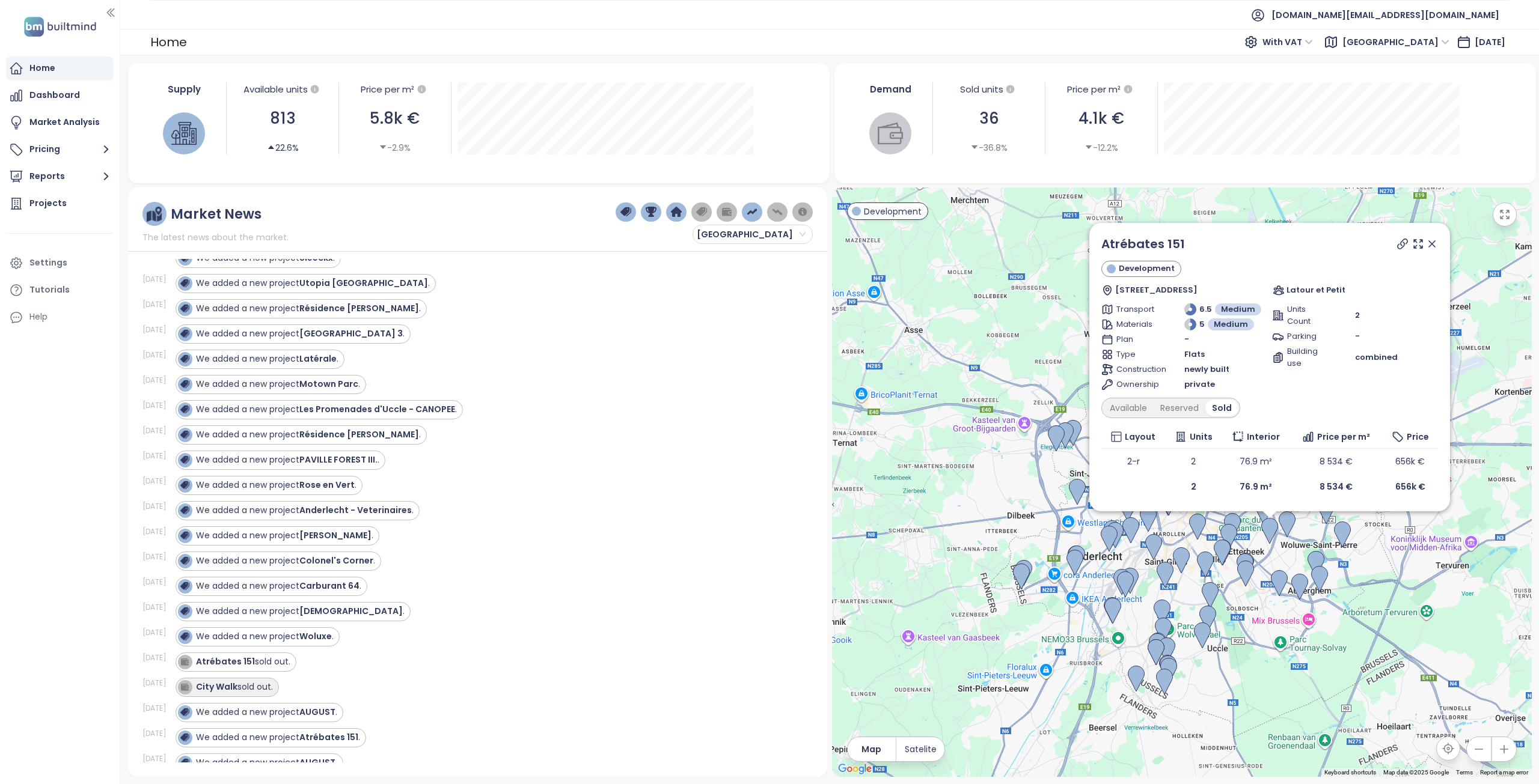
click at [227, 686] on strong "City Walk" at bounding box center [216, 687] width 41 height 12
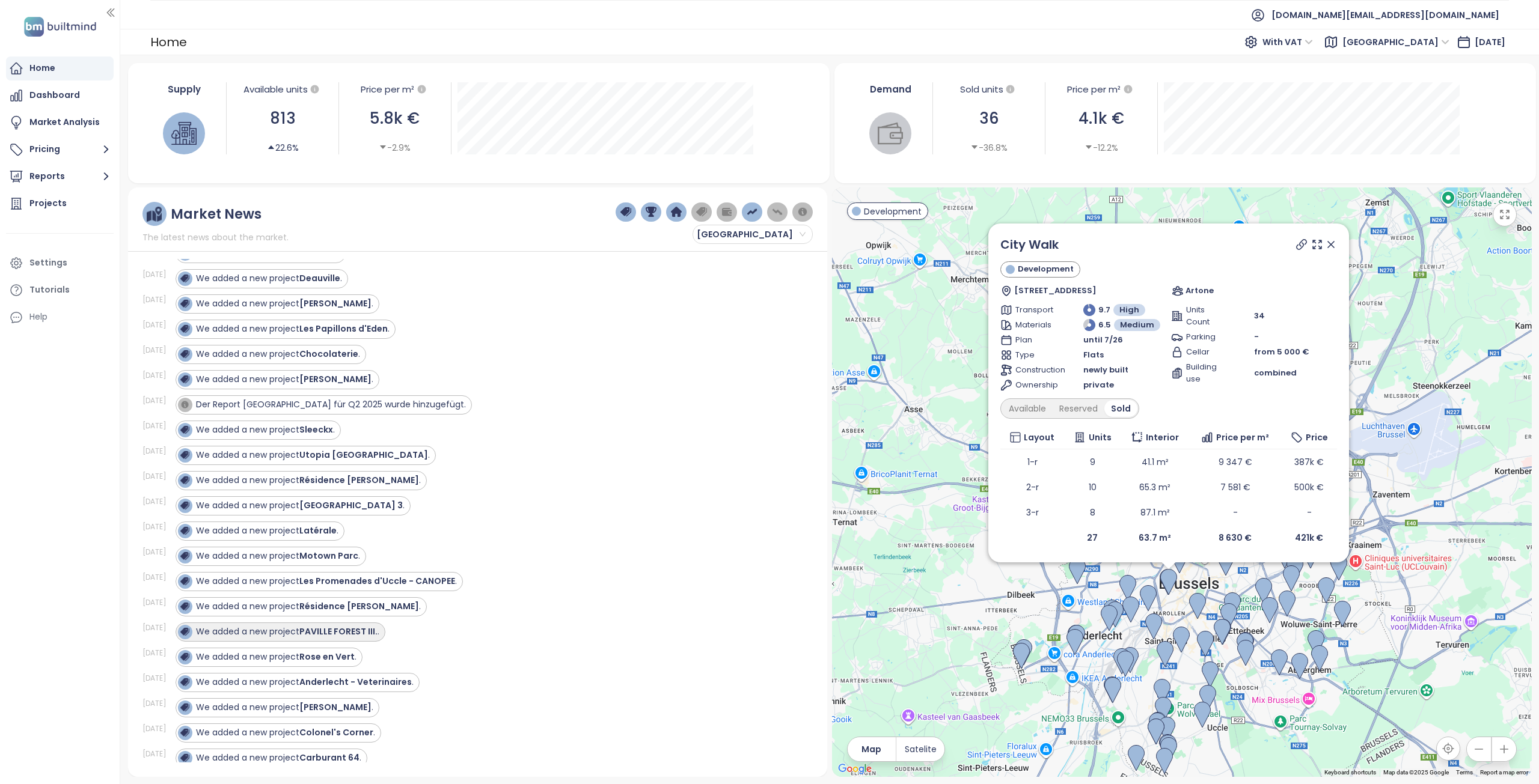
scroll to position [1081, 0]
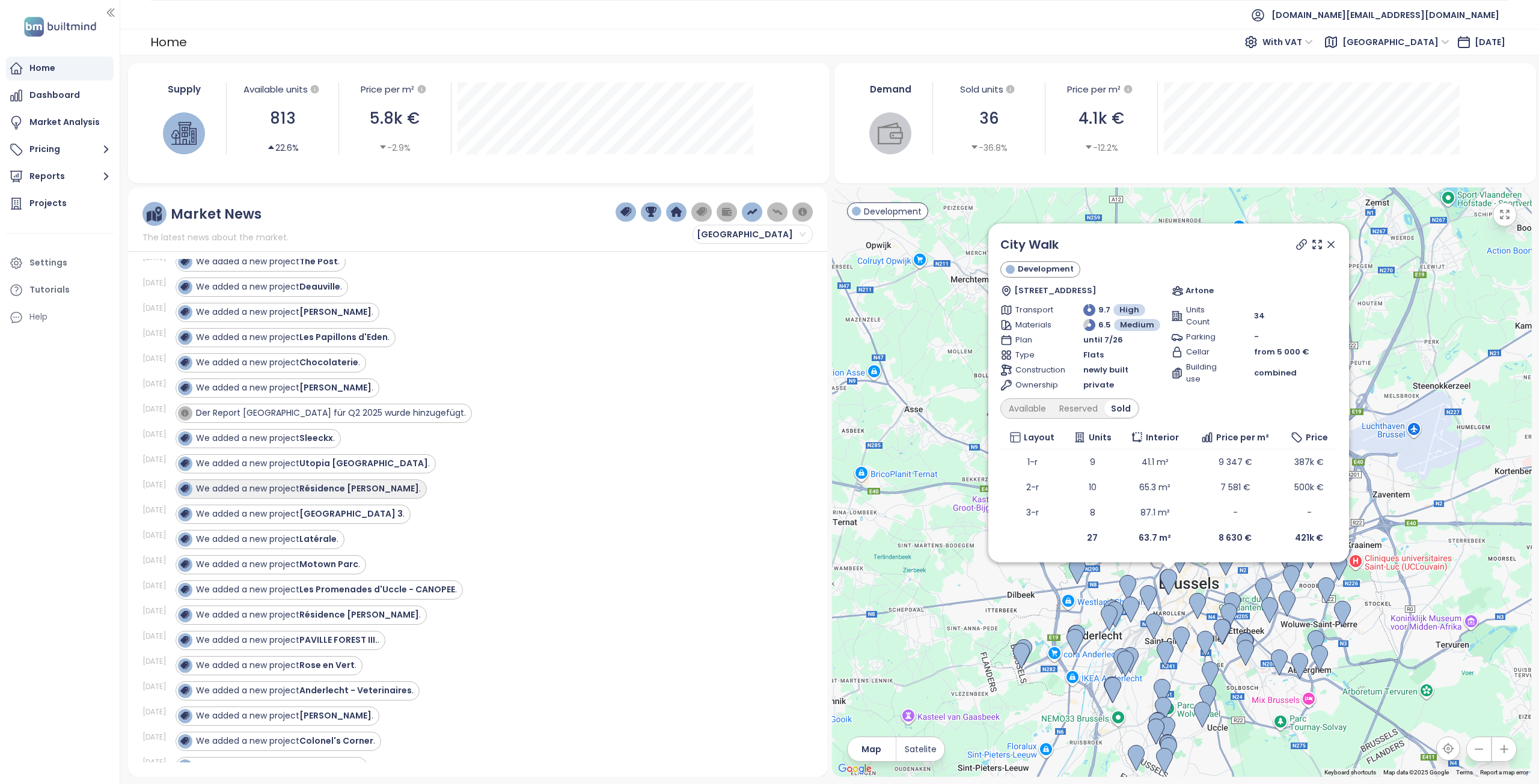
click at [222, 486] on div "We added a new project Résidence Renata ." at bounding box center [308, 489] width 225 height 13
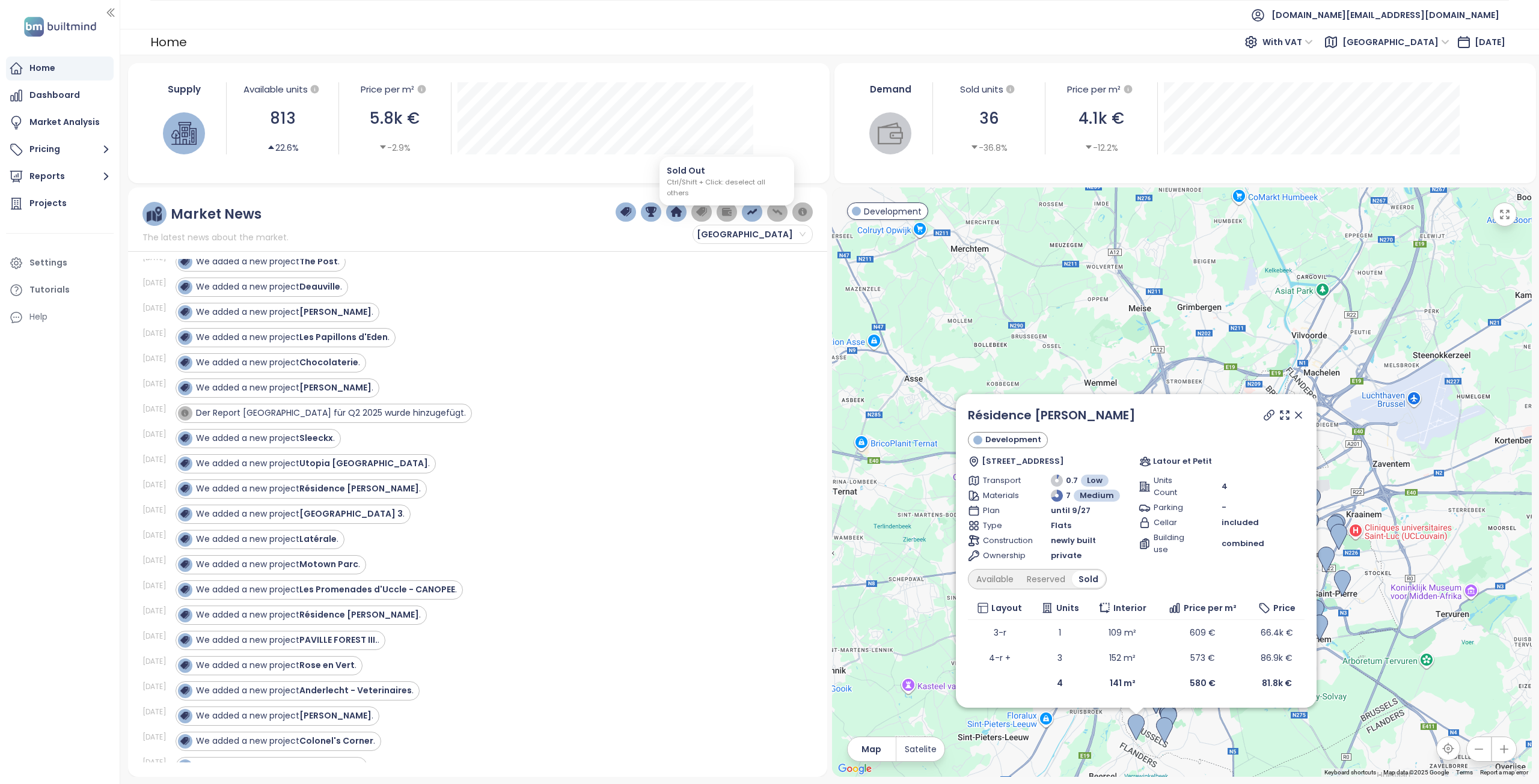
click at [725, 212] on img "button" at bounding box center [727, 212] width 11 height 11
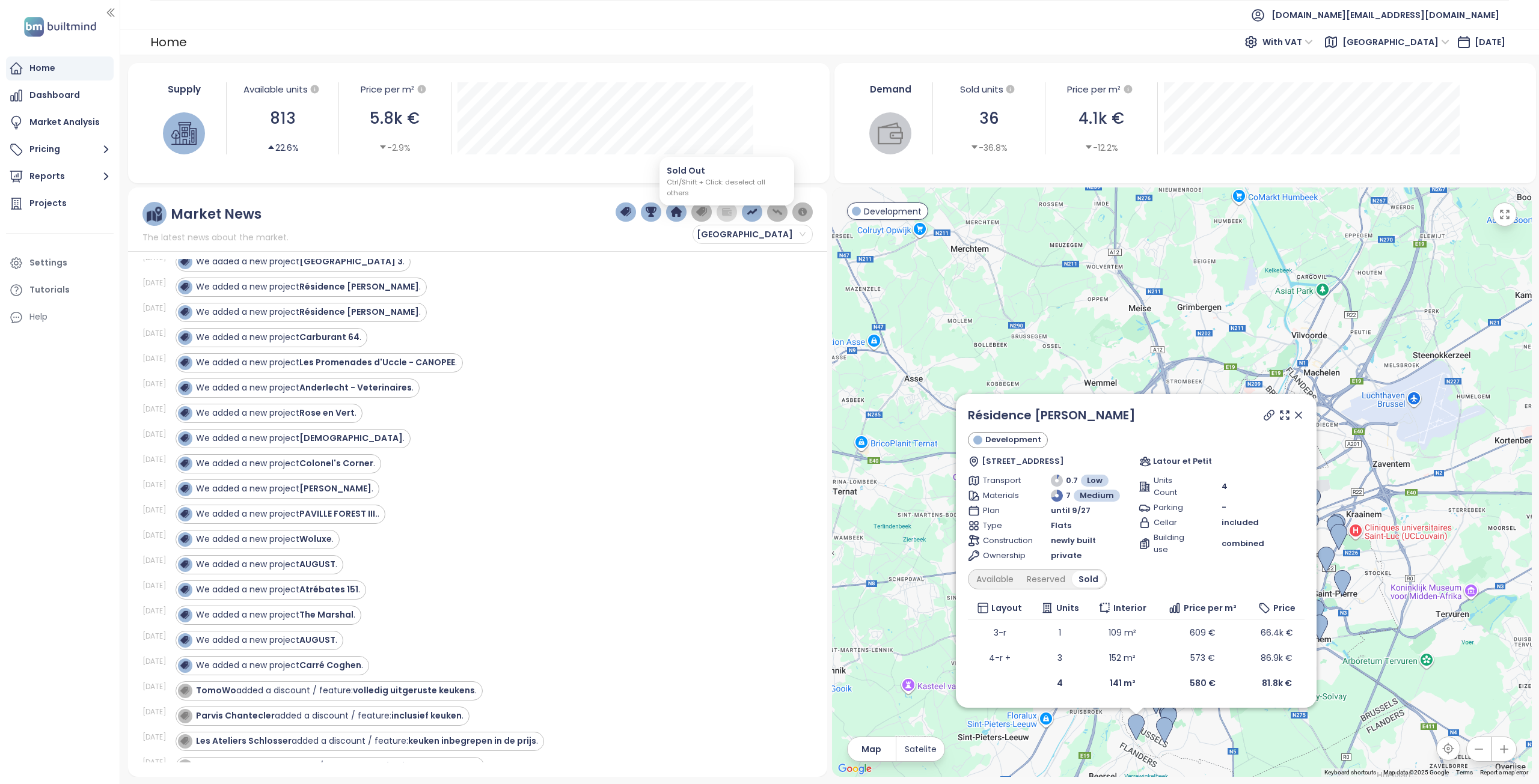
click at [725, 212] on img "button" at bounding box center [727, 212] width 11 height 11
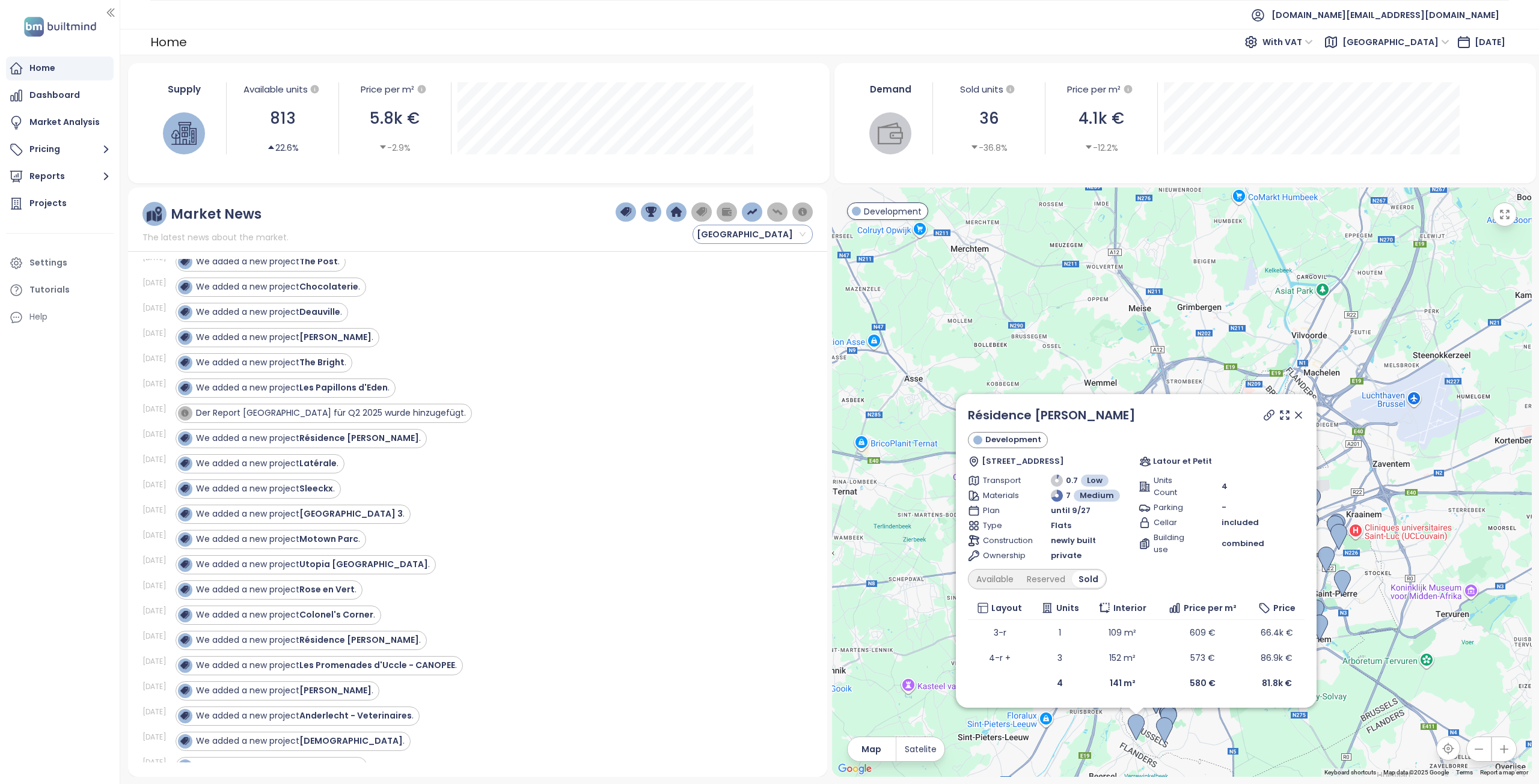
click at [800, 234] on span "[GEOGRAPHIC_DATA]" at bounding box center [751, 235] width 109 height 18
click at [612, 396] on div "We added a new project Les Papillons d'Eden ." at bounding box center [487, 388] width 623 height 19
click at [1297, 414] on icon at bounding box center [1298, 415] width 6 height 6
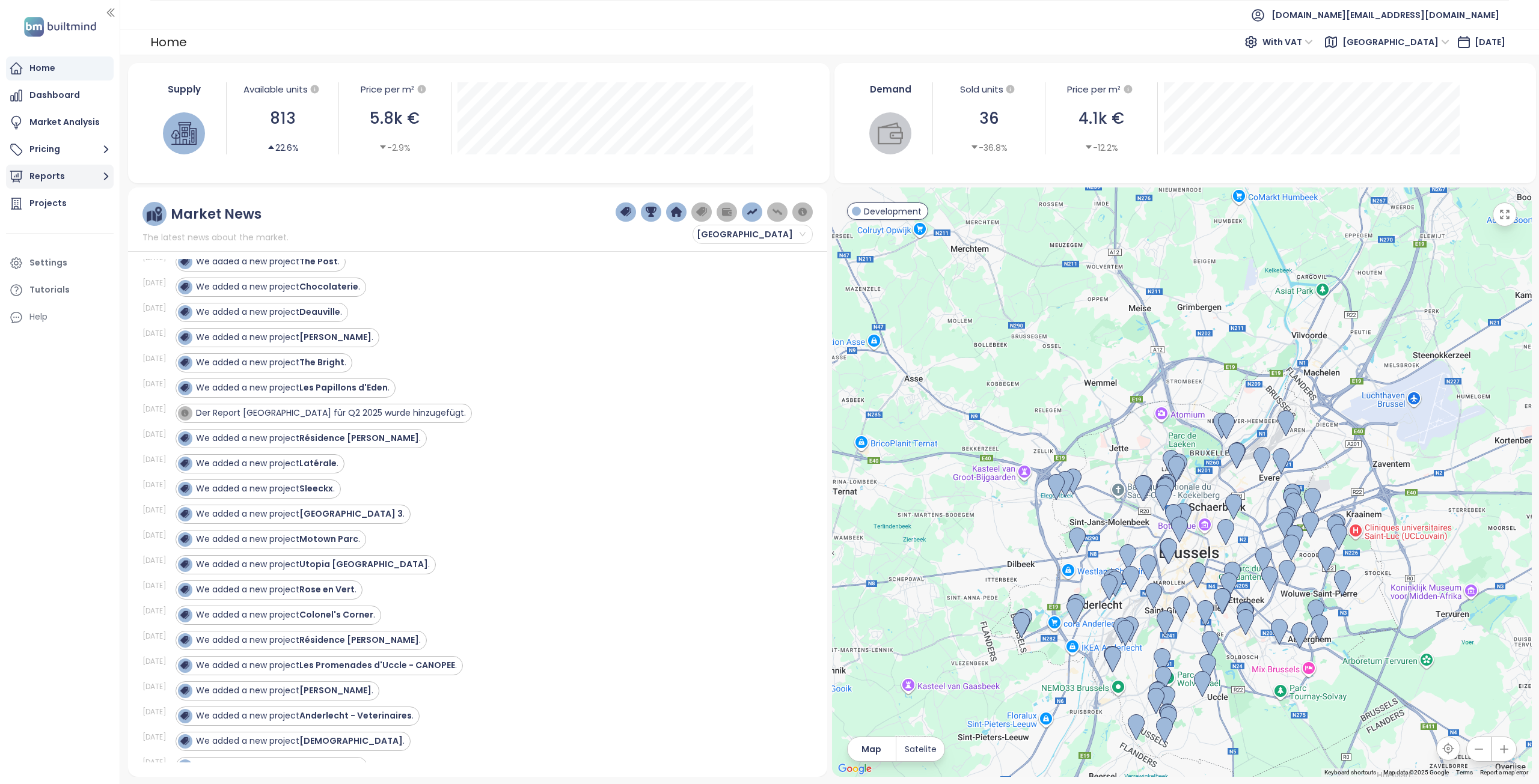
click at [78, 171] on button "Reports" at bounding box center [60, 177] width 108 height 24
click at [75, 266] on div "[GEOGRAPHIC_DATA]" at bounding box center [63, 271] width 95 height 19
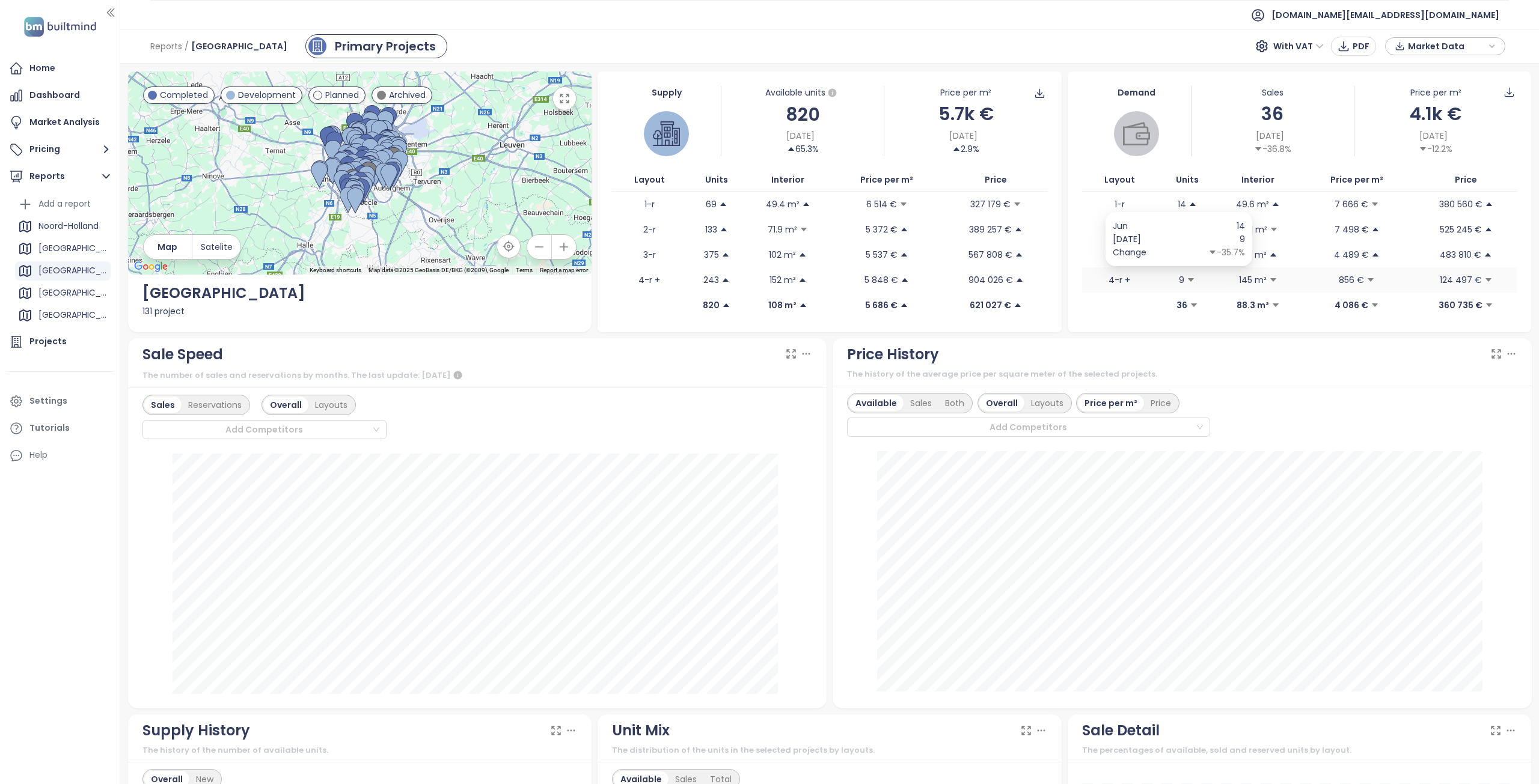
click at [1186, 279] on icon "caret-down" at bounding box center [1191, 280] width 9 height 9
click at [346, 401] on div "Layouts" at bounding box center [331, 405] width 46 height 17
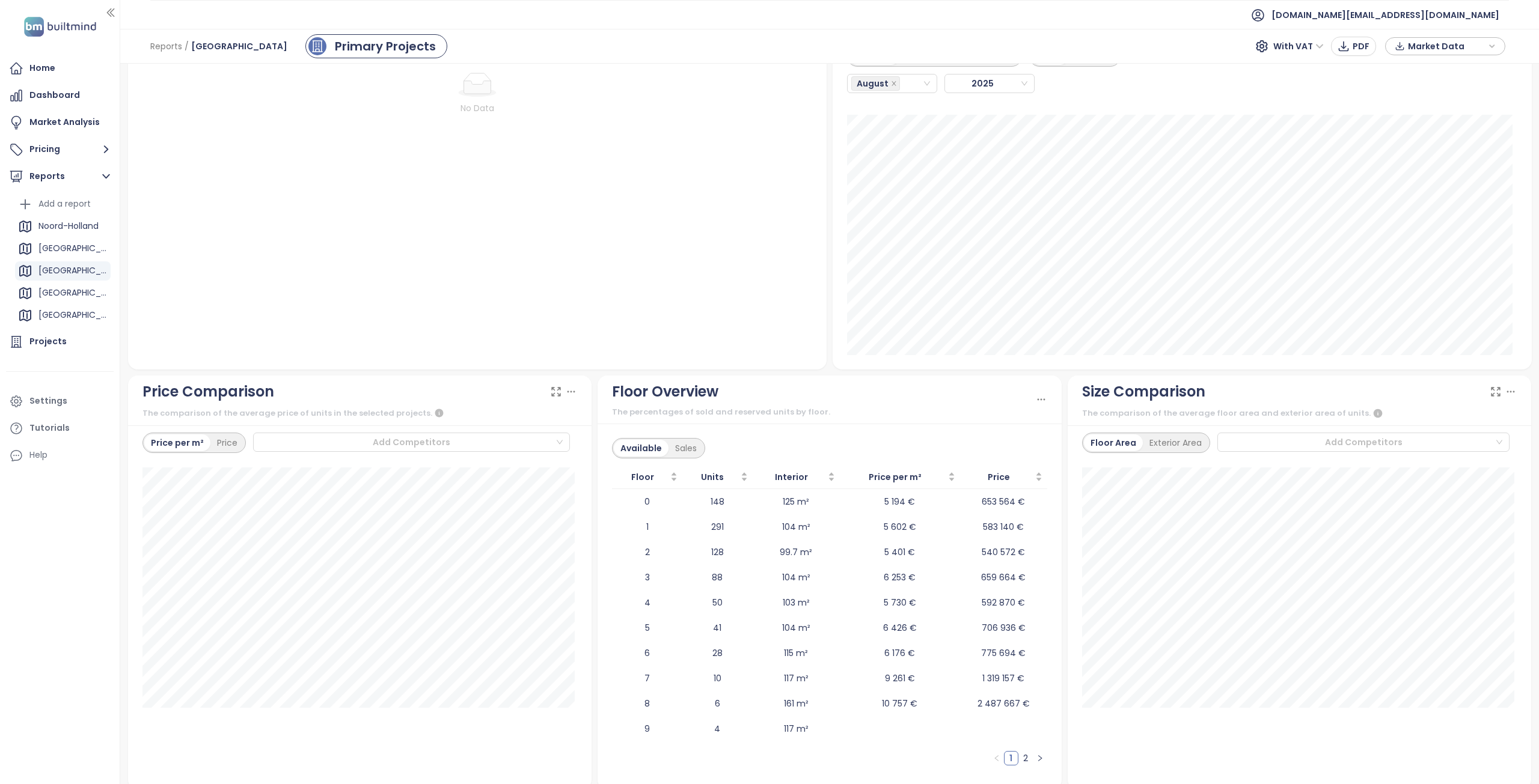
scroll to position [1090, 0]
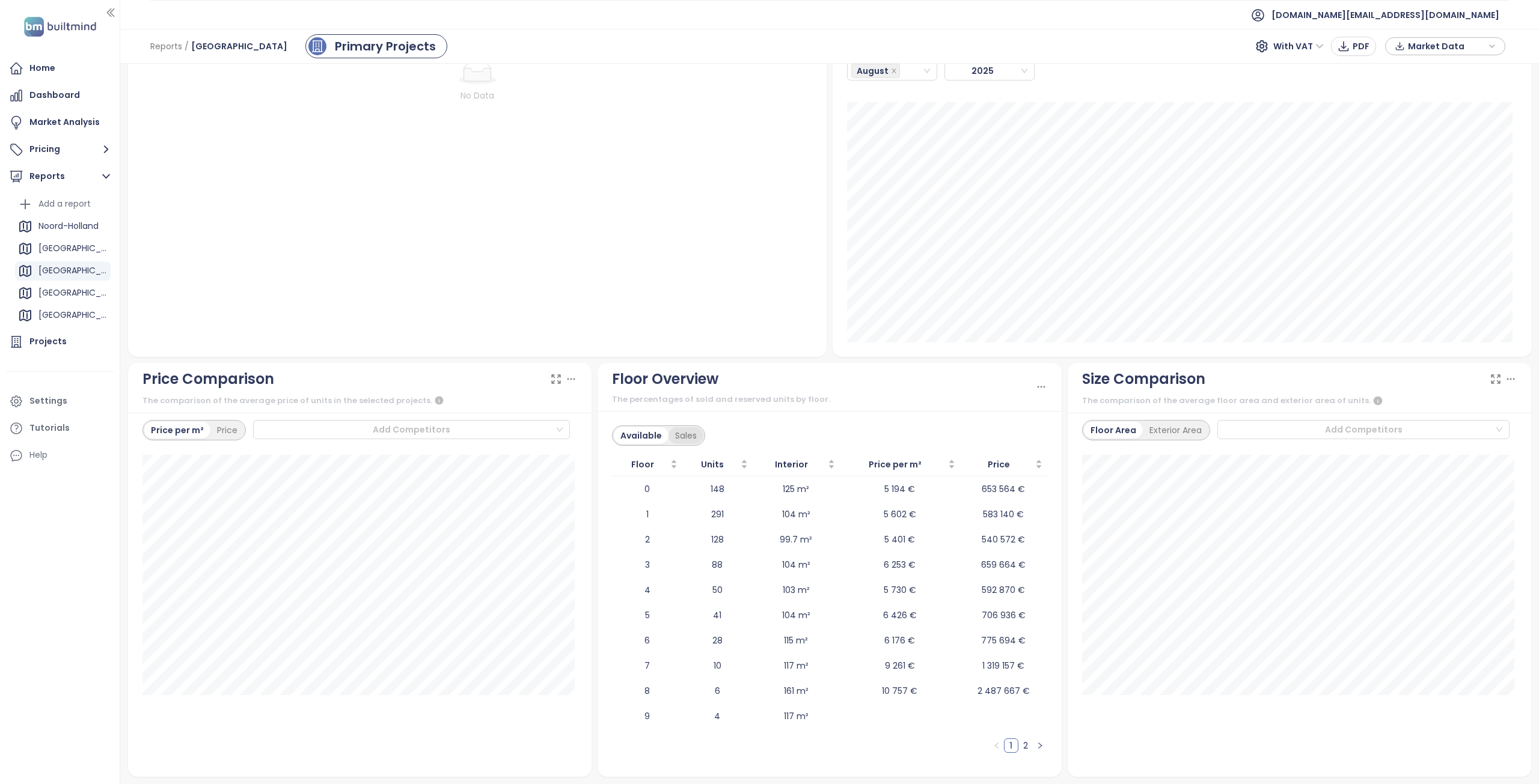
click at [682, 437] on div "Sales" at bounding box center [685, 436] width 35 height 17
click at [1183, 433] on div "Exterior Area" at bounding box center [1175, 430] width 66 height 17
click at [1109, 429] on div "Floor Area" at bounding box center [1111, 430] width 55 height 17
click at [229, 433] on div "Price" at bounding box center [227, 430] width 33 height 17
click at [191, 430] on div "Price per m²" at bounding box center [176, 430] width 64 height 17
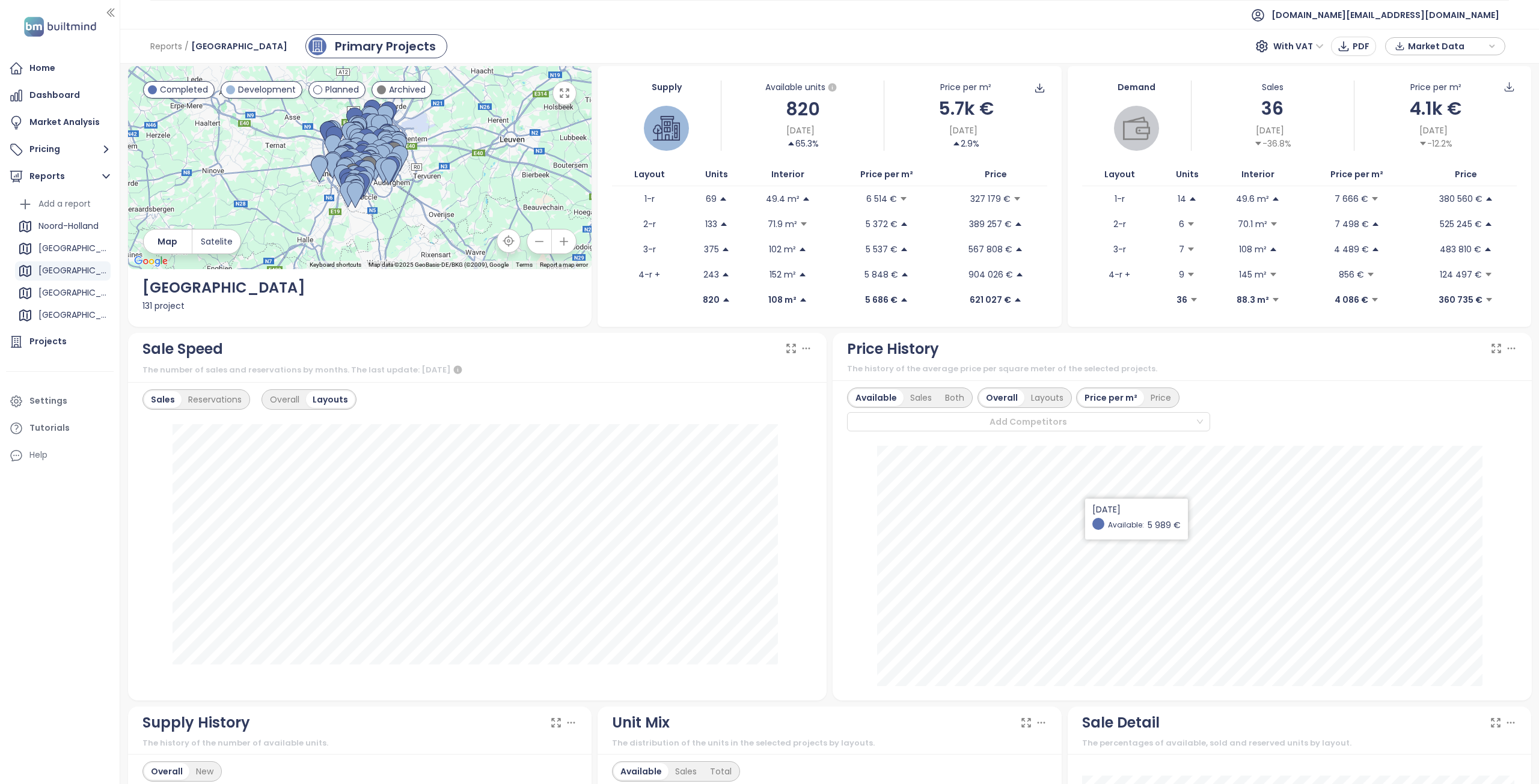
scroll to position [0, 0]
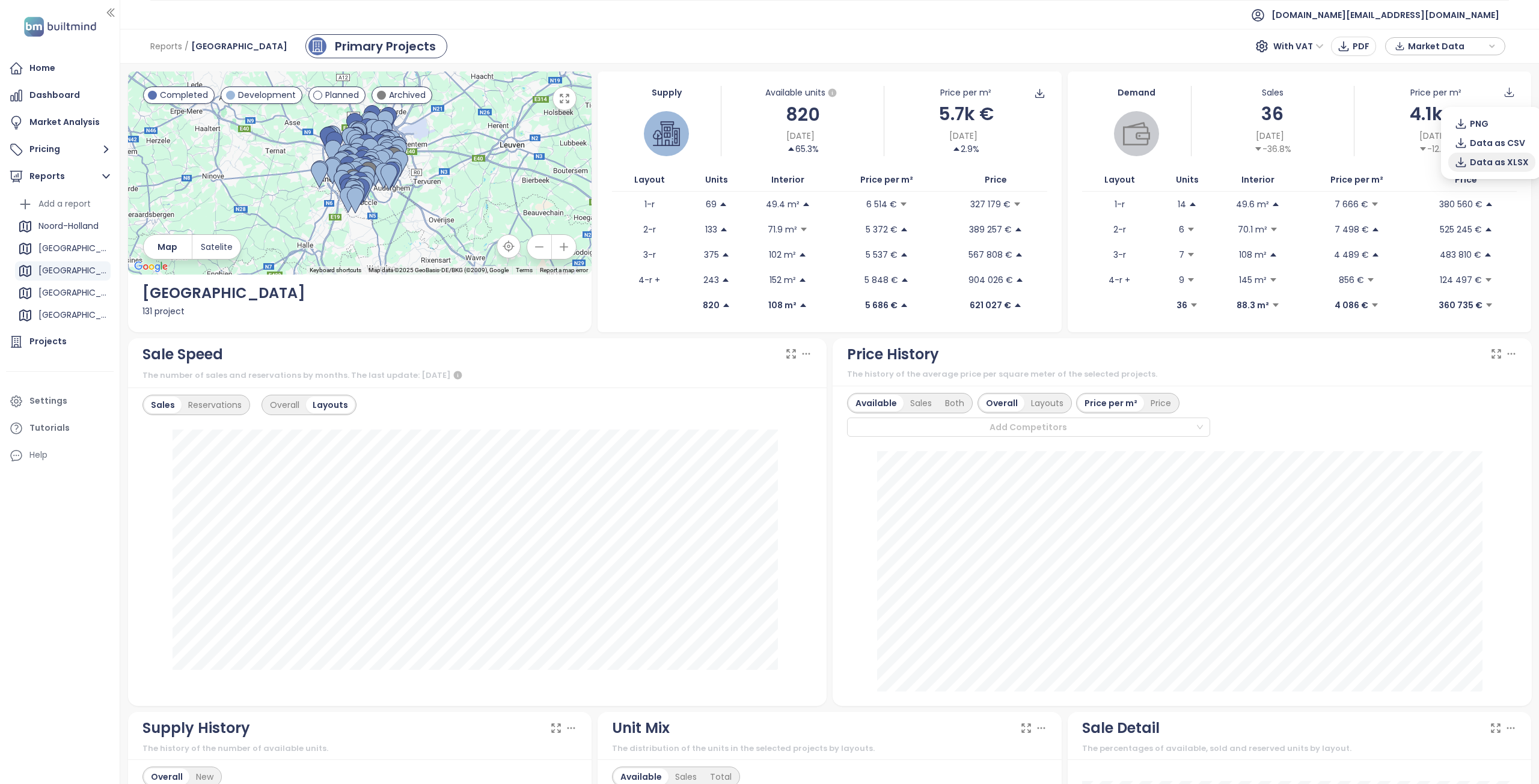
click at [1499, 160] on span "Data as XLSX" at bounding box center [1499, 162] width 59 height 13
click at [50, 610] on div "Home Dashboard Market Analysis Pricing Reports Add a report Noord-Holland Berli…" at bounding box center [60, 392] width 120 height 784
click at [68, 339] on div "Projects" at bounding box center [60, 342] width 108 height 24
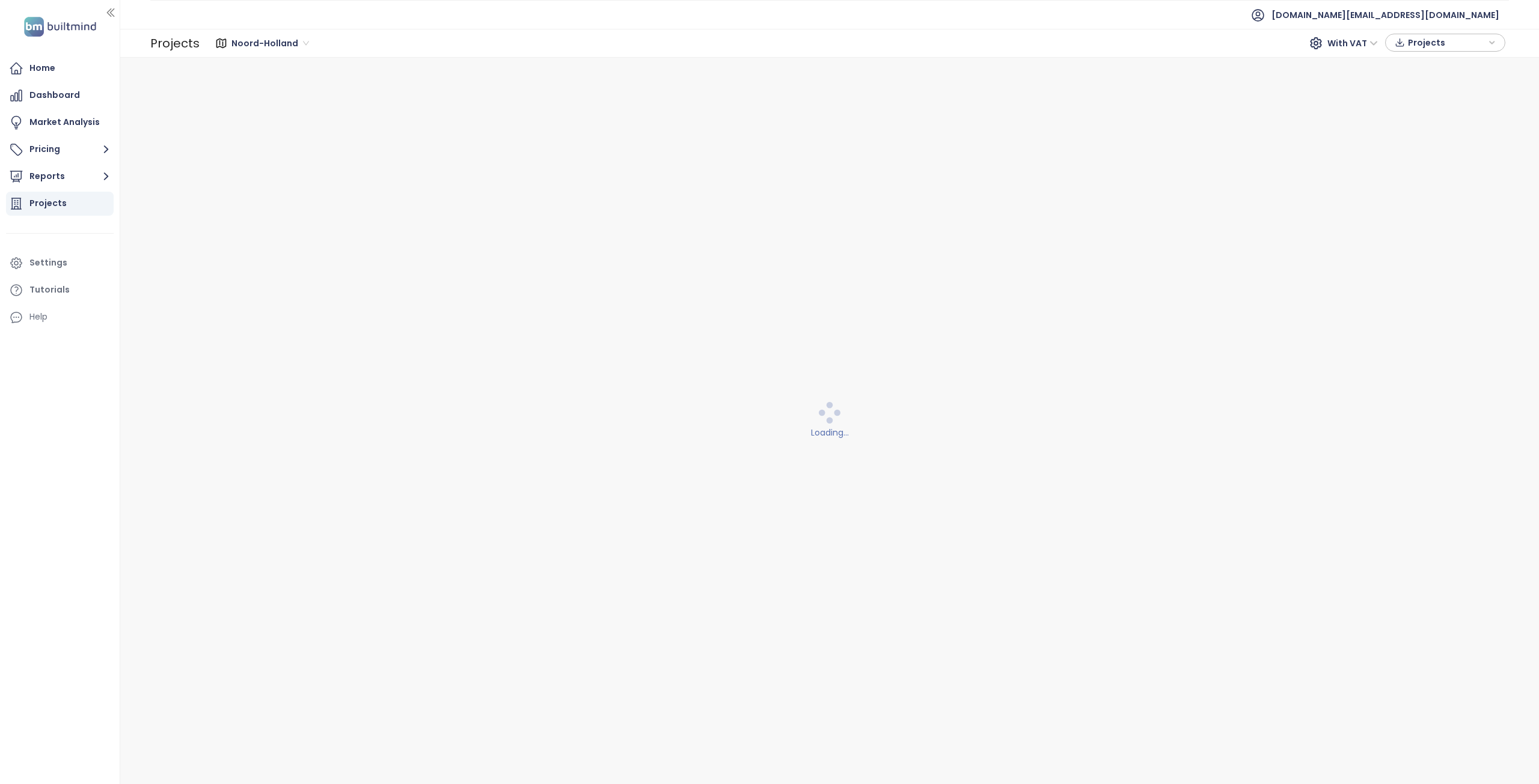
click at [288, 50] on span "Noord-Holland" at bounding box center [271, 43] width 78 height 18
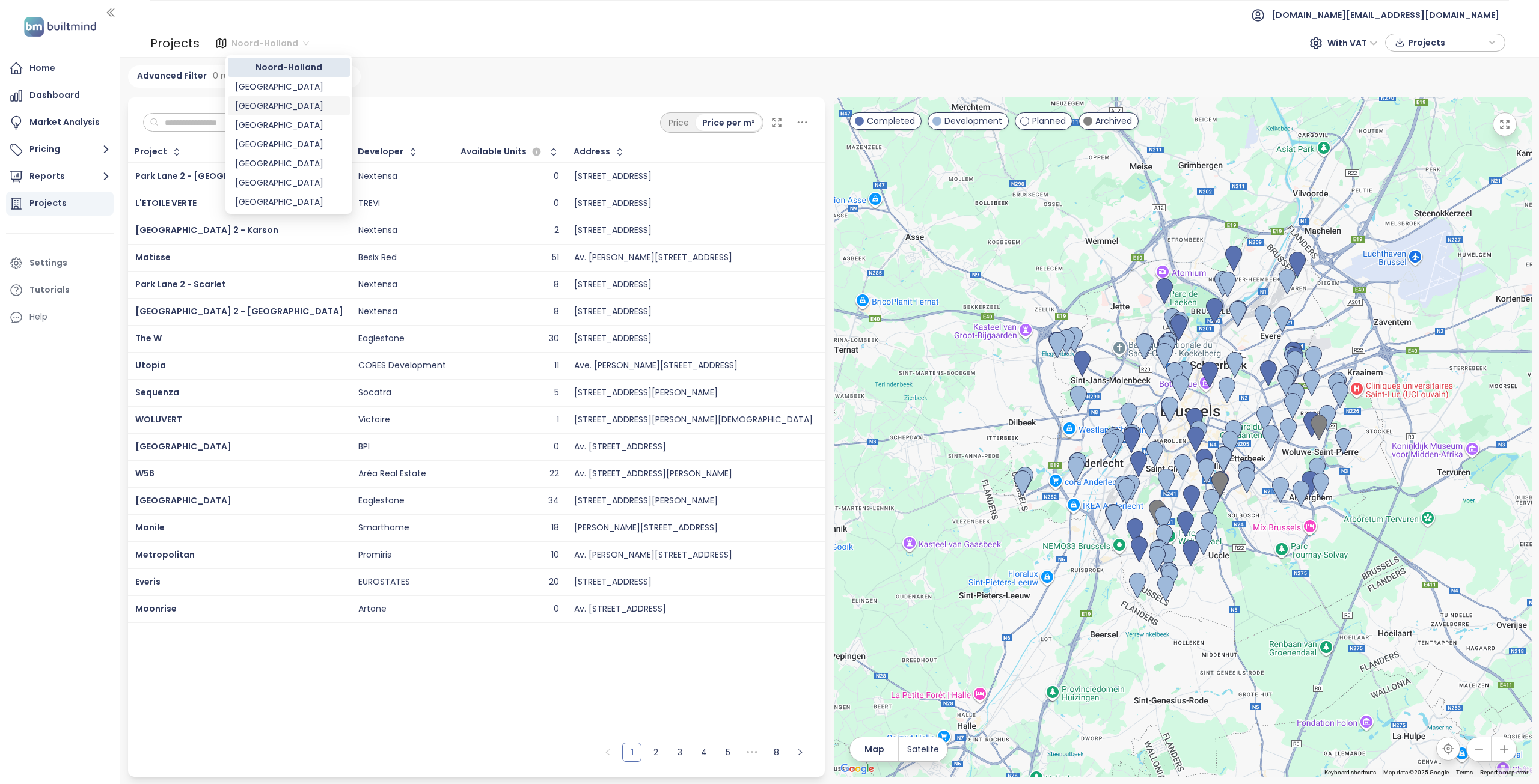
click at [271, 106] on div "[GEOGRAPHIC_DATA]" at bounding box center [289, 106] width 108 height 13
click at [247, 120] on input "text" at bounding box center [207, 123] width 97 height 18
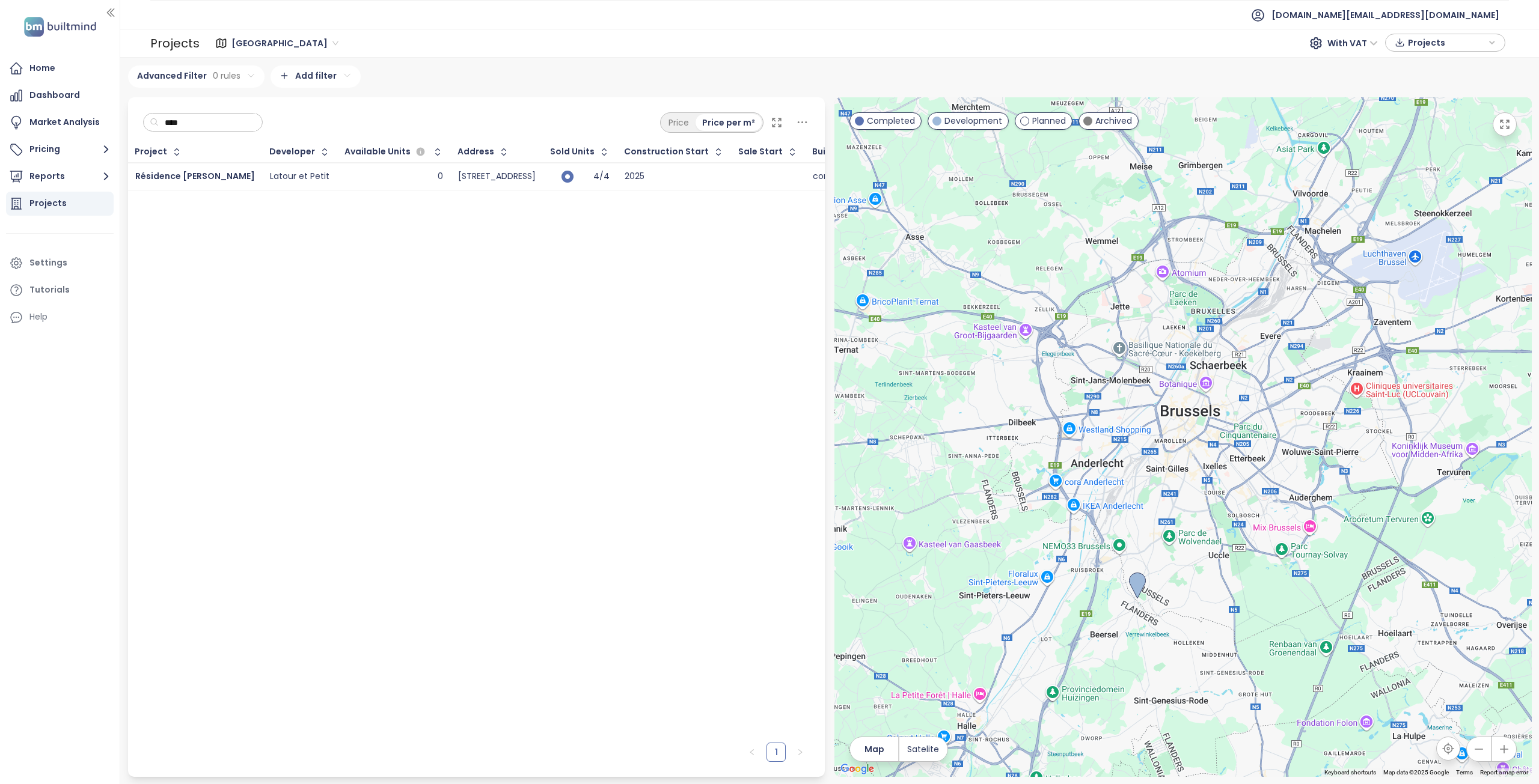
type input "****"
click at [270, 174] on div "Latour et Petit" at bounding box center [300, 177] width 60 height 11
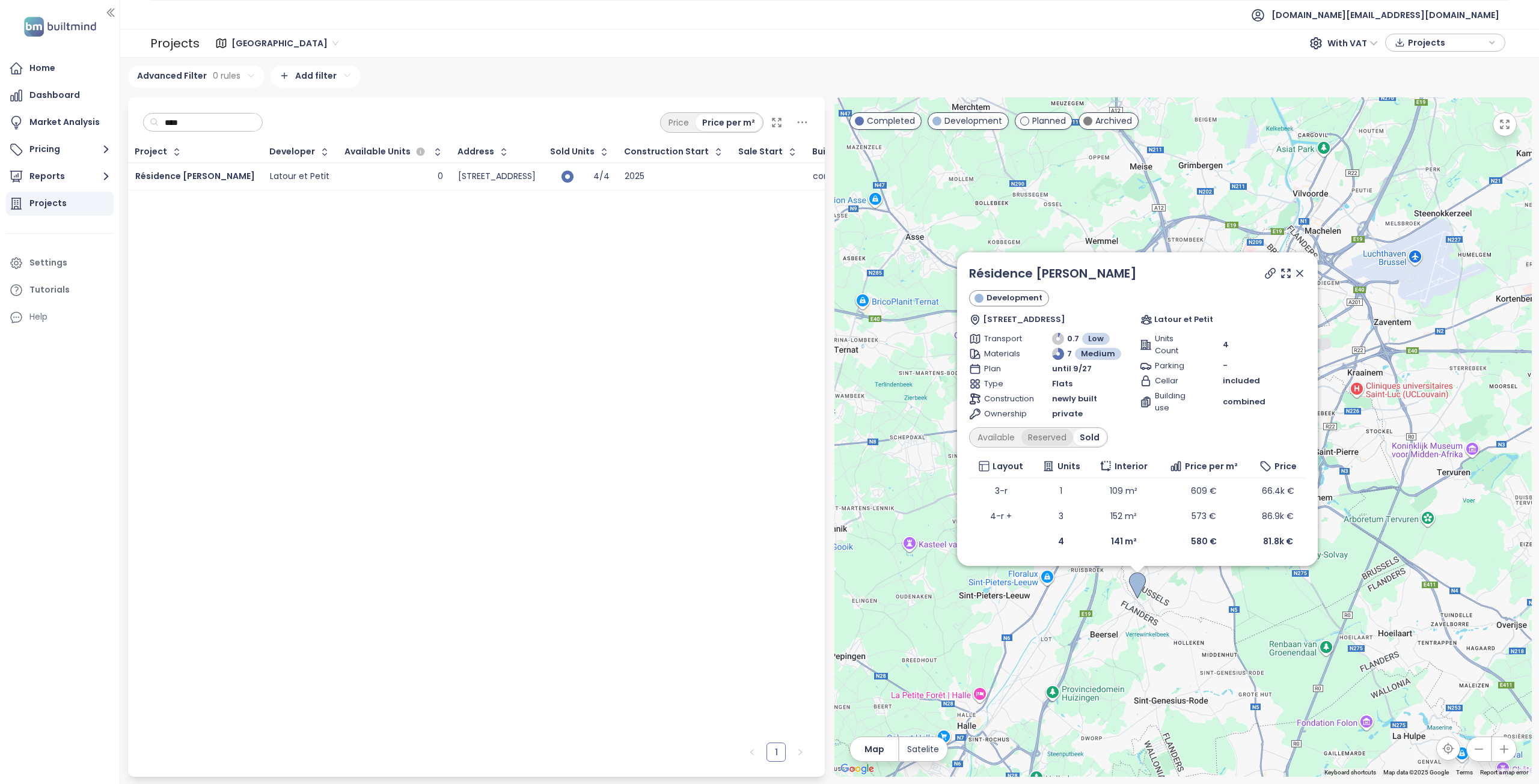
click at [1058, 441] on div "Reserved" at bounding box center [1046, 438] width 52 height 17
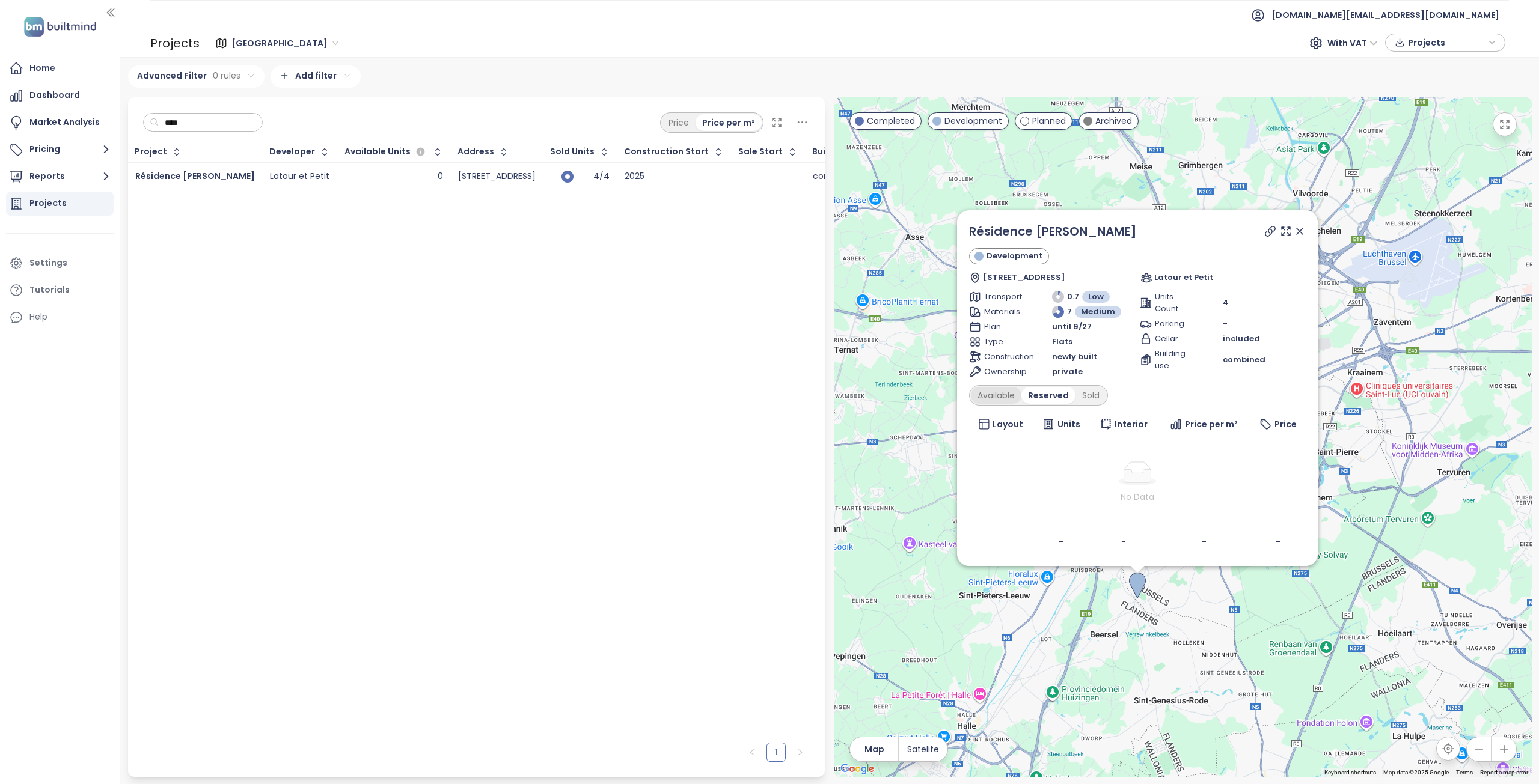
click at [1006, 400] on div "Available" at bounding box center [995, 396] width 50 height 17
click at [1096, 398] on div "Sold" at bounding box center [1092, 396] width 30 height 17
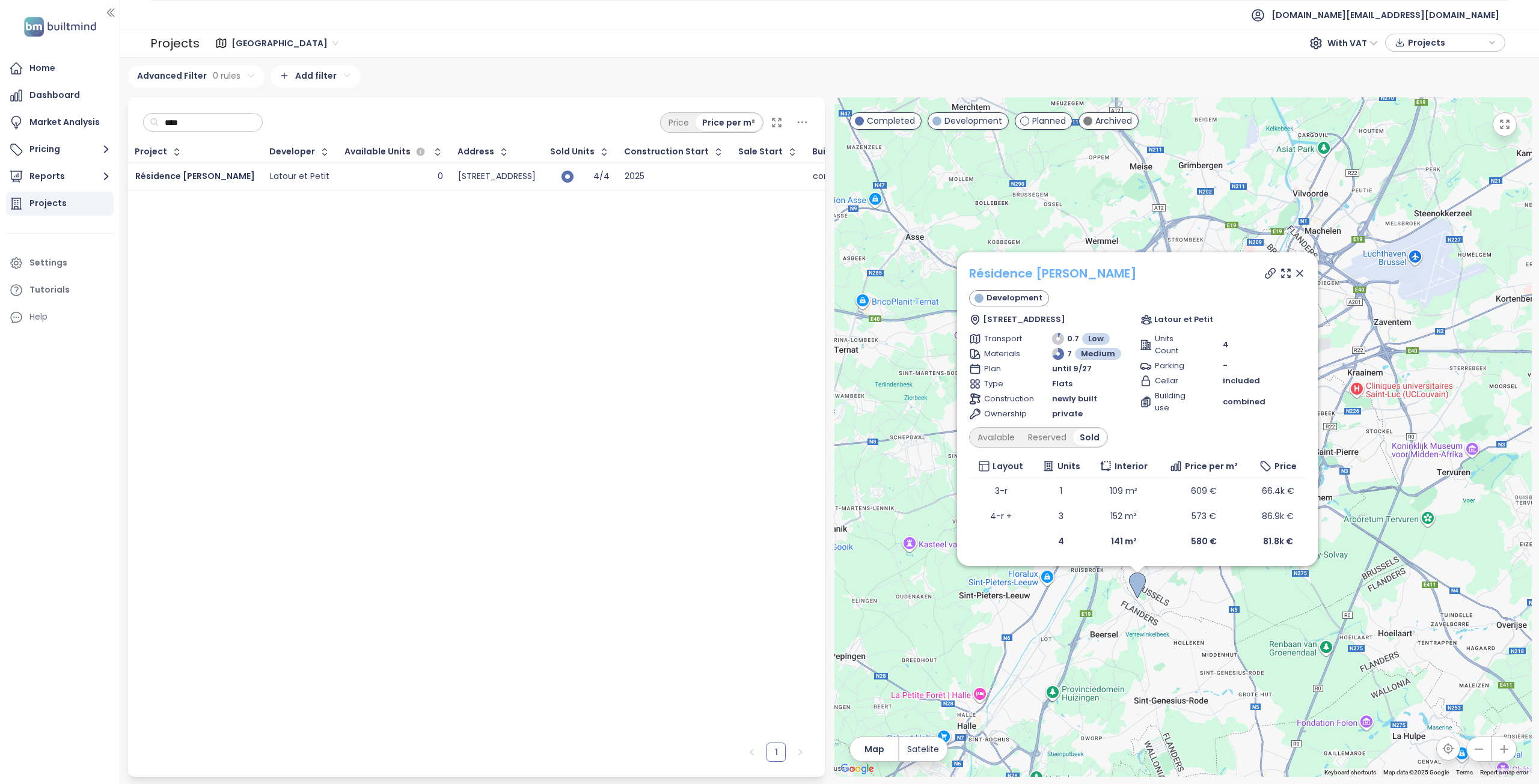
click at [1056, 275] on link "Résidence [PERSON_NAME]" at bounding box center [1053, 273] width 168 height 17
click at [59, 70] on div "Home" at bounding box center [60, 69] width 108 height 24
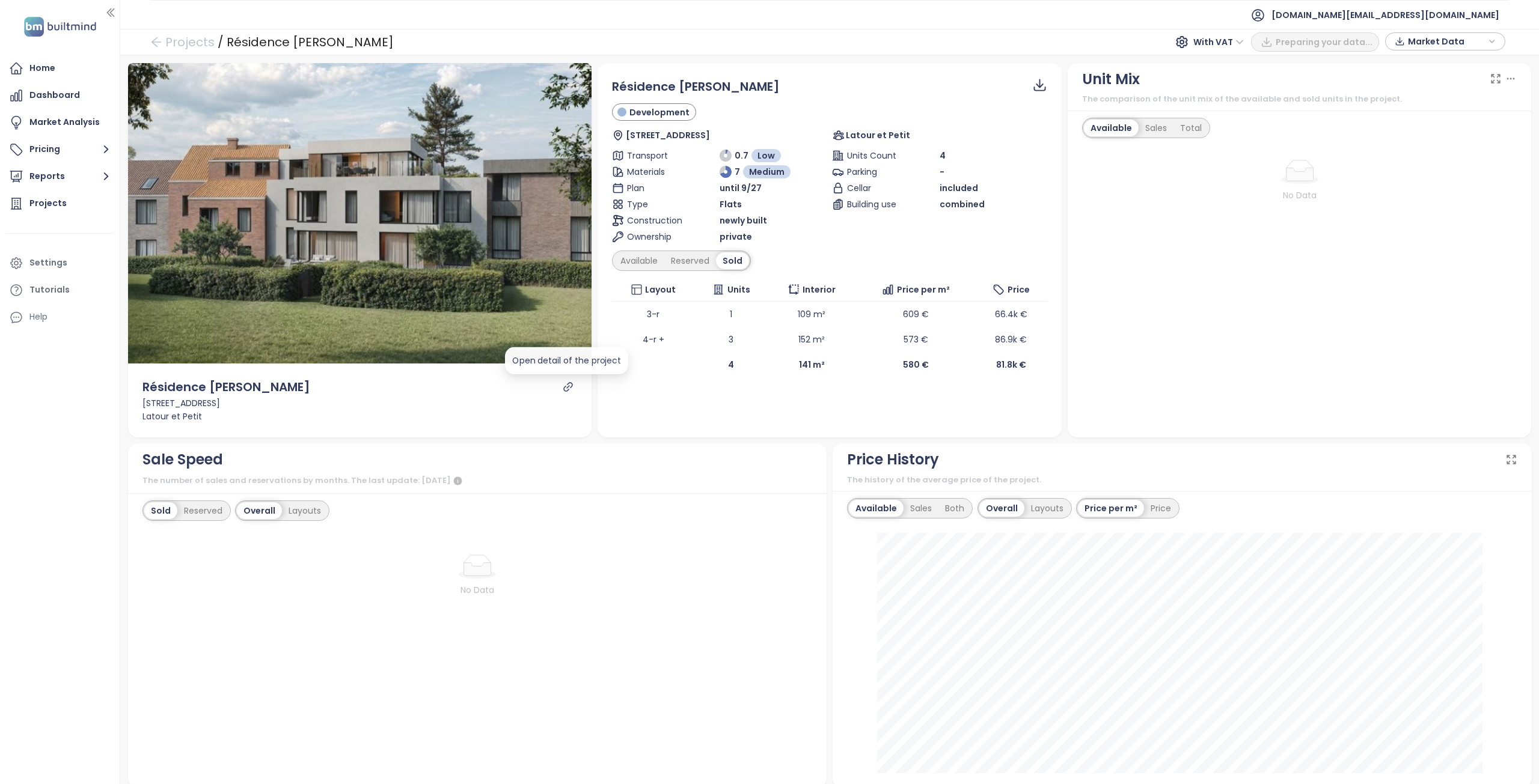
click at [565, 386] on icon "link" at bounding box center [568, 387] width 11 height 11
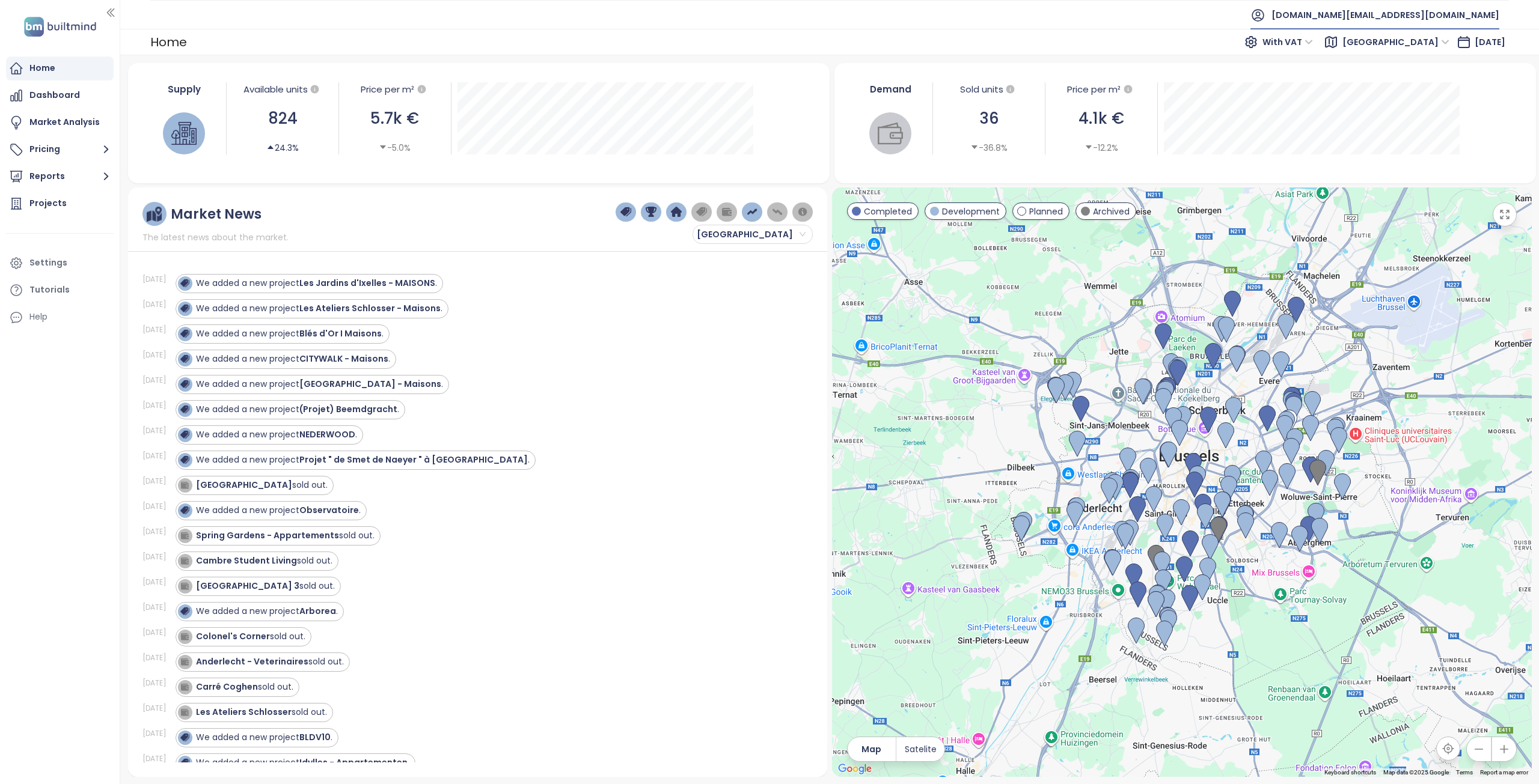
click at [1447, 18] on span "[DOMAIN_NAME][EMAIL_ADDRESS][DOMAIN_NAME]" at bounding box center [1385, 15] width 228 height 29
click at [1421, 47] on li "Log out" at bounding box center [1437, 49] width 117 height 24
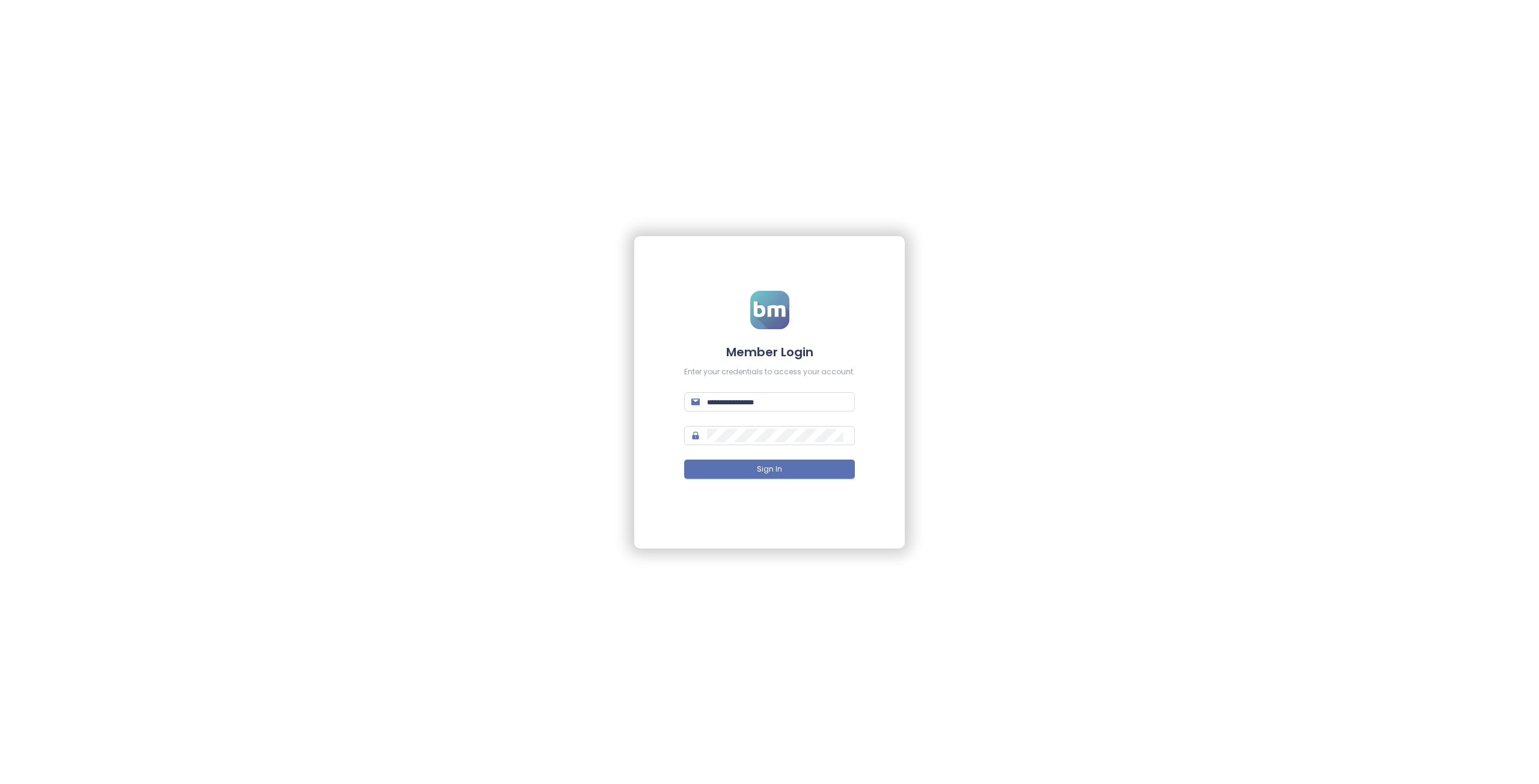
type input "**********"
click at [766, 472] on span "Sign In" at bounding box center [770, 469] width 26 height 12
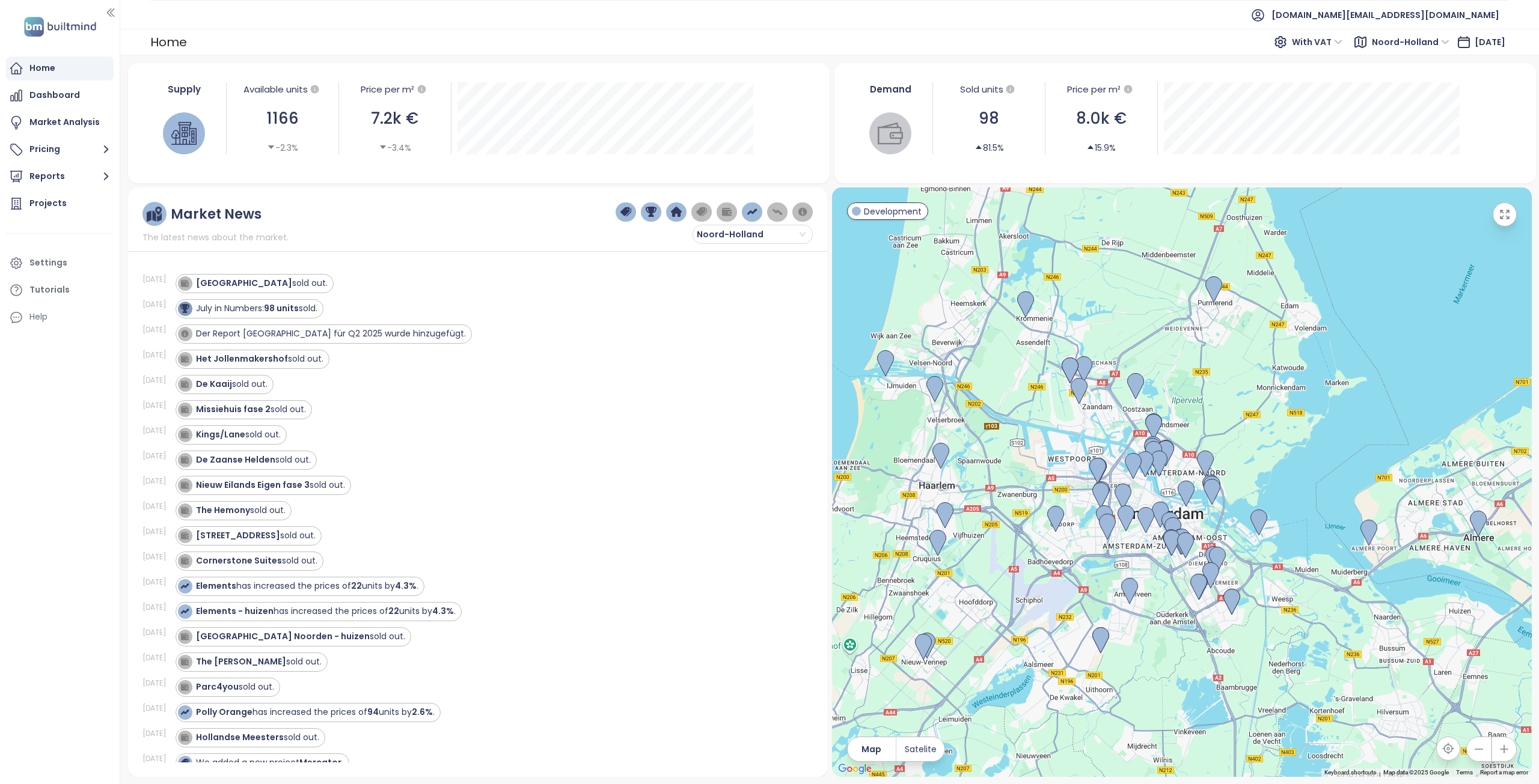
click at [1382, 40] on span "Noord-Holland" at bounding box center [1411, 42] width 78 height 18
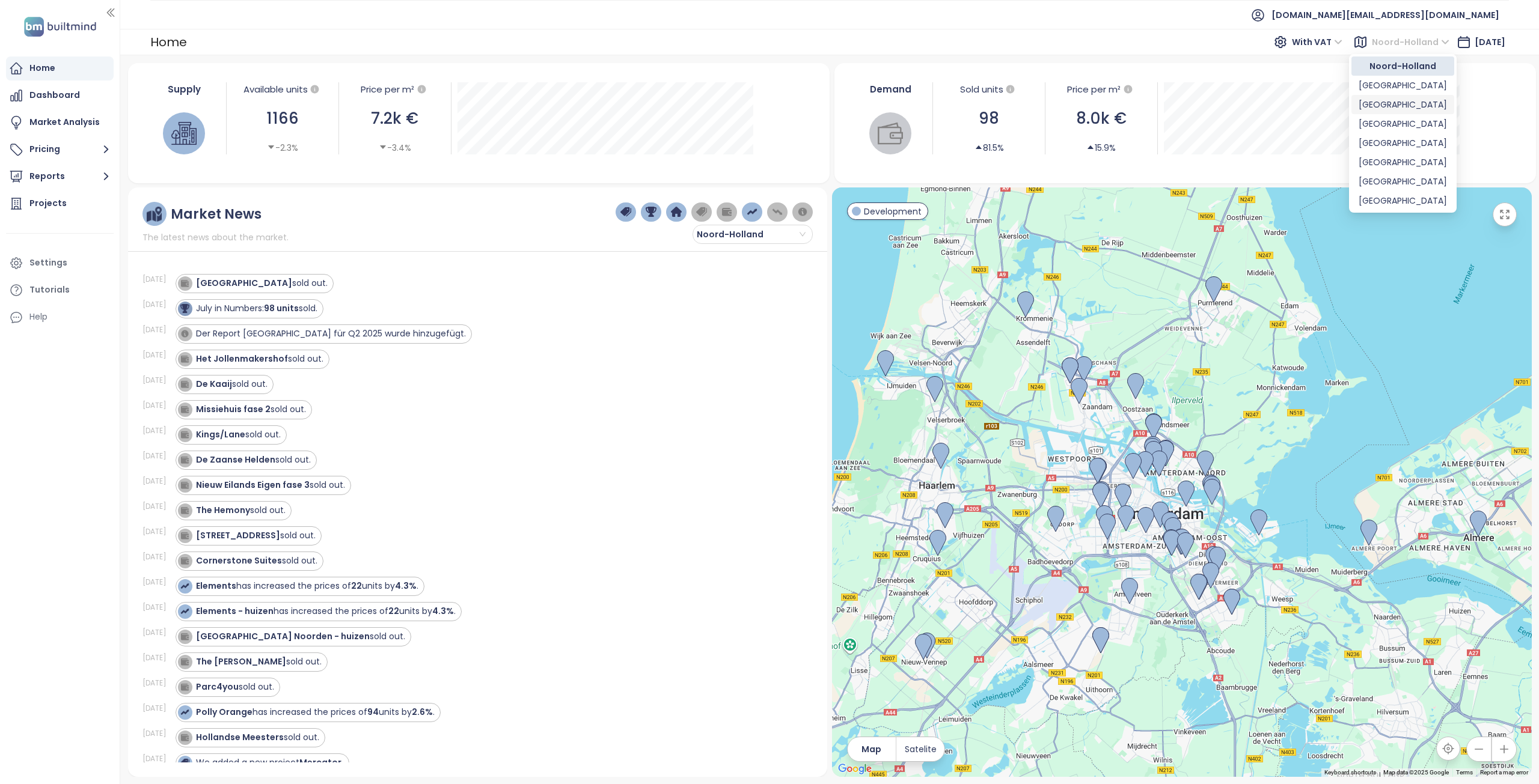
click at [1383, 101] on div "[GEOGRAPHIC_DATA]" at bounding box center [1402, 105] width 88 height 13
